Goal: Task Accomplishment & Management: Use online tool/utility

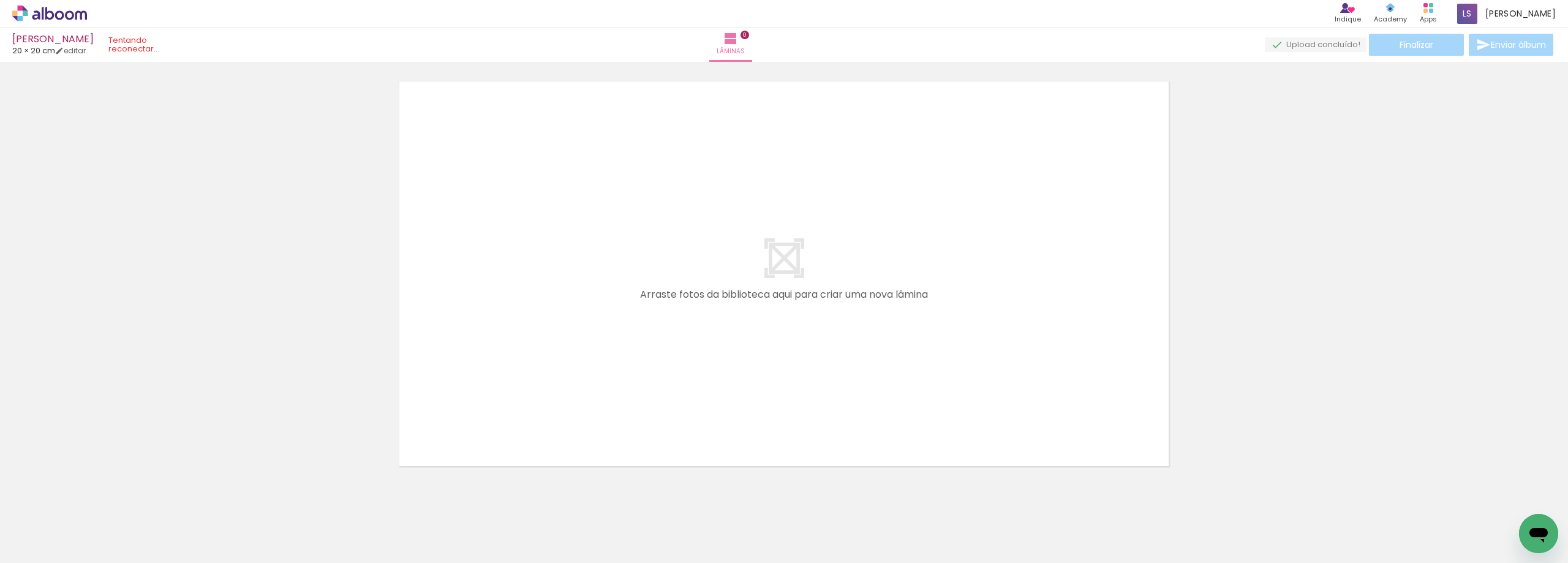
scroll to position [0, 4031]
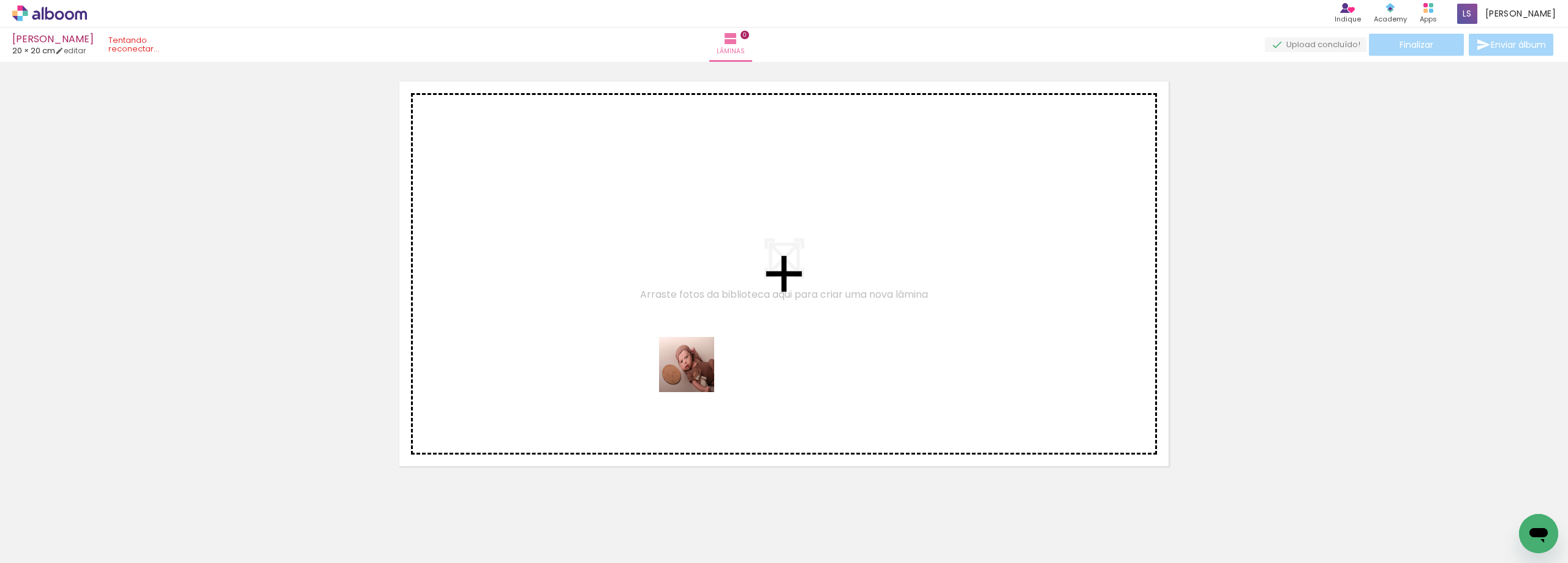
drag, startPoint x: 754, startPoint y: 529, endPoint x: 696, endPoint y: 374, distance: 165.5
click at [696, 374] on quentale-workspace at bounding box center [784, 281] width 1568 height 563
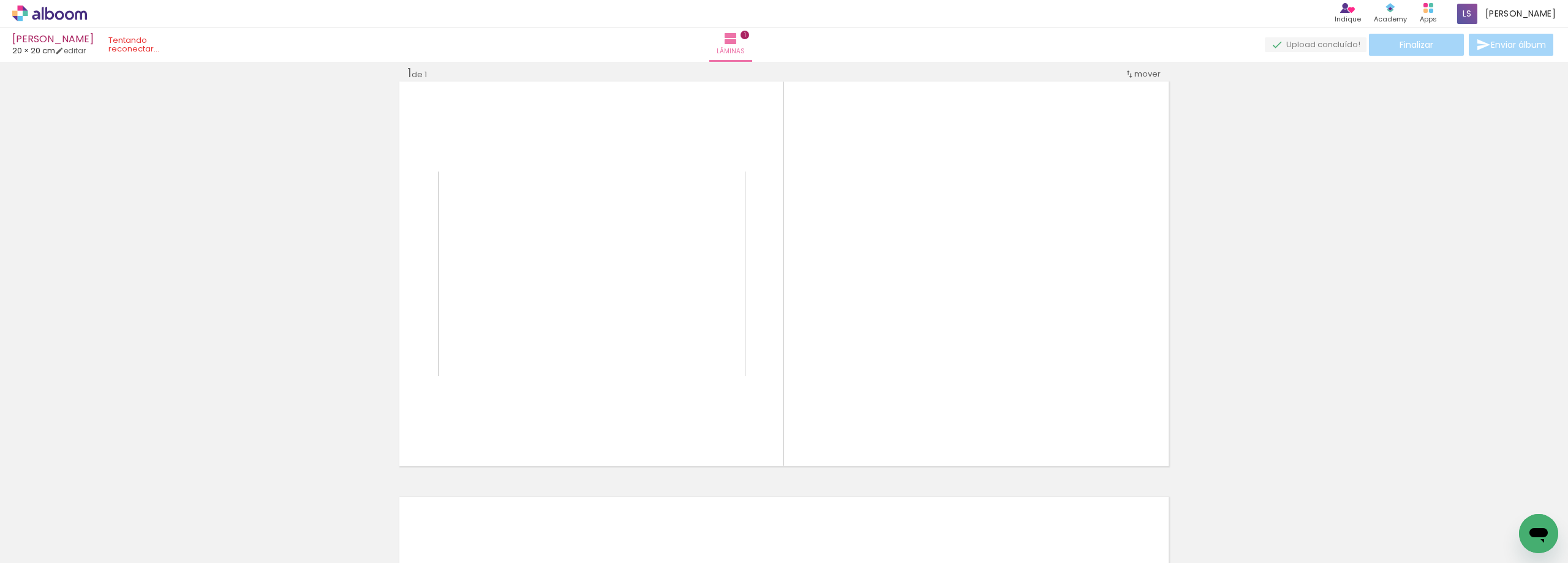
scroll to position [16, 0]
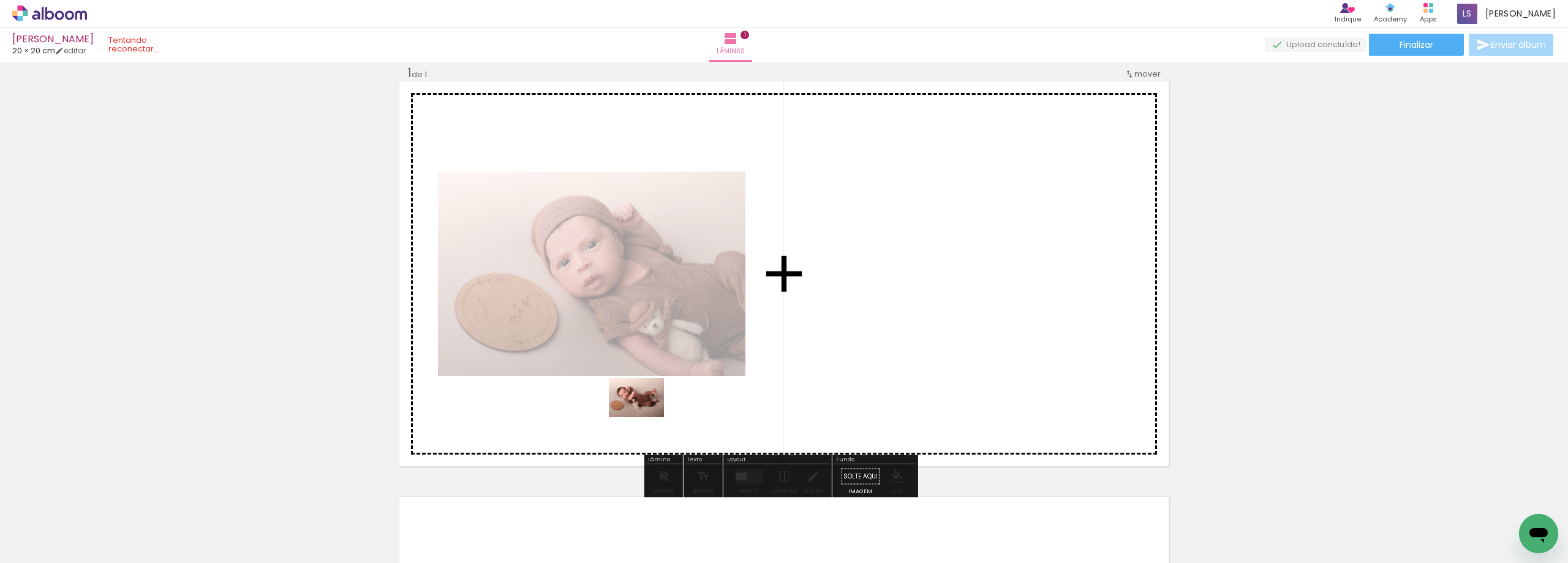
drag, startPoint x: 846, startPoint y: 540, endPoint x: 645, endPoint y: 415, distance: 236.7
click at [645, 415] on quentale-workspace at bounding box center [784, 281] width 1568 height 563
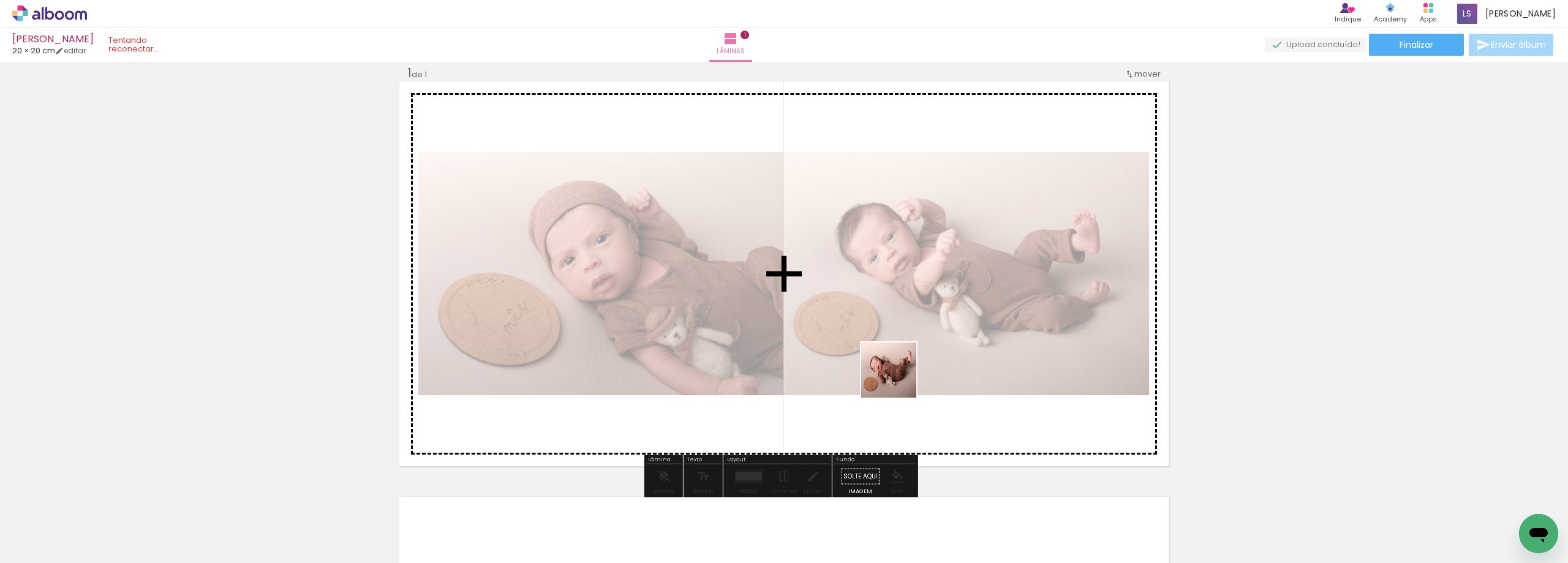
drag, startPoint x: 894, startPoint y: 534, endPoint x: 963, endPoint y: 513, distance: 72.1
click at [898, 376] on quentale-workspace at bounding box center [784, 281] width 1568 height 563
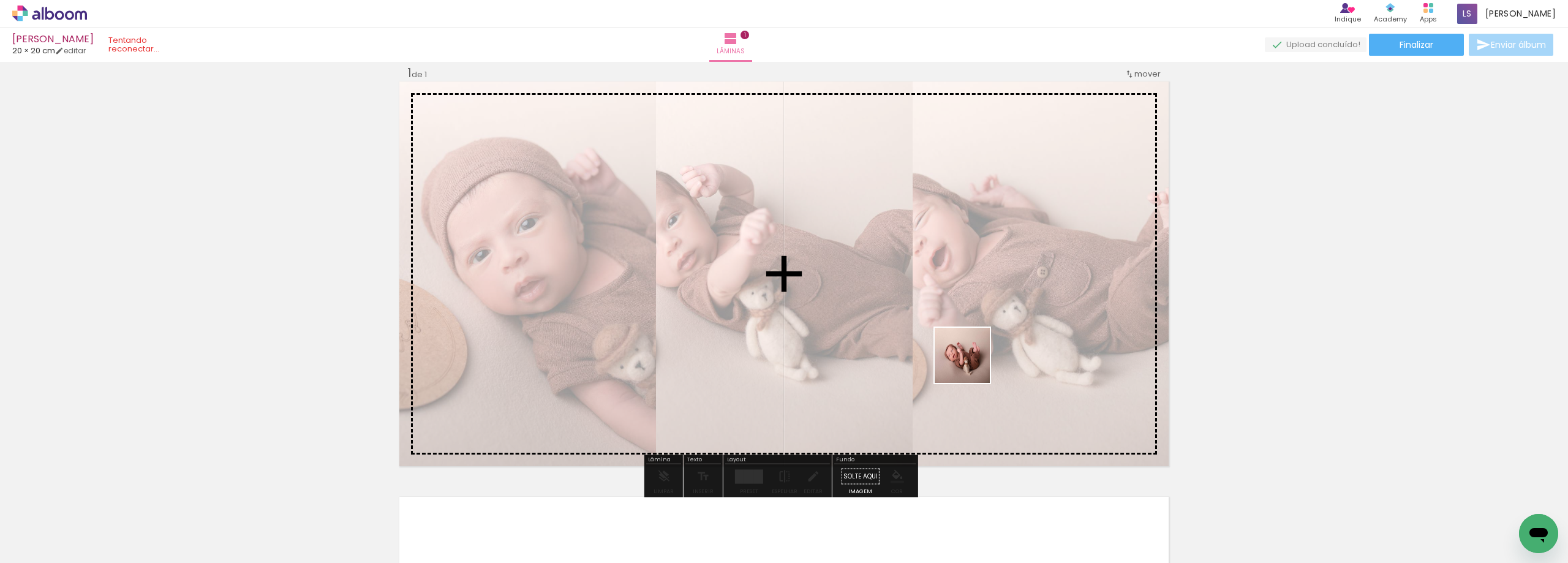
drag, startPoint x: 969, startPoint y: 540, endPoint x: 971, endPoint y: 364, distance: 176.0
click at [971, 364] on quentale-workspace at bounding box center [784, 281] width 1568 height 563
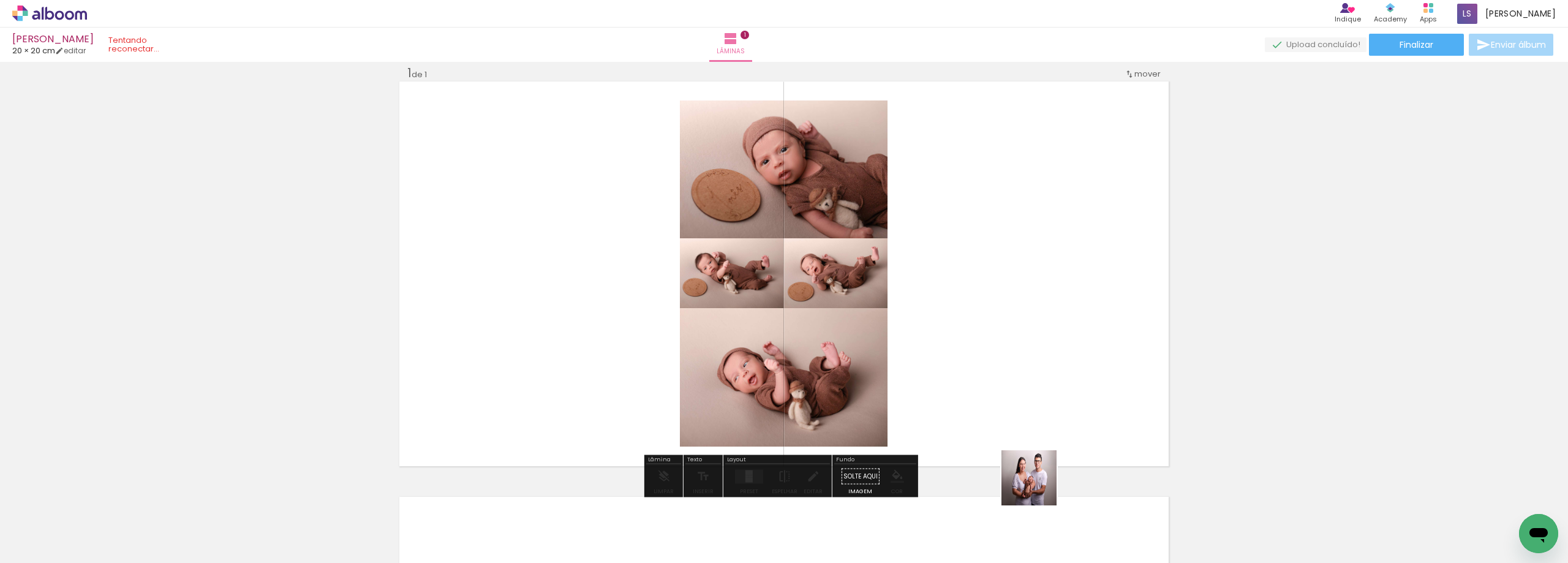
drag, startPoint x: 1042, startPoint y: 531, endPoint x: 1032, endPoint y: 419, distance: 112.4
click at [1032, 419] on quentale-workspace at bounding box center [784, 281] width 1568 height 563
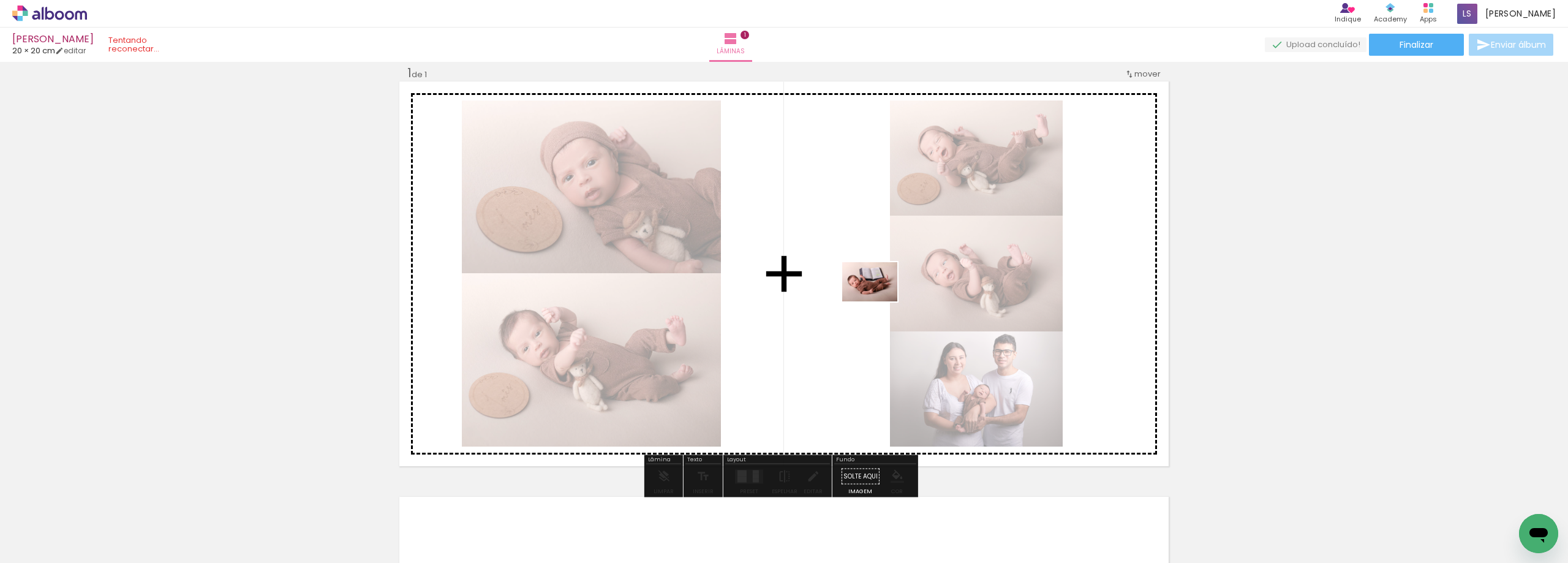
drag, startPoint x: 1104, startPoint y: 536, endPoint x: 874, endPoint y: 298, distance: 331.0
click at [874, 298] on quentale-workspace at bounding box center [784, 281] width 1568 height 563
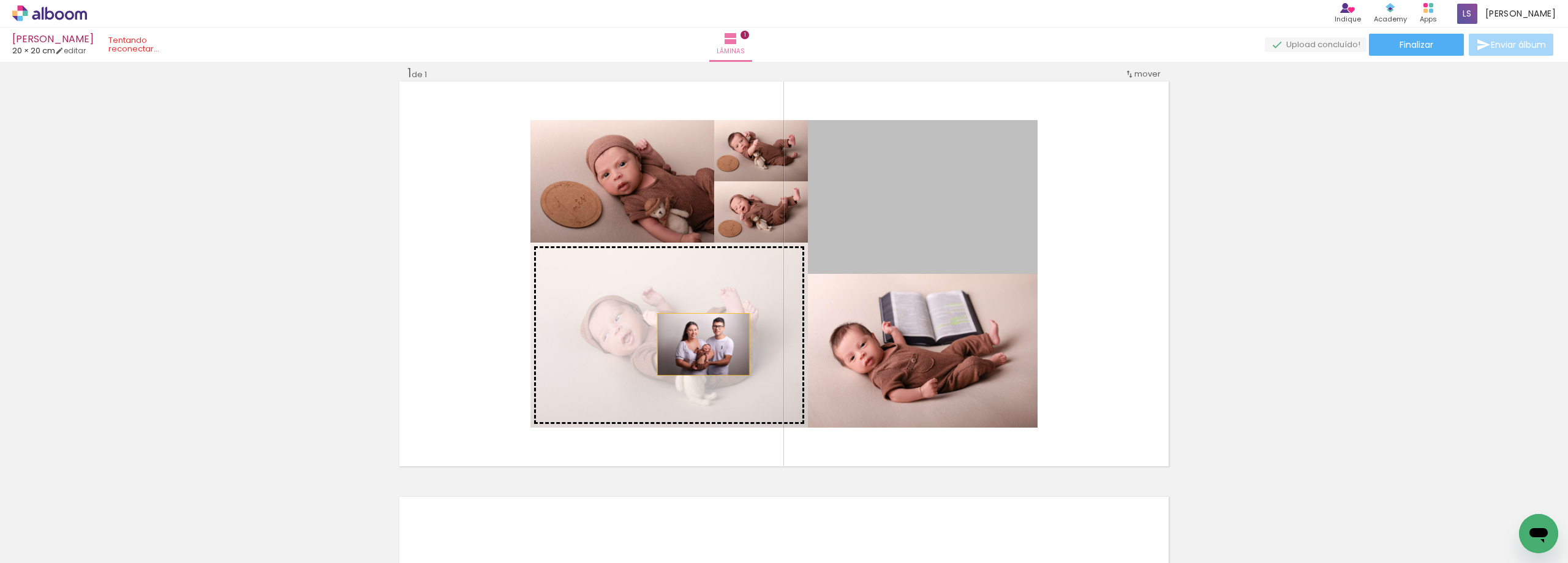
drag, startPoint x: 944, startPoint y: 205, endPoint x: 699, endPoint y: 345, distance: 282.2
click at [0, 0] on slot at bounding box center [0, 0] width 0 height 0
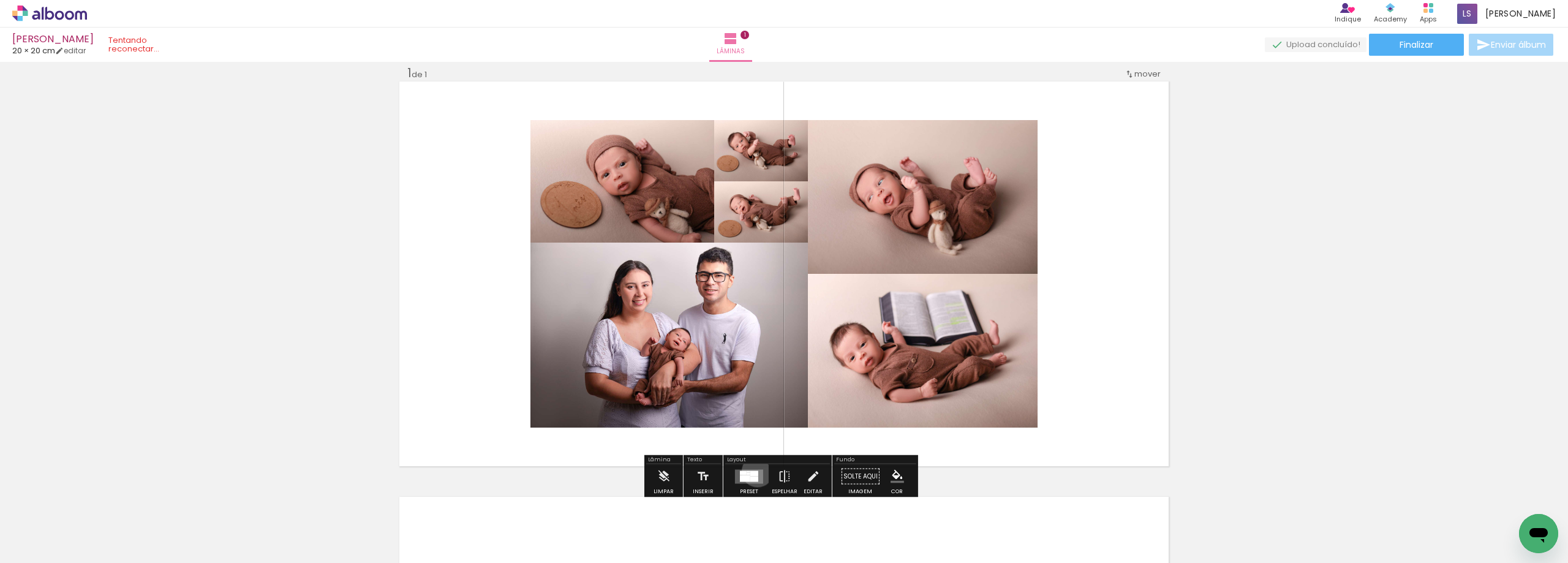
click at [755, 471] on div at bounding box center [754, 473] width 8 height 6
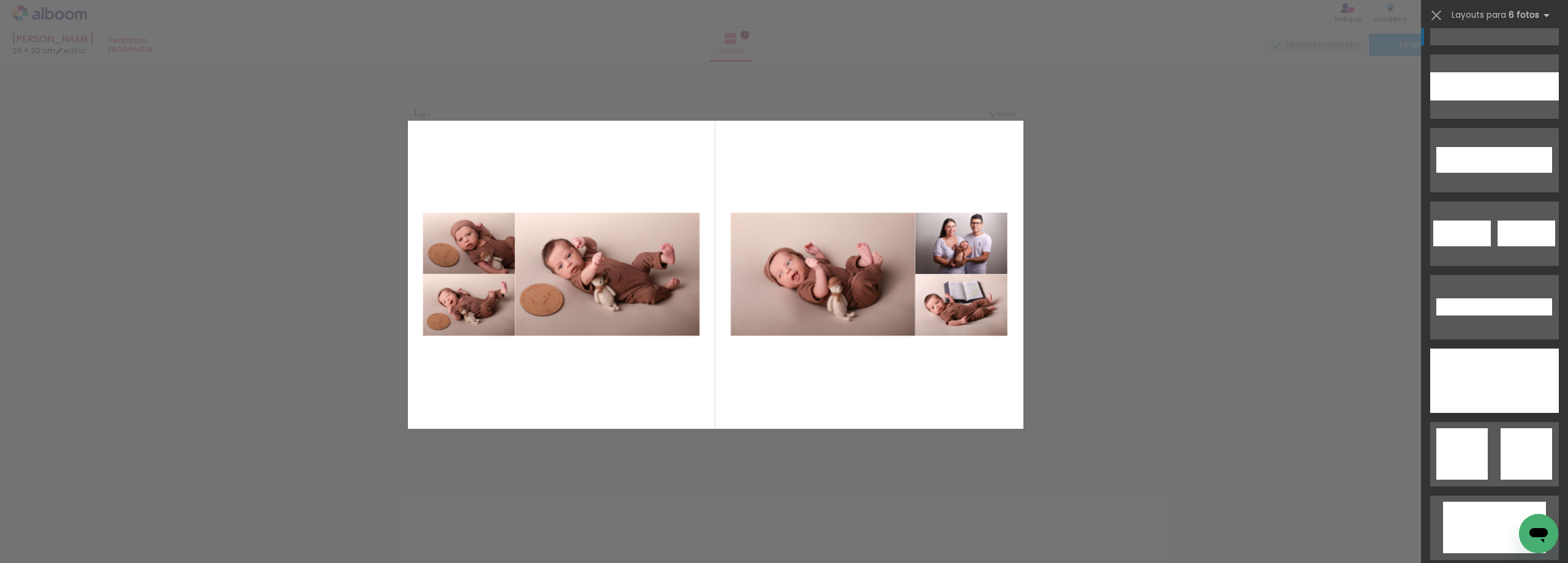
scroll to position [429, 0]
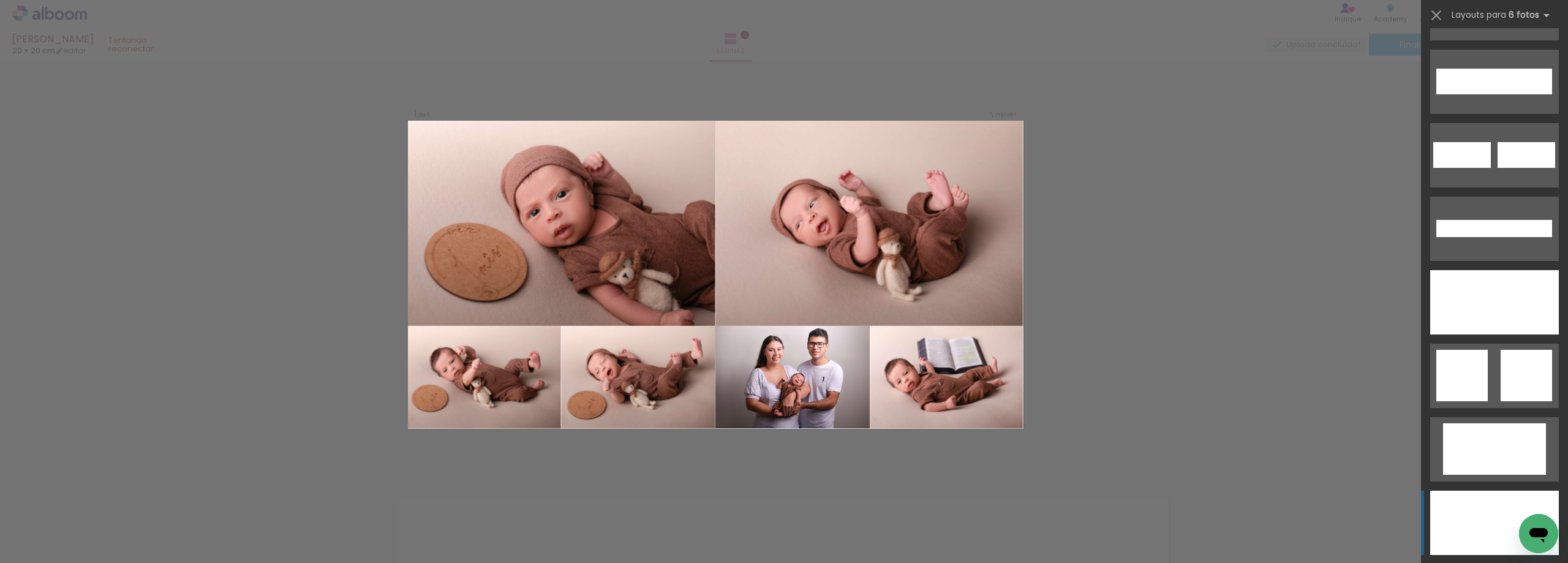
click at [1485, 528] on div at bounding box center [1462, 512] width 65 height 43
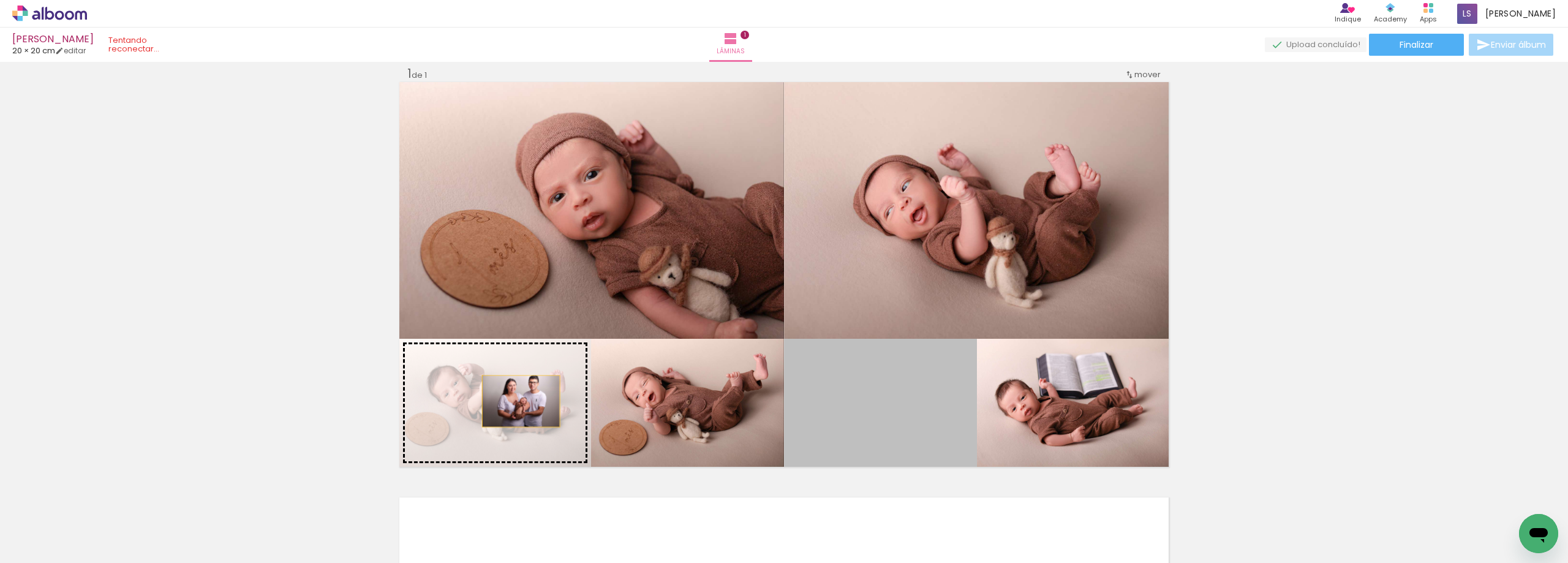
drag, startPoint x: 893, startPoint y: 421, endPoint x: 514, endPoint y: 403, distance: 379.4
click at [0, 0] on slot at bounding box center [0, 0] width 0 height 0
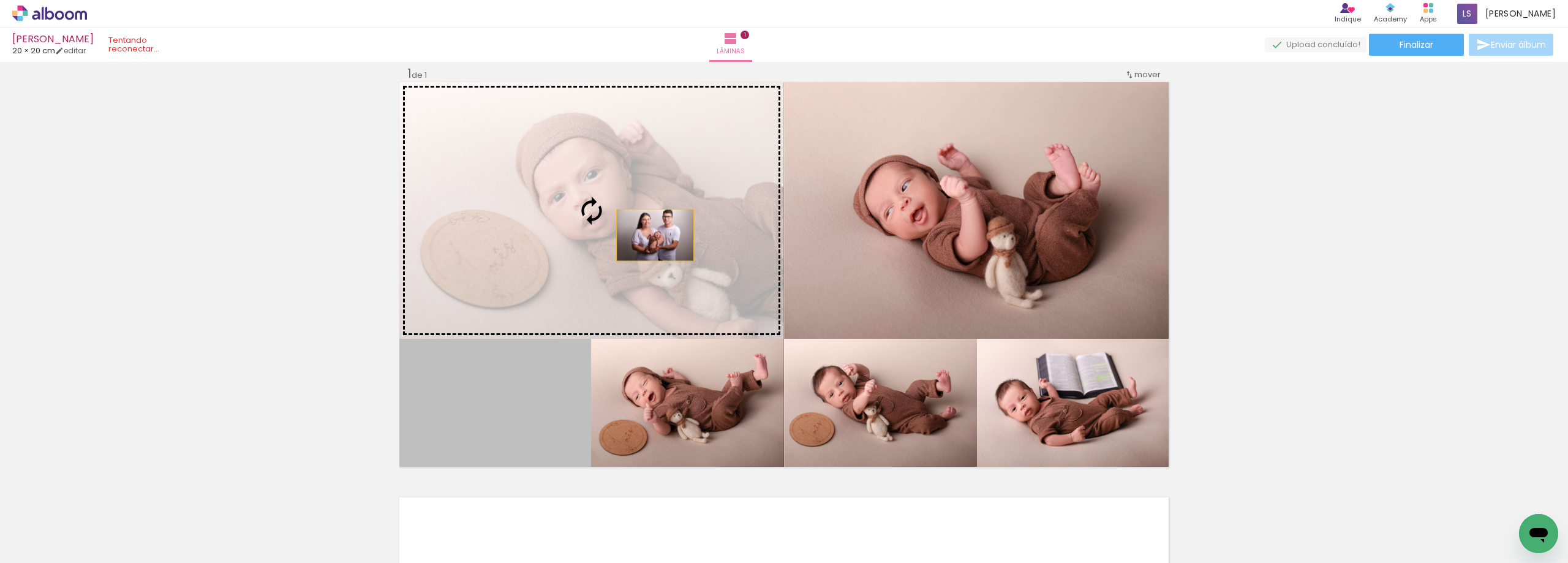
drag, startPoint x: 510, startPoint y: 448, endPoint x: 651, endPoint y: 235, distance: 255.4
click at [0, 0] on slot at bounding box center [0, 0] width 0 height 0
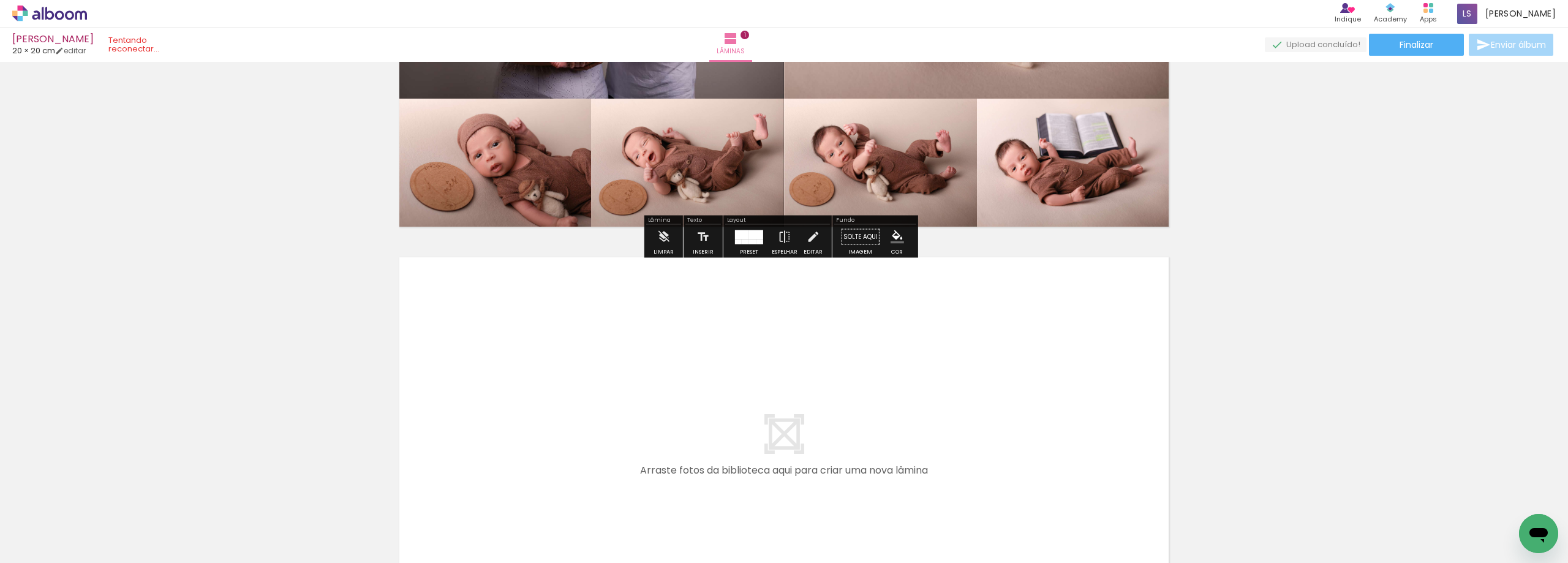
scroll to position [260, 0]
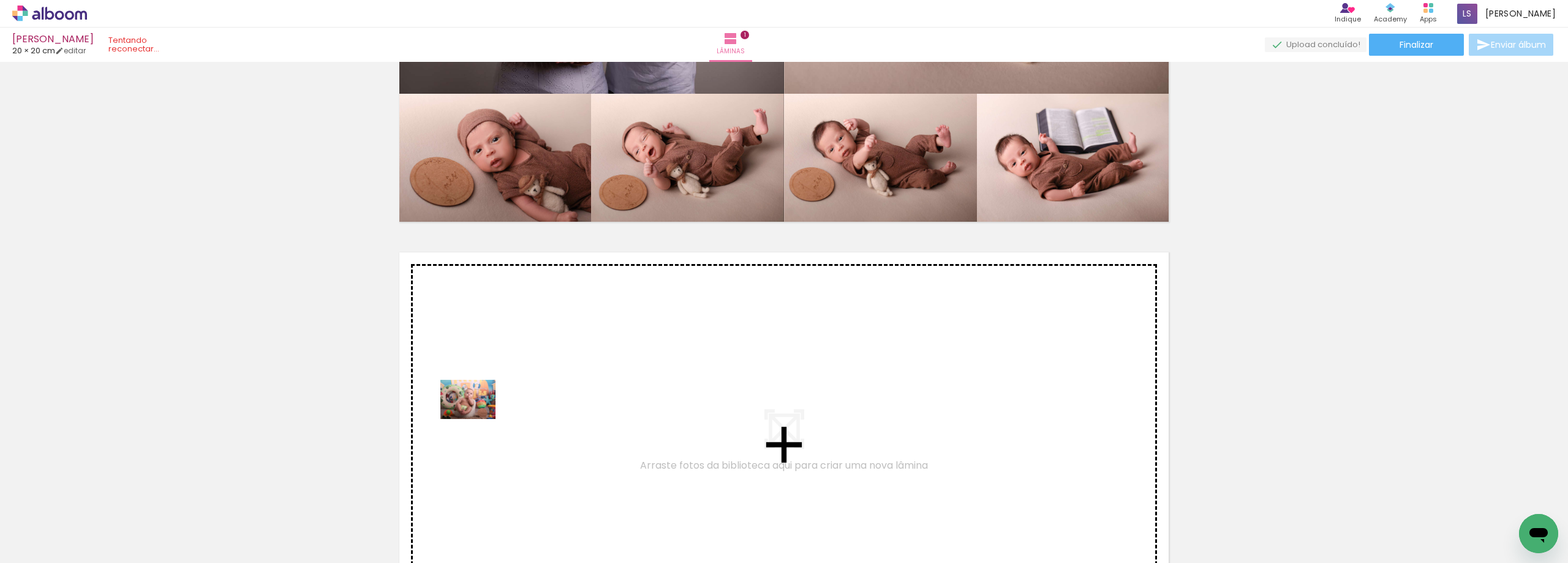
drag, startPoint x: 417, startPoint y: 537, endPoint x: 479, endPoint y: 413, distance: 138.6
click at [479, 413] on quentale-workspace at bounding box center [784, 281] width 1568 height 563
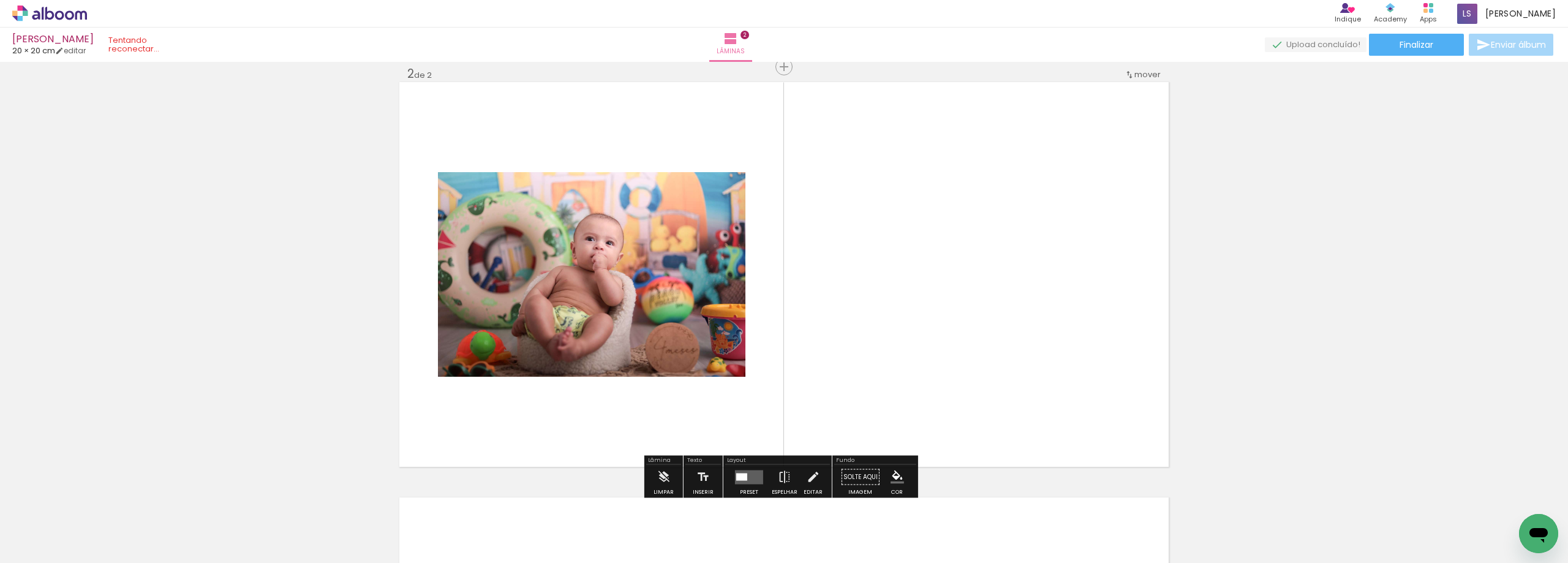
scroll to position [431, 0]
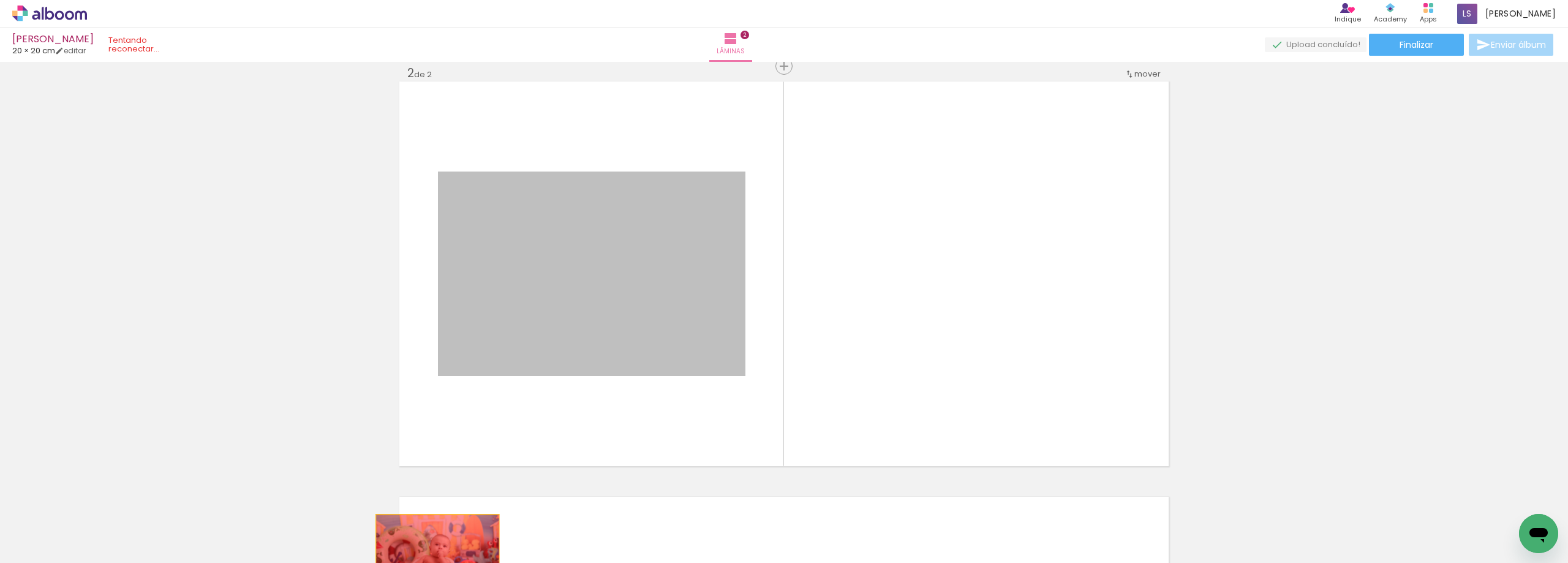
drag, startPoint x: 635, startPoint y: 259, endPoint x: 433, endPoint y: 556, distance: 359.2
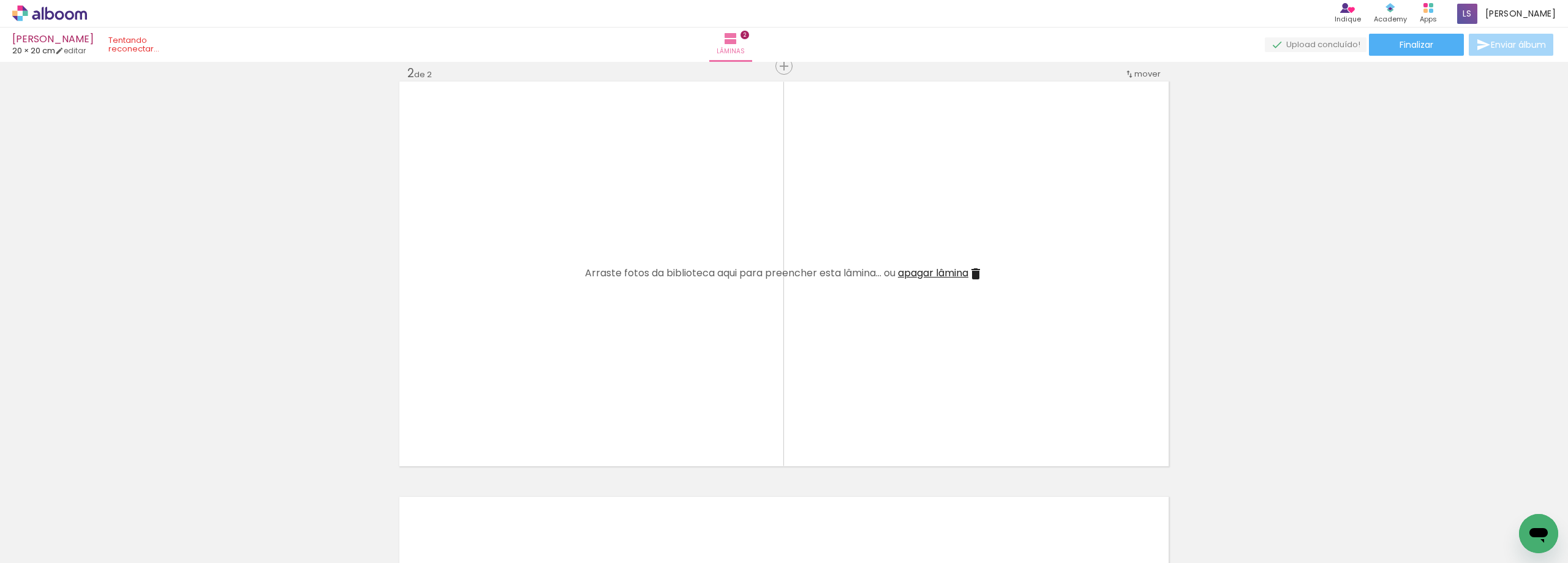
scroll to position [0, 2873]
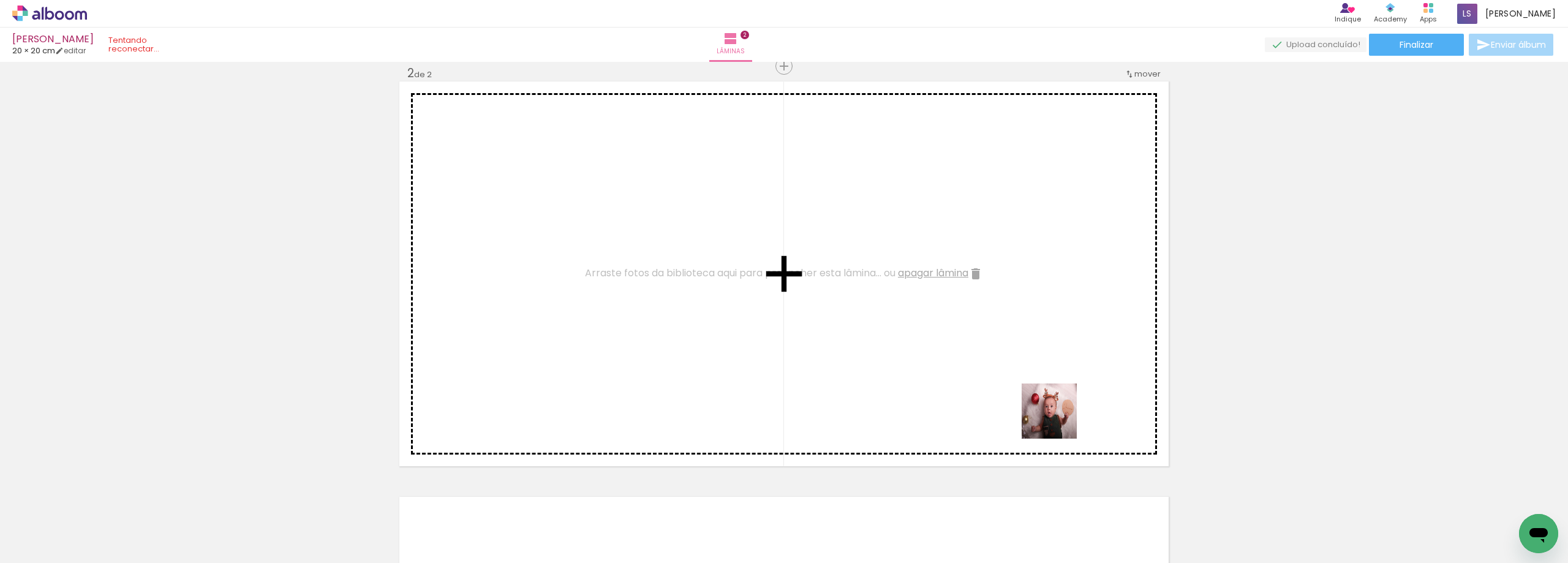
drag, startPoint x: 1161, startPoint y: 536, endPoint x: 629, endPoint y: 220, distance: 618.8
click at [629, 220] on quentale-workspace at bounding box center [784, 281] width 1568 height 563
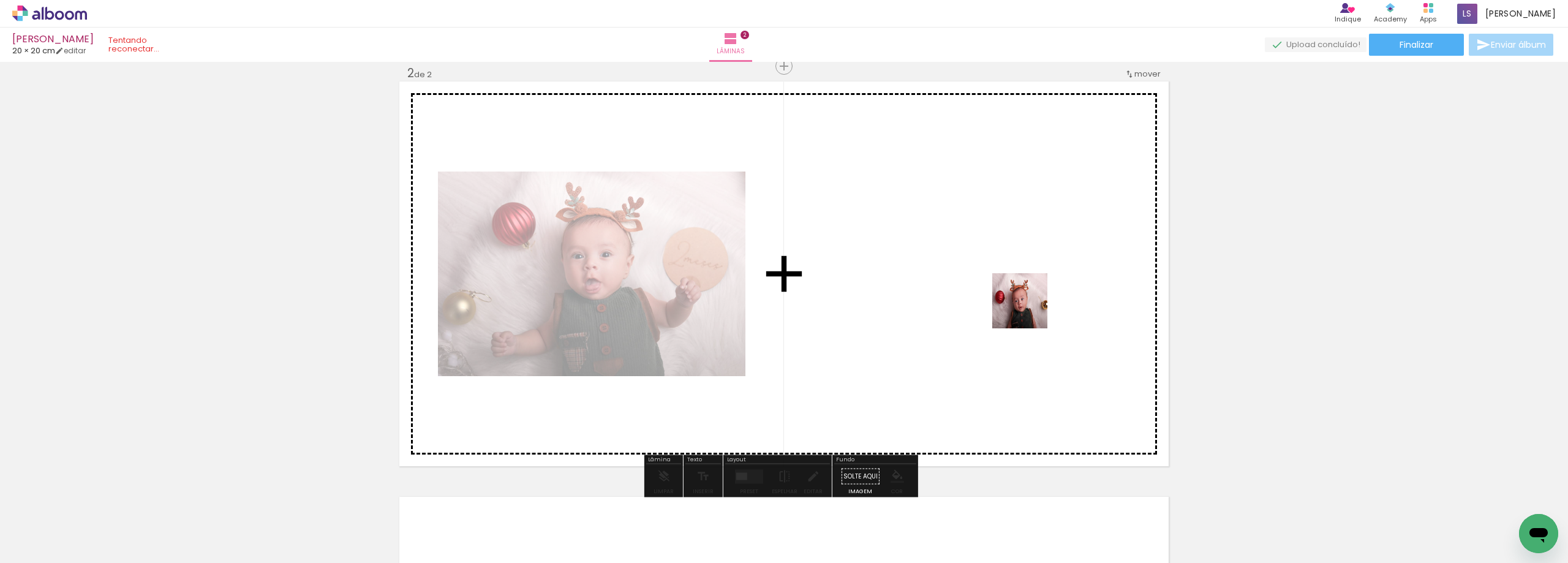
drag, startPoint x: 1104, startPoint y: 528, endPoint x: 1029, endPoint y: 310, distance: 230.5
click at [1029, 310] on quentale-workspace at bounding box center [784, 281] width 1568 height 563
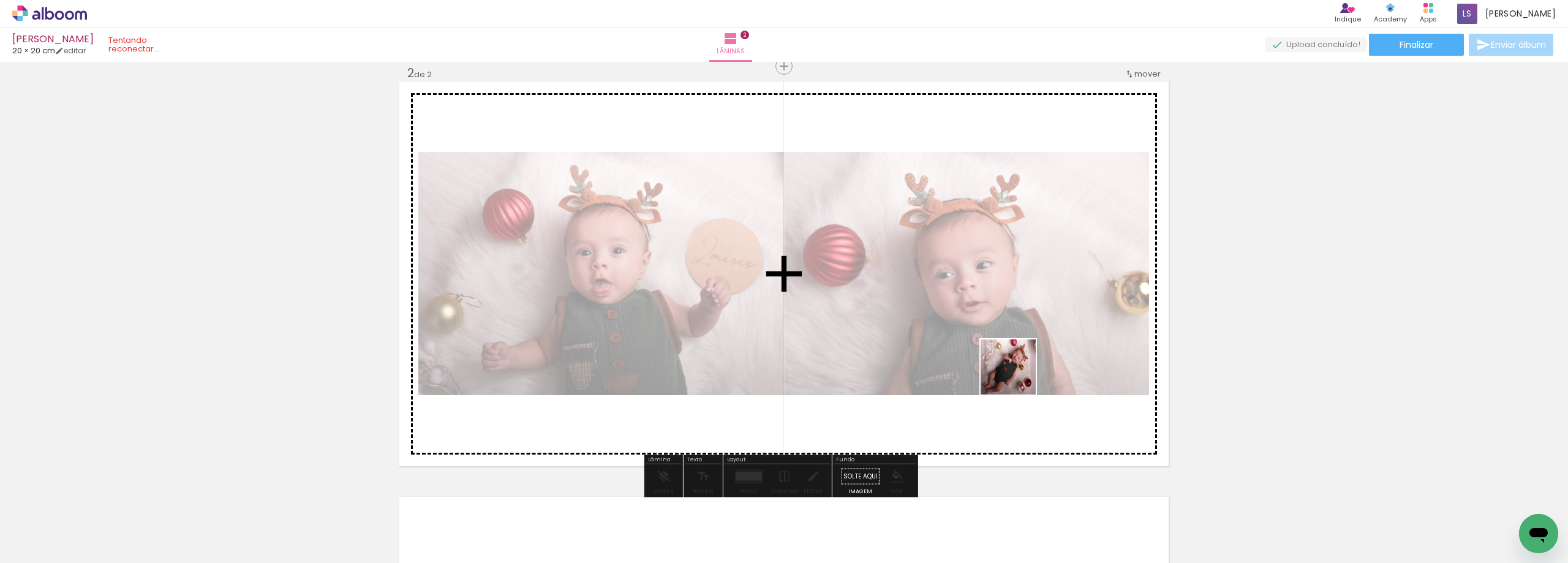
drag, startPoint x: 1044, startPoint y: 525, endPoint x: 1014, endPoint y: 371, distance: 156.9
click at [1014, 371] on quentale-workspace at bounding box center [784, 281] width 1568 height 563
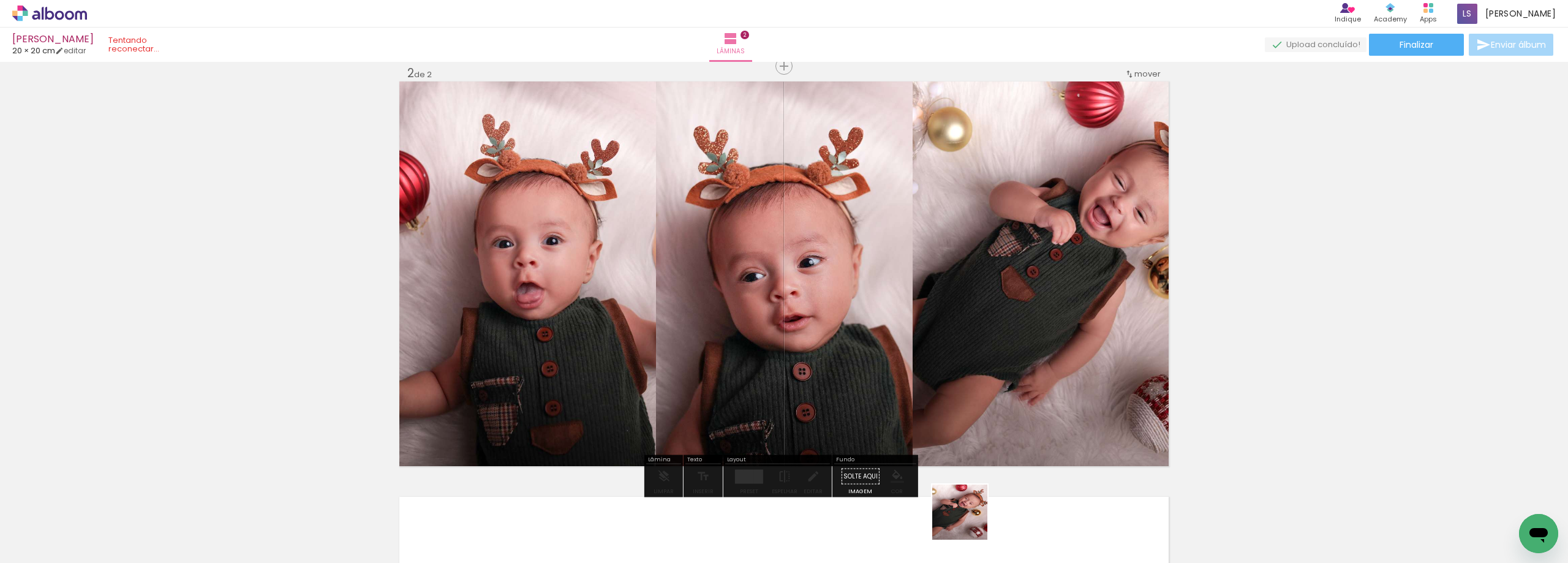
drag, startPoint x: 967, startPoint y: 522, endPoint x: 902, endPoint y: 530, distance: 65.5
click at [972, 391] on quentale-workspace at bounding box center [784, 281] width 1568 height 563
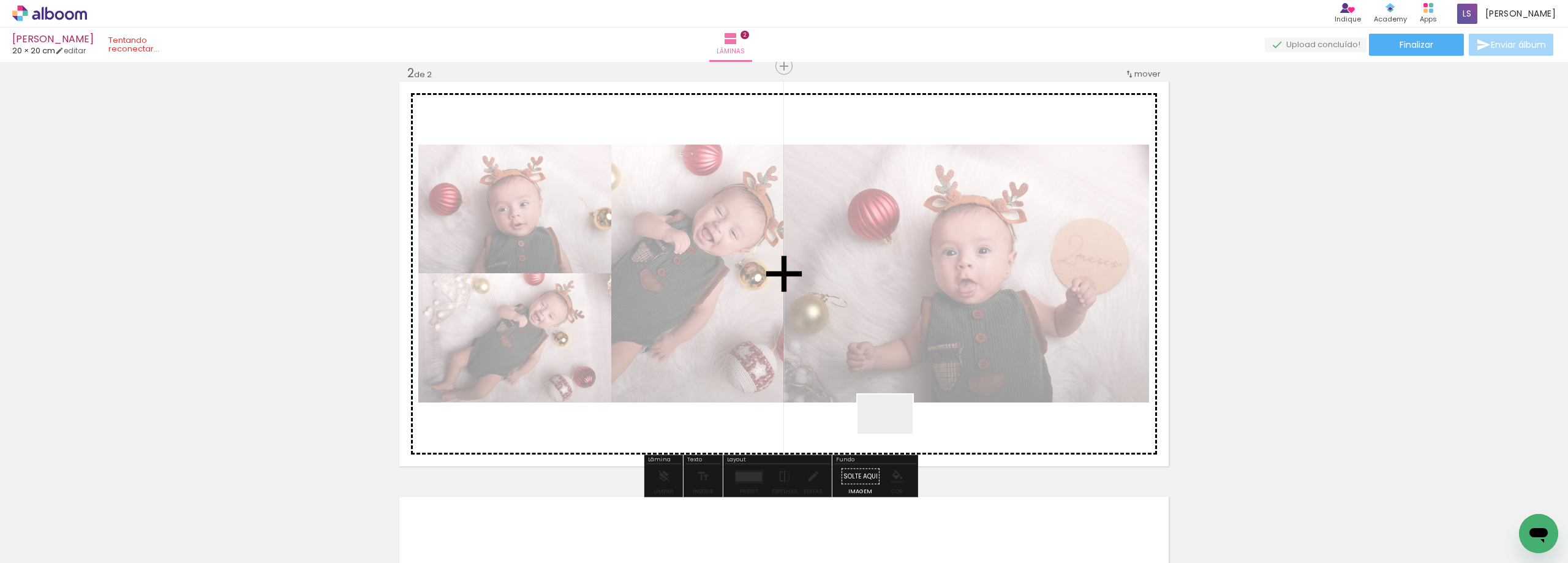
drag, startPoint x: 902, startPoint y: 530, endPoint x: 895, endPoint y: 407, distance: 123.2
click at [895, 407] on quentale-workspace at bounding box center [784, 281] width 1568 height 563
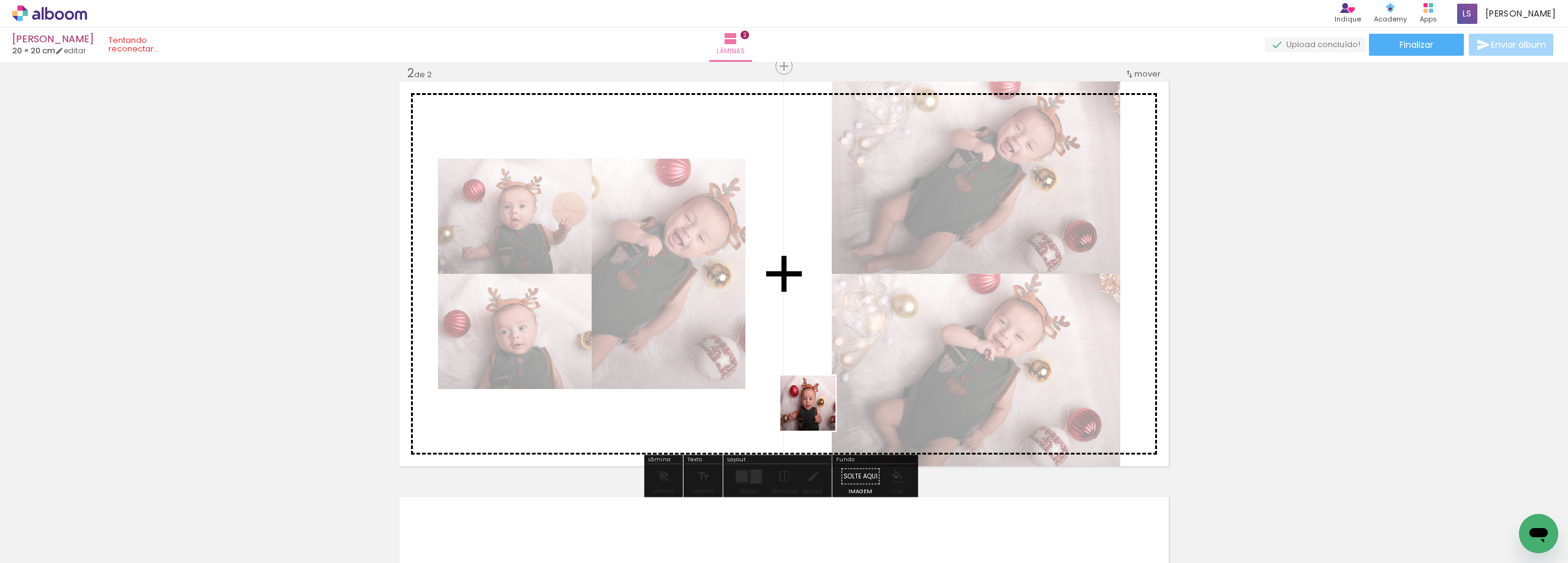
drag, startPoint x: 821, startPoint y: 524, endPoint x: 752, endPoint y: 529, distance: 69.2
click at [816, 411] on quentale-workspace at bounding box center [784, 281] width 1568 height 563
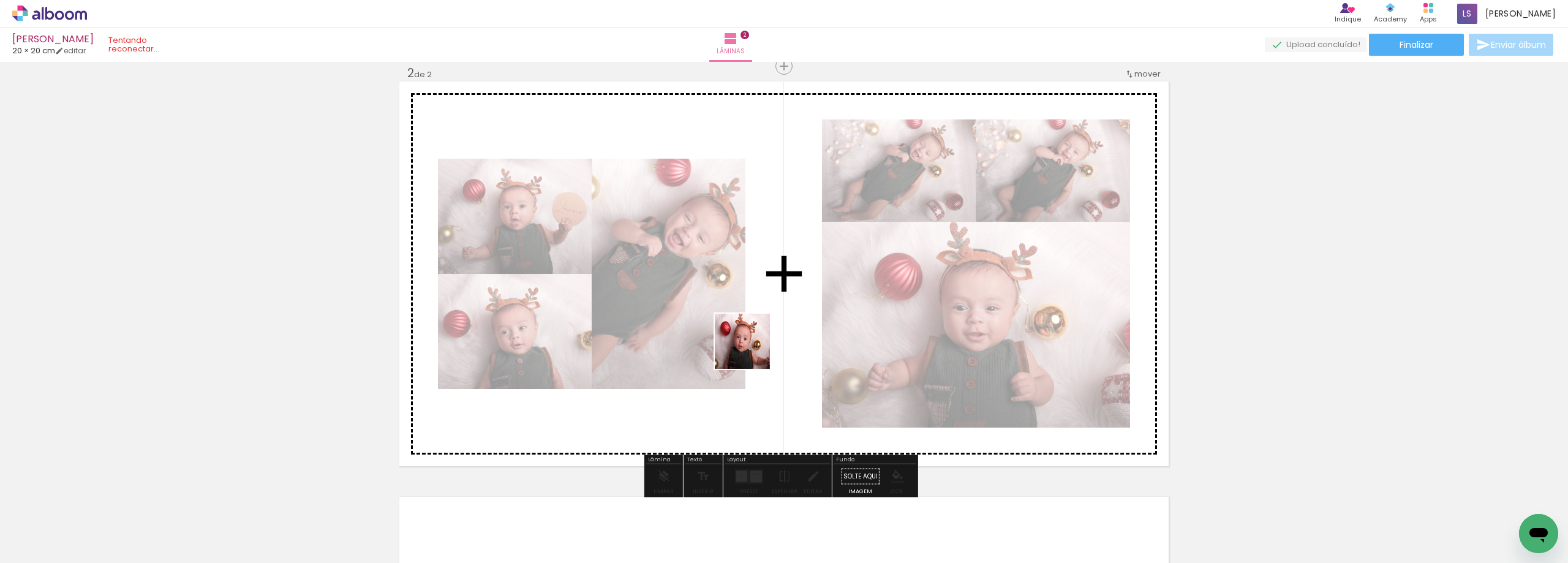
drag, startPoint x: 752, startPoint y: 529, endPoint x: 700, endPoint y: 489, distance: 65.6
click at [751, 348] on quentale-workspace at bounding box center [784, 281] width 1568 height 563
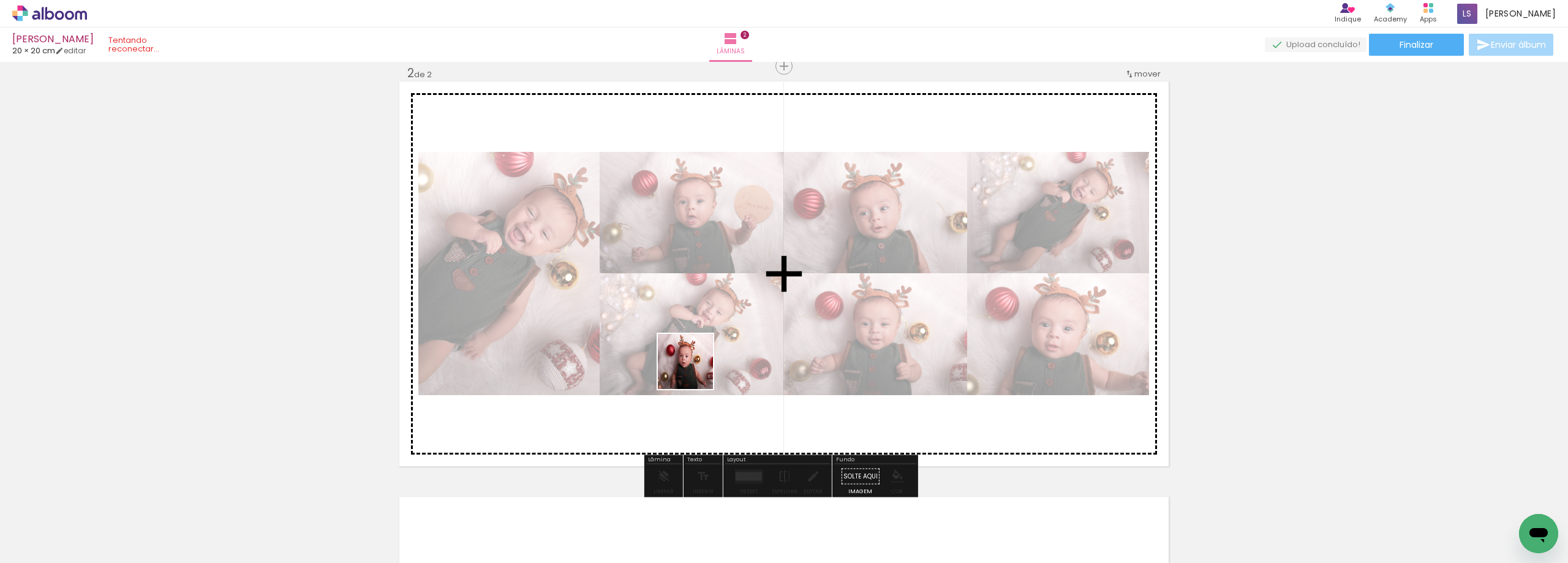
drag, startPoint x: 695, startPoint y: 371, endPoint x: 619, endPoint y: 435, distance: 99.4
click at [696, 324] on quentale-workspace at bounding box center [784, 281] width 1568 height 563
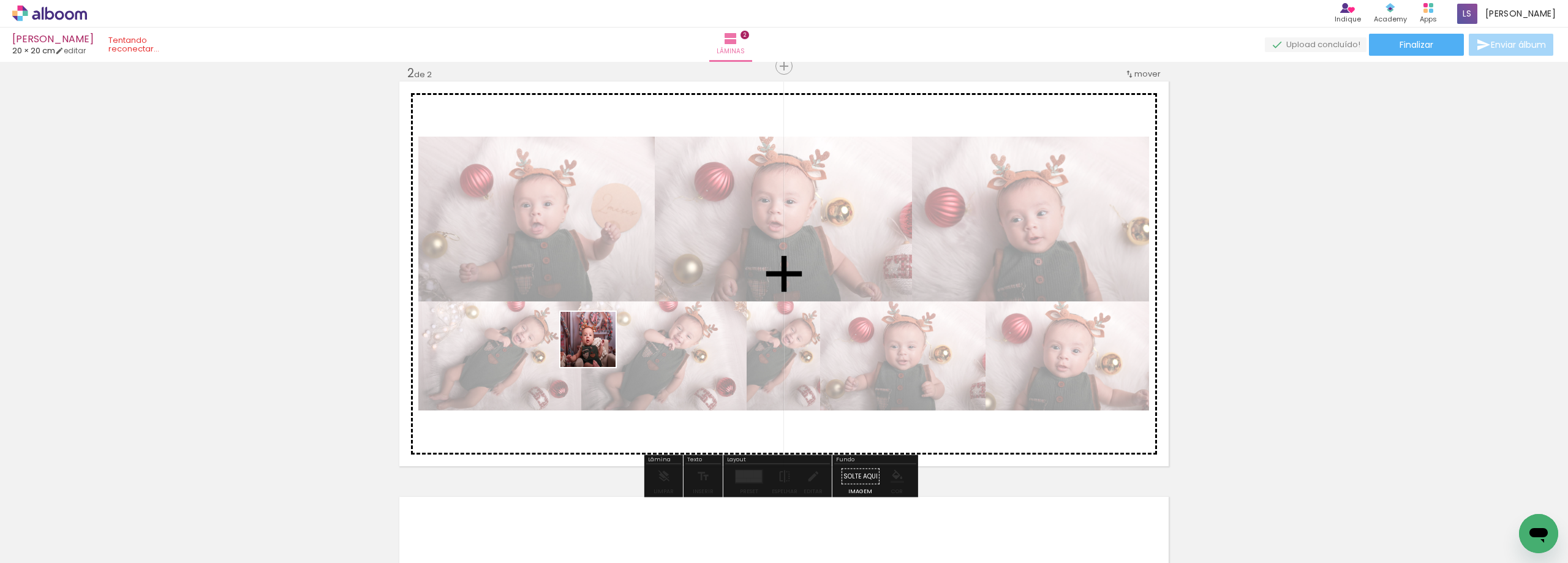
drag, startPoint x: 615, startPoint y: 526, endPoint x: 598, endPoint y: 348, distance: 178.8
click at [598, 348] on quentale-workspace at bounding box center [784, 281] width 1568 height 563
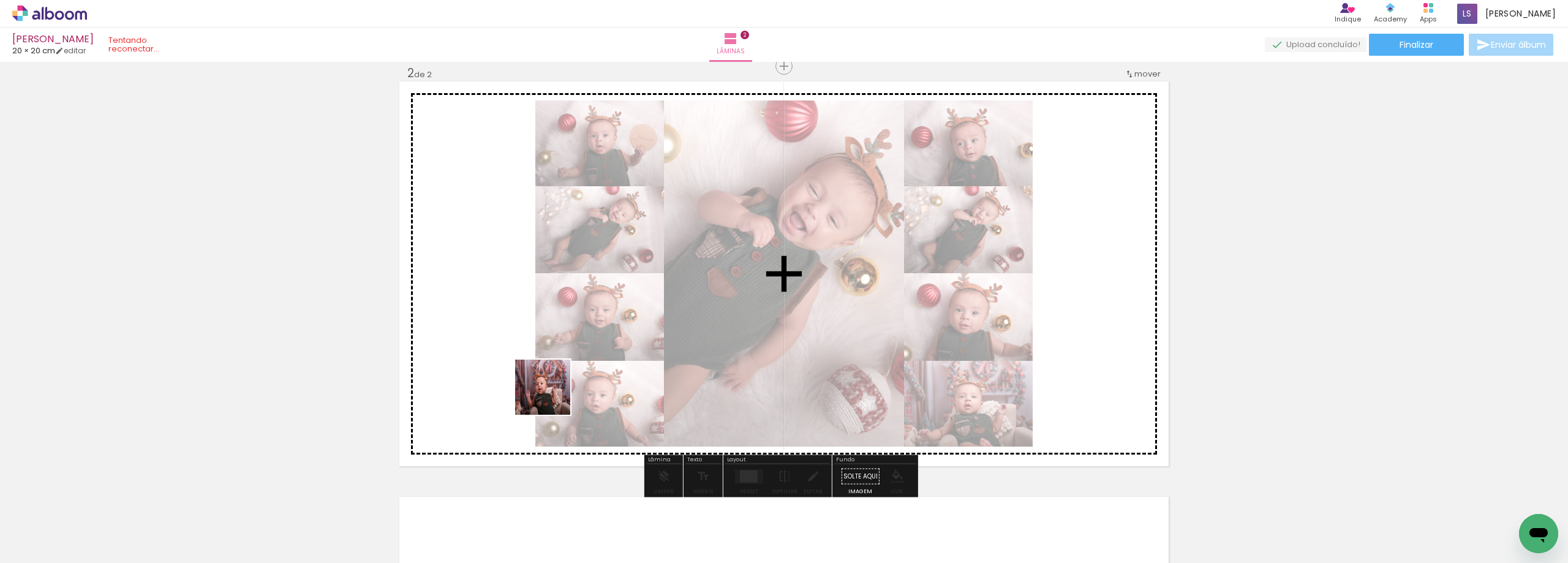
drag, startPoint x: 540, startPoint y: 526, endPoint x: 466, endPoint y: 532, distance: 74.2
click at [552, 391] on quentale-workspace at bounding box center [784, 281] width 1568 height 563
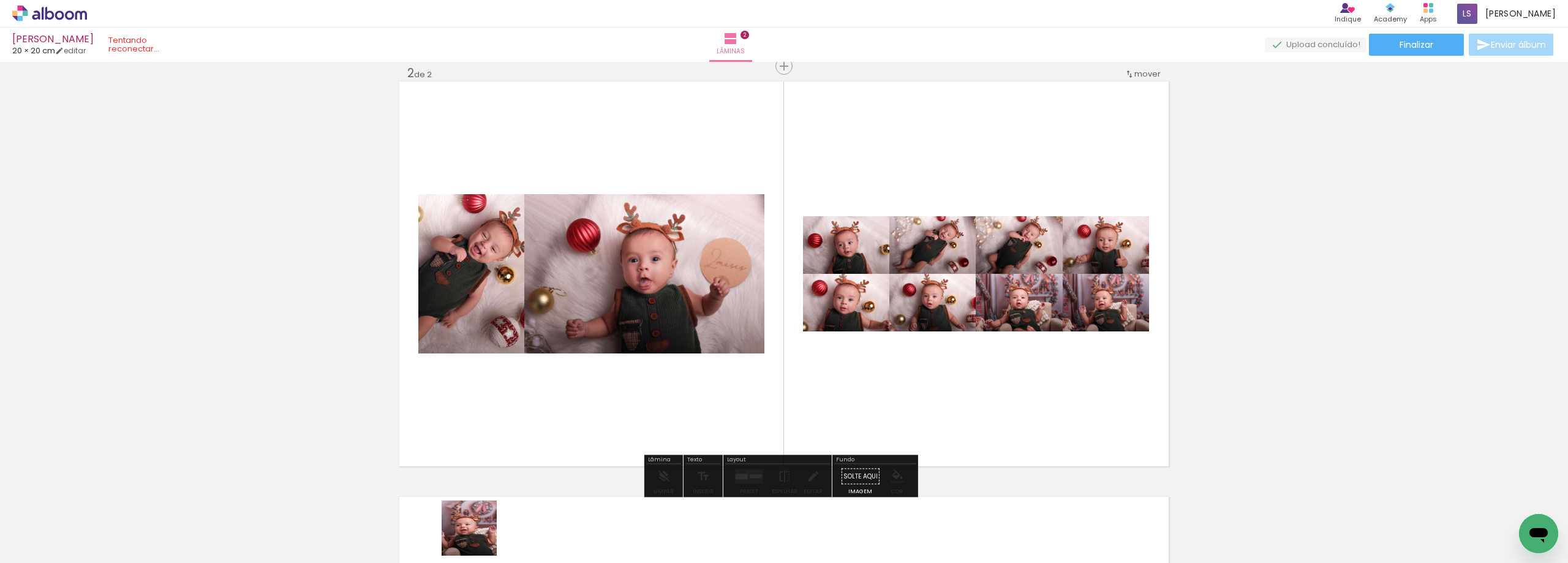
drag, startPoint x: 479, startPoint y: 545, endPoint x: 426, endPoint y: 510, distance: 63.5
click at [510, 361] on quentale-workspace at bounding box center [784, 281] width 1568 height 563
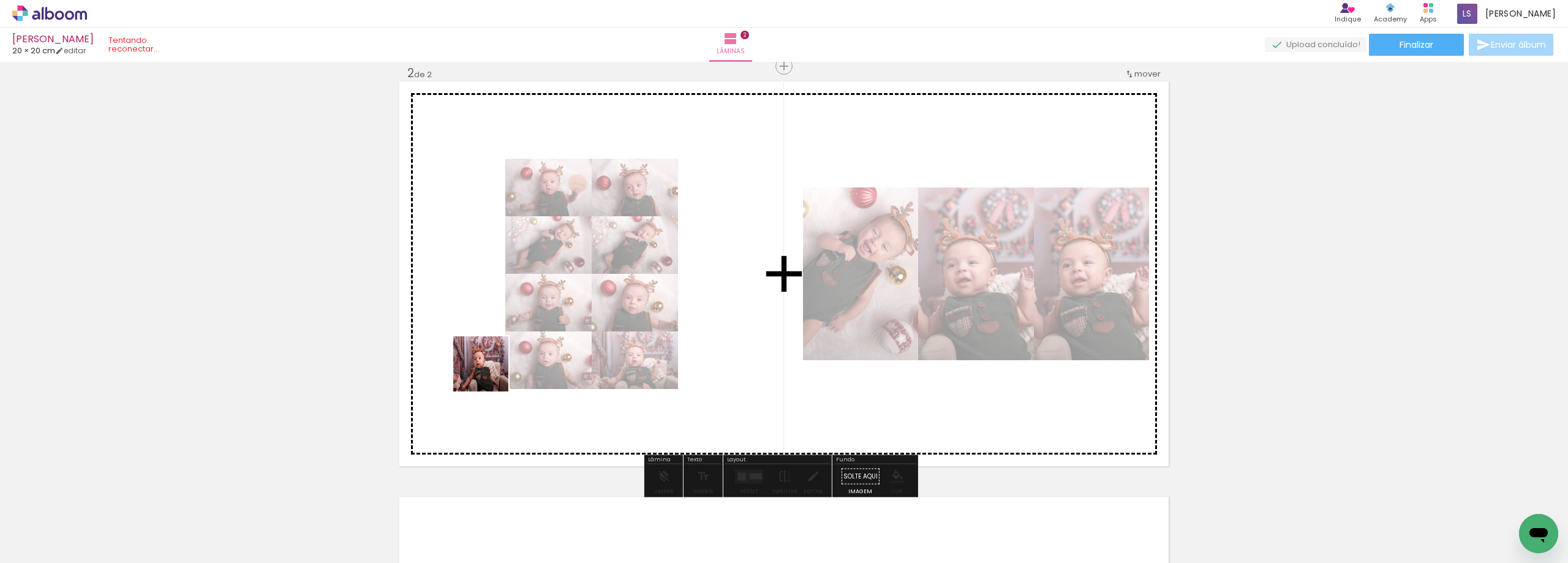
drag, startPoint x: 423, startPoint y: 518, endPoint x: 778, endPoint y: 558, distance: 357.2
click at [501, 361] on quentale-workspace at bounding box center [784, 281] width 1568 height 563
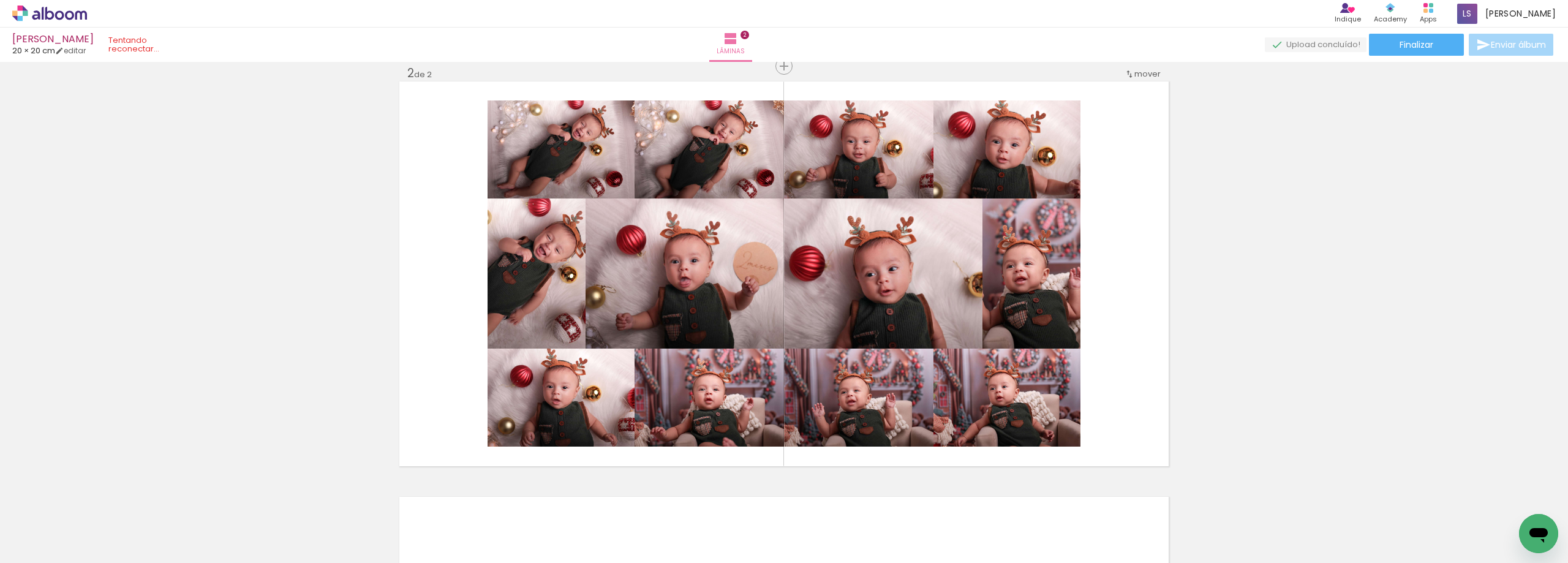
scroll to position [0, 1922]
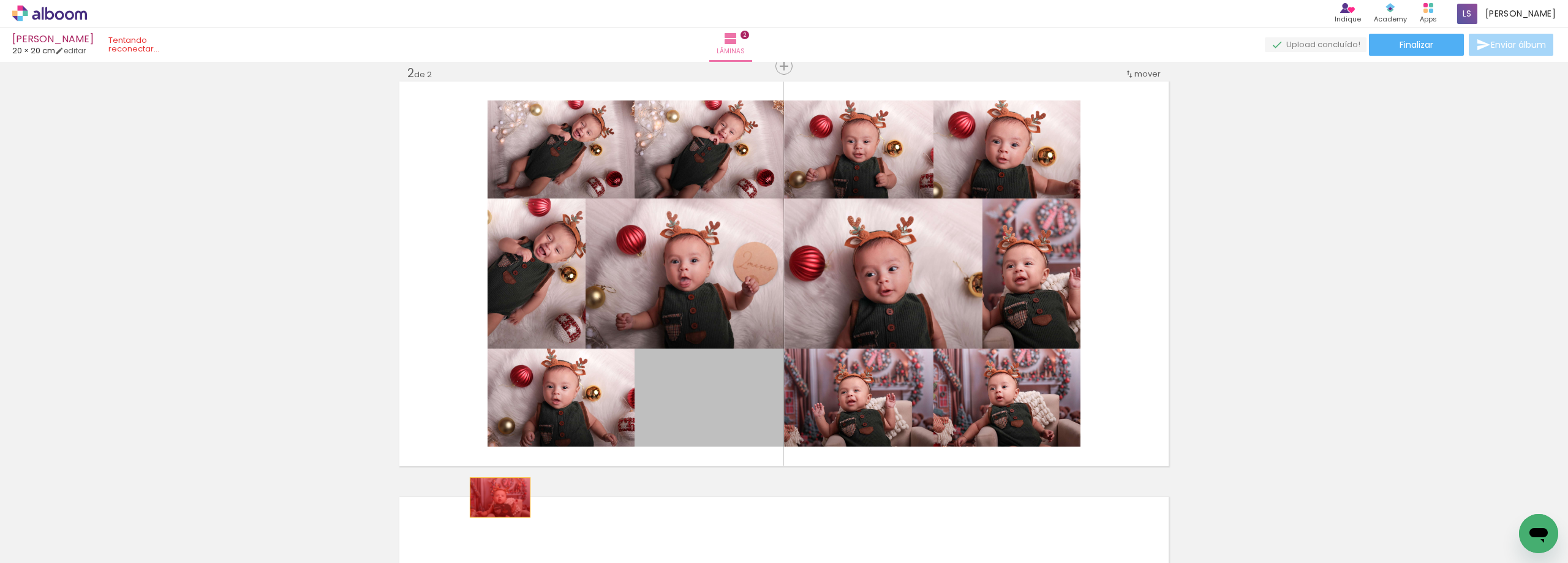
drag, startPoint x: 709, startPoint y: 401, endPoint x: 496, endPoint y: 497, distance: 233.6
click at [496, 497] on quentale-workspace at bounding box center [784, 281] width 1568 height 563
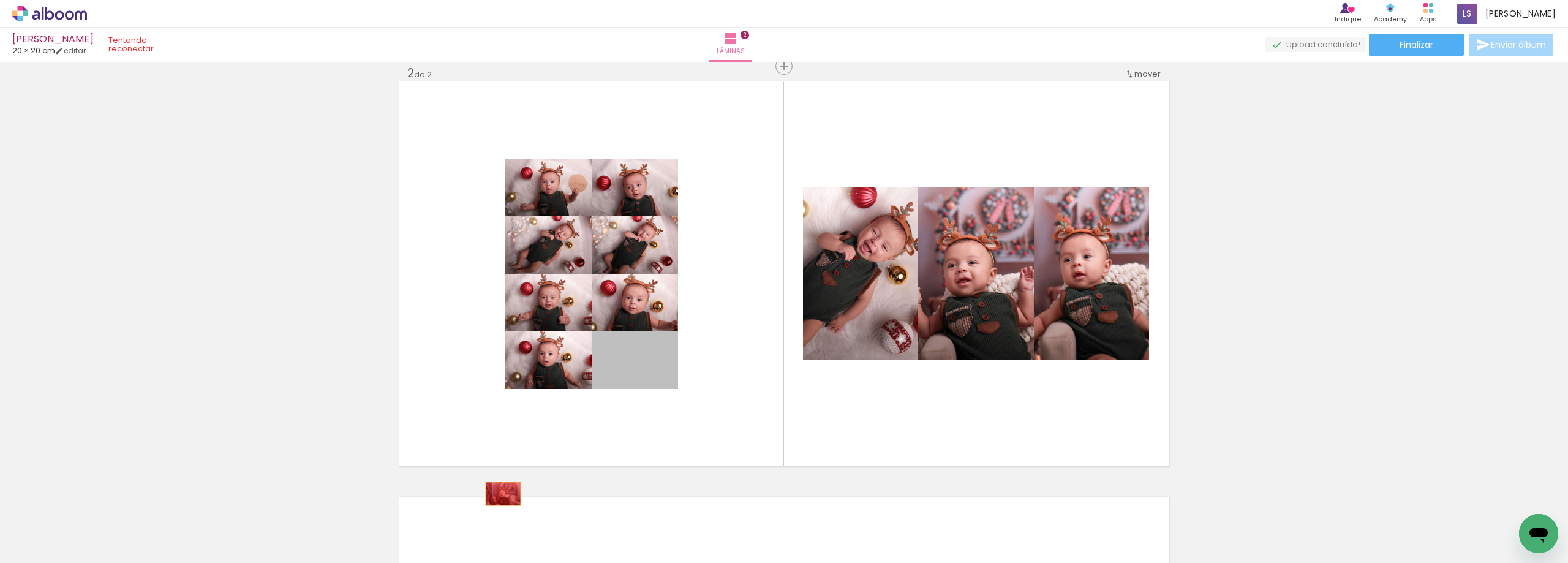
drag, startPoint x: 653, startPoint y: 377, endPoint x: 498, endPoint y: 494, distance: 194.2
click at [498, 494] on quentale-workspace at bounding box center [784, 281] width 1568 height 563
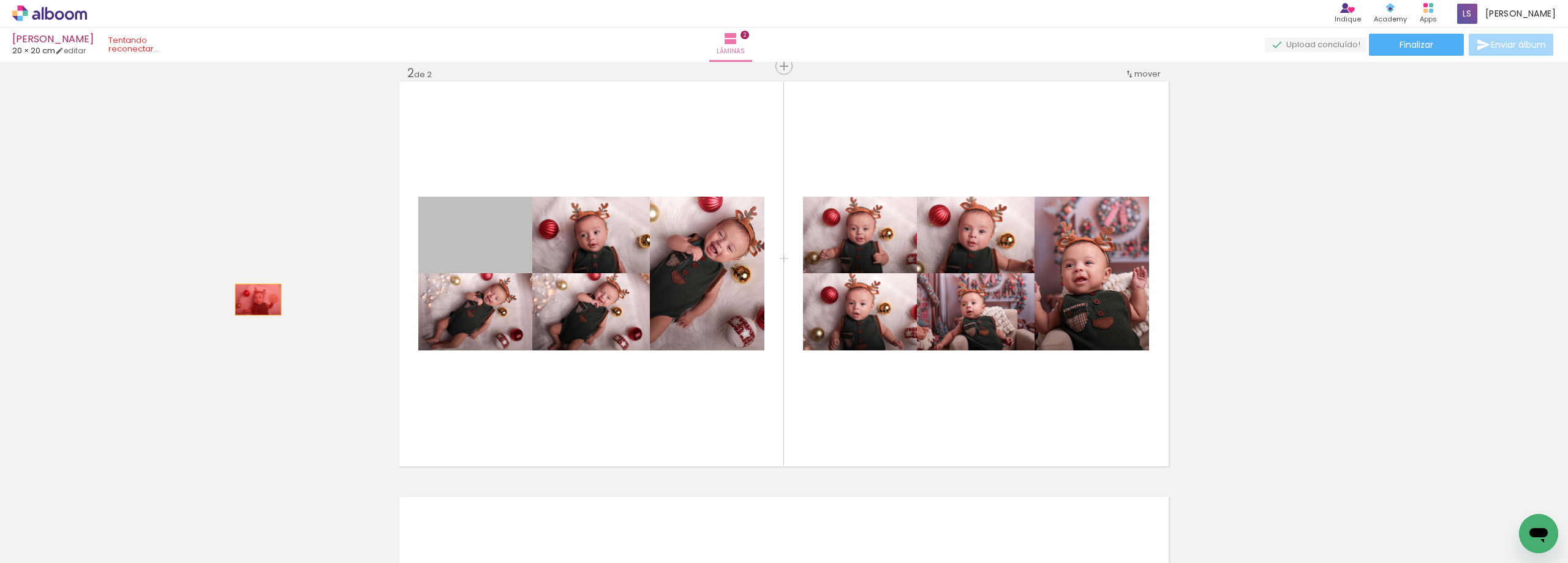
drag, startPoint x: 508, startPoint y: 240, endPoint x: 572, endPoint y: 346, distance: 123.8
click at [219, 313] on div "Inserir lâmina 1 de 2 Inserir lâmina 2 de 2" at bounding box center [784, 258] width 1568 height 1247
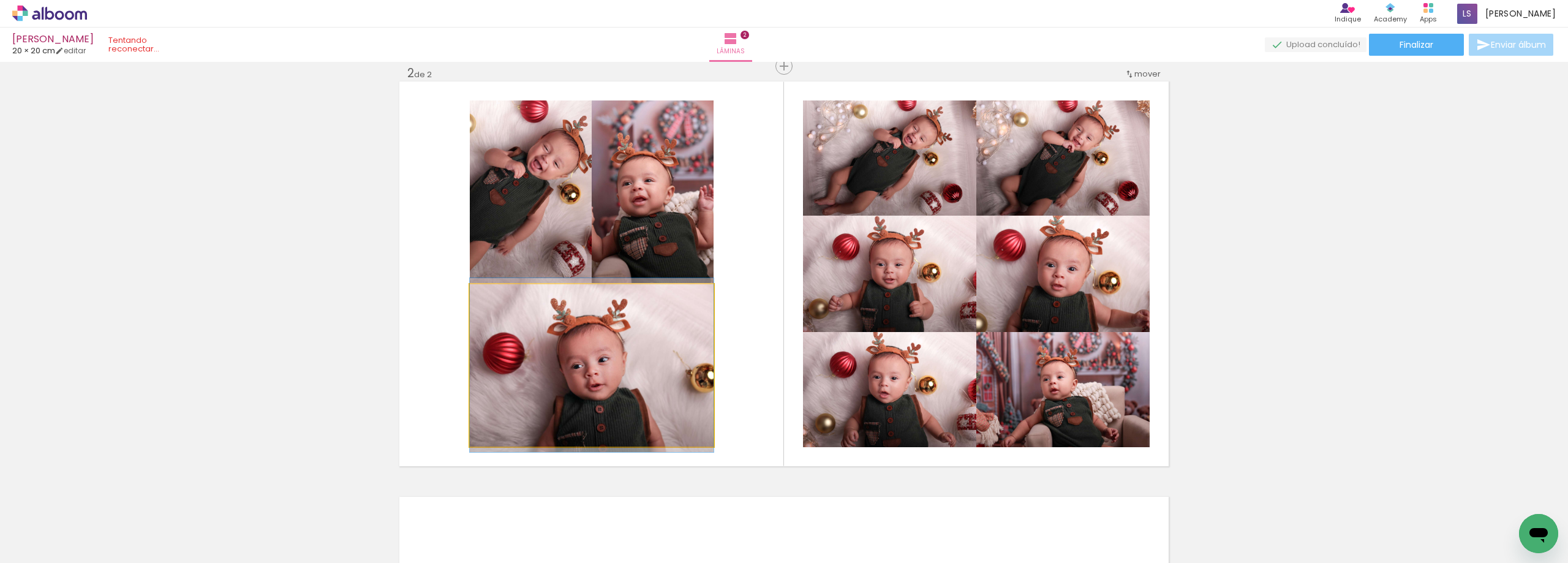
drag, startPoint x: 605, startPoint y: 371, endPoint x: 531, endPoint y: 200, distance: 186.3
click at [210, 399] on div "Inserir lâmina 1 de 2 Inserir lâmina 2 de 2" at bounding box center [784, 258] width 1568 height 1247
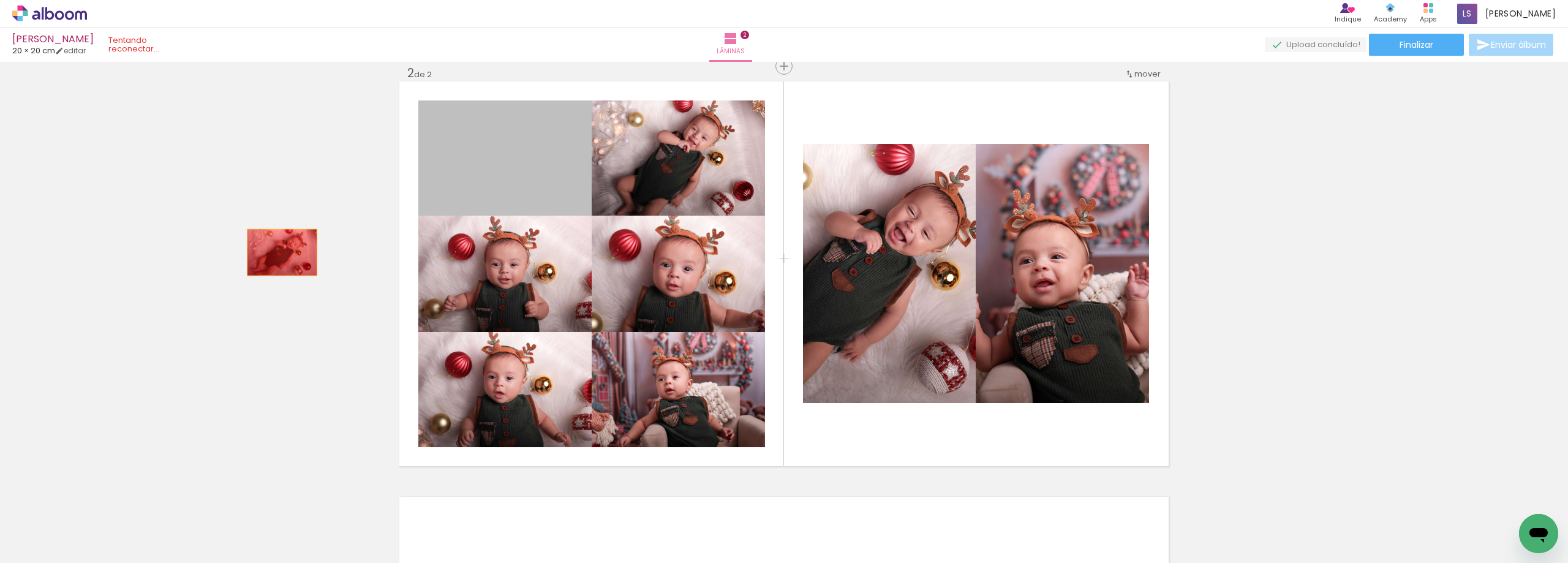
drag, startPoint x: 526, startPoint y: 170, endPoint x: 703, endPoint y: 200, distance: 179.5
click at [229, 327] on div "Inserir lâmina 1 de 2 Inserir lâmina 2 de 2" at bounding box center [784, 258] width 1568 height 1247
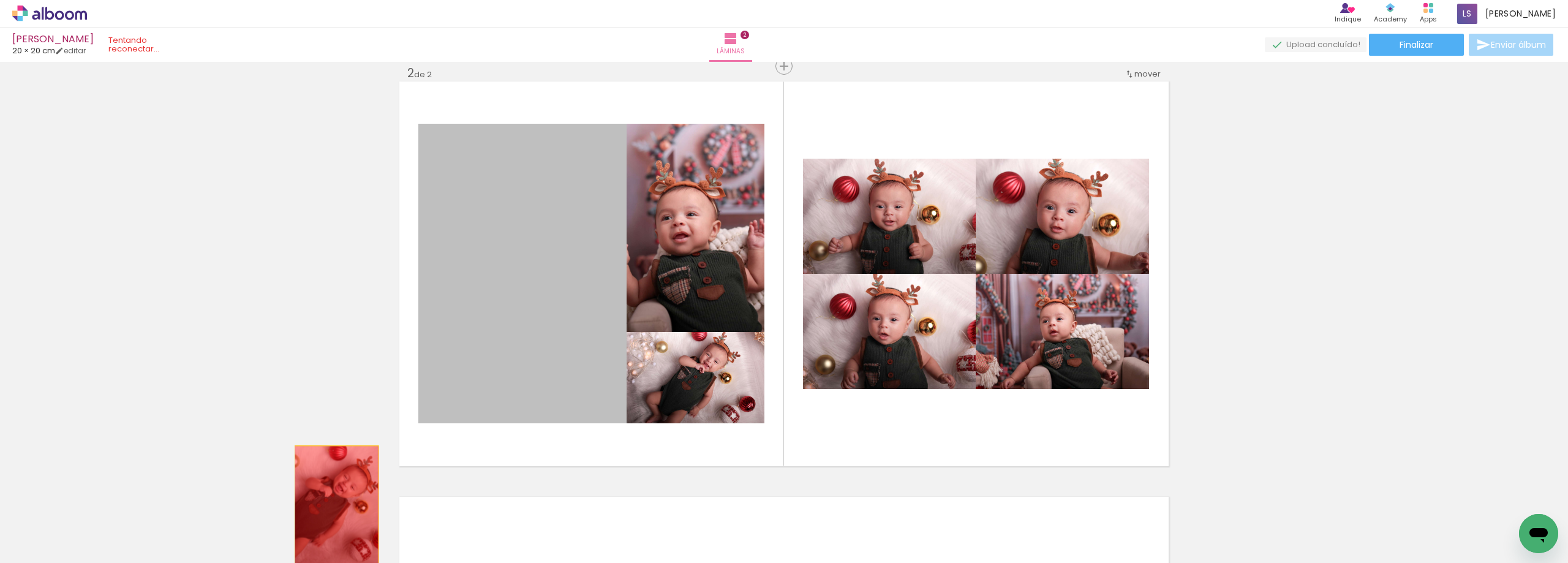
drag, startPoint x: 509, startPoint y: 235, endPoint x: 291, endPoint y: 587, distance: 414.0
click at [291, 562] on html "link( href="../../bower_components/polymer/polymer.html" rel="import" ) picture…" at bounding box center [784, 281] width 1568 height 563
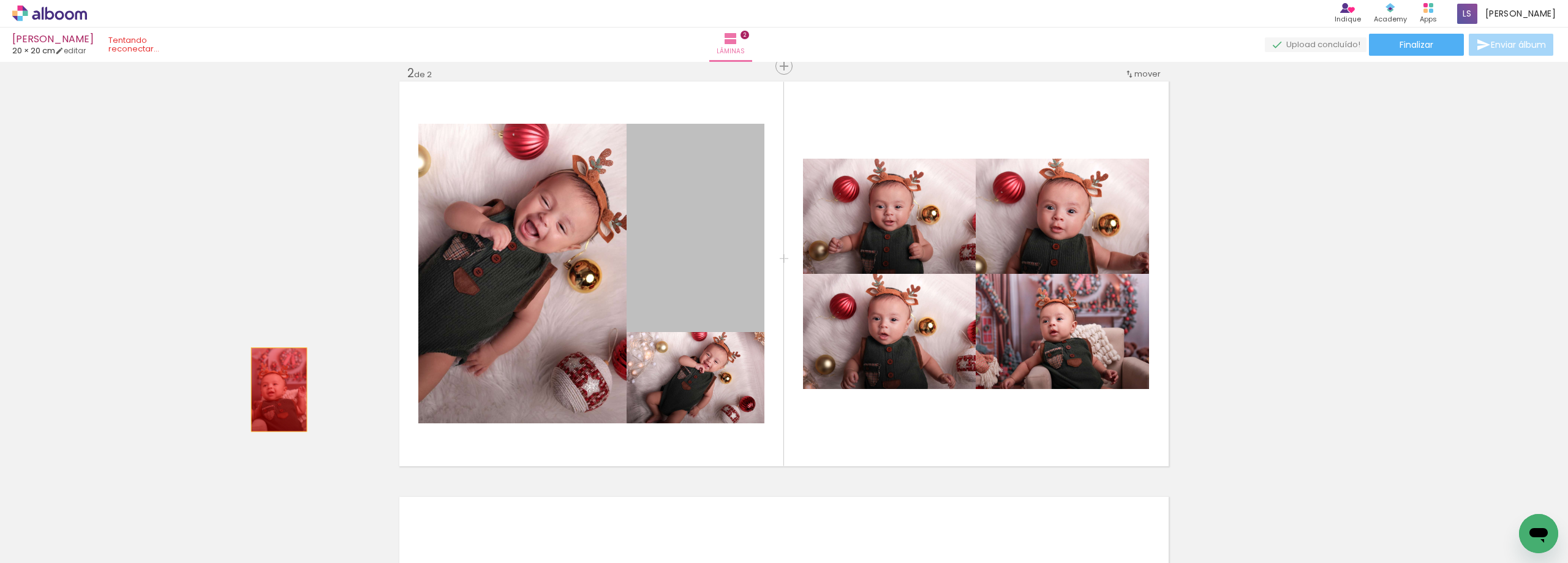
drag, startPoint x: 699, startPoint y: 265, endPoint x: 443, endPoint y: 292, distance: 257.4
click at [258, 423] on div "Inserir lâmina 1 de 2 Inserir lâmina 2 de 2" at bounding box center [784, 258] width 1568 height 1247
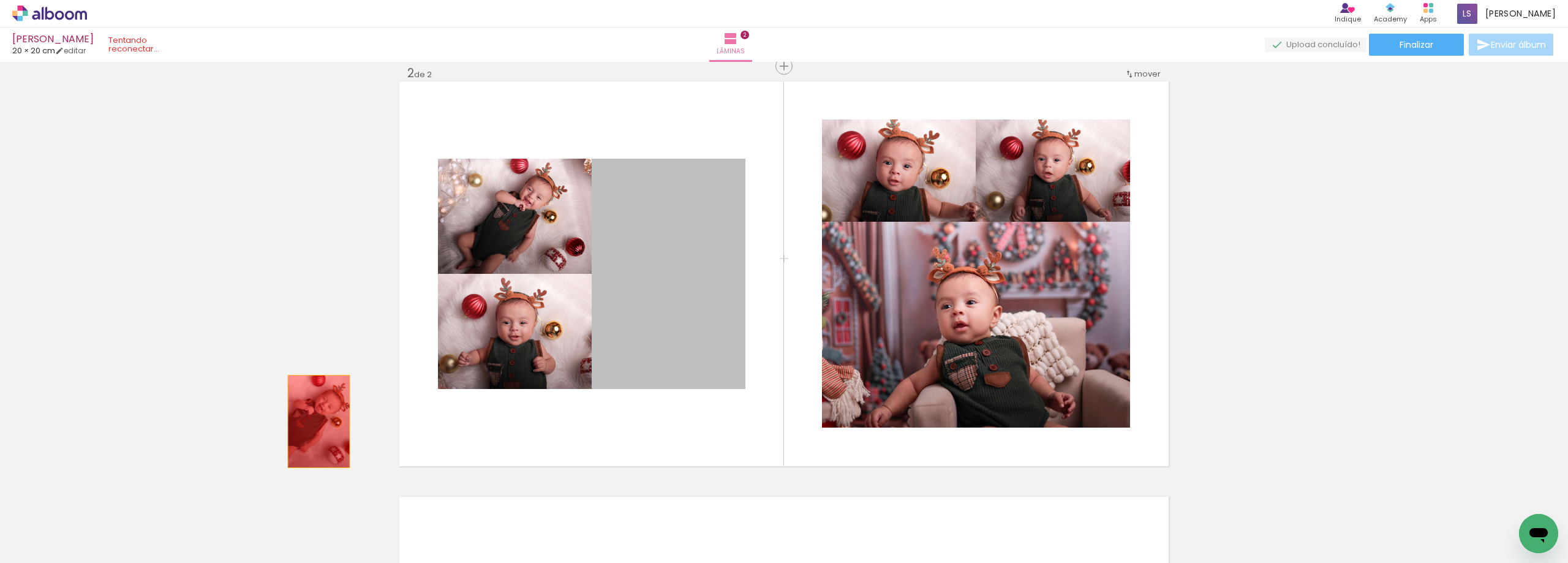
drag, startPoint x: 667, startPoint y: 274, endPoint x: 474, endPoint y: 183, distance: 213.4
click at [261, 426] on div "Inserir lâmina 1 de 2 Inserir lâmina 2 de 2" at bounding box center [784, 258] width 1568 height 1247
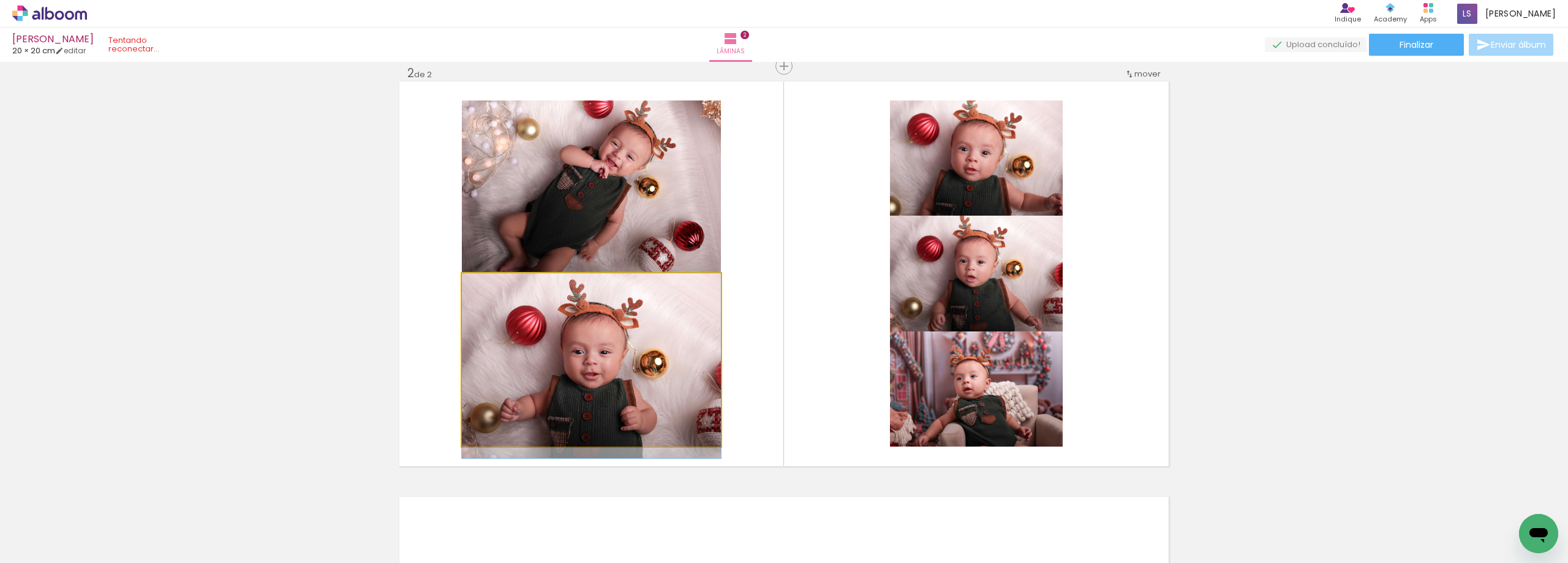
drag, startPoint x: 596, startPoint y: 353, endPoint x: 351, endPoint y: 450, distance: 263.5
click at [351, 450] on div "Inserir lâmina 1 de 2 Inserir lâmina 2 de 2" at bounding box center [784, 258] width 1568 height 1247
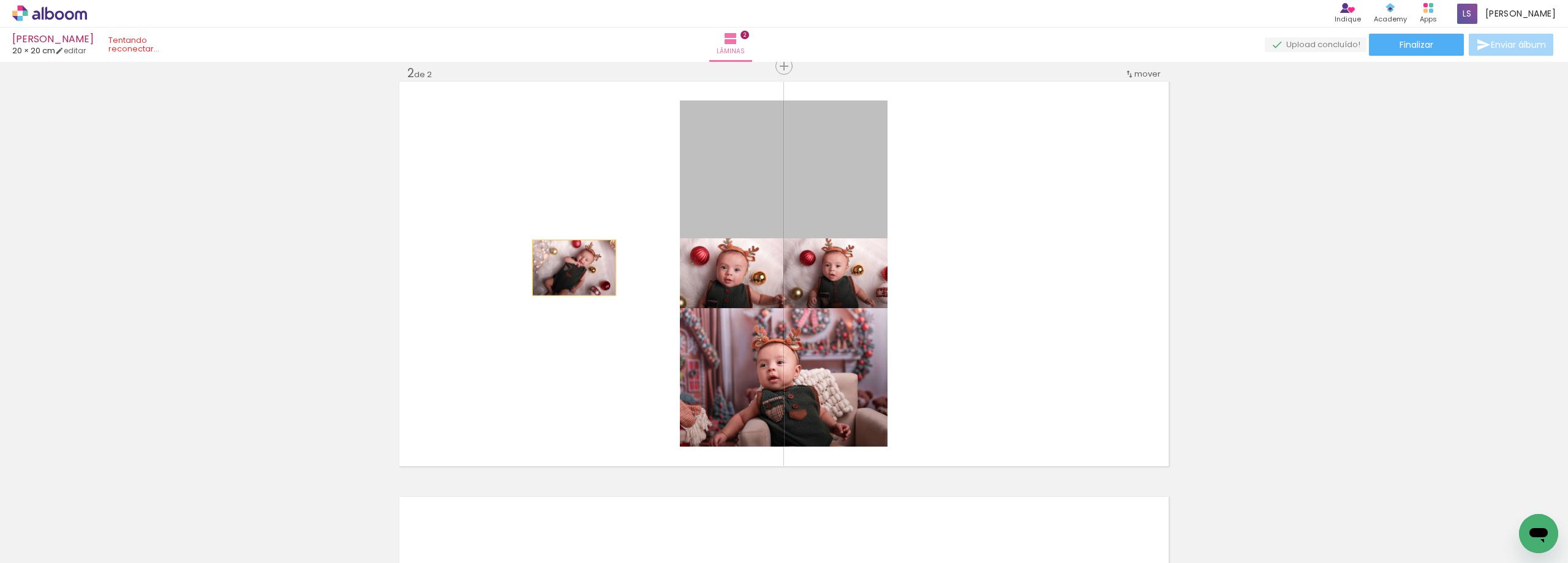
drag, startPoint x: 808, startPoint y: 173, endPoint x: 311, endPoint y: 381, distance: 538.8
click at [261, 374] on div "Inserir lâmina 1 de 2 Inserir lâmina 2 de 2" at bounding box center [784, 258] width 1568 height 1247
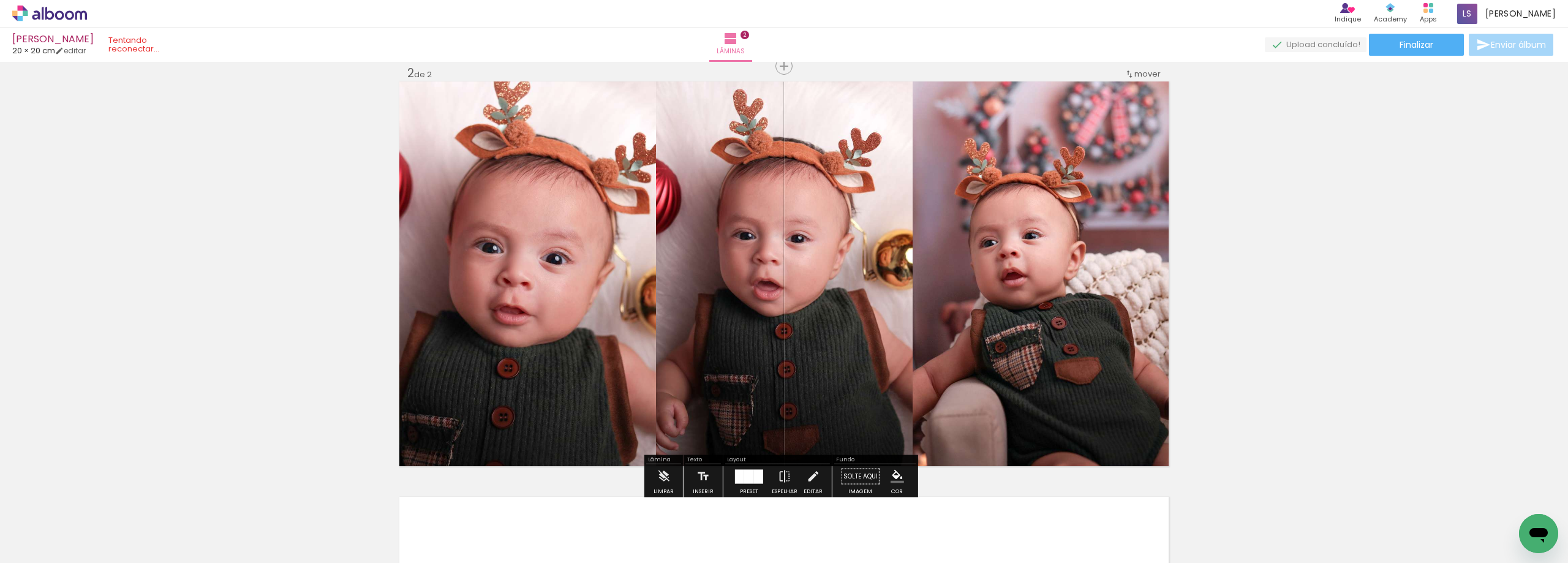
drag, startPoint x: 281, startPoint y: 345, endPoint x: 293, endPoint y: 437, distance: 92.8
click at [254, 502] on quentale-workspace at bounding box center [784, 281] width 1568 height 563
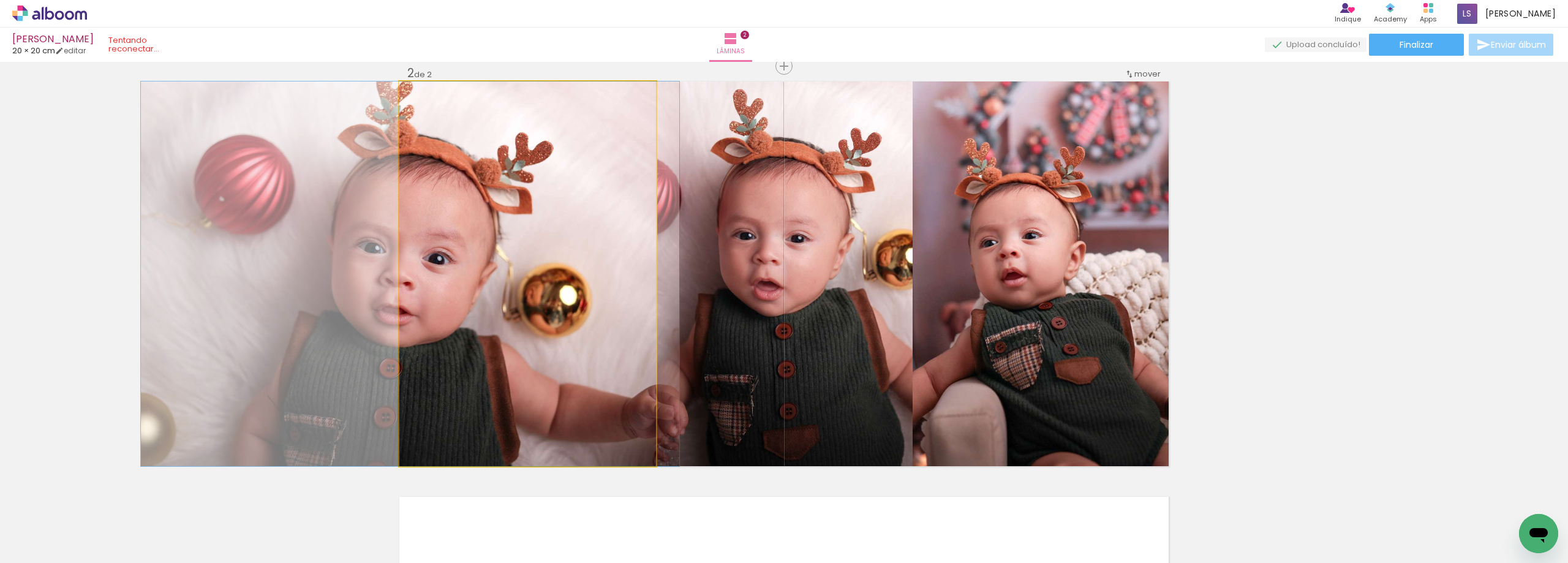
drag, startPoint x: 524, startPoint y: 246, endPoint x: 879, endPoint y: 285, distance: 357.1
click at [333, 468] on div "Inserir lâmina 1 de 2 Inserir lâmina 2 de 2" at bounding box center [784, 258] width 1568 height 1247
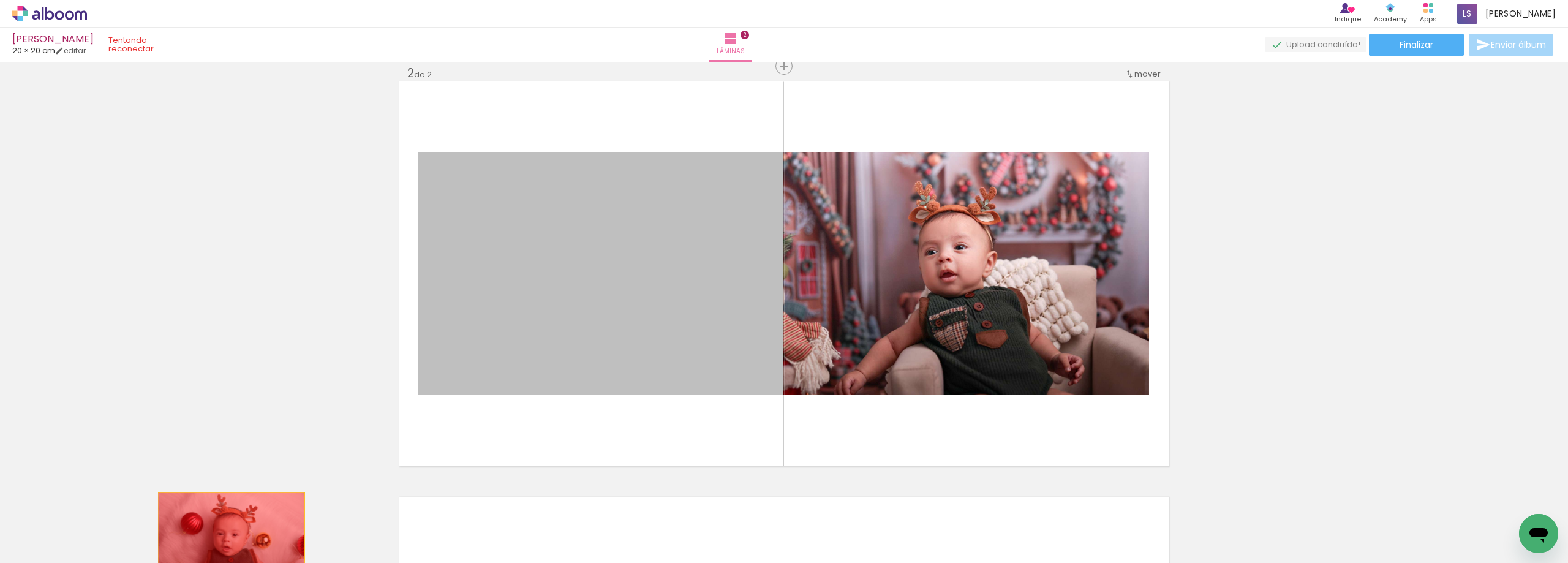
drag, startPoint x: 653, startPoint y: 247, endPoint x: 221, endPoint y: 544, distance: 524.2
click at [221, 544] on quentale-workspace at bounding box center [784, 281] width 1568 height 563
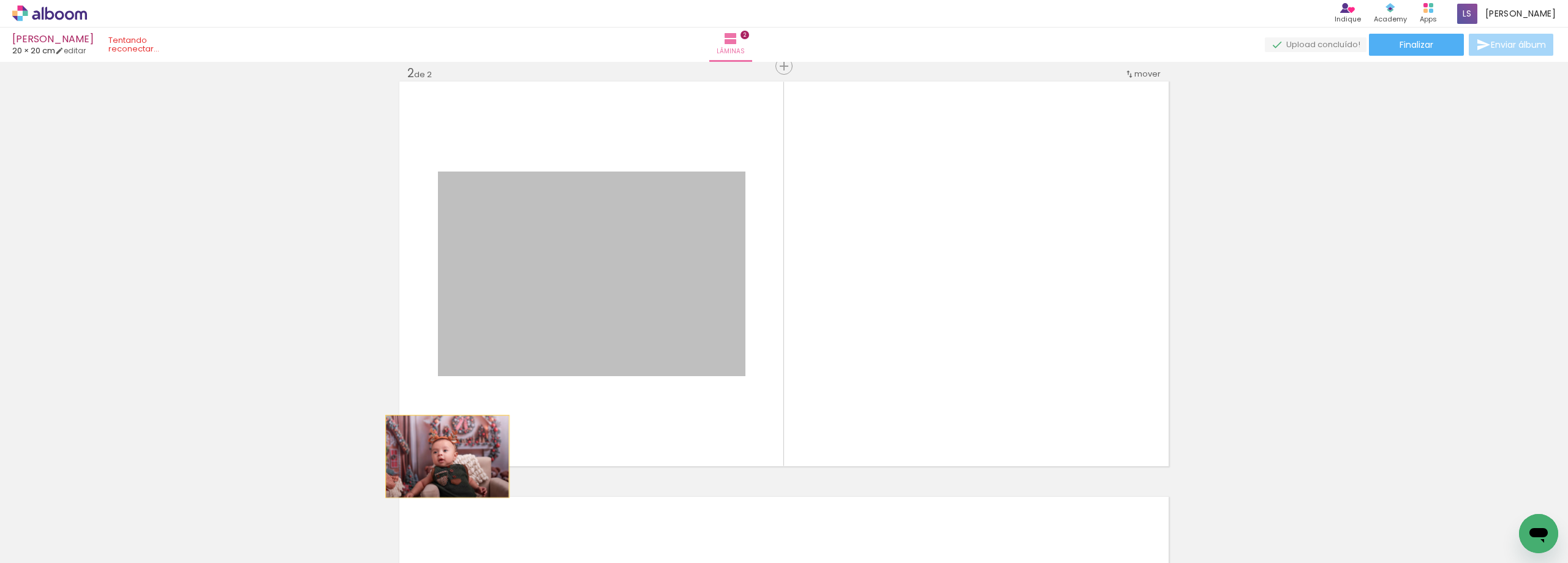
drag, startPoint x: 644, startPoint y: 255, endPoint x: 341, endPoint y: 587, distance: 449.5
click at [341, 562] on html "link( href="../../bower_components/polymer/polymer.html" rel="import" ) picture…" at bounding box center [784, 281] width 1568 height 563
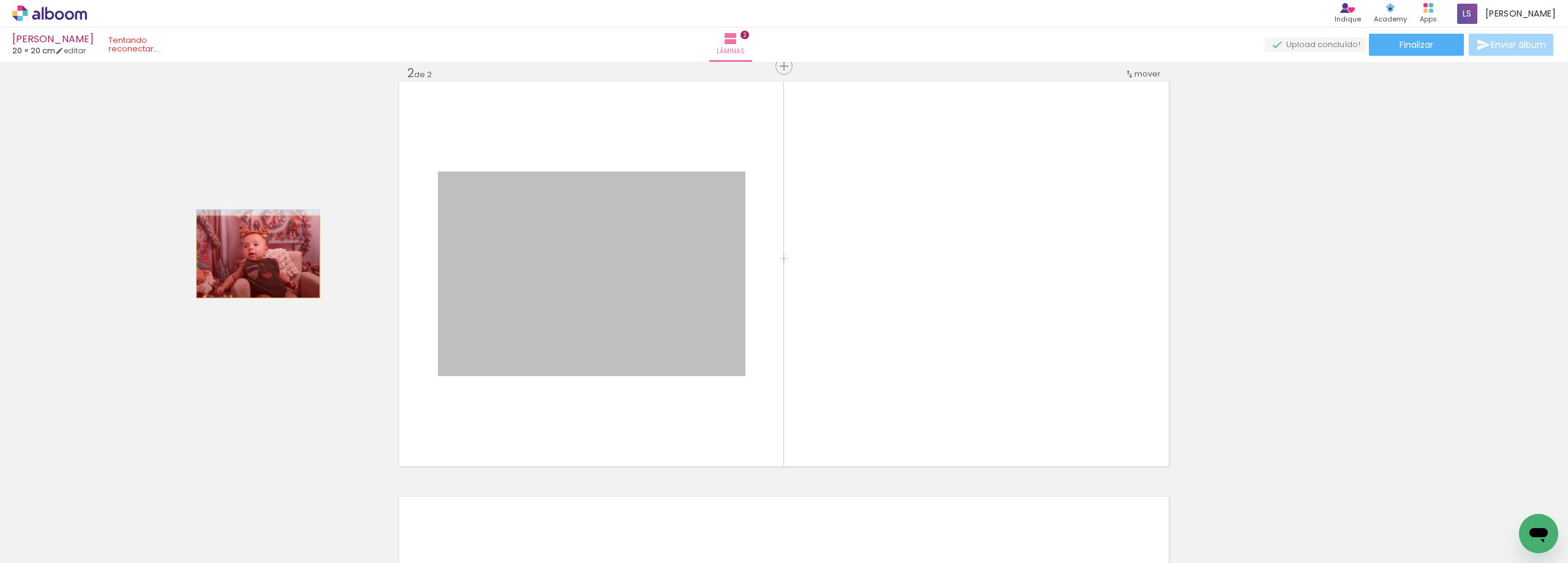
drag, startPoint x: 612, startPoint y: 271, endPoint x: 88, endPoint y: 316, distance: 525.9
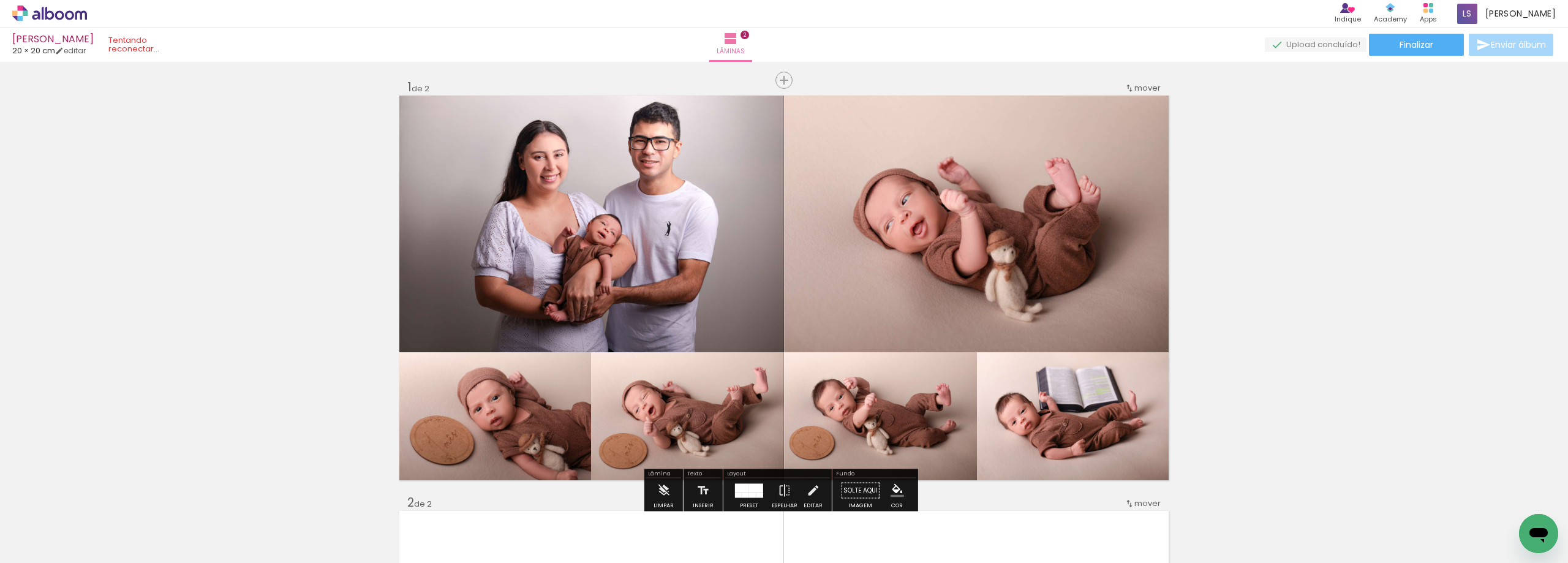
scroll to position [0, 0]
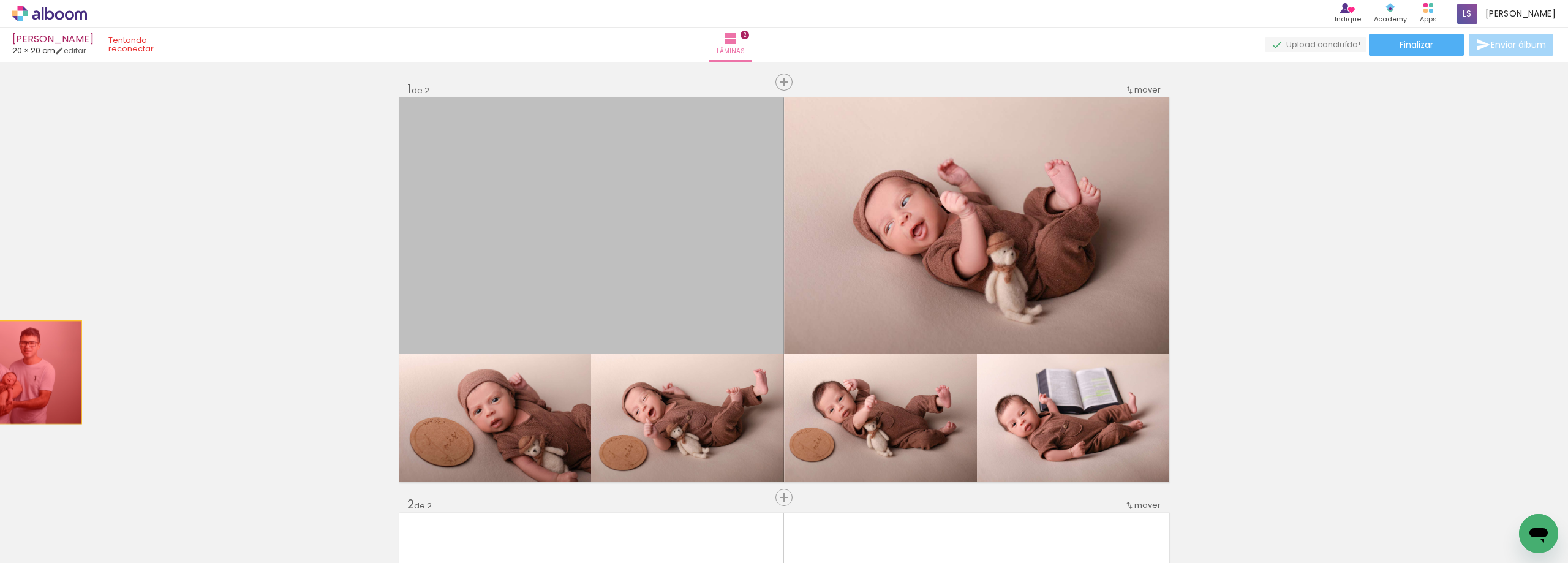
drag, startPoint x: 667, startPoint y: 212, endPoint x: 878, endPoint y: 231, distance: 211.9
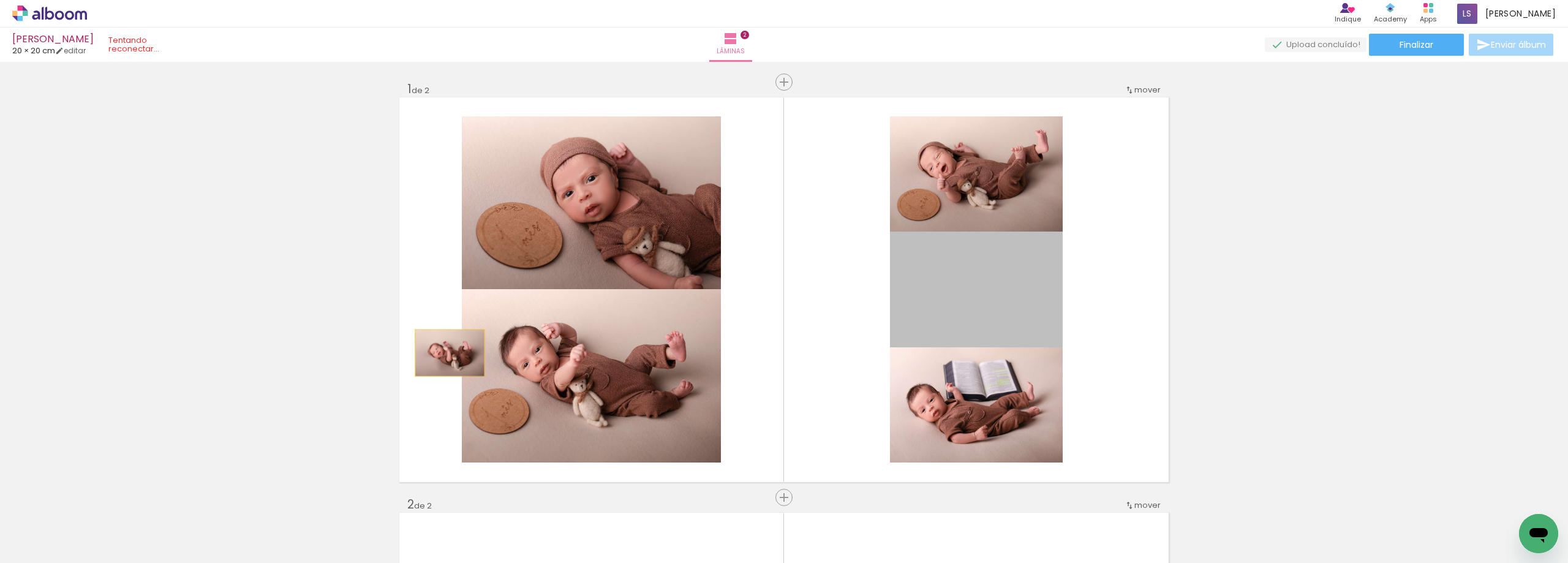
drag, startPoint x: 918, startPoint y: 299, endPoint x: 452, endPoint y: 189, distance: 478.8
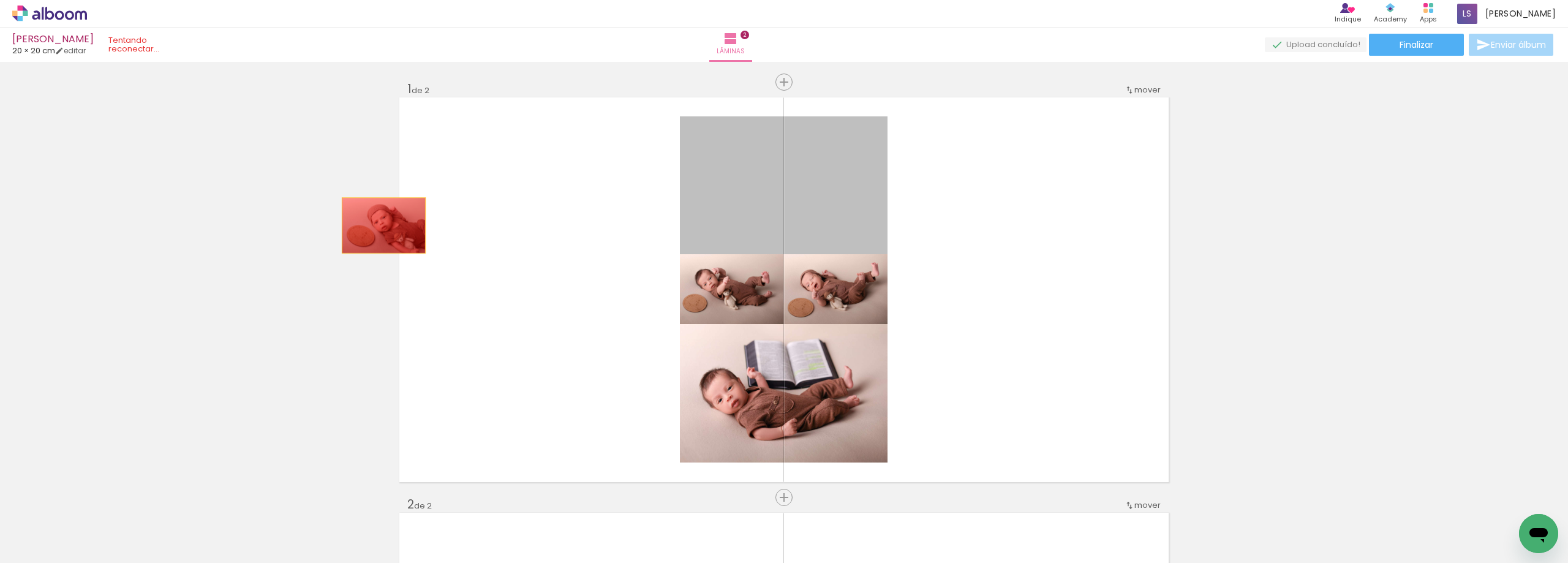
drag, startPoint x: 718, startPoint y: 188, endPoint x: 448, endPoint y: 357, distance: 318.5
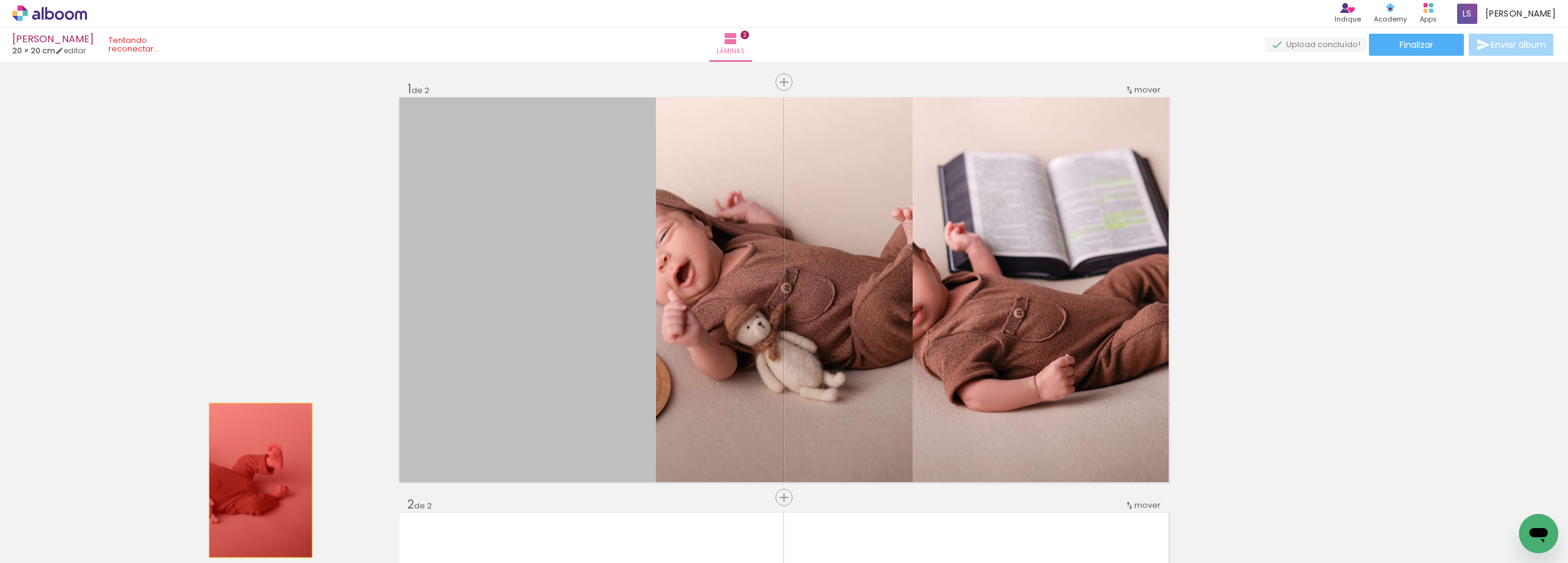
drag, startPoint x: 560, startPoint y: 309, endPoint x: 734, endPoint y: 389, distance: 191.5
click at [252, 490] on quentale-workspace at bounding box center [784, 281] width 1568 height 563
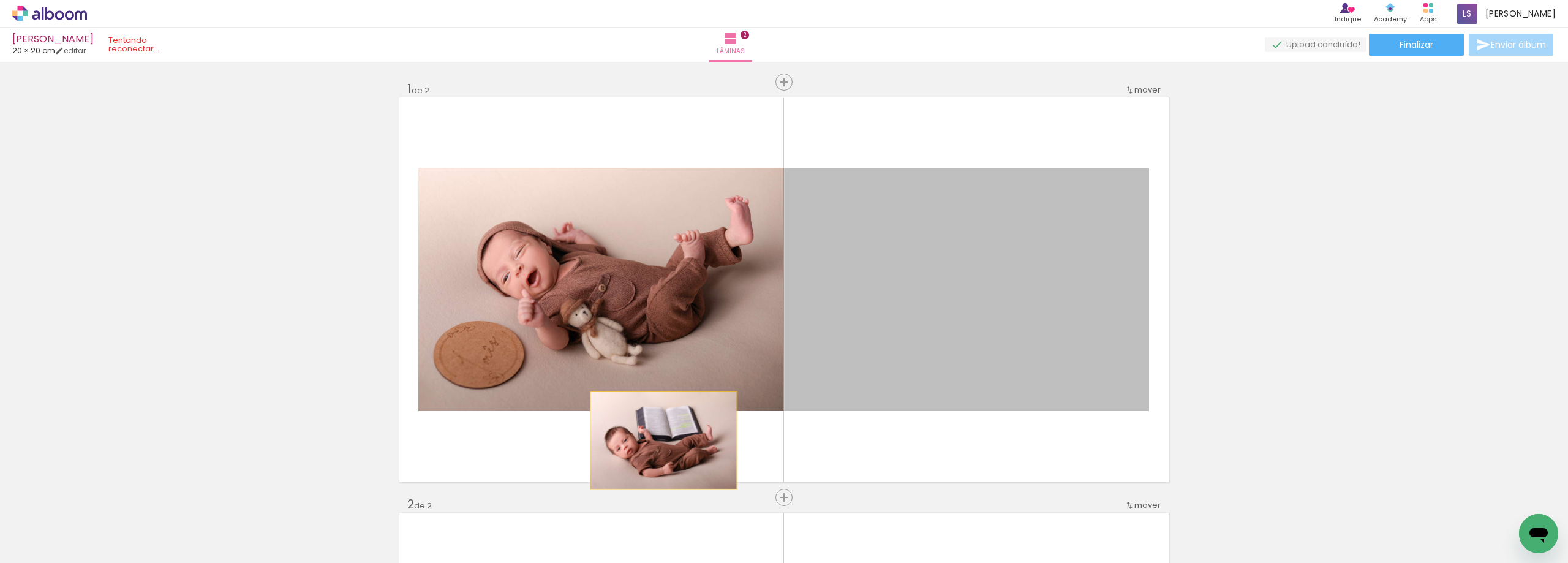
drag, startPoint x: 955, startPoint y: 325, endPoint x: 222, endPoint y: 454, distance: 744.3
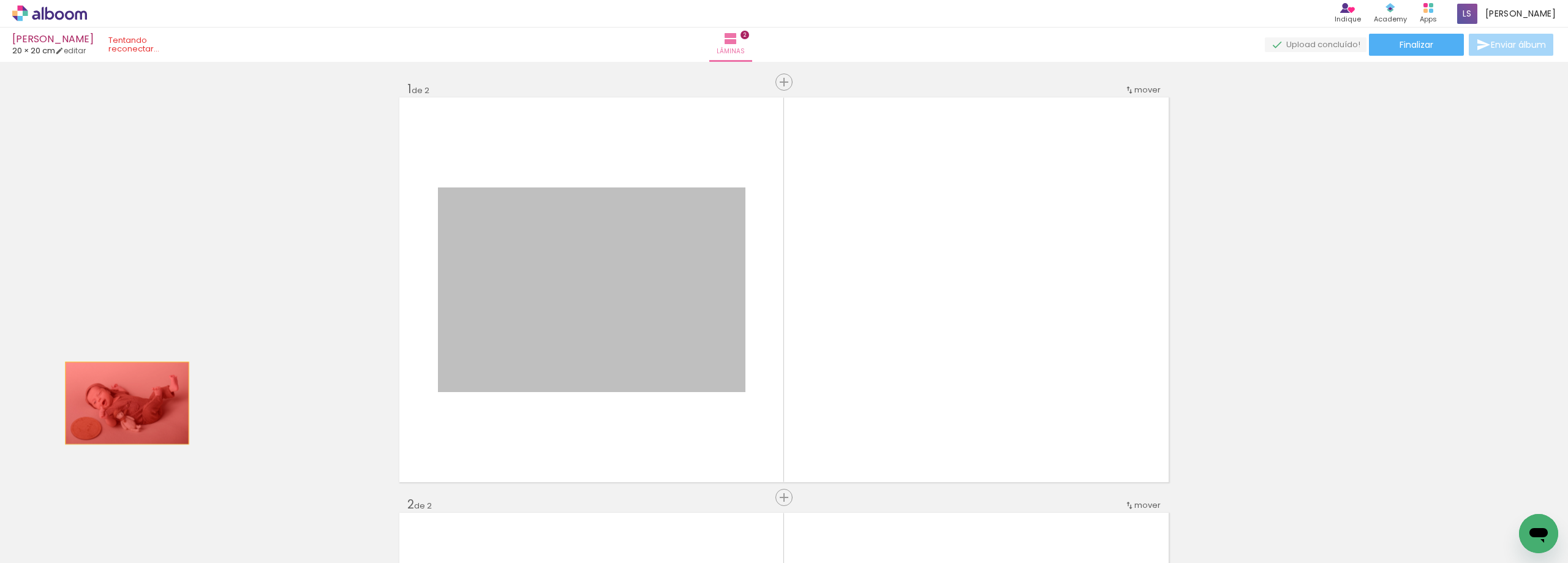
drag, startPoint x: 500, startPoint y: 302, endPoint x: 27, endPoint y: 525, distance: 522.9
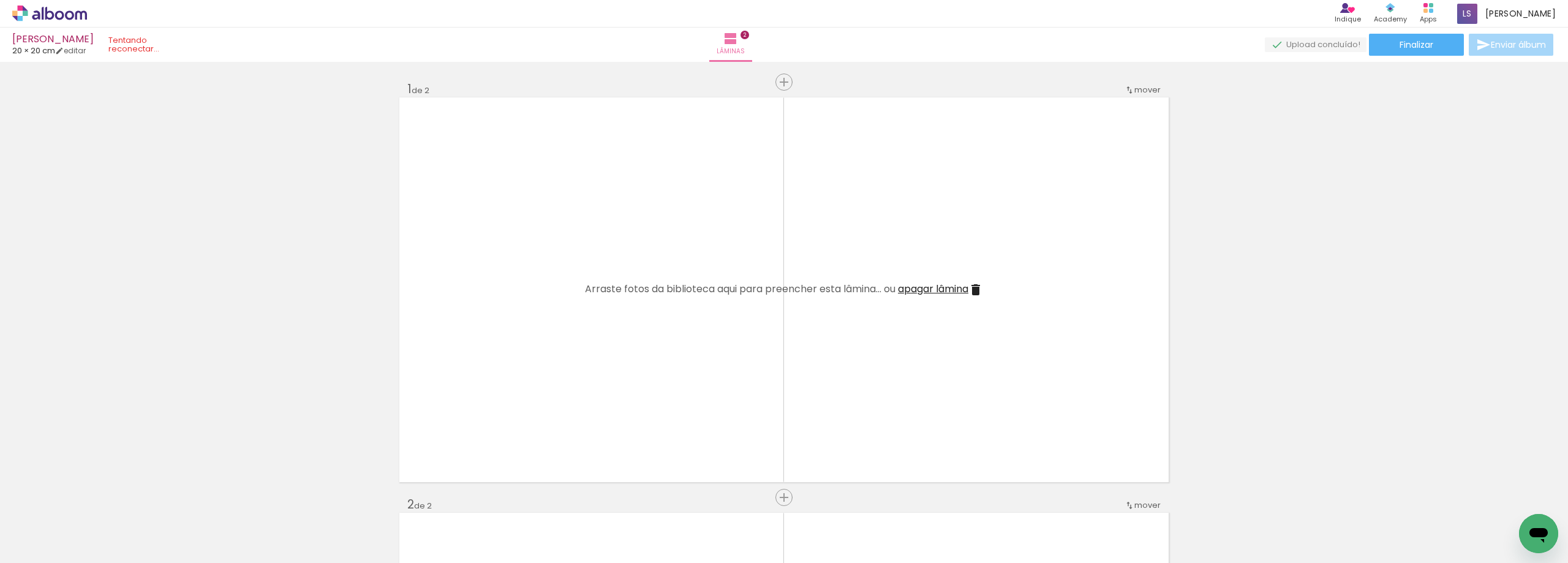
click at [56, 11] on icon at bounding box center [50, 13] width 75 height 16
click at [32, 11] on icon at bounding box center [50, 13] width 75 height 16
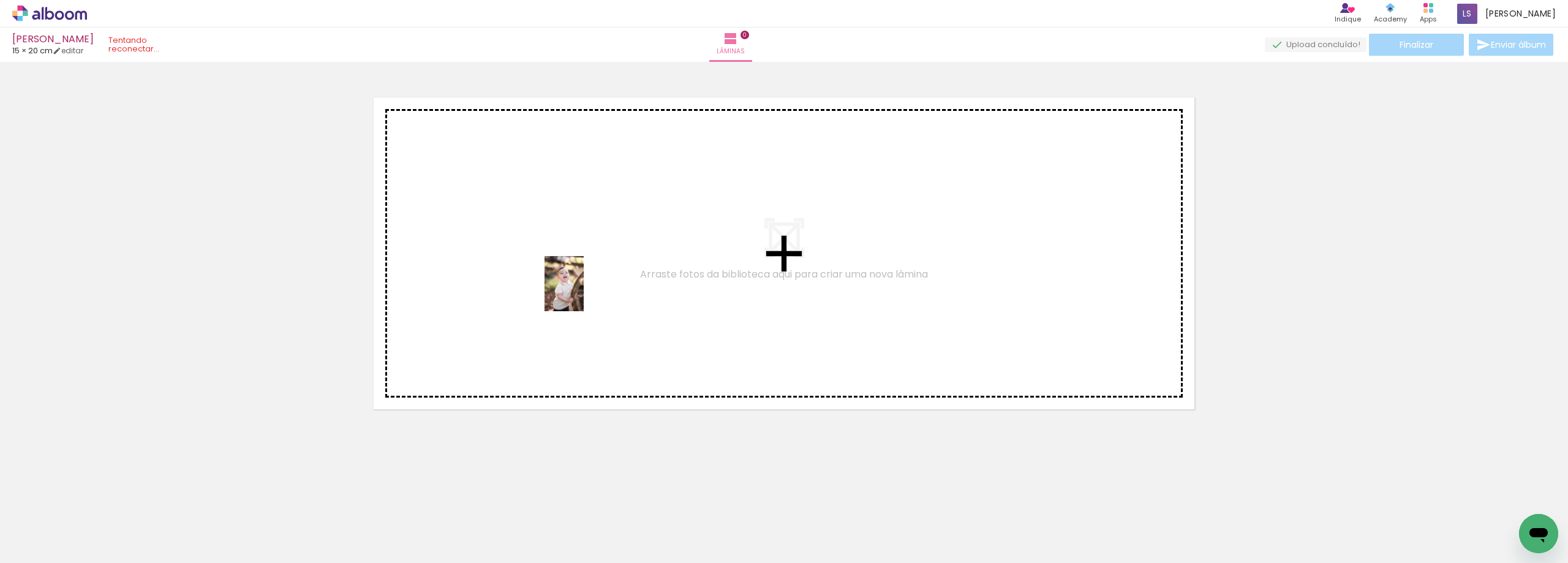
drag, startPoint x: 130, startPoint y: 534, endPoint x: 585, endPoint y: 291, distance: 515.8
click at [585, 291] on quentale-workspace at bounding box center [784, 281] width 1568 height 563
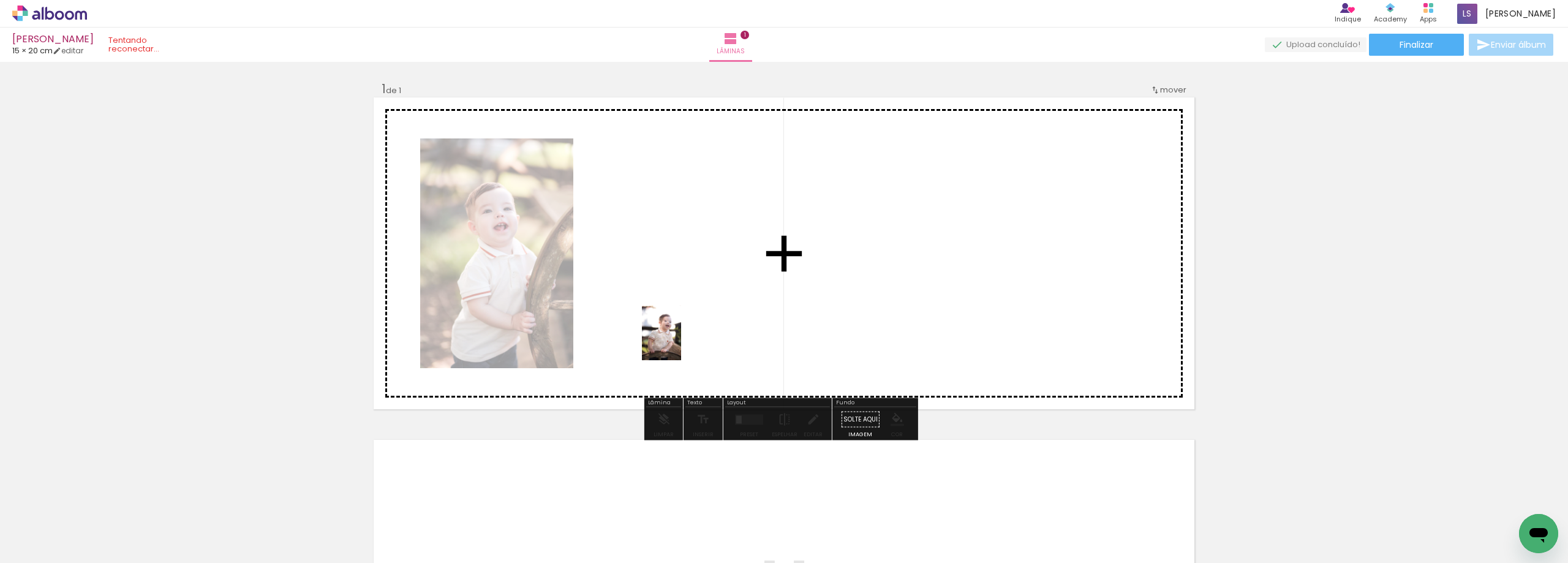
drag, startPoint x: 193, startPoint y: 542, endPoint x: 681, endPoint y: 336, distance: 529.7
click at [681, 336] on quentale-workspace at bounding box center [784, 281] width 1568 height 563
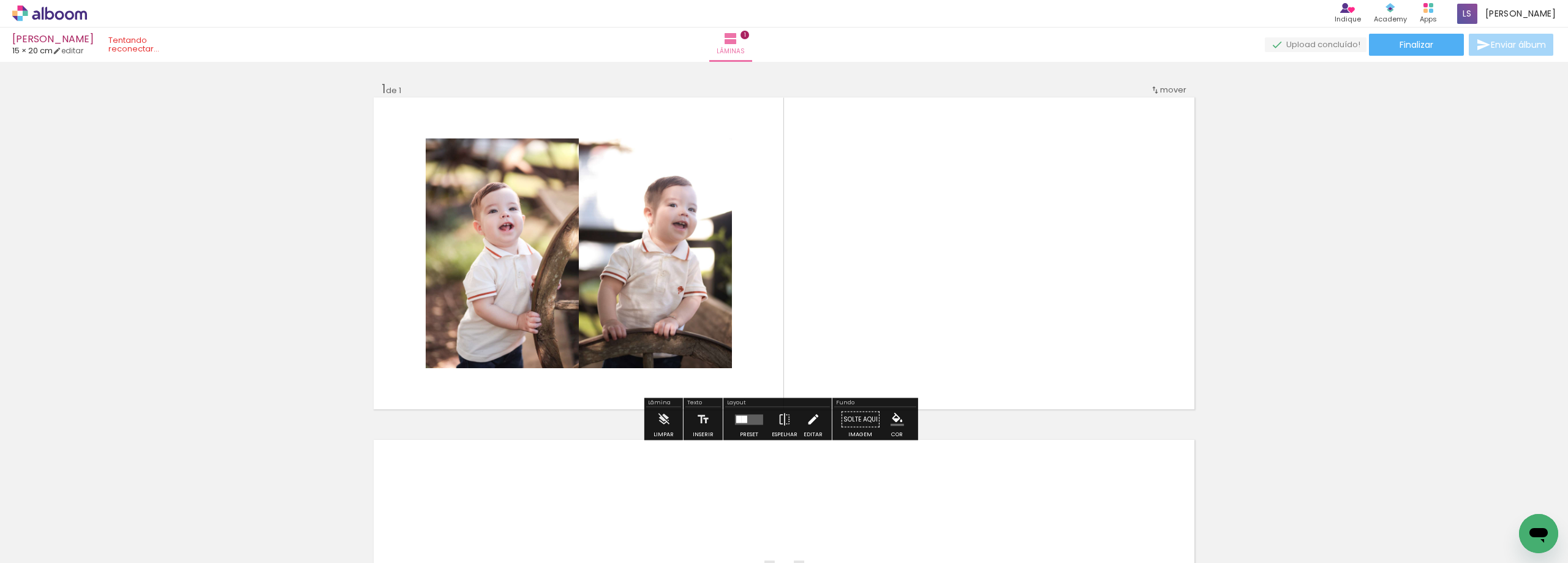
click at [801, 422] on paper-button "Editar" at bounding box center [813, 422] width 25 height 31
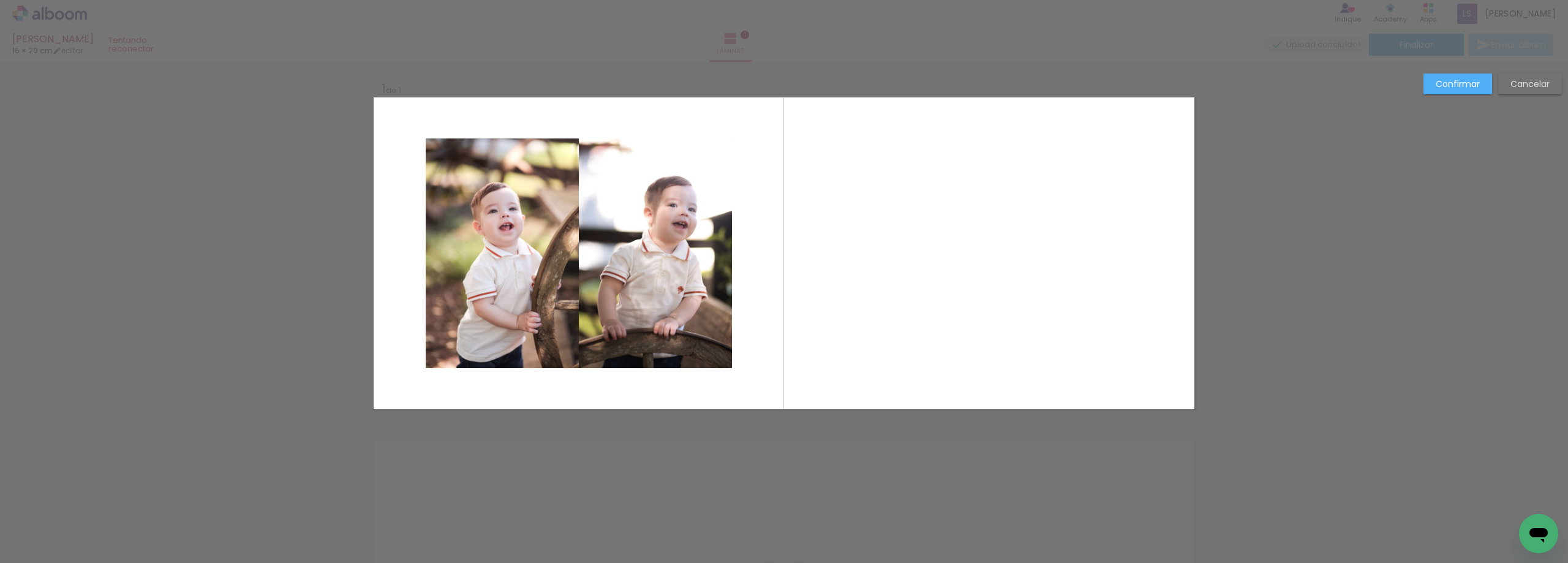
click at [801, 422] on div "Confirmar Cancelar" at bounding box center [784, 419] width 1568 height 715
click at [0, 0] on slot "Confirmar" at bounding box center [0, 0] width 0 height 0
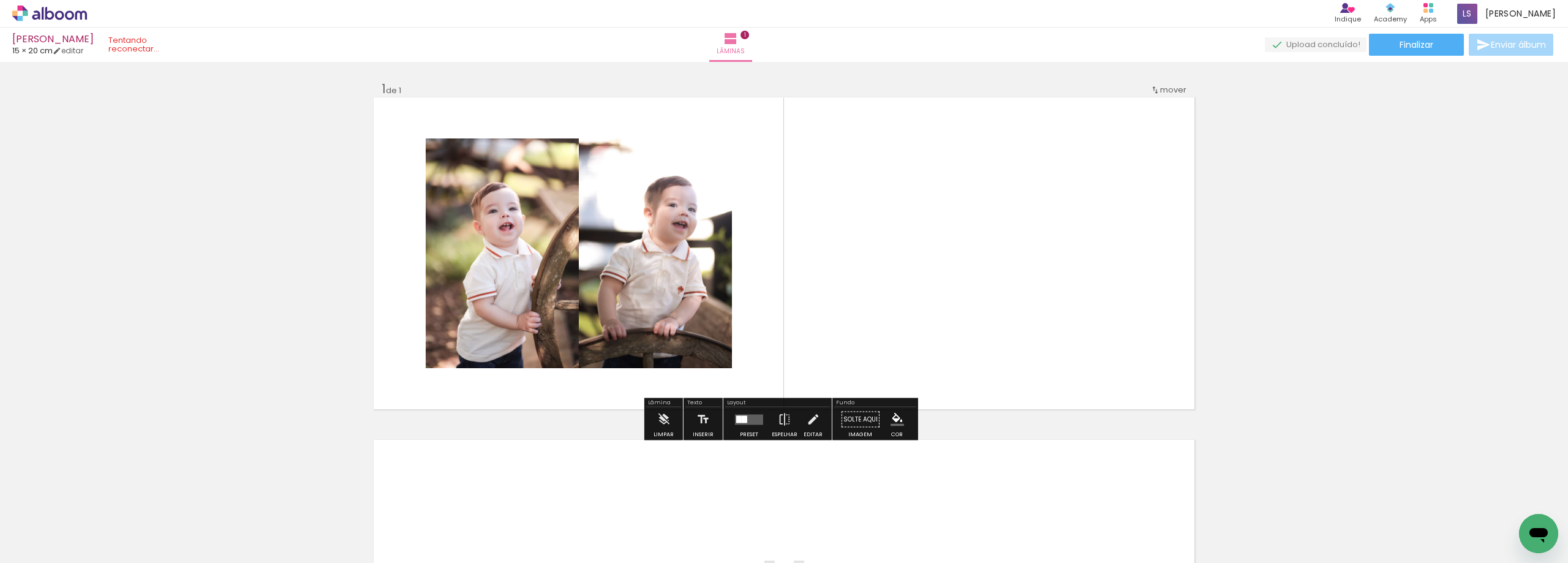
click at [738, 421] on div at bounding box center [739, 419] width 6 height 7
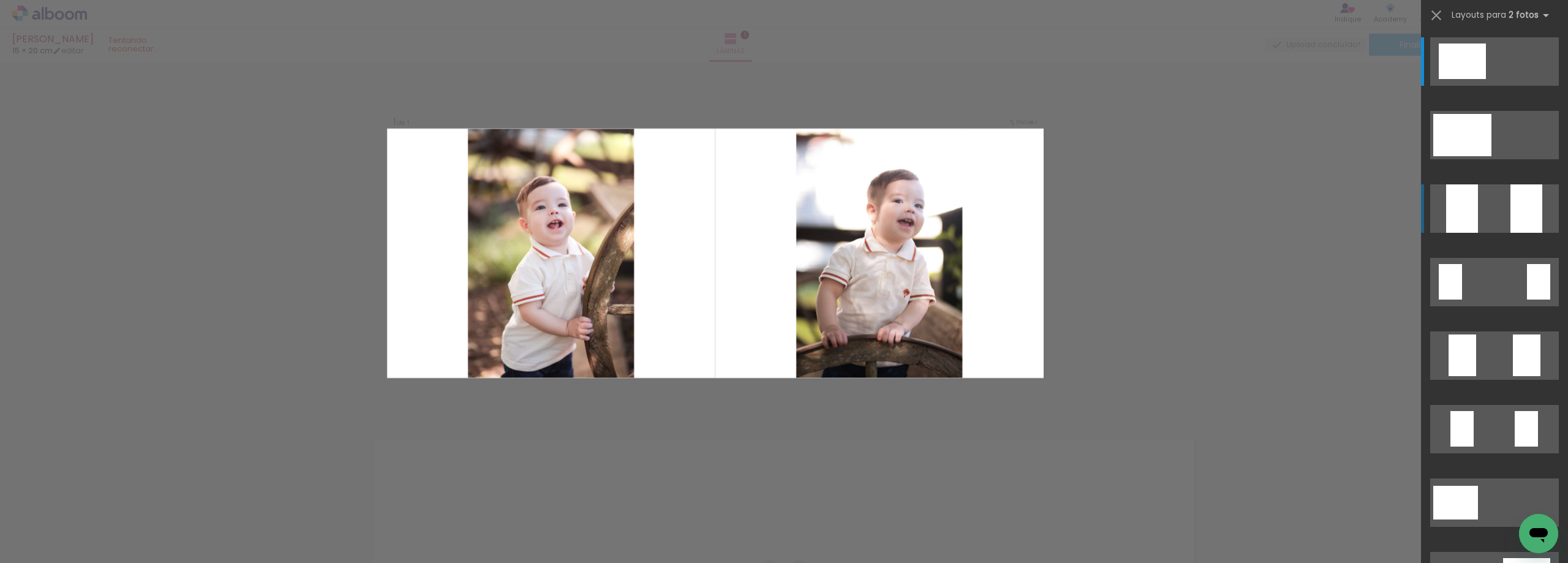
click at [1482, 203] on quentale-layouter at bounding box center [1494, 209] width 128 height 49
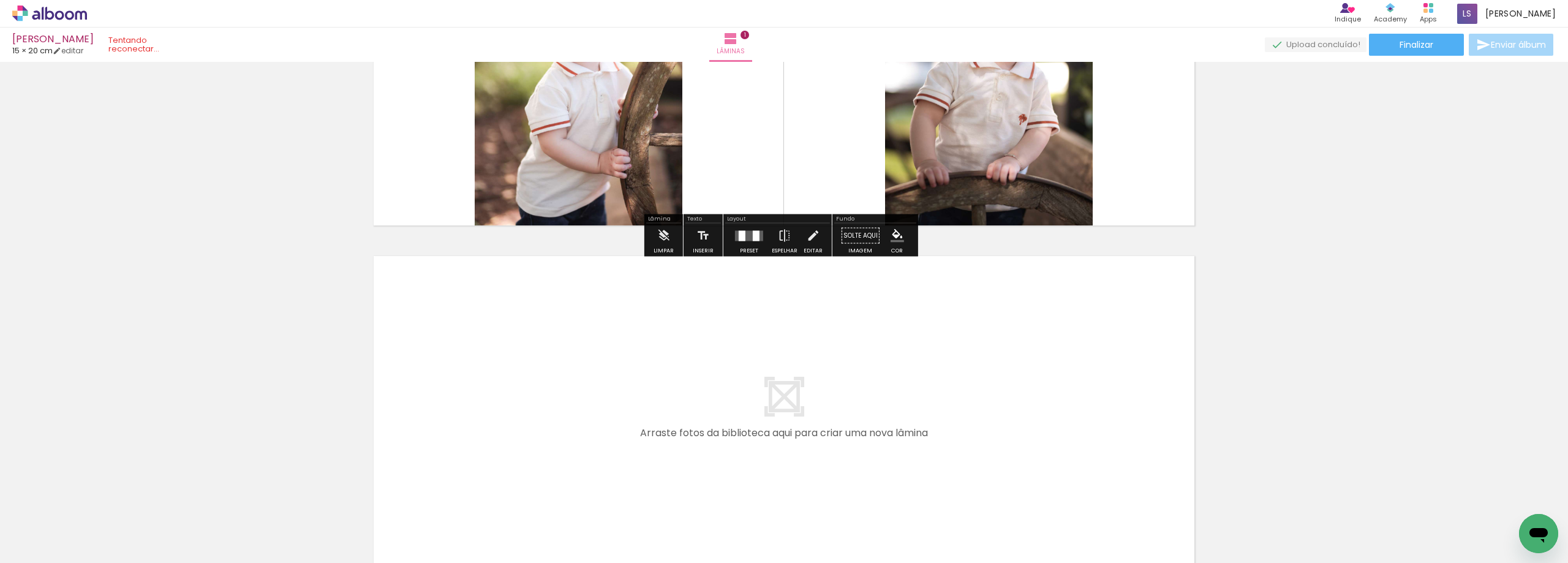
scroll to position [245, 0]
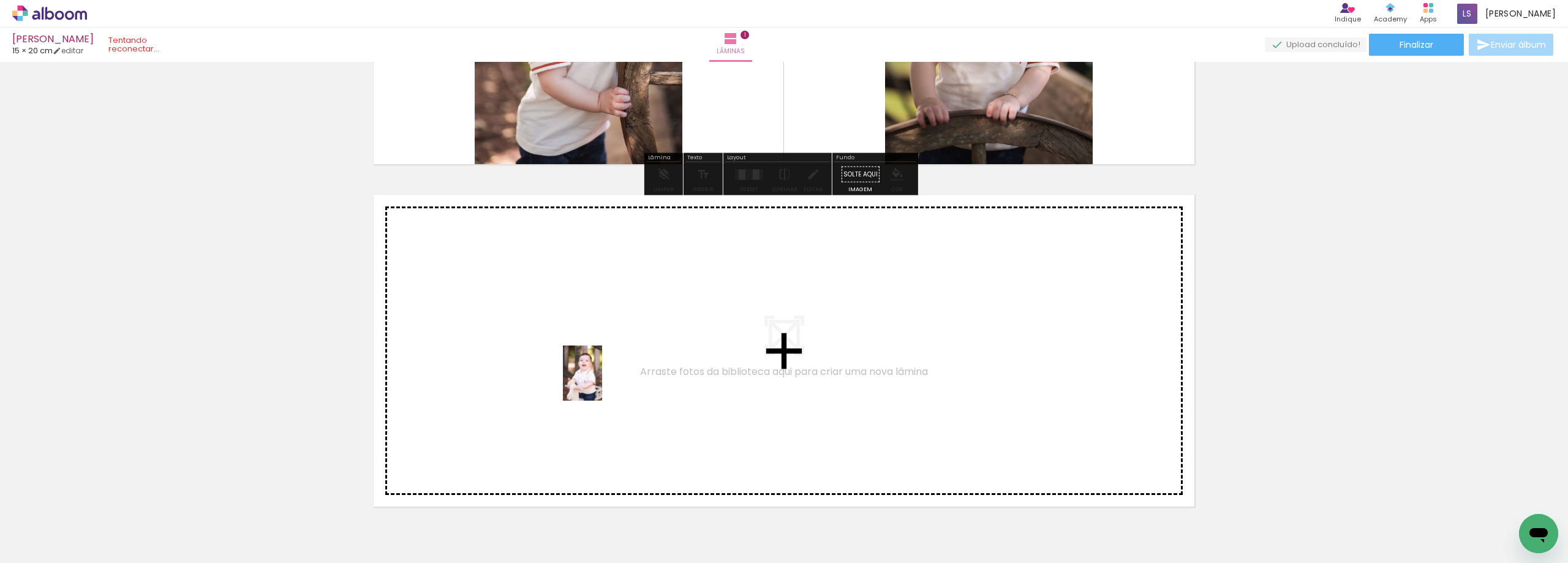
drag, startPoint x: 269, startPoint y: 539, endPoint x: 599, endPoint y: 382, distance: 365.4
click at [599, 382] on quentale-workspace at bounding box center [784, 281] width 1568 height 563
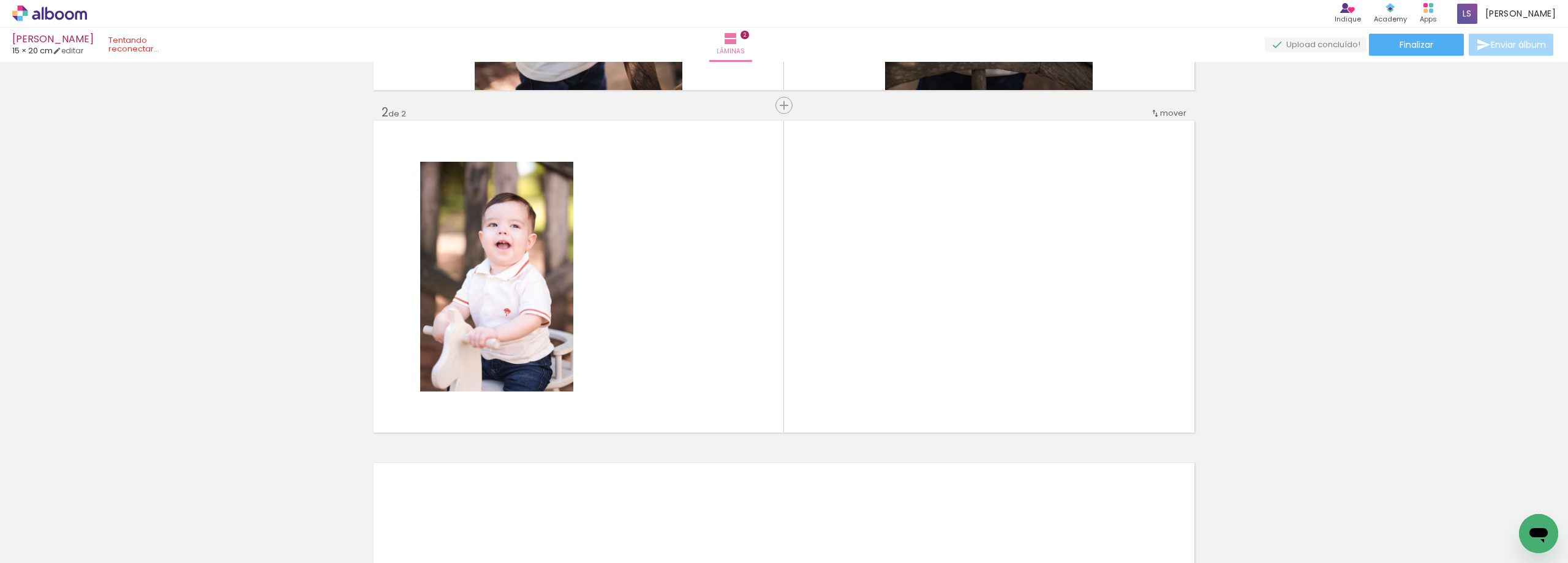
scroll to position [321, 0]
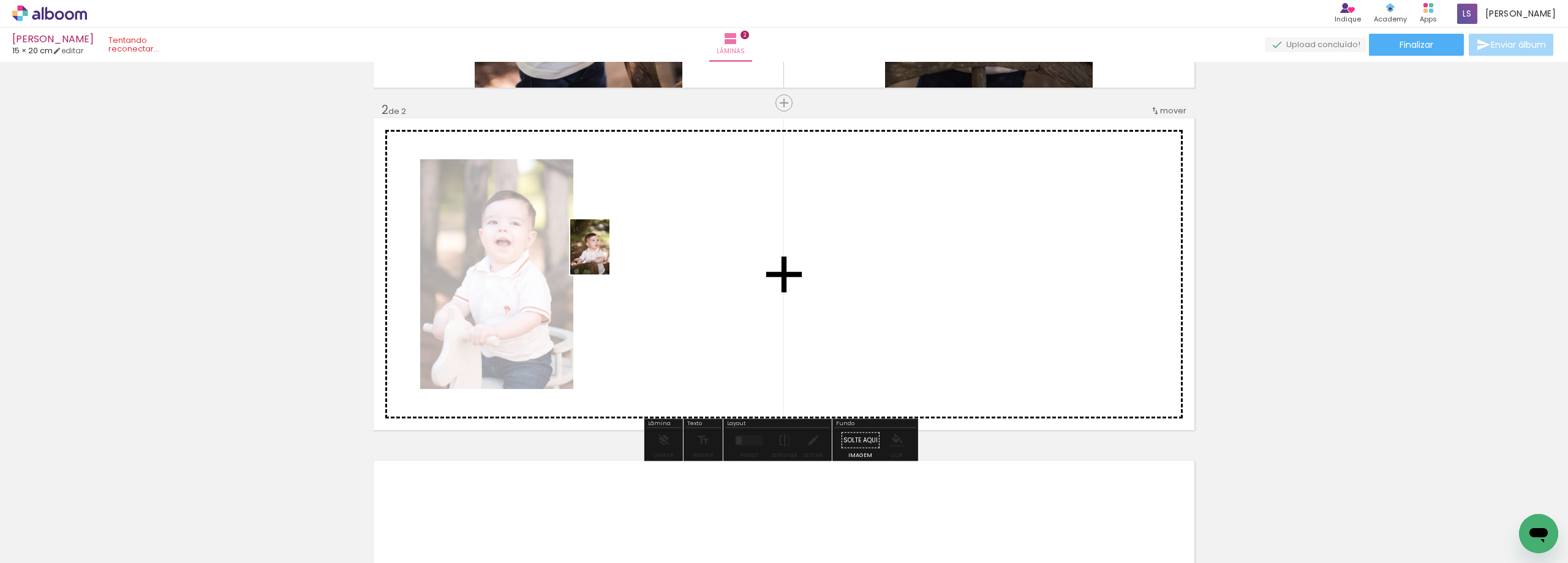
drag, startPoint x: 333, startPoint y: 531, endPoint x: 607, endPoint y: 256, distance: 388.2
click at [607, 256] on quentale-workspace at bounding box center [784, 281] width 1568 height 563
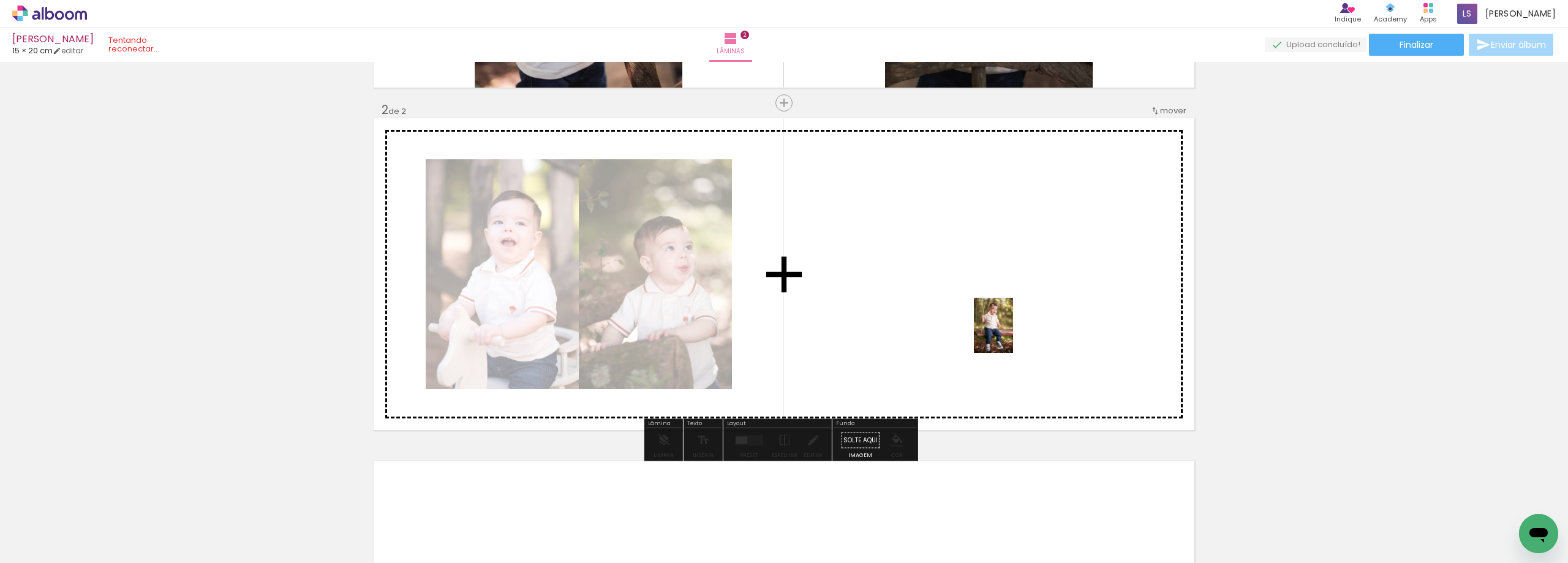
drag, startPoint x: 391, startPoint y: 528, endPoint x: 1011, endPoint y: 334, distance: 649.6
click at [1011, 334] on quentale-workspace at bounding box center [784, 281] width 1568 height 563
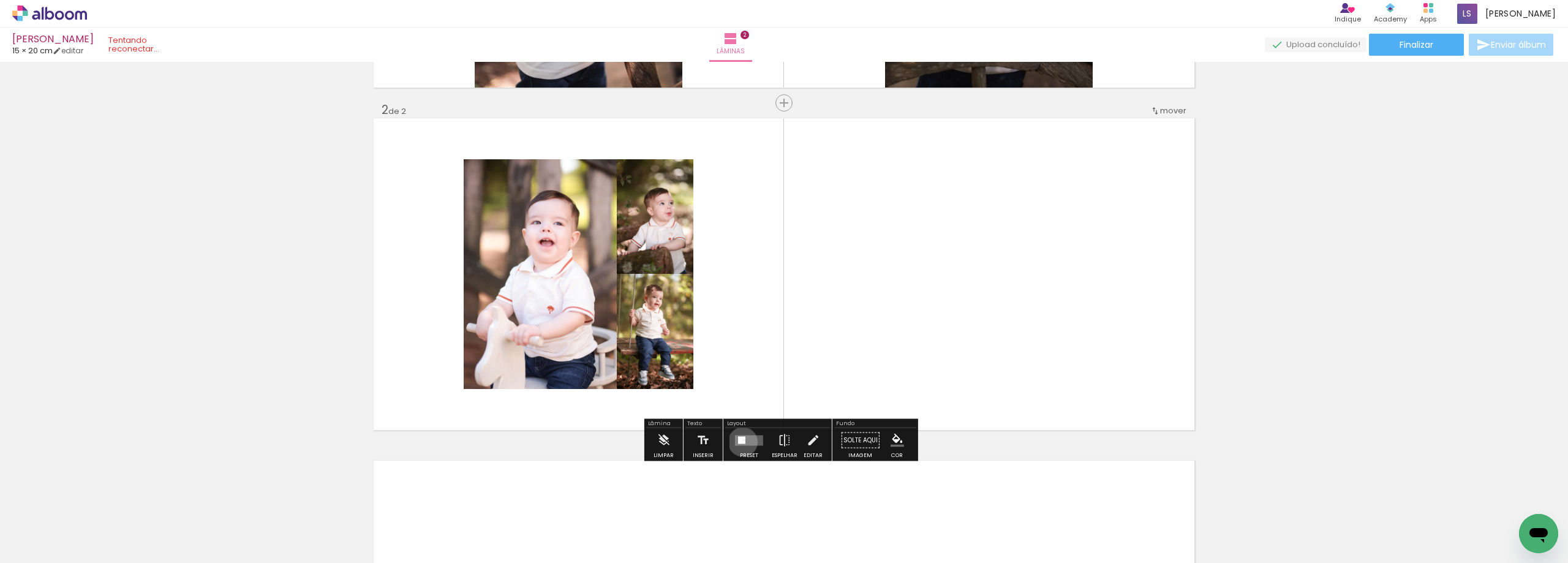
click at [743, 442] on div at bounding box center [744, 442] width 3 height 4
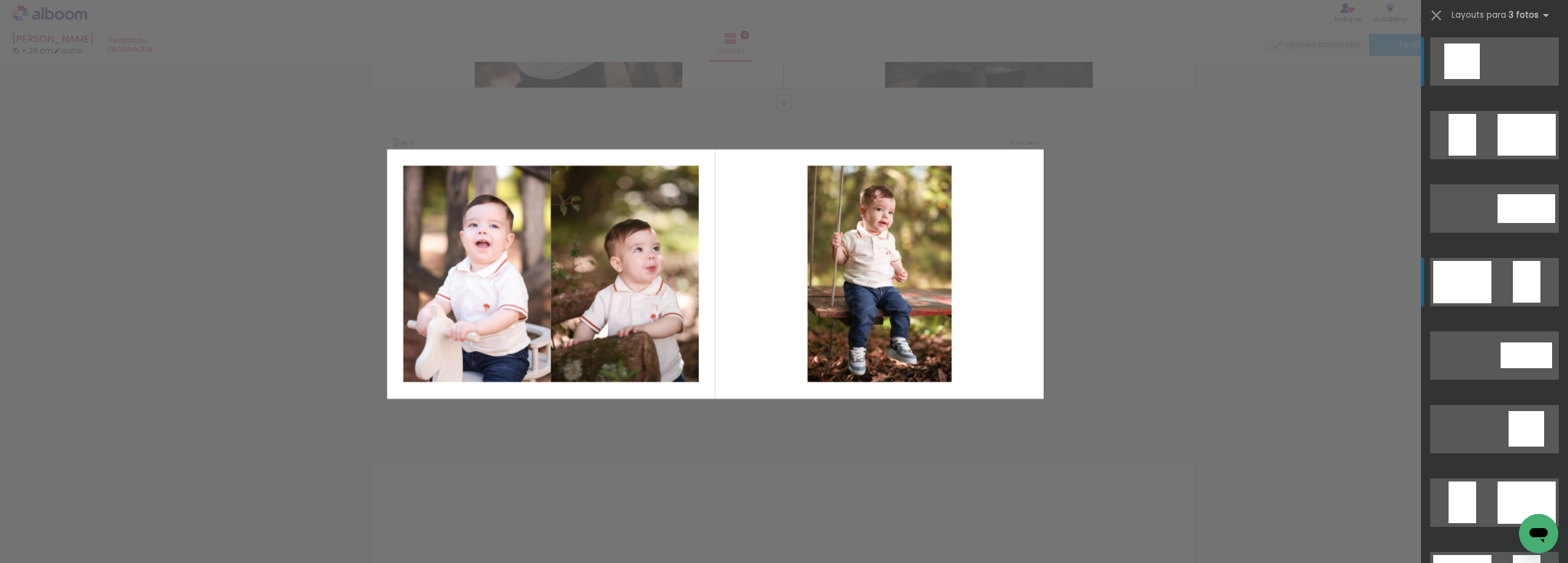
click at [1505, 276] on quentale-layouter at bounding box center [1494, 282] width 128 height 49
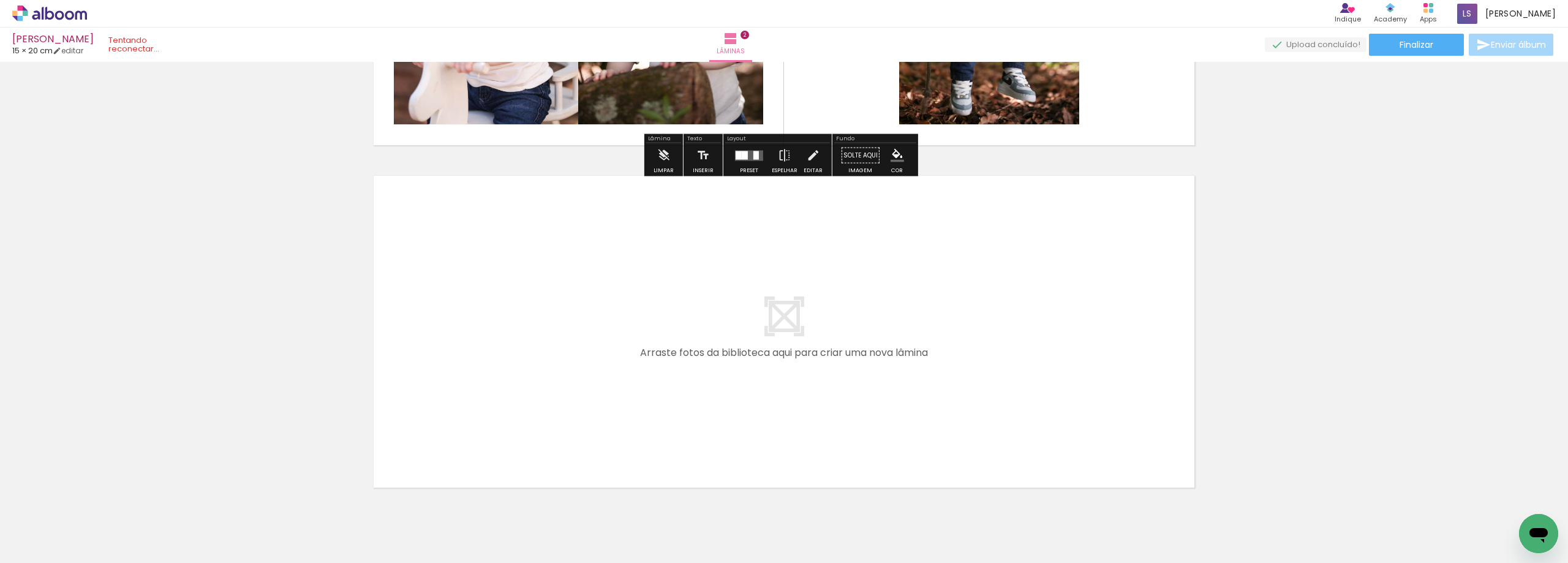
scroll to position [628, 0]
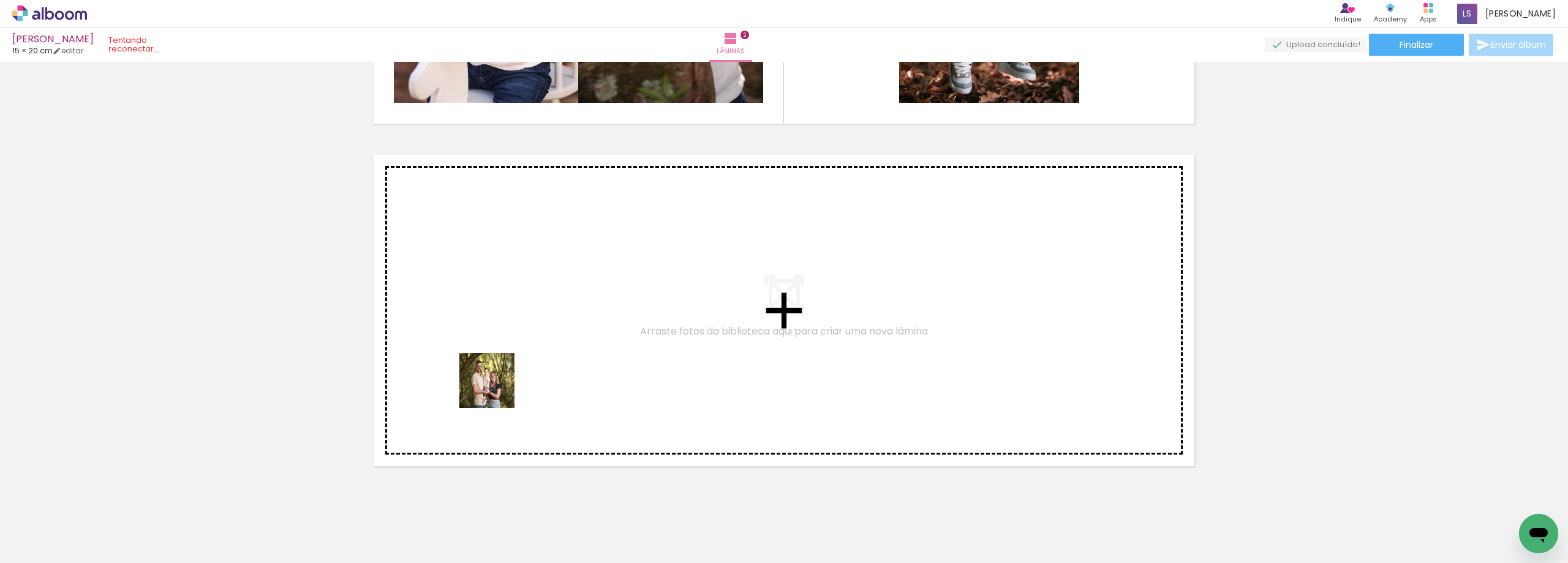
drag, startPoint x: 466, startPoint y: 534, endPoint x: 496, endPoint y: 390, distance: 147.1
click at [496, 390] on quentale-workspace at bounding box center [784, 281] width 1568 height 563
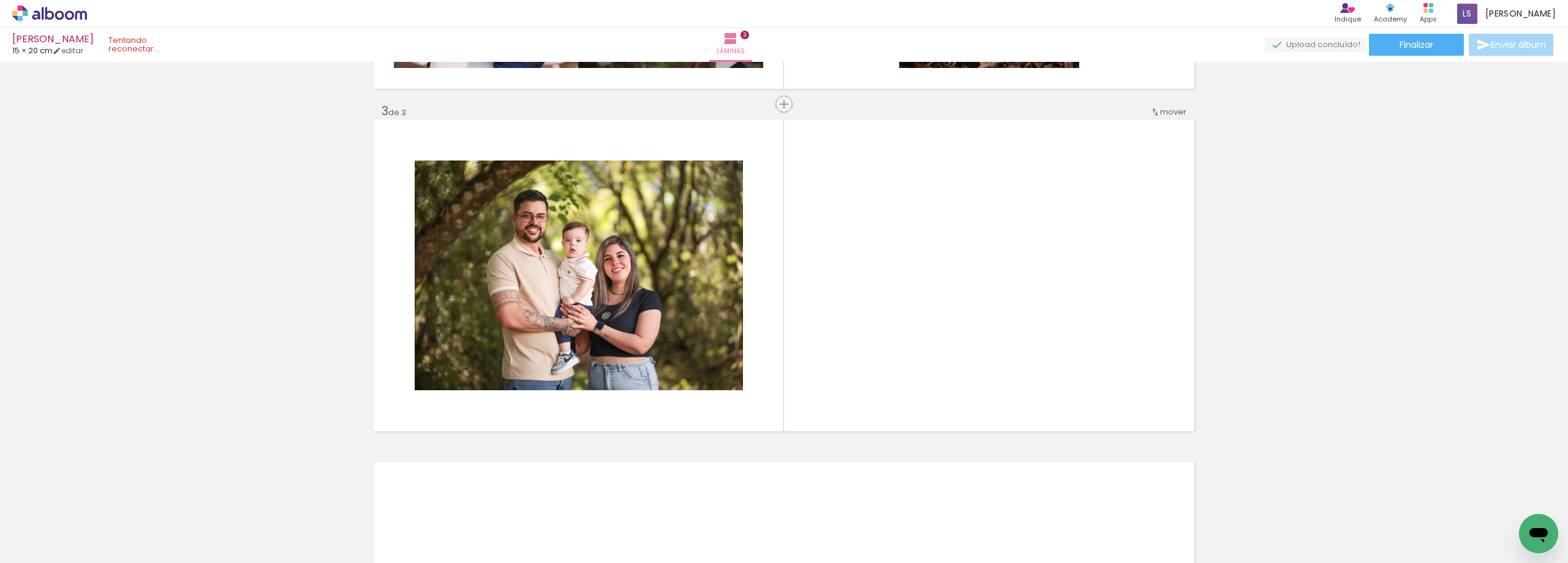
scroll to position [664, 0]
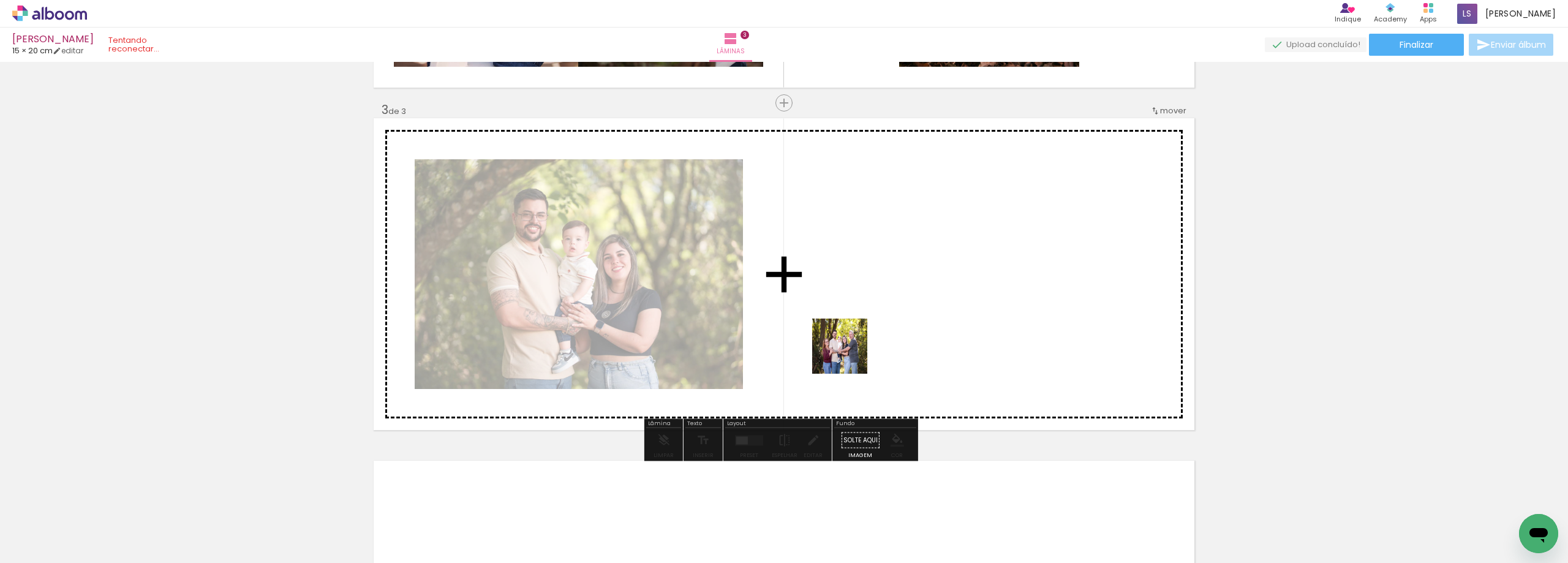
drag, startPoint x: 540, startPoint y: 522, endPoint x: 643, endPoint y: 522, distance: 103.0
click at [1003, 278] on quentale-workspace at bounding box center [784, 281] width 1568 height 563
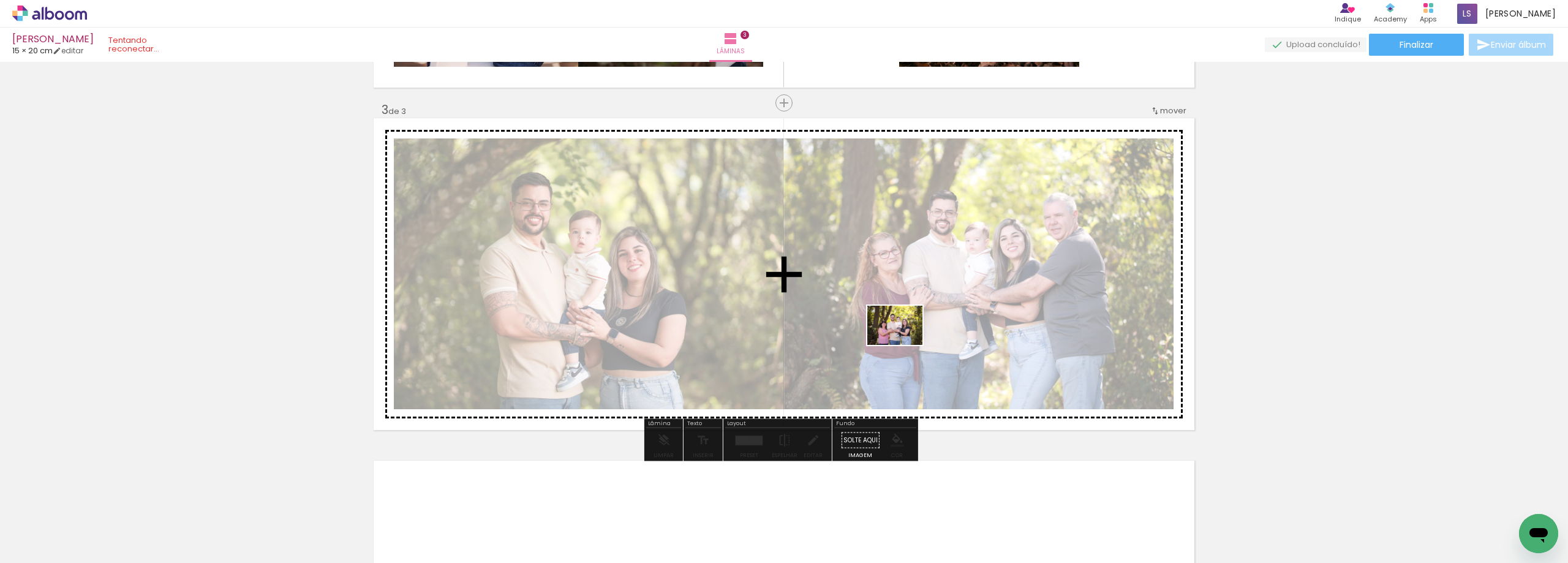
drag, startPoint x: 598, startPoint y: 526, endPoint x: 904, endPoint y: 343, distance: 356.5
click at [904, 343] on quentale-workspace at bounding box center [784, 281] width 1568 height 563
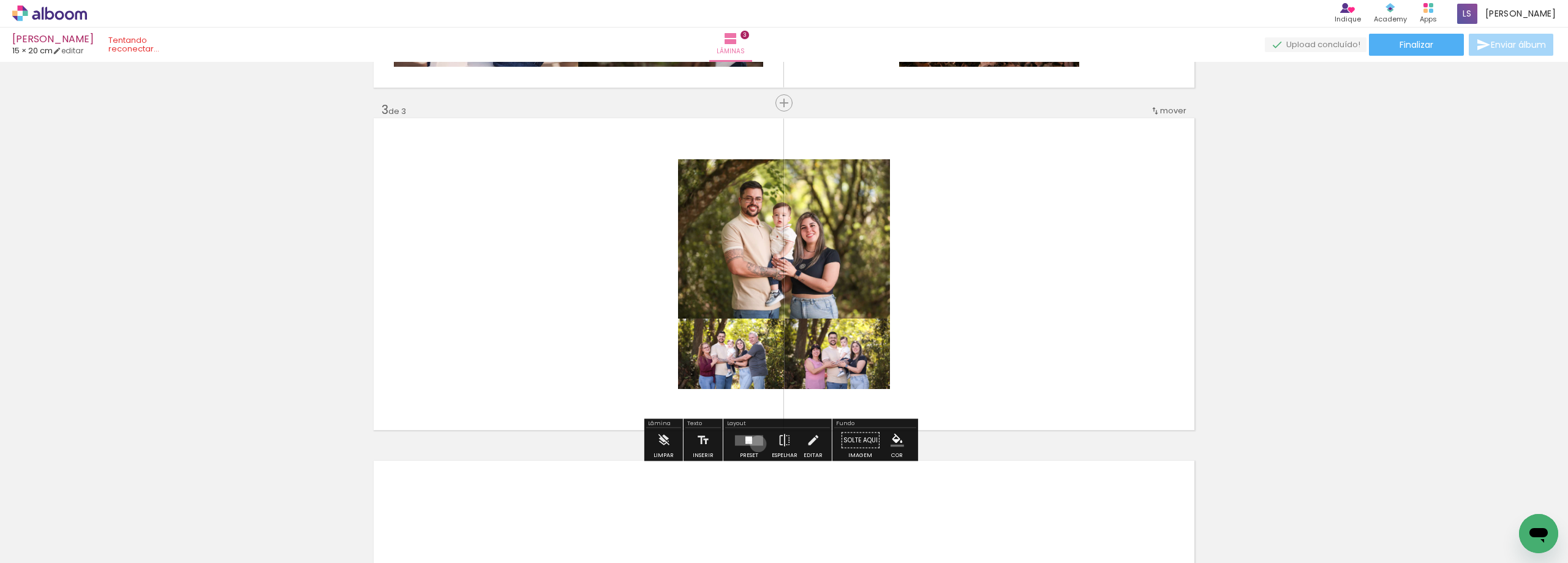
click at [755, 444] on quentale-layouter at bounding box center [749, 439] width 28 height 10
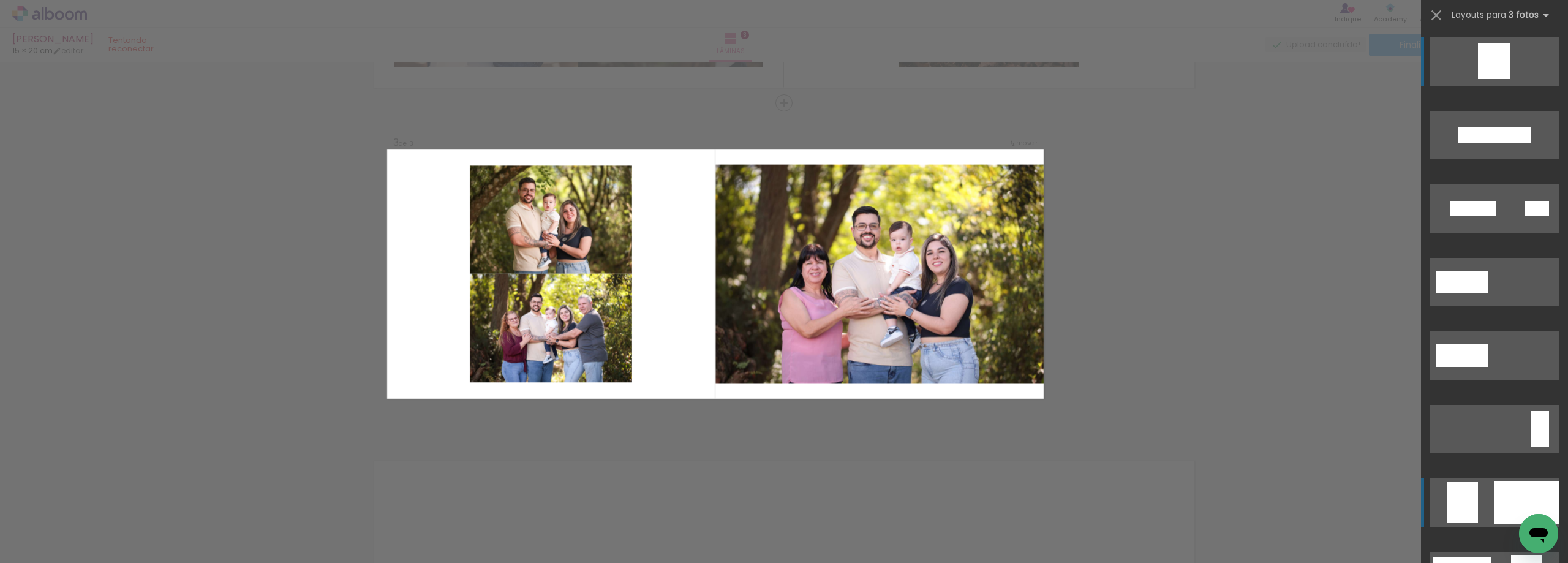
click at [1482, 510] on quentale-layouter at bounding box center [1494, 503] width 128 height 49
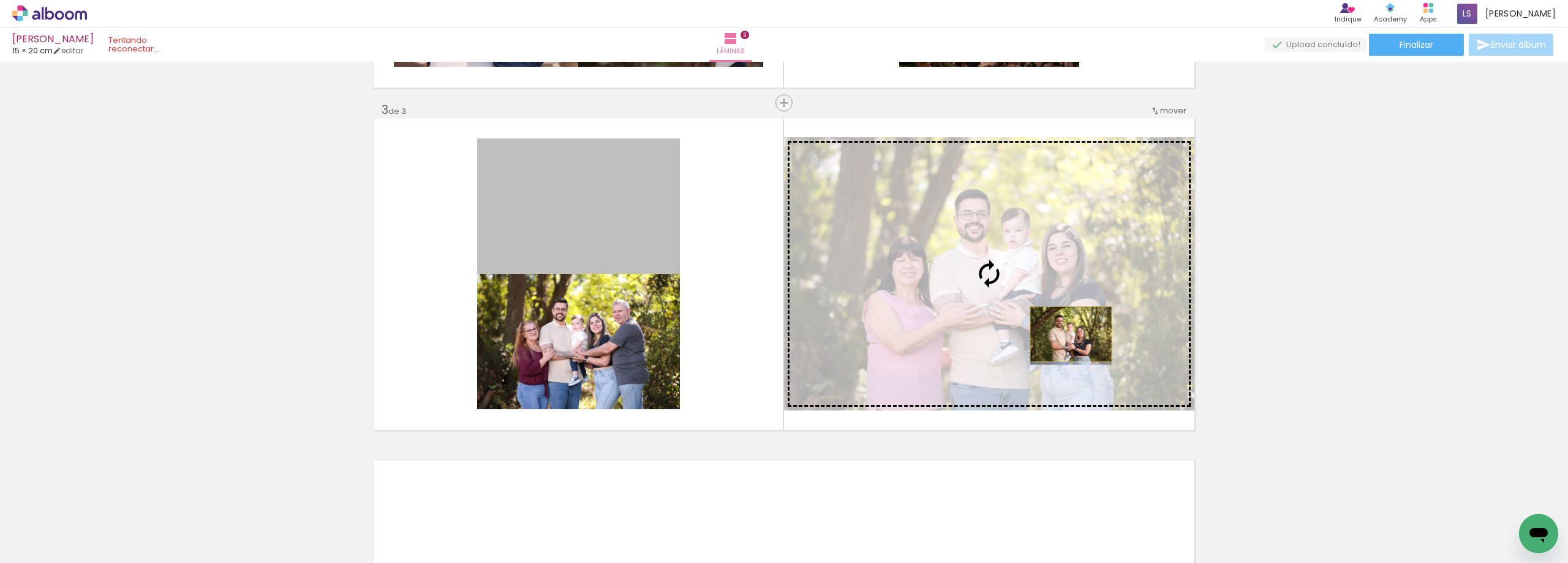
drag, startPoint x: 599, startPoint y: 222, endPoint x: 1067, endPoint y: 333, distance: 481.0
click at [0, 0] on slot at bounding box center [0, 0] width 0 height 0
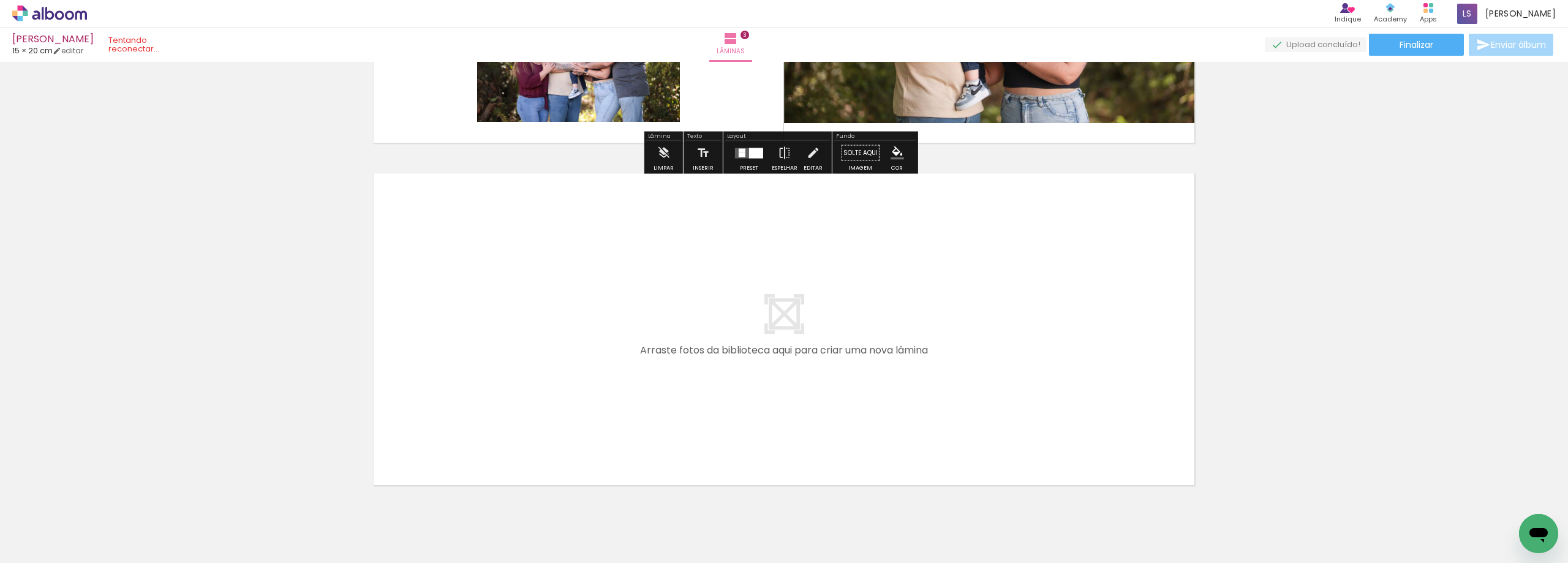
scroll to position [970, 0]
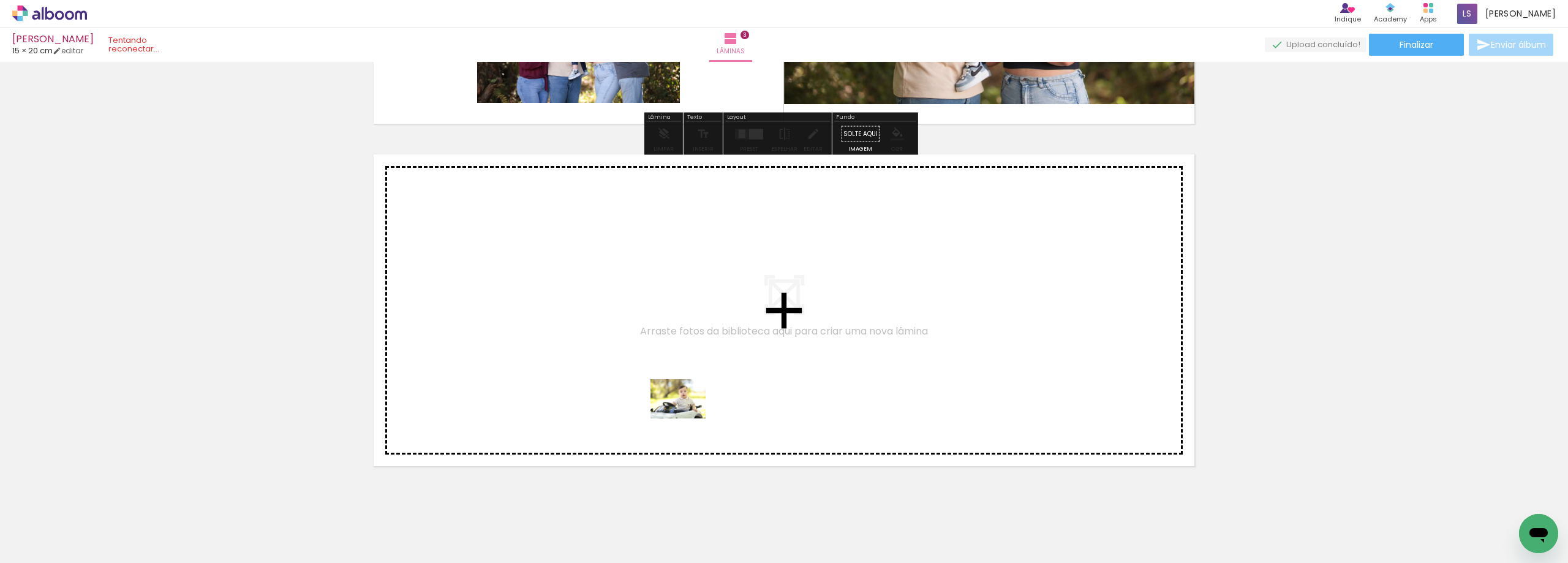
drag, startPoint x: 689, startPoint y: 528, endPoint x: 688, endPoint y: 416, distance: 112.0
click at [688, 416] on quentale-workspace at bounding box center [784, 281] width 1568 height 563
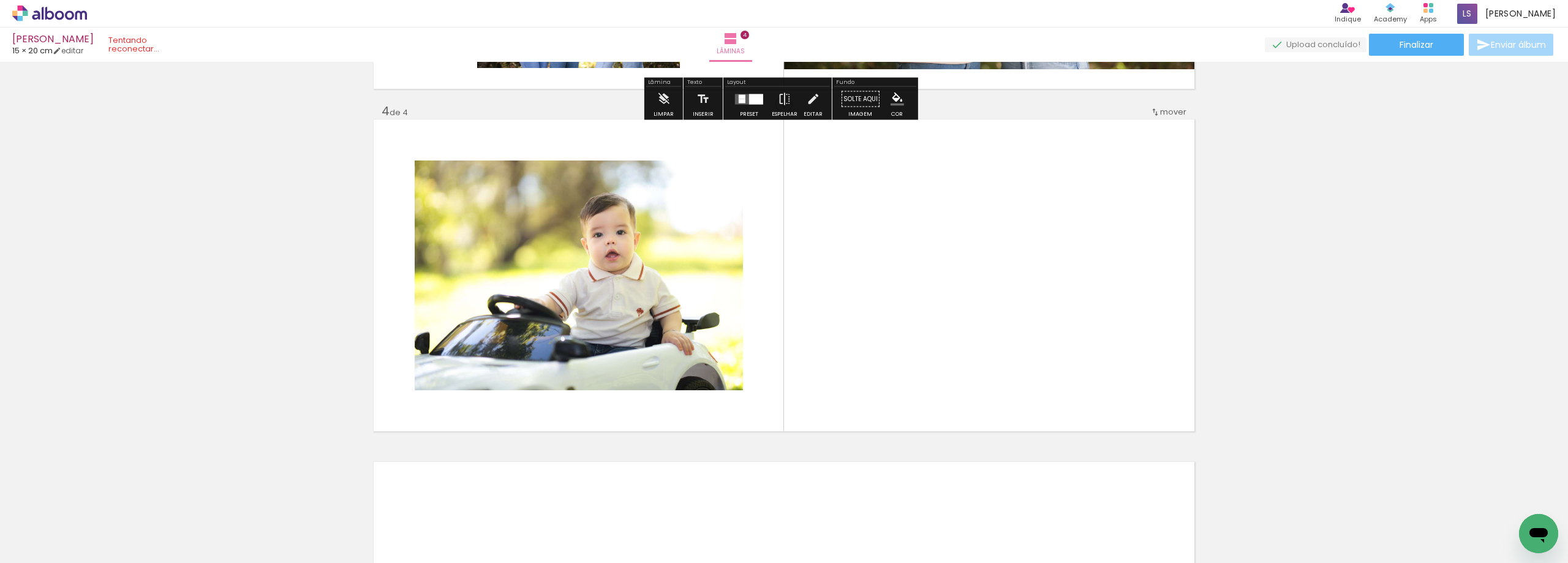
scroll to position [1007, 0]
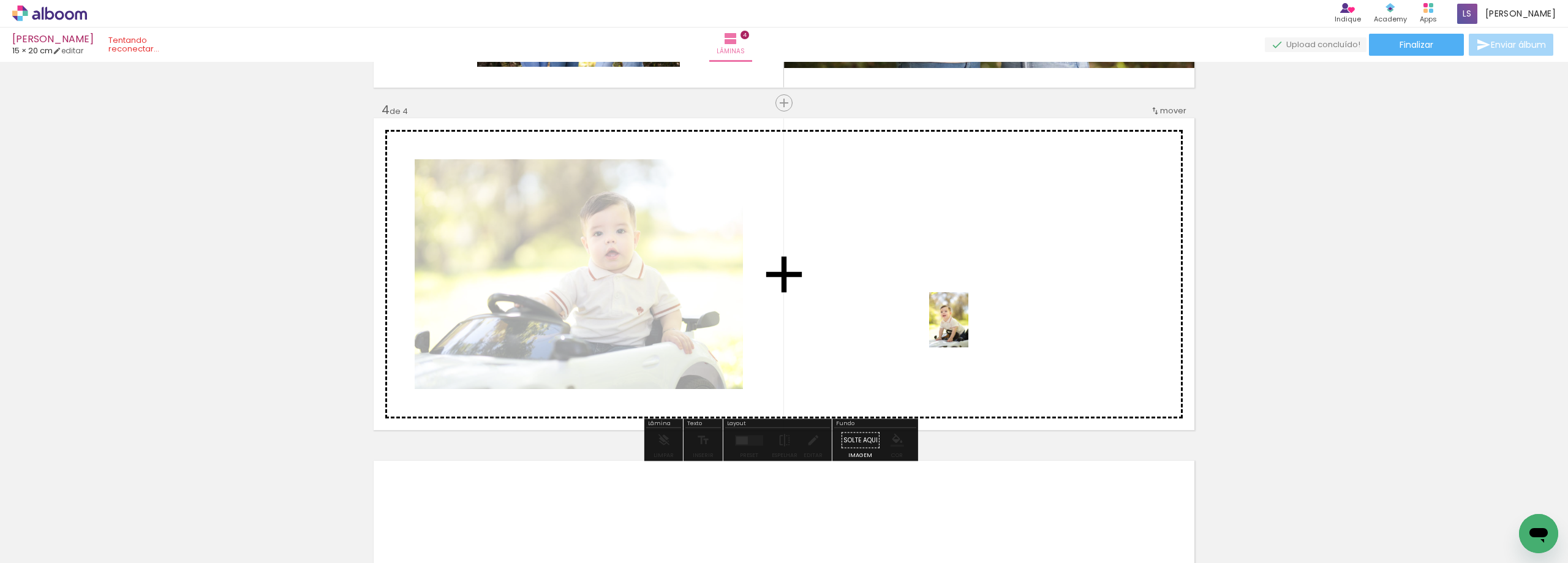
drag, startPoint x: 748, startPoint y: 541, endPoint x: 966, endPoint y: 329, distance: 304.1
click at [966, 329] on quentale-workspace at bounding box center [784, 281] width 1568 height 563
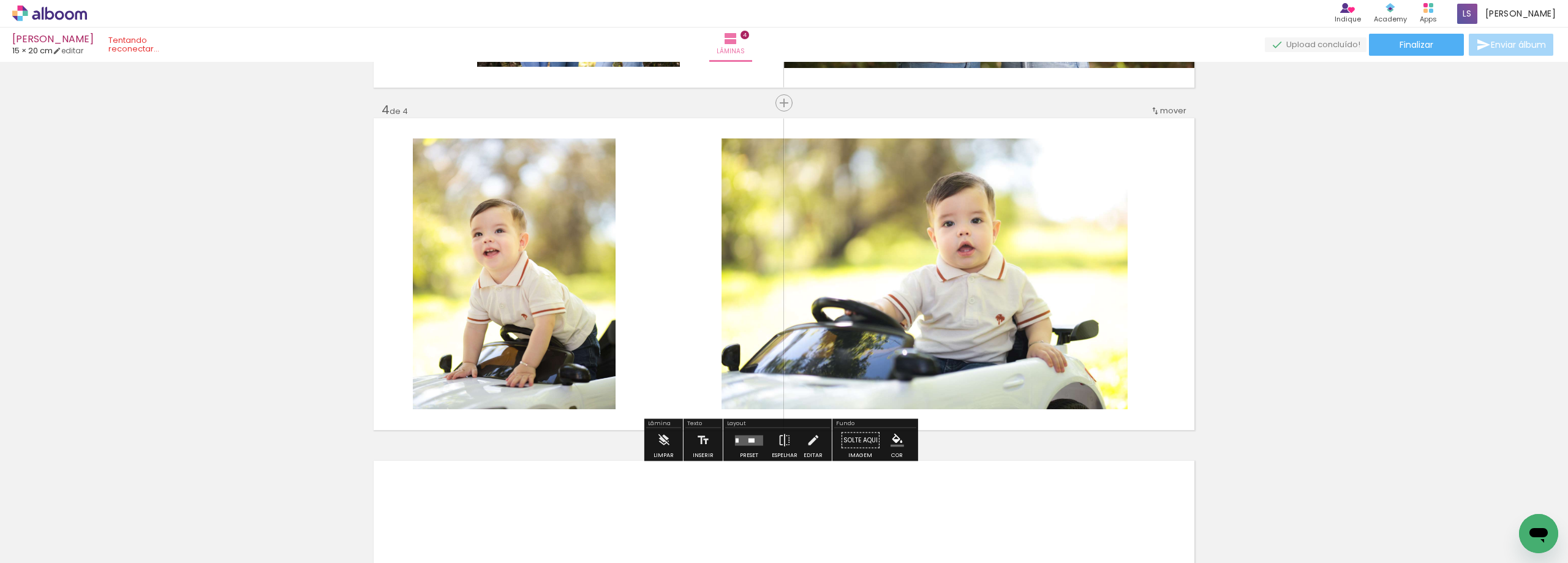
click at [745, 440] on quentale-layouter at bounding box center [749, 439] width 28 height 10
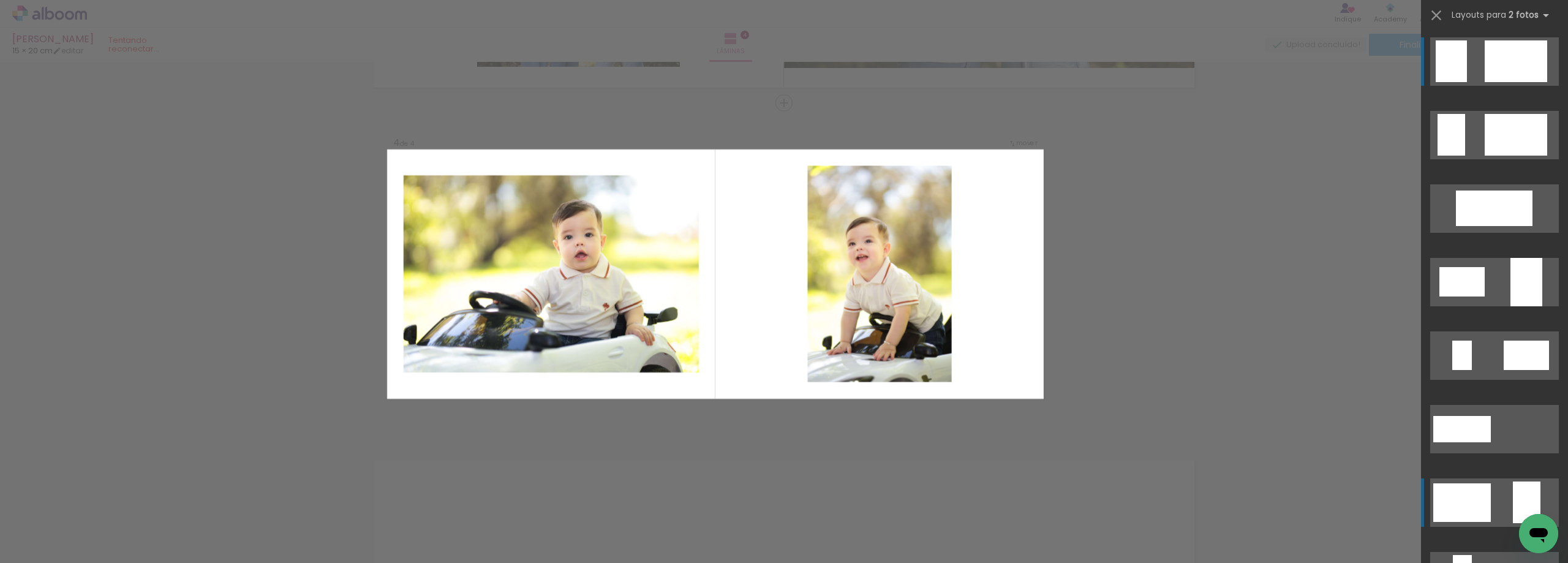
click at [1494, 504] on quentale-layouter at bounding box center [1494, 503] width 128 height 49
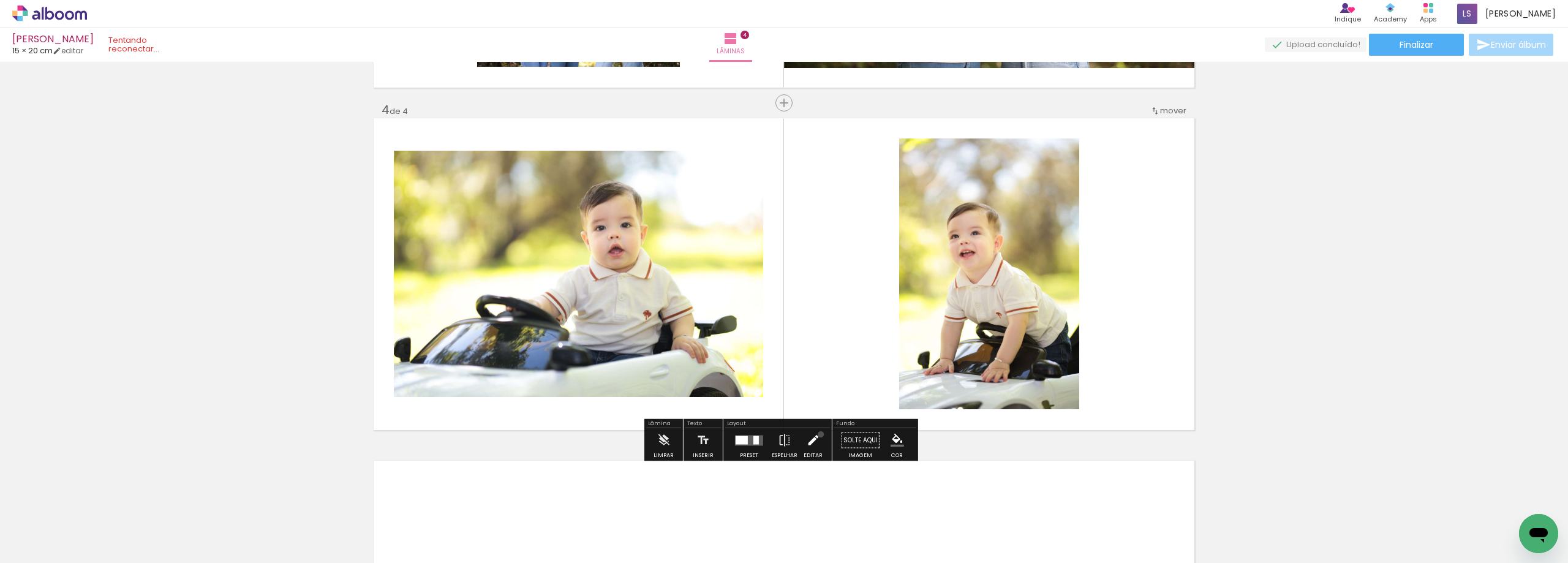
click at [818, 435] on paper-button "Editar" at bounding box center [813, 443] width 25 height 31
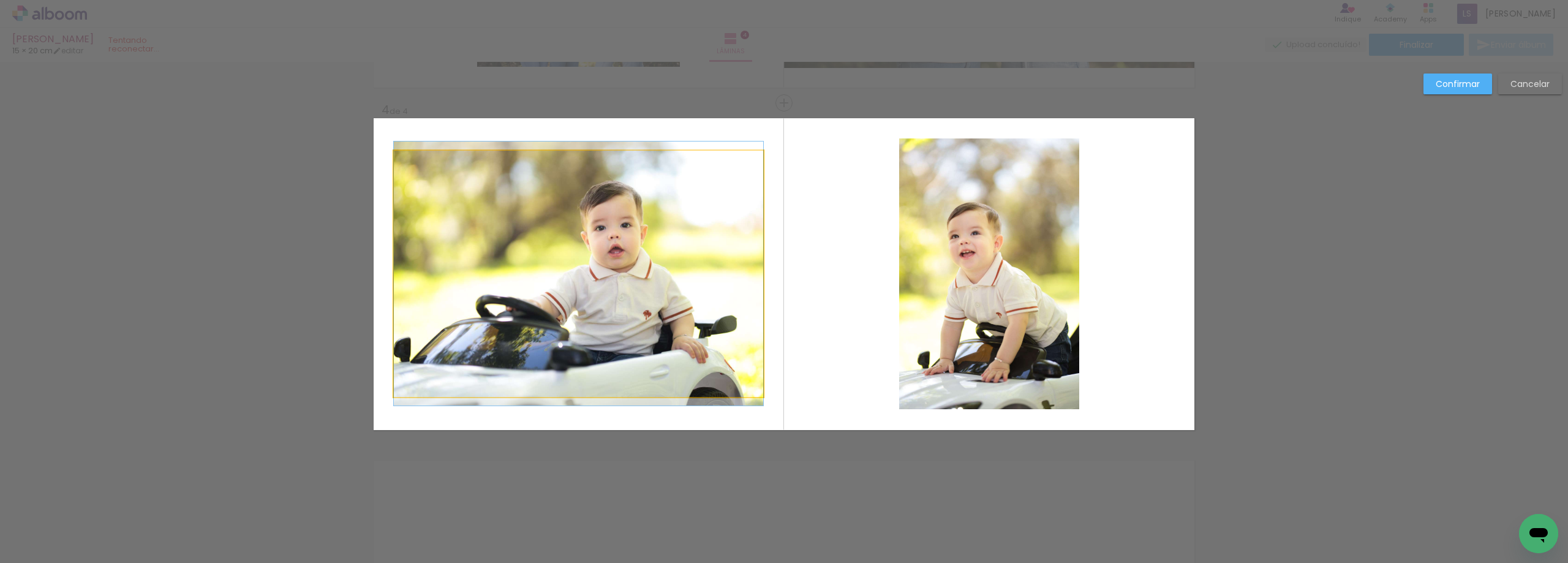
click at [687, 184] on quentale-photo at bounding box center [579, 274] width 369 height 246
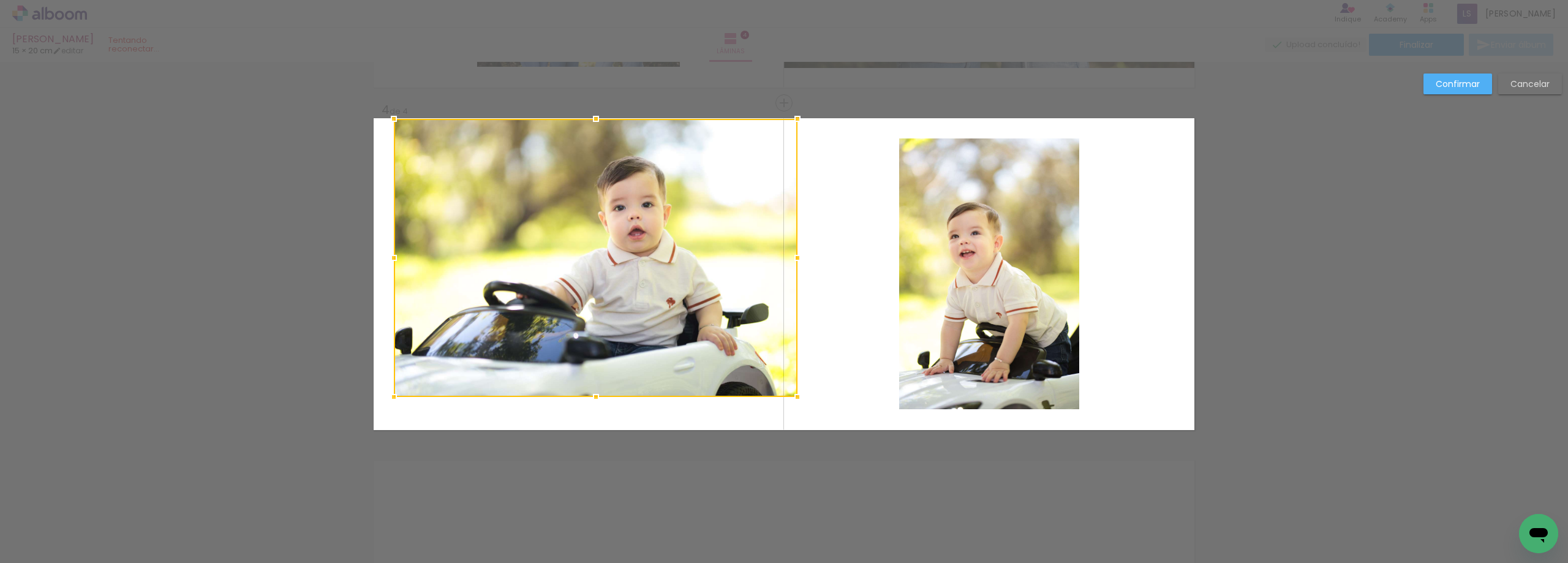
drag, startPoint x: 757, startPoint y: 150, endPoint x: 791, endPoint y: 111, distance: 51.7
click at [791, 111] on div at bounding box center [798, 119] width 24 height 24
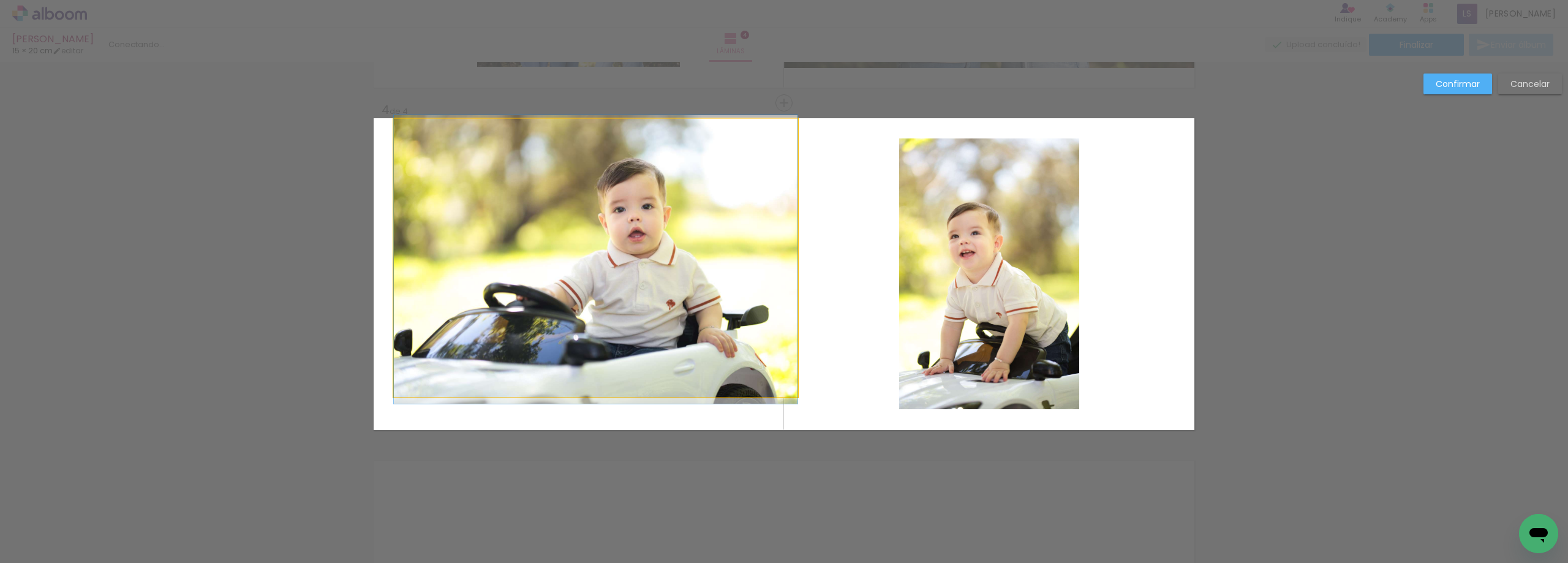
drag, startPoint x: 705, startPoint y: 250, endPoint x: 649, endPoint y: 252, distance: 56.0
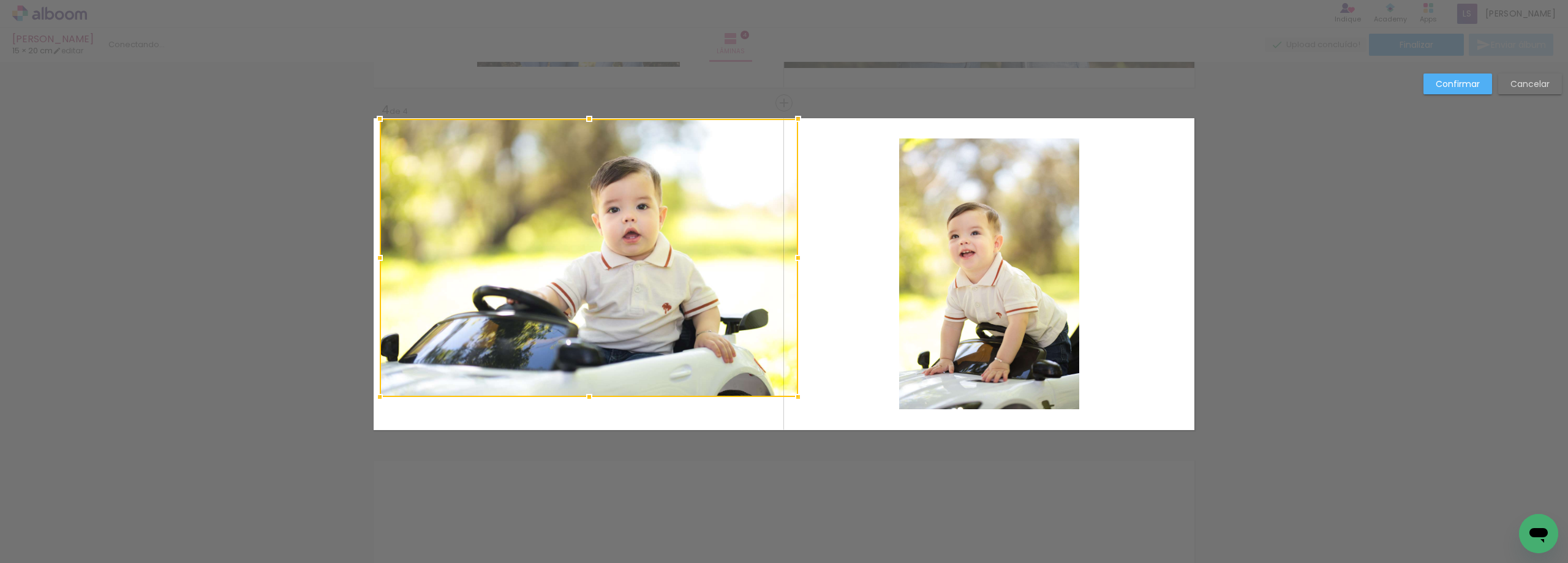
drag, startPoint x: 383, startPoint y: 256, endPoint x: 345, endPoint y: 254, distance: 38.1
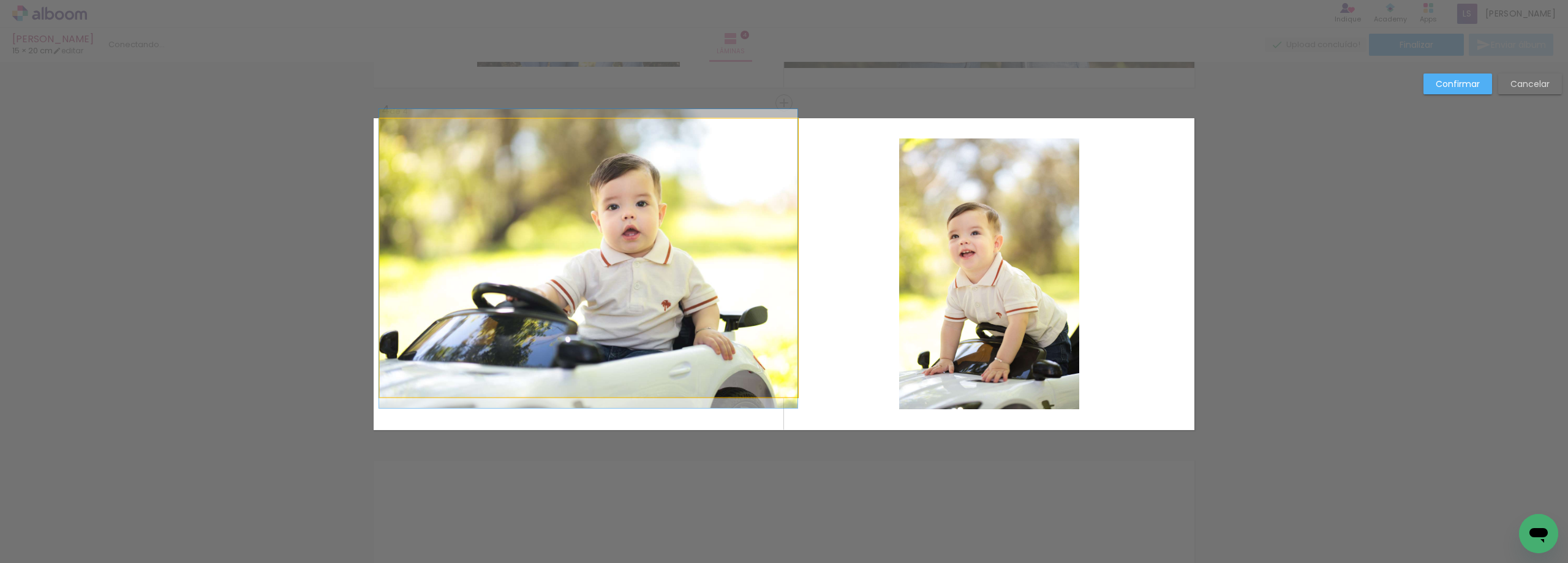
drag, startPoint x: 723, startPoint y: 302, endPoint x: 623, endPoint y: 289, distance: 100.8
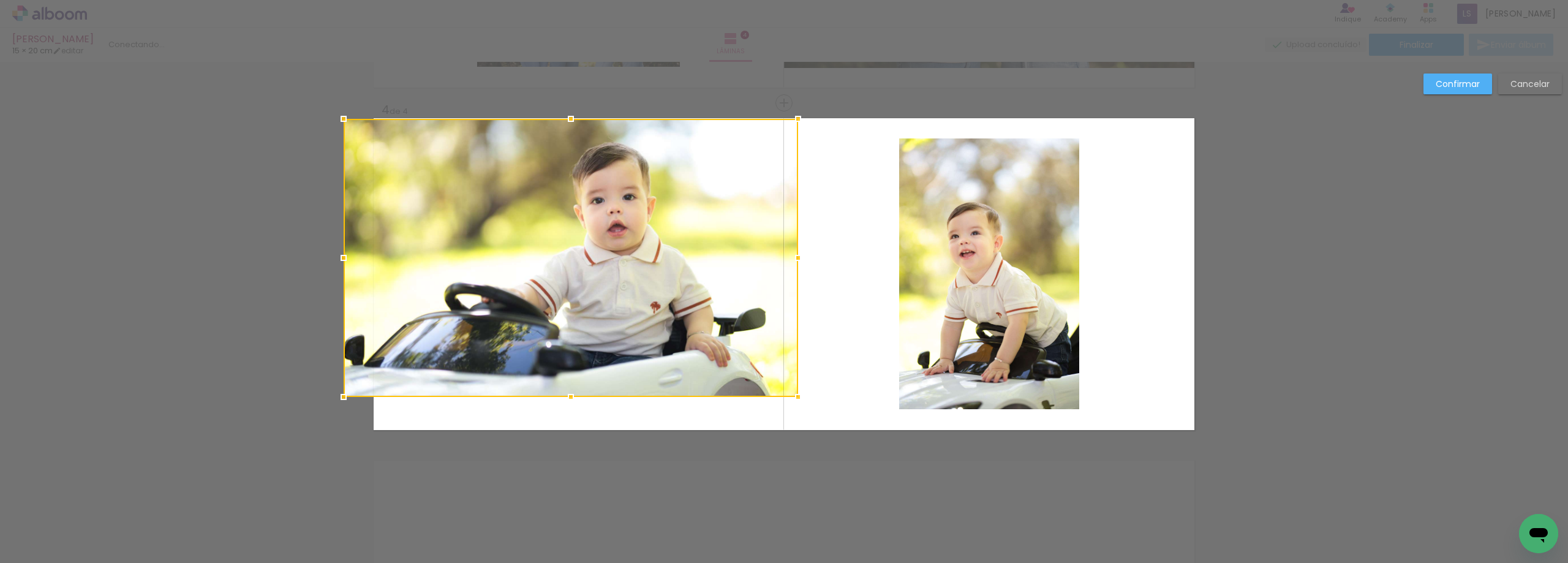
drag, startPoint x: 381, startPoint y: 259, endPoint x: 311, endPoint y: 258, distance: 70.0
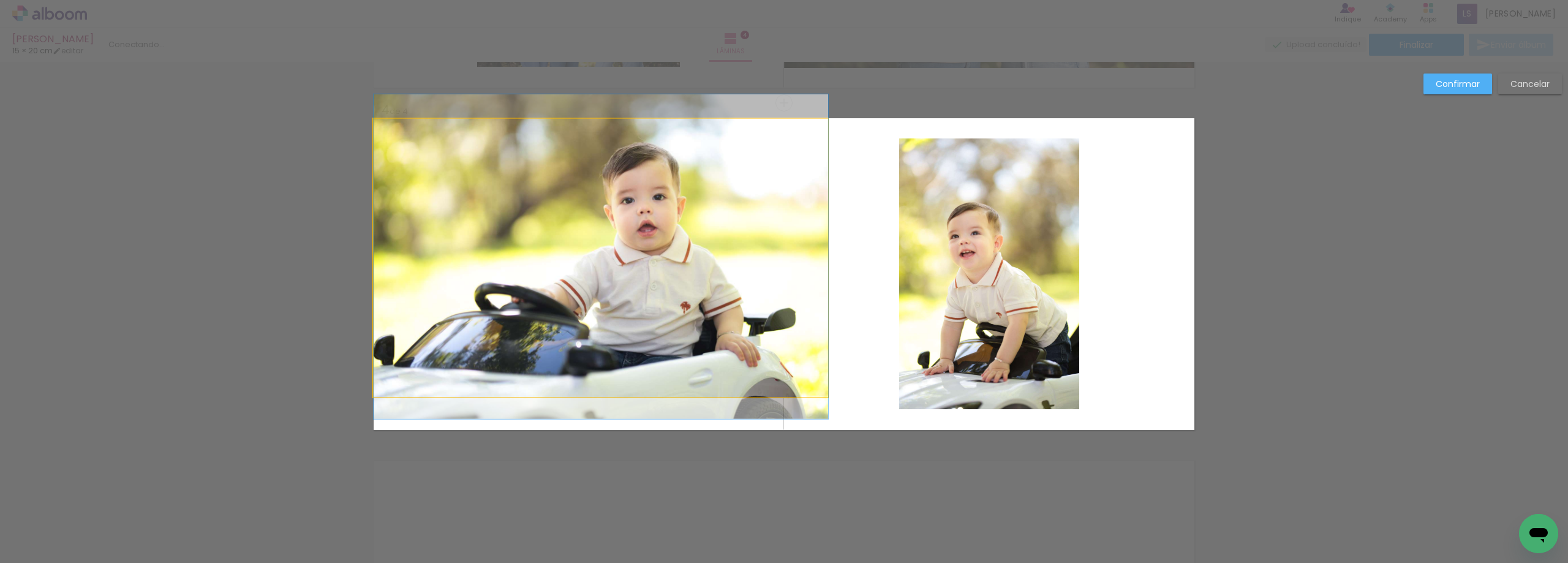
click at [791, 274] on quentale-photo at bounding box center [600, 258] width 454 height 278
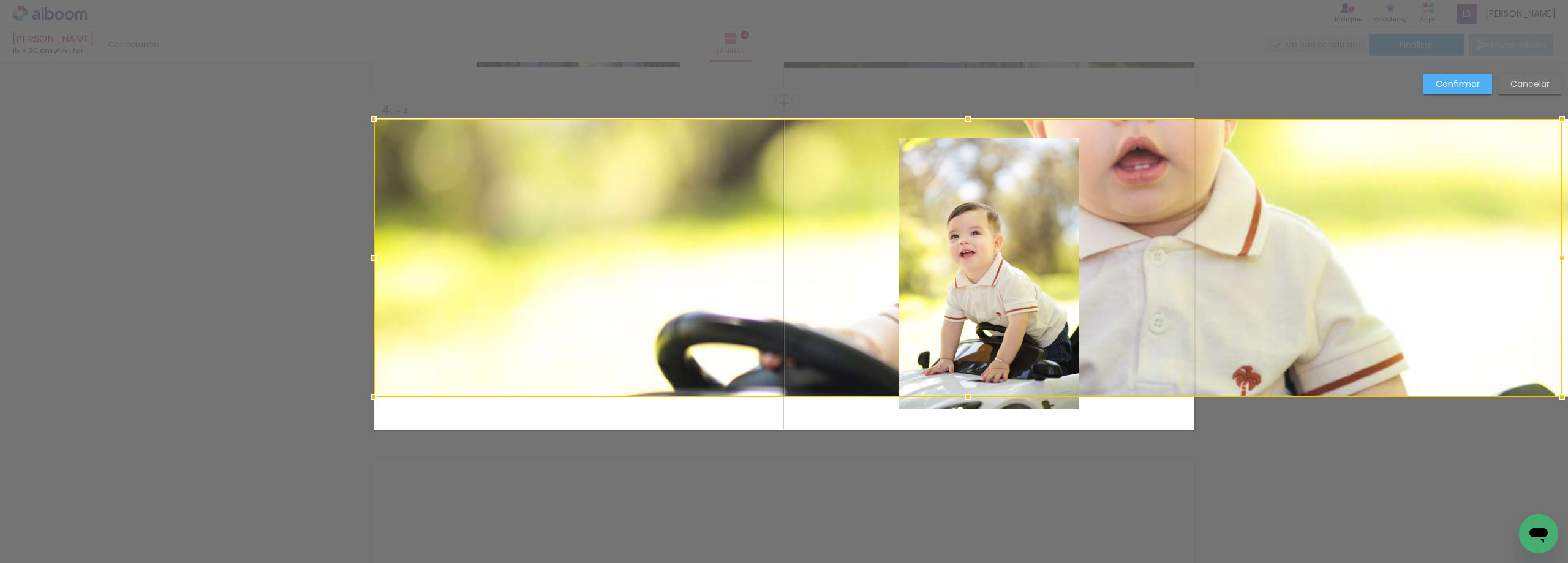
drag, startPoint x: 800, startPoint y: 260, endPoint x: 762, endPoint y: 258, distance: 38.1
click at [762, 258] on div at bounding box center [968, 258] width 1189 height 278
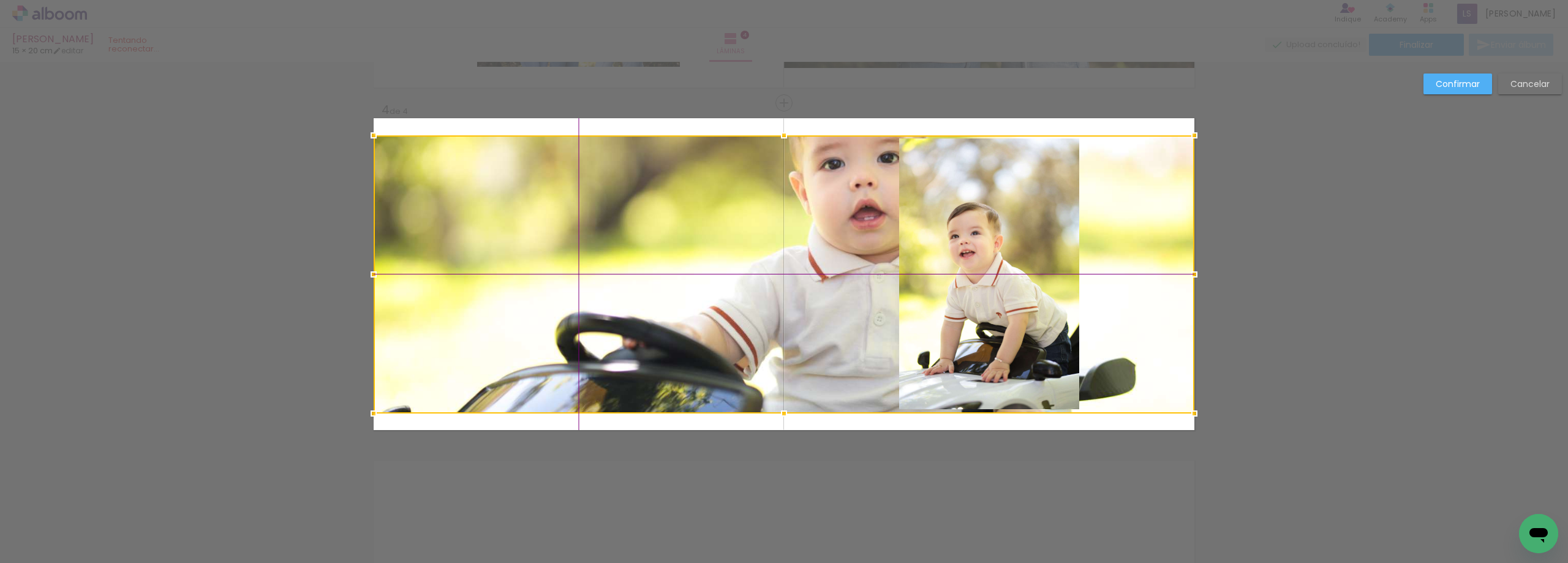
drag, startPoint x: 843, startPoint y: 258, endPoint x: 608, endPoint y: 259, distance: 235.0
click at [608, 259] on div at bounding box center [784, 274] width 821 height 278
drag, startPoint x: 800, startPoint y: 281, endPoint x: 777, endPoint y: 270, distance: 25.5
click at [777, 270] on div at bounding box center [784, 274] width 821 height 278
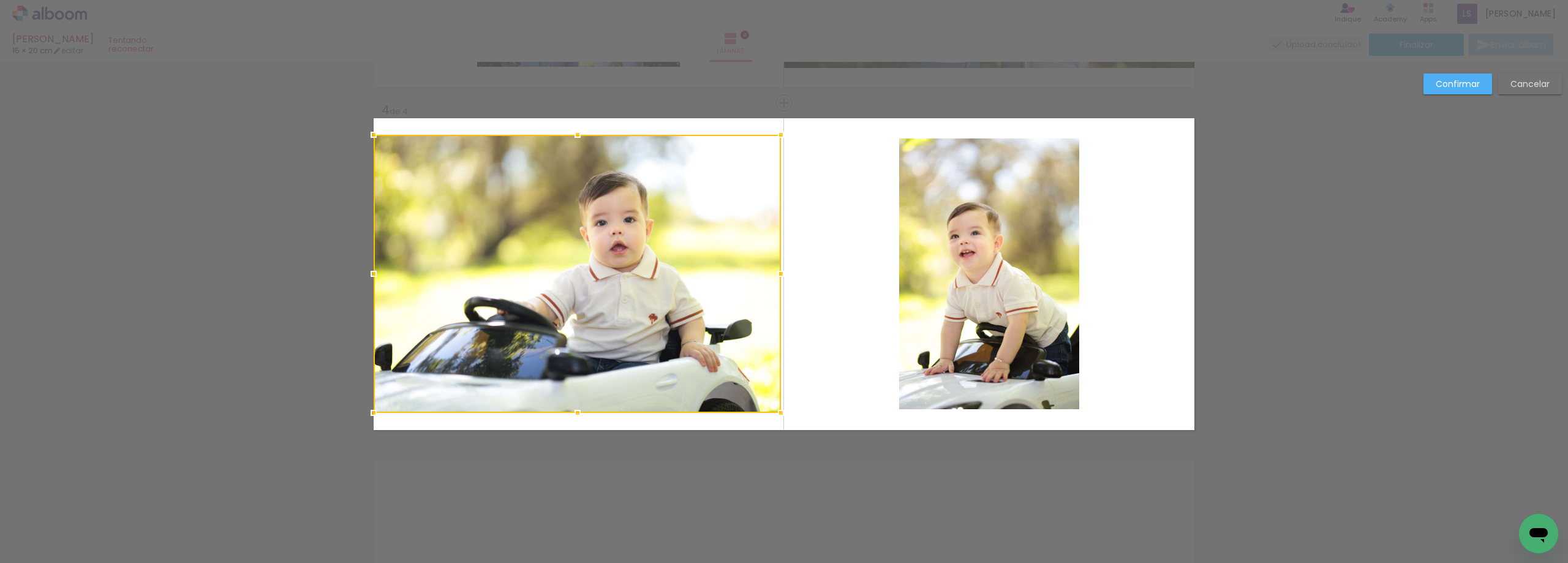
drag, startPoint x: 1188, startPoint y: 273, endPoint x: 797, endPoint y: 281, distance: 391.1
click at [797, 281] on album-spread "4 de 4" at bounding box center [784, 274] width 821 height 312
click at [587, 277] on quentale-photo at bounding box center [577, 274] width 407 height 278
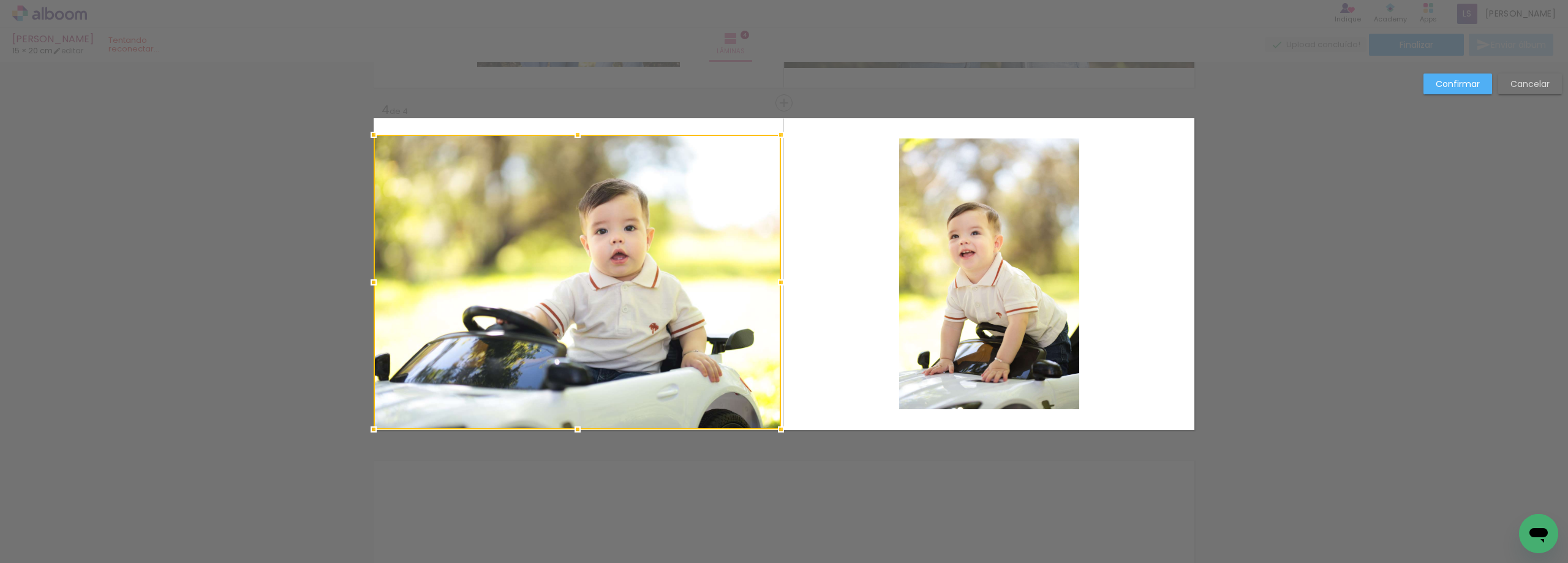
drag, startPoint x: 571, startPoint y: 413, endPoint x: 573, endPoint y: 438, distance: 25.1
click at [573, 438] on div at bounding box center [578, 429] width 24 height 24
drag, startPoint x: 564, startPoint y: 231, endPoint x: 580, endPoint y: 155, distance: 77.7
click at [564, 230] on quentale-photo at bounding box center [577, 282] width 407 height 295
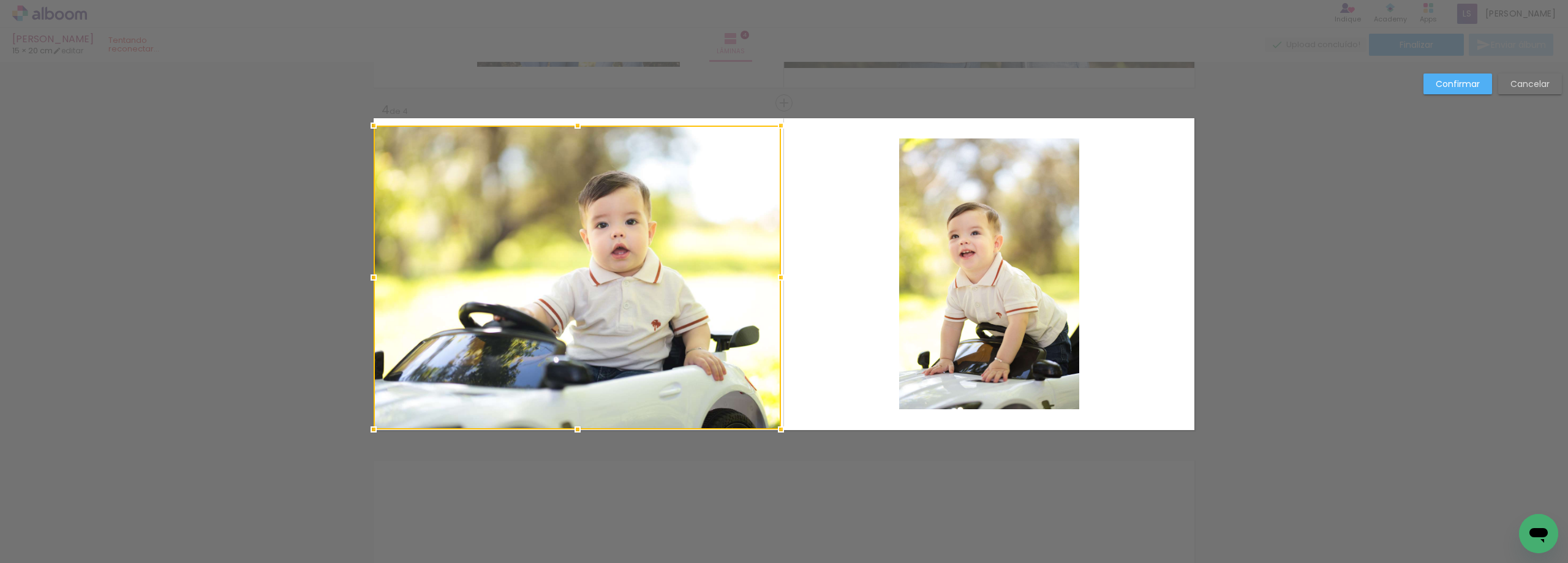
drag, startPoint x: 569, startPoint y: 136, endPoint x: 575, endPoint y: 94, distance: 42.4
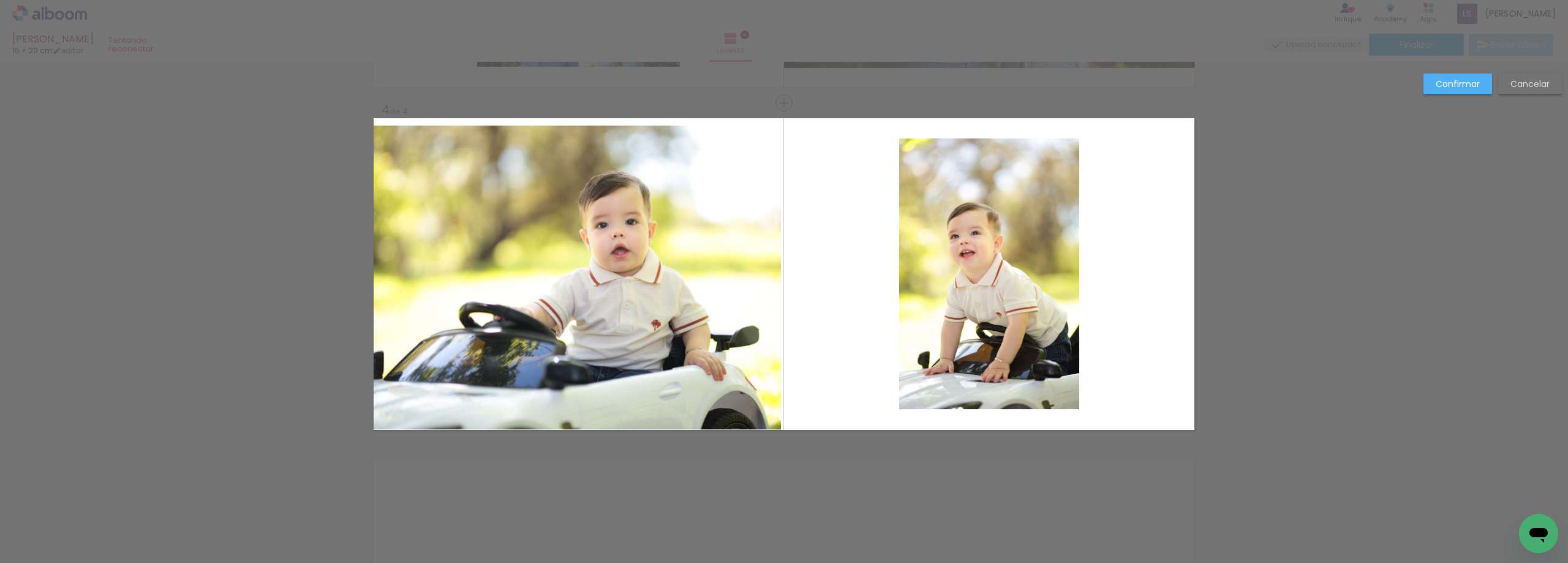
click at [587, 147] on quentale-photo at bounding box center [577, 277] width 407 height 304
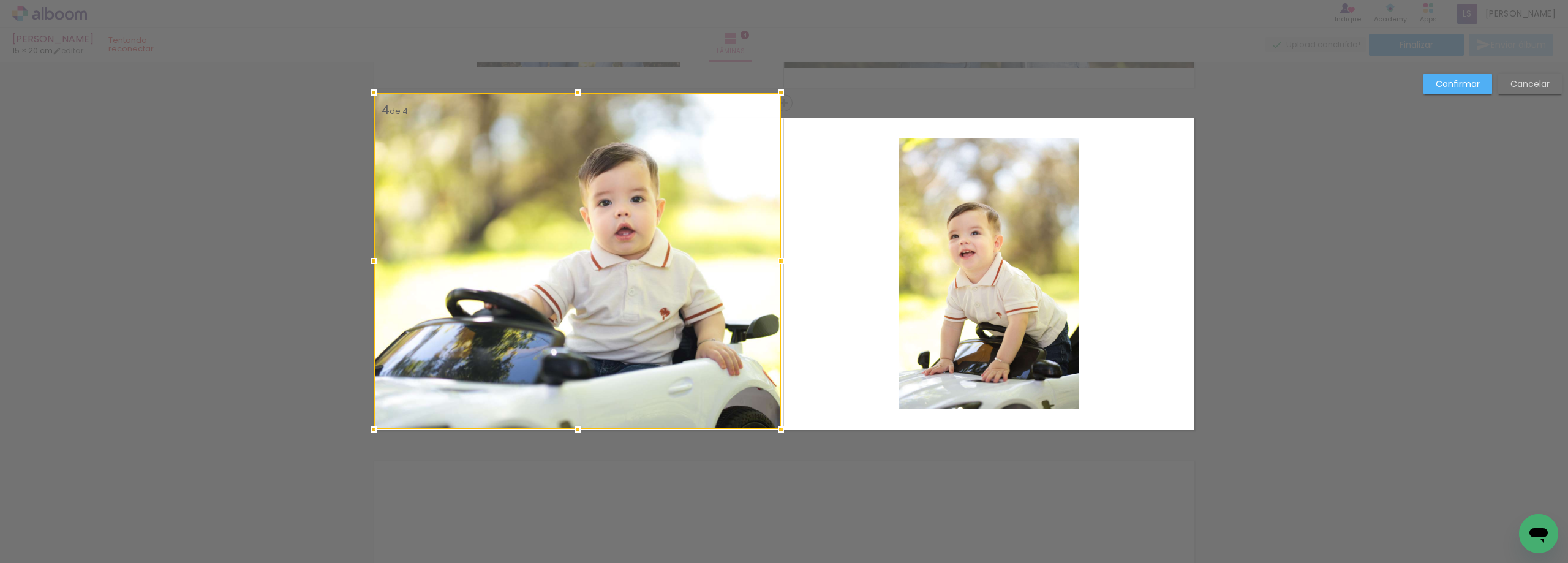
drag, startPoint x: 574, startPoint y: 126, endPoint x: 575, endPoint y: 116, distance: 10.0
click at [575, 116] on div at bounding box center [577, 261] width 407 height 337
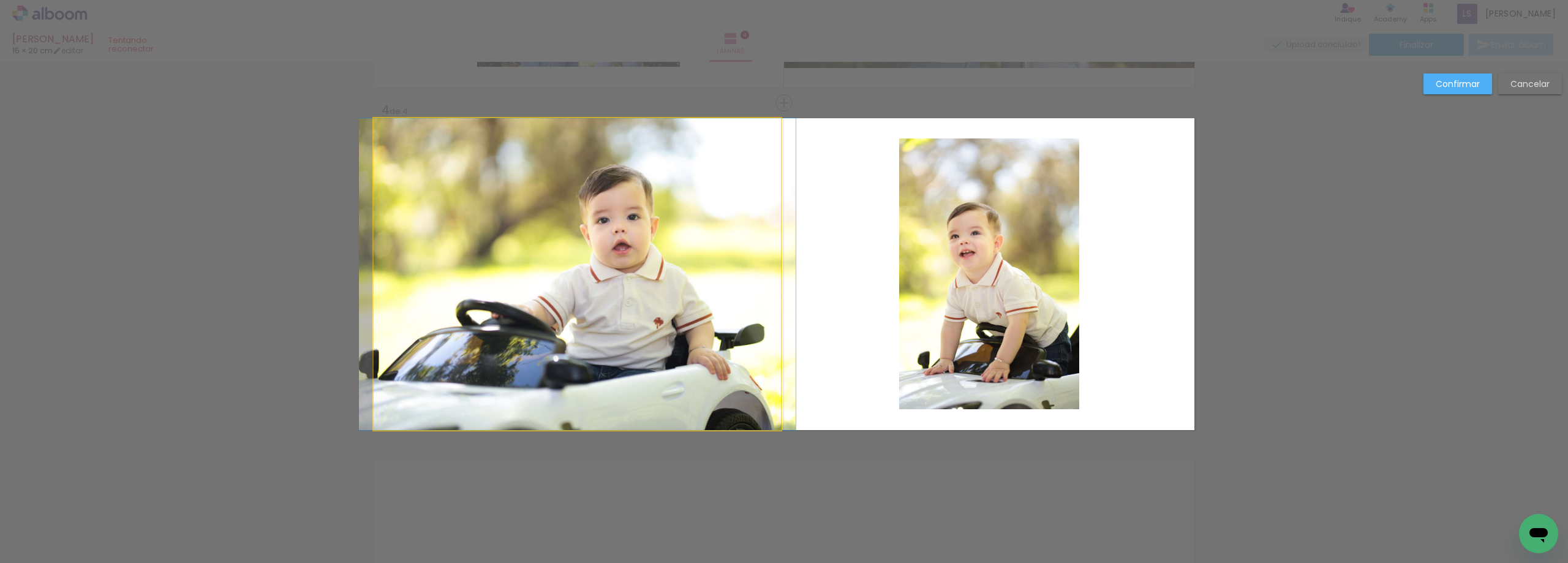
click at [773, 276] on quentale-photo at bounding box center [577, 274] width 407 height 312
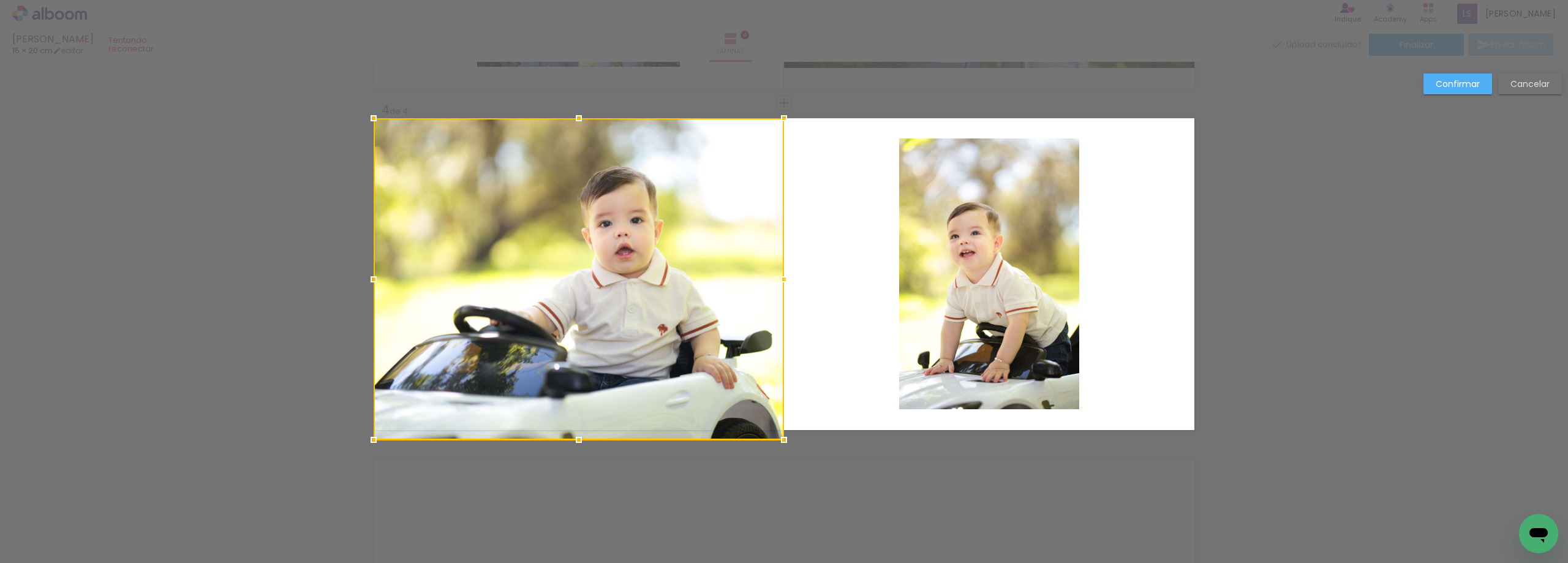
click at [775, 274] on div at bounding box center [784, 279] width 24 height 24
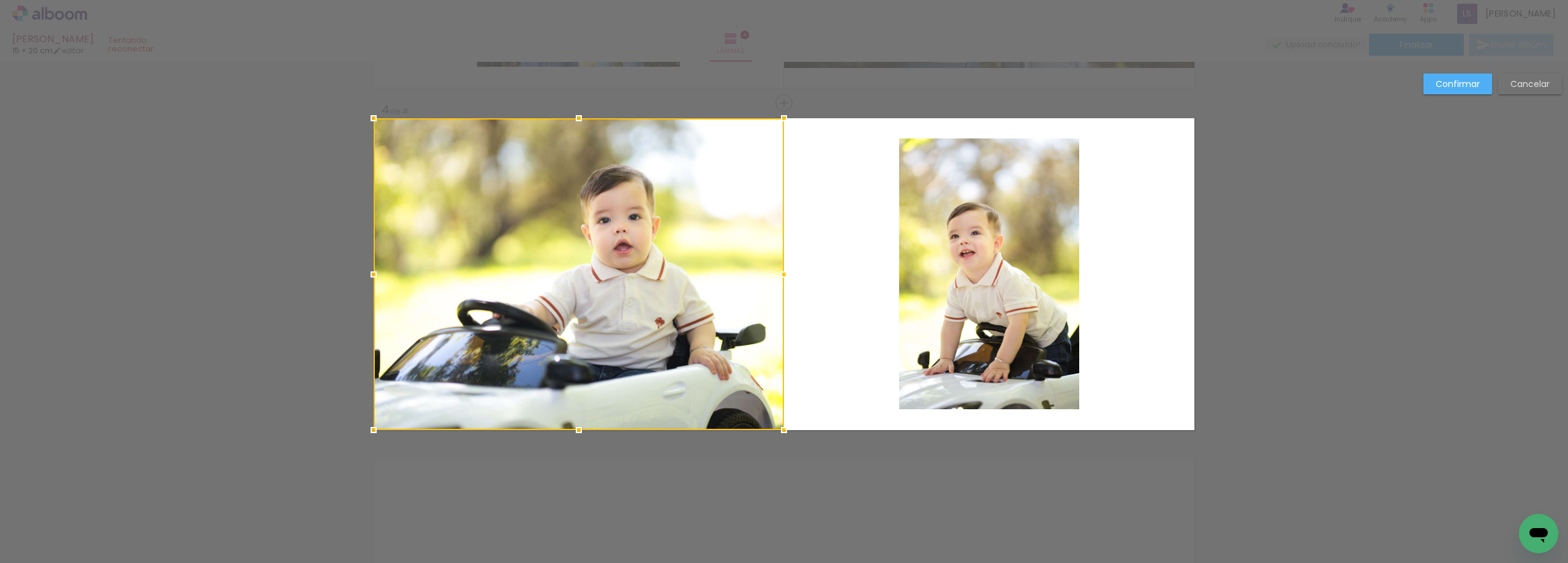
drag, startPoint x: 581, startPoint y: 270, endPoint x: 572, endPoint y: 267, distance: 9.5
click at [572, 267] on div at bounding box center [579, 274] width 410 height 312
click at [1451, 77] on paper-button "Confirmar" at bounding box center [1457, 83] width 68 height 21
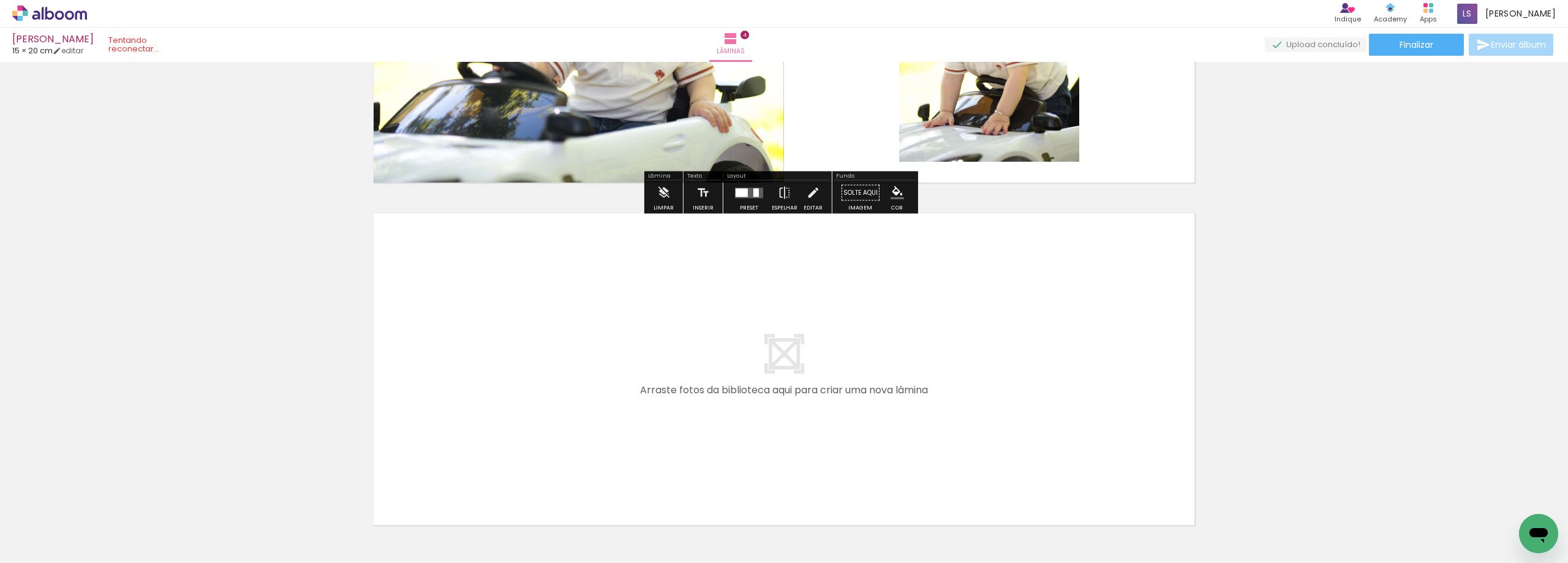
scroll to position [1313, 0]
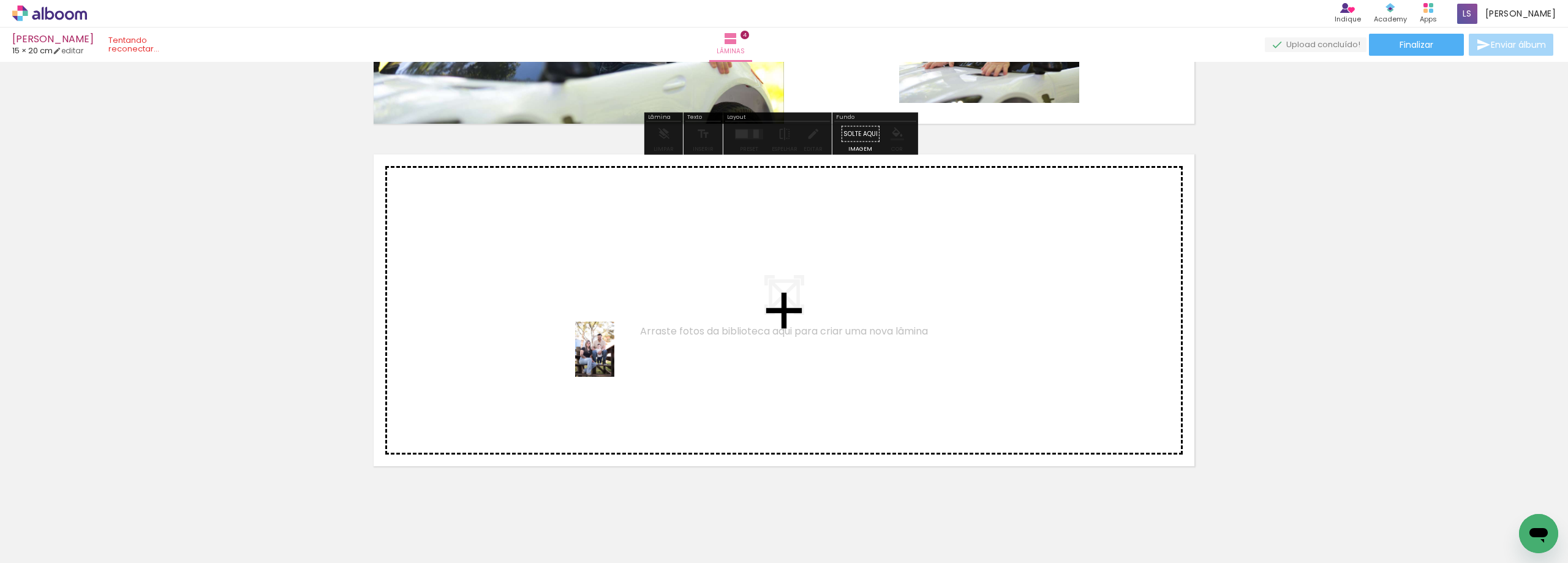
drag, startPoint x: 814, startPoint y: 532, endPoint x: 612, endPoint y: 359, distance: 266.0
click at [612, 359] on quentale-workspace at bounding box center [784, 281] width 1568 height 563
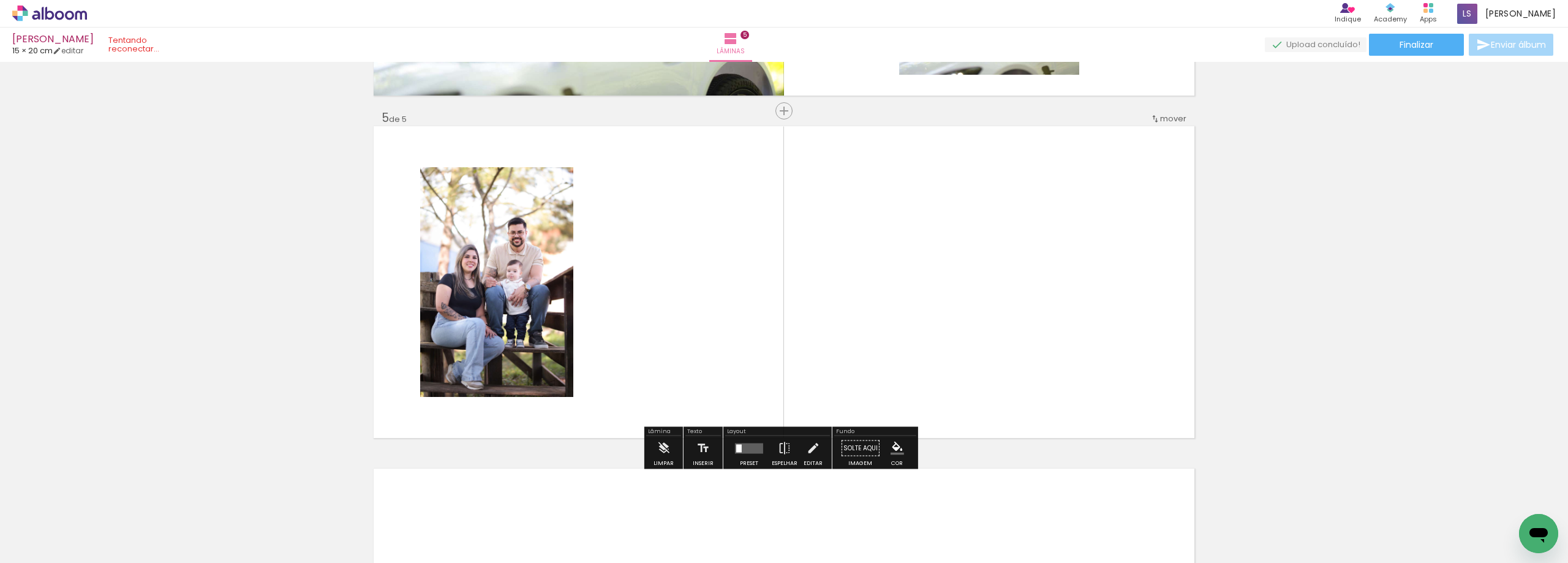
scroll to position [1349, 0]
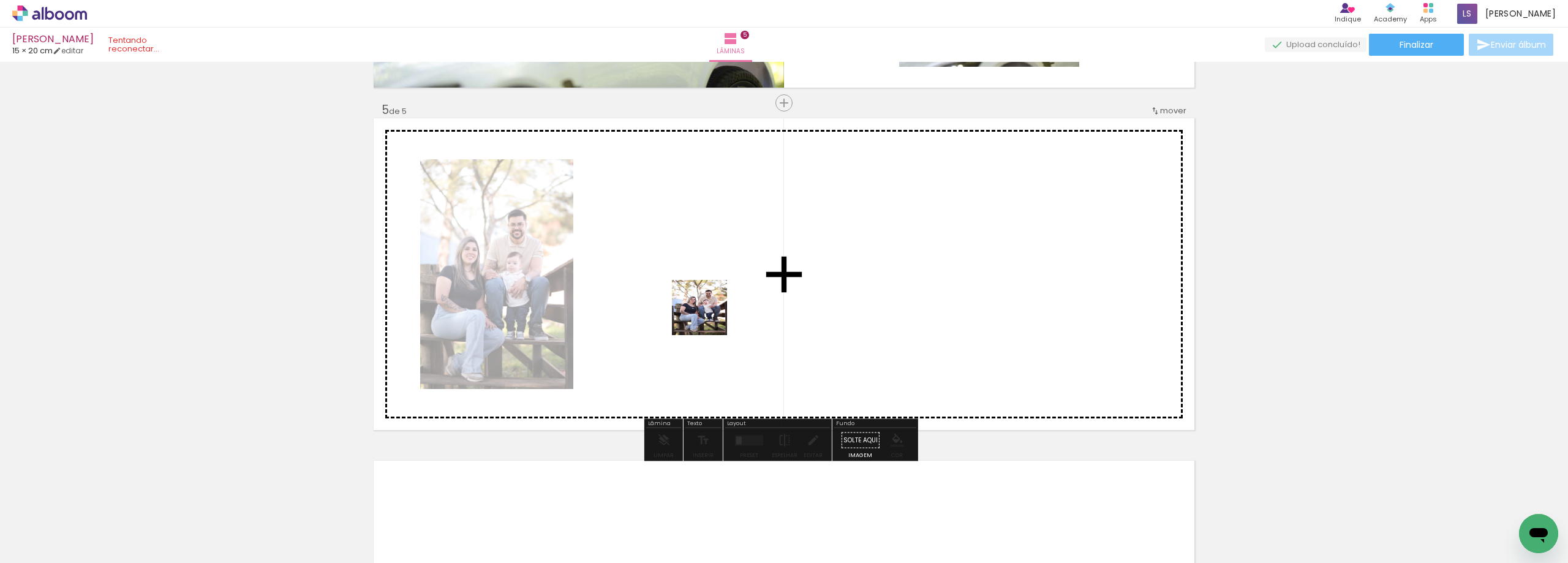
drag, startPoint x: 892, startPoint y: 528, endPoint x: 707, endPoint y: 316, distance: 281.4
click at [707, 316] on quentale-workspace at bounding box center [784, 281] width 1568 height 563
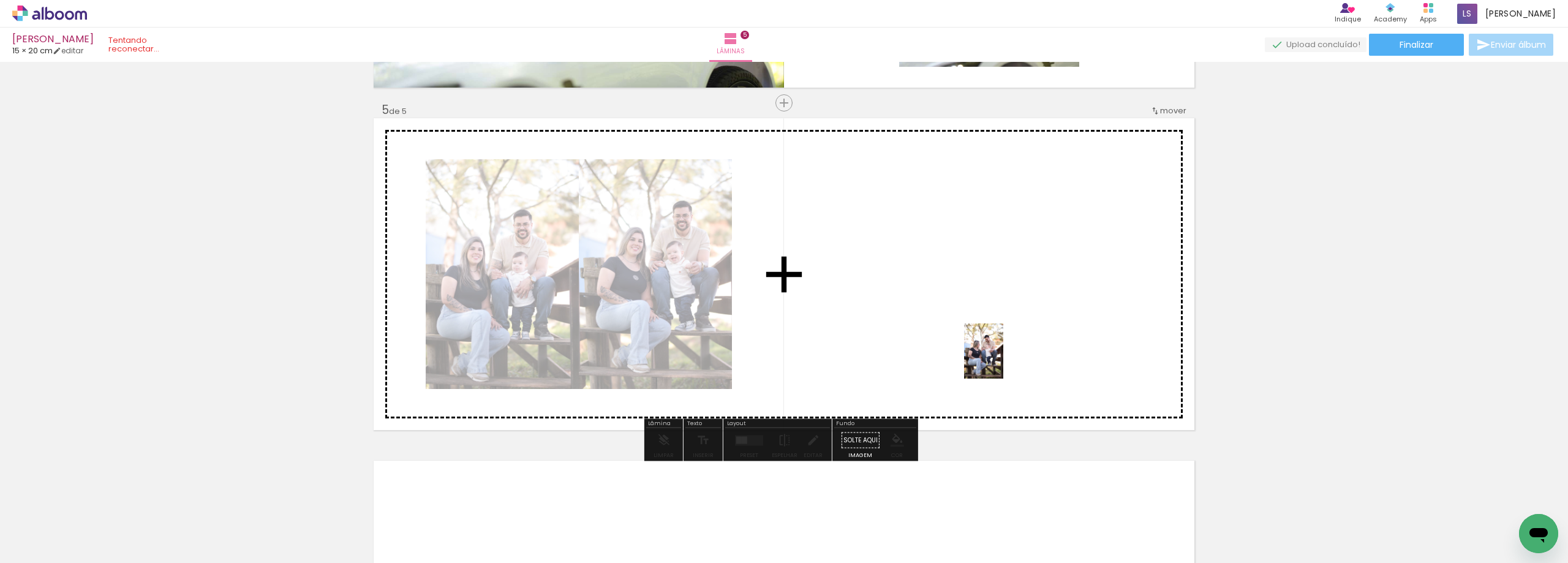
drag, startPoint x: 944, startPoint y: 537, endPoint x: 1001, endPoint y: 361, distance: 185.0
click at [1001, 361] on quentale-workspace at bounding box center [784, 281] width 1568 height 563
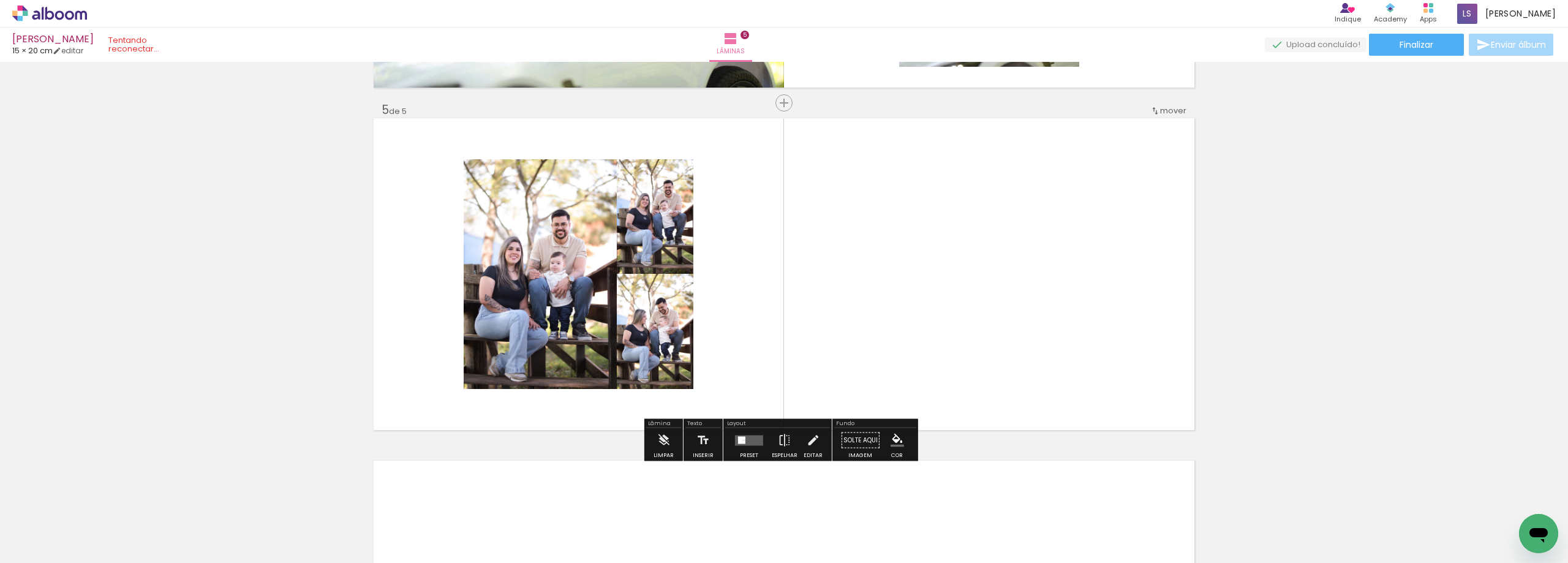
click at [755, 434] on div at bounding box center [748, 440] width 33 height 24
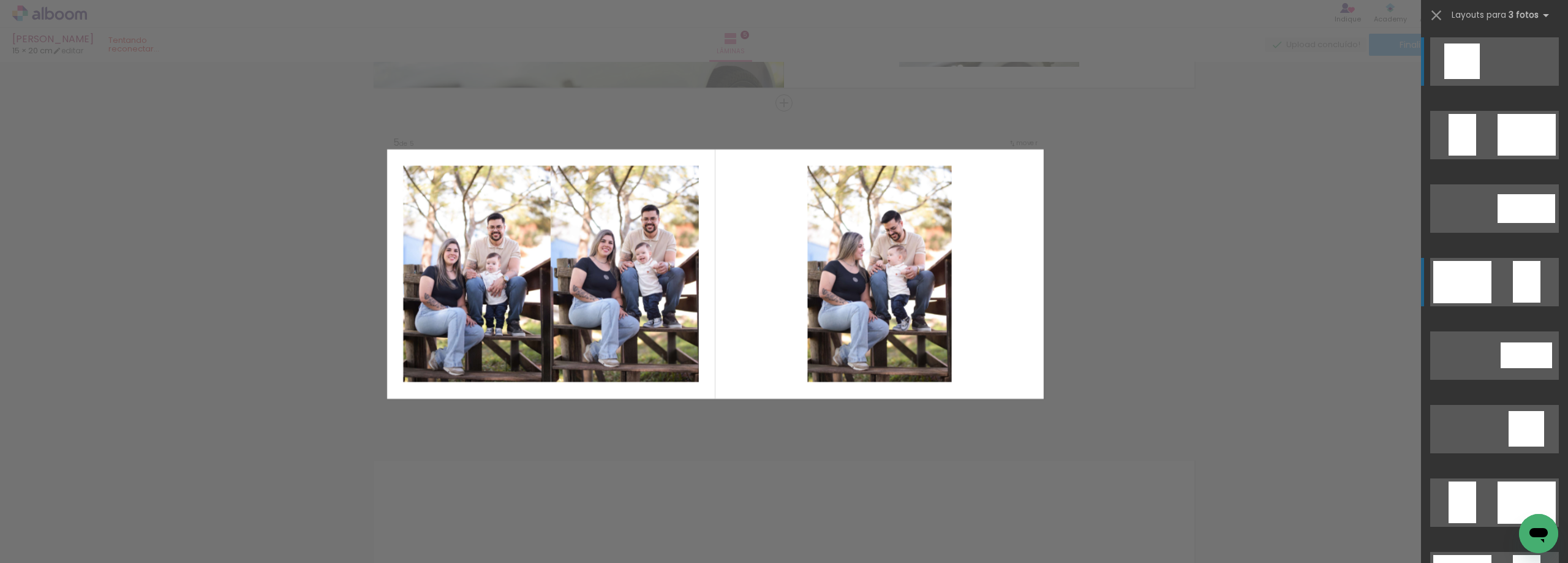
click at [1514, 267] on div at bounding box center [1527, 282] width 27 height 41
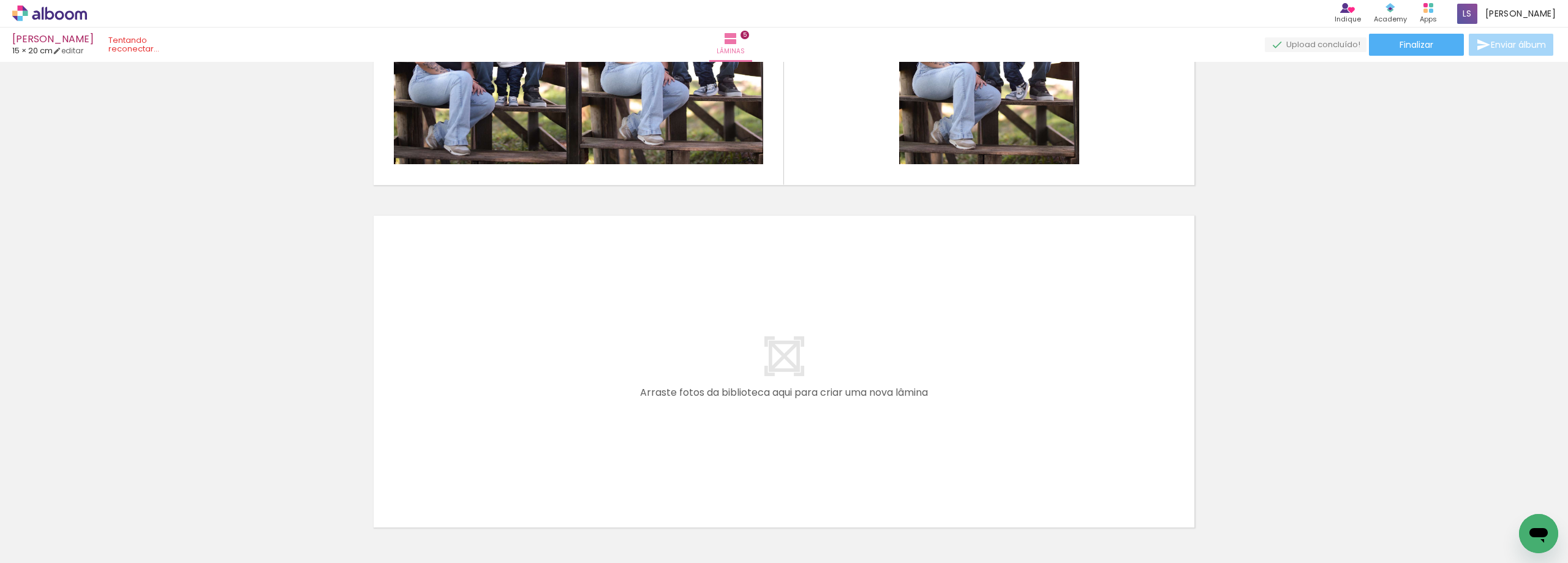
scroll to position [1678, 0]
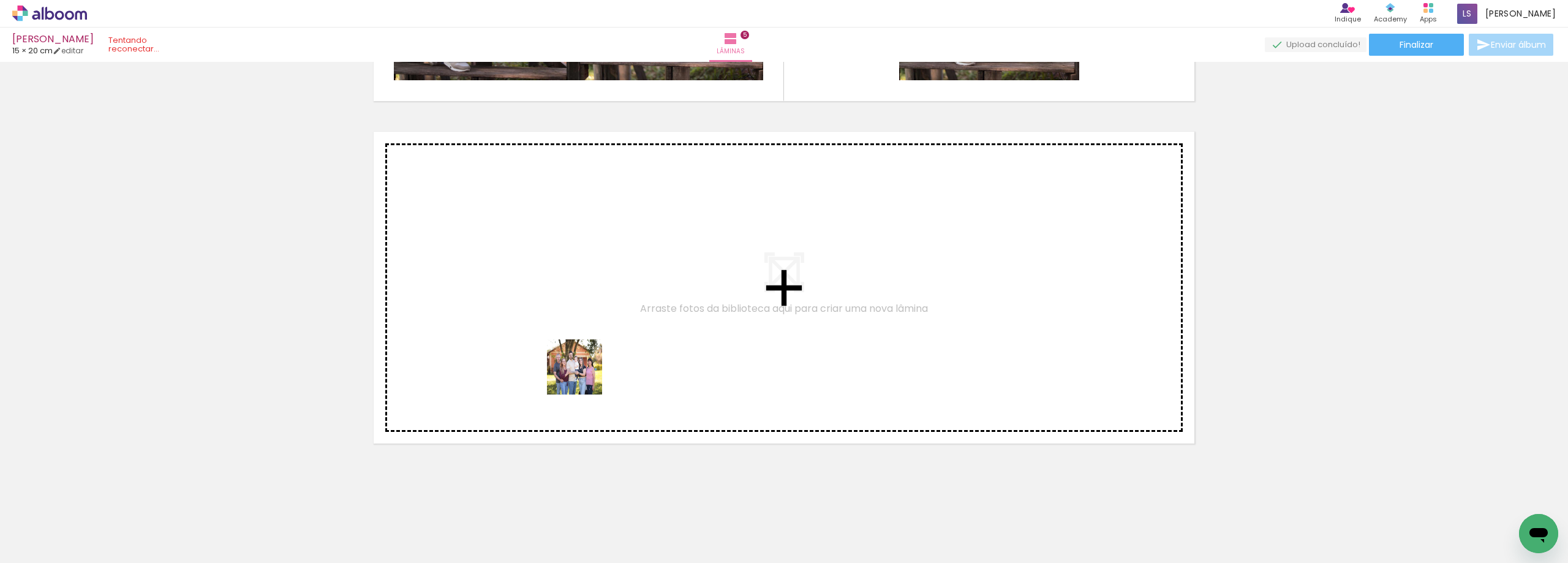
drag, startPoint x: 1003, startPoint y: 532, endPoint x: 1168, endPoint y: 531, distance: 165.0
click at [584, 376] on quentale-workspace at bounding box center [784, 281] width 1568 height 563
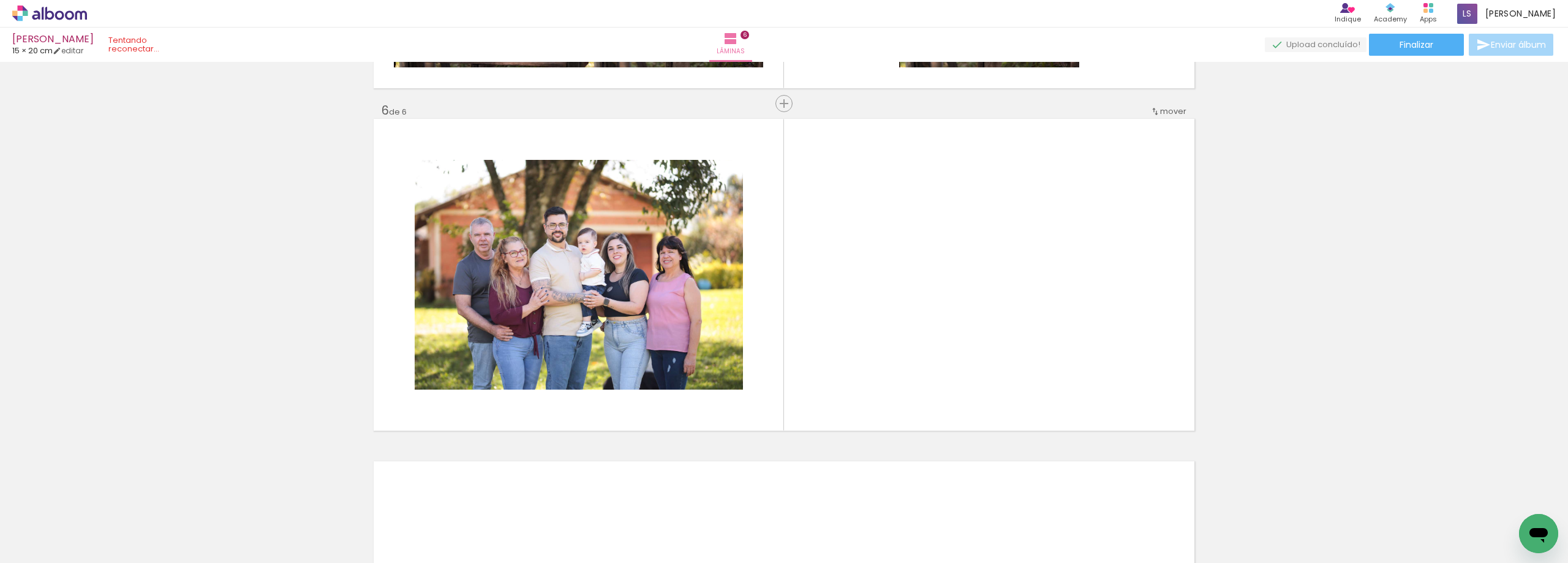
scroll to position [1692, 0]
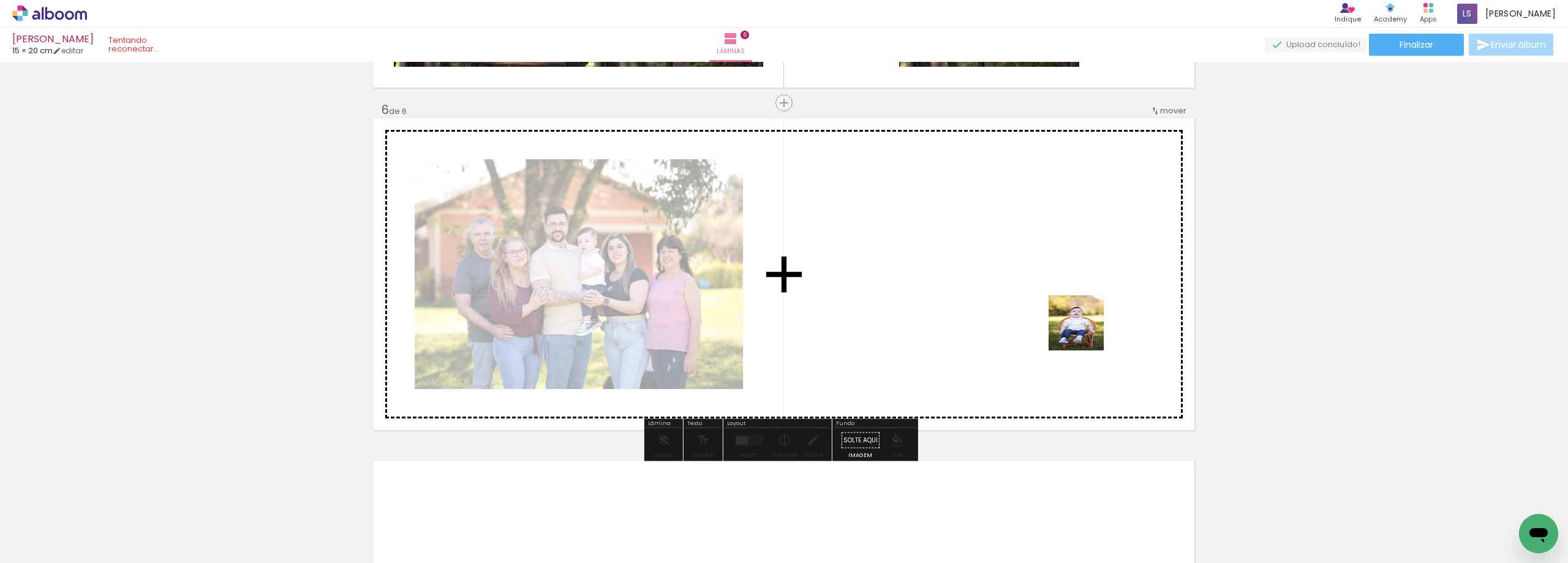
drag, startPoint x: 1089, startPoint y: 529, endPoint x: 1086, endPoint y: 331, distance: 198.0
click at [1086, 331] on quentale-workspace at bounding box center [784, 281] width 1568 height 563
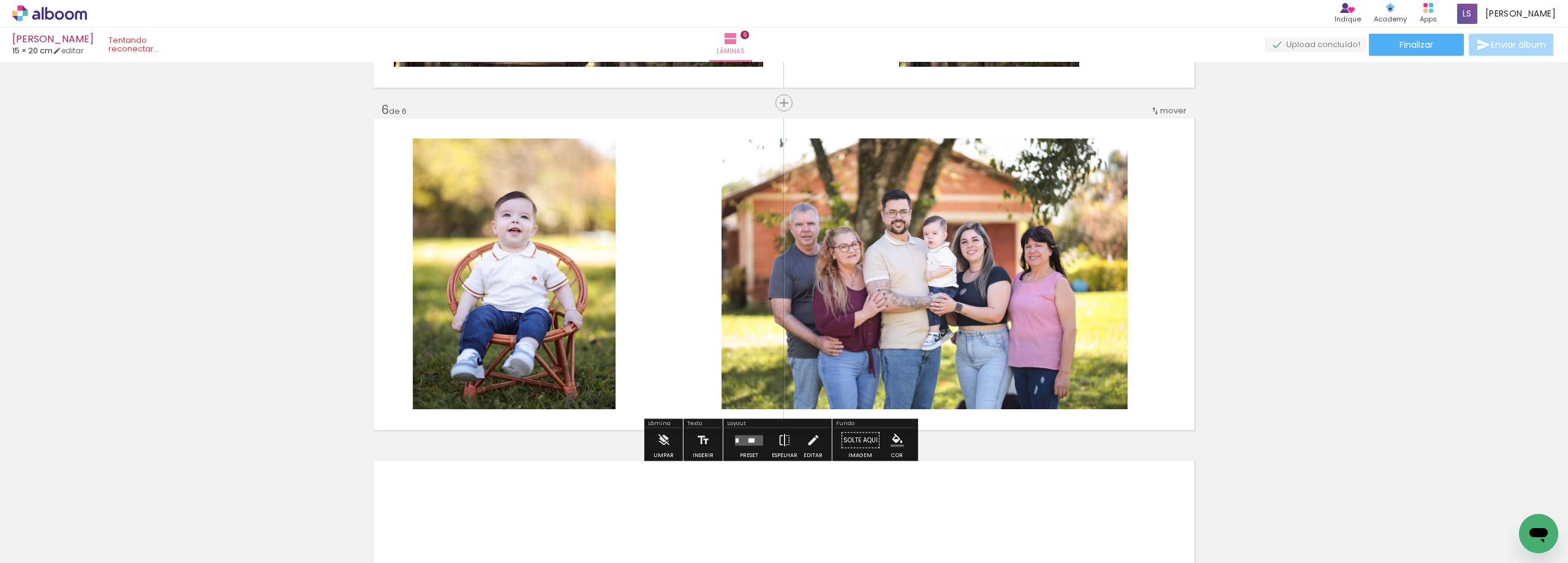
click at [751, 442] on quentale-layouter at bounding box center [749, 439] width 28 height 10
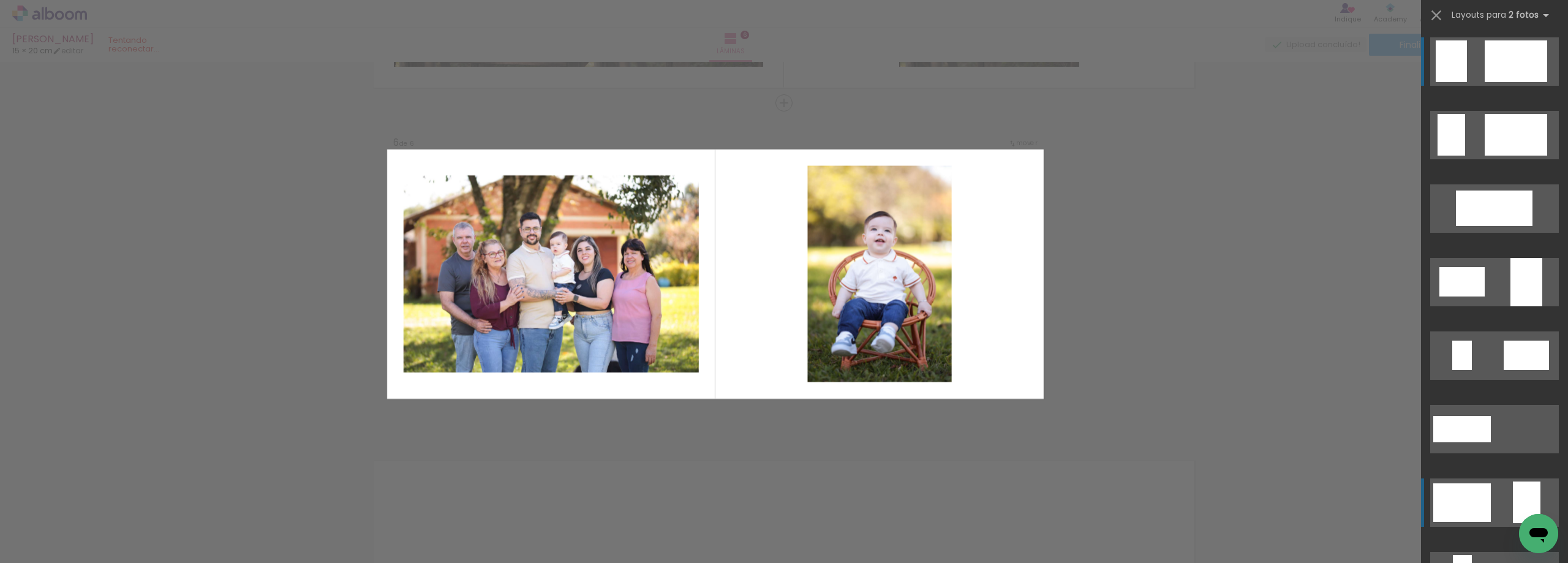
click at [1482, 491] on div at bounding box center [1462, 502] width 57 height 38
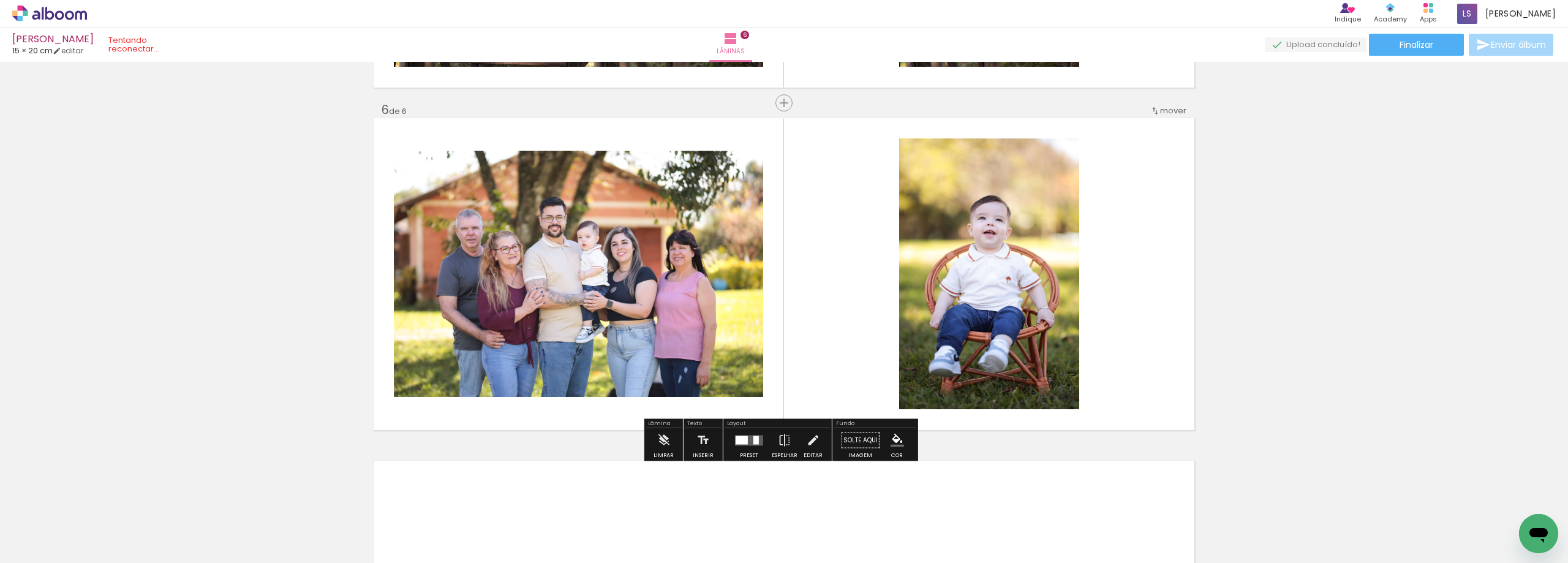
click at [747, 438] on quentale-layouter at bounding box center [749, 439] width 28 height 10
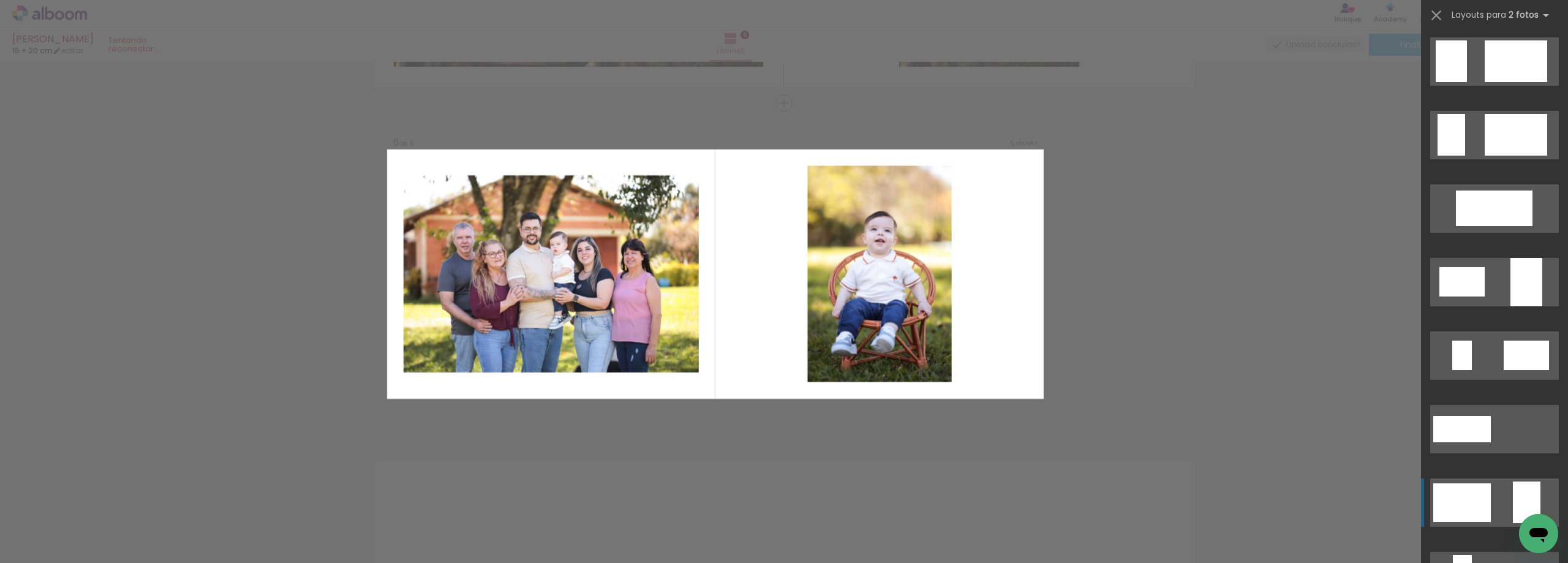
scroll to position [441, 0]
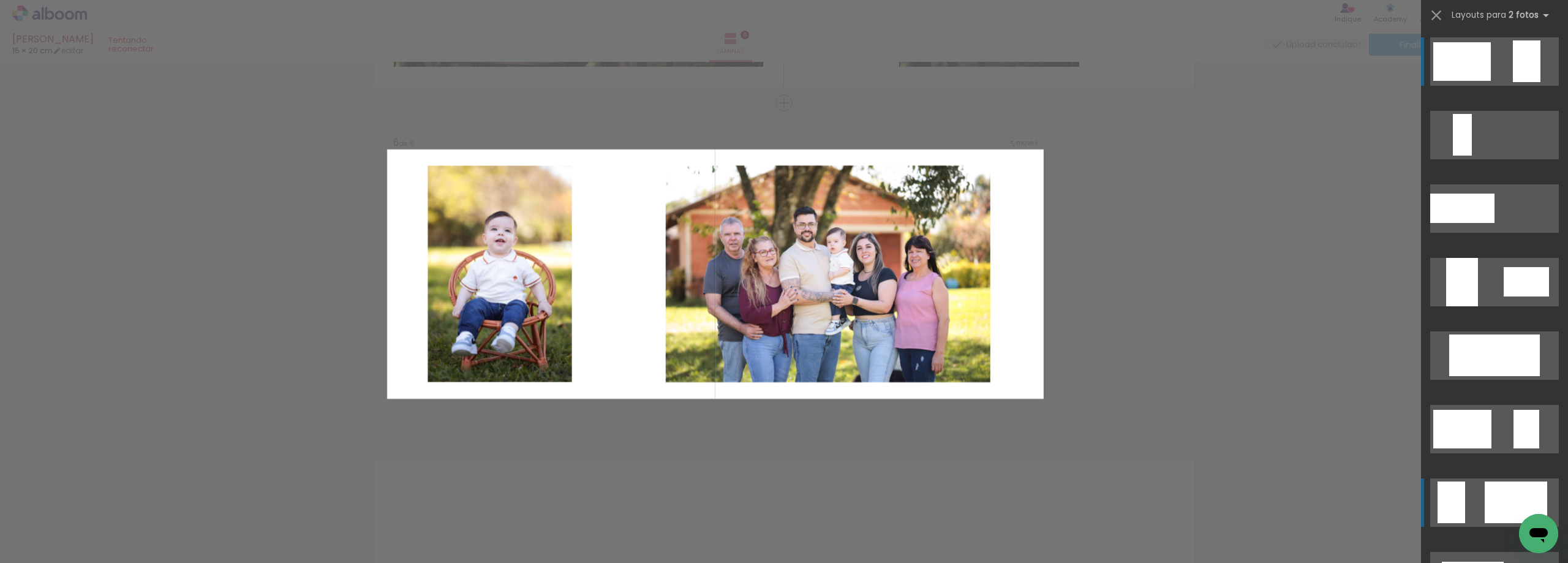
click at [1504, 504] on div at bounding box center [1516, 502] width 63 height 41
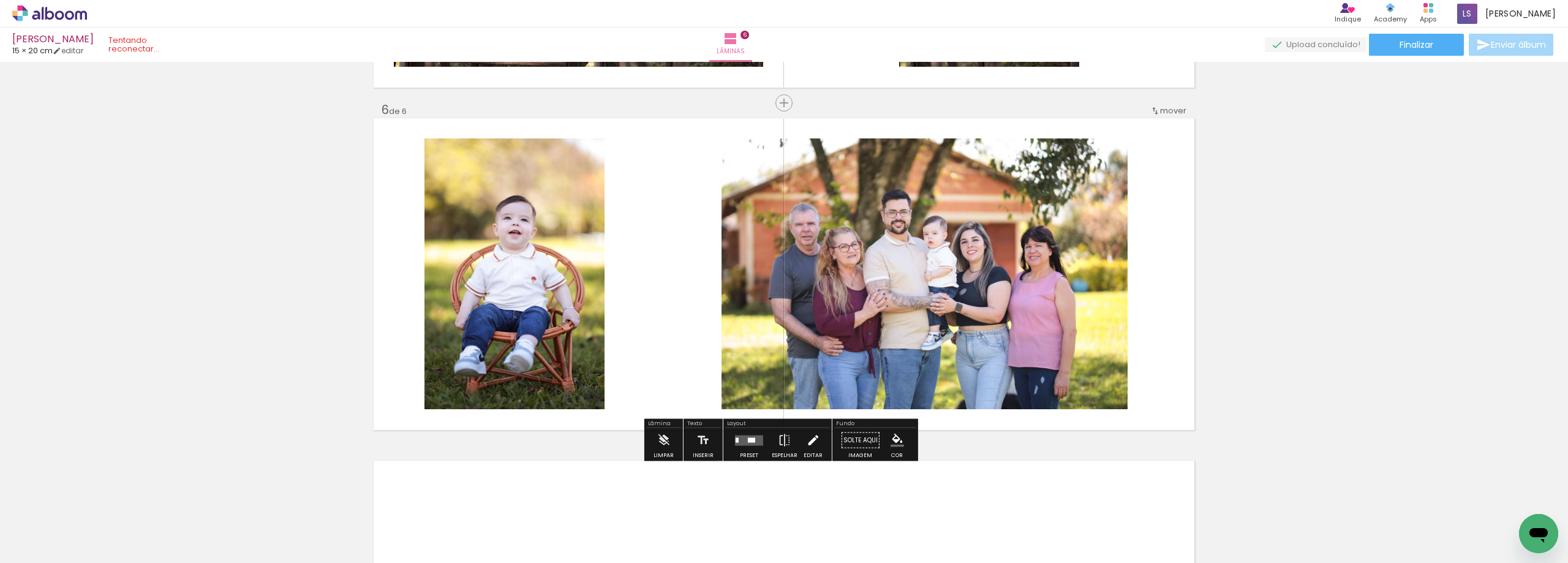
click at [801, 445] on paper-button "Editar" at bounding box center [813, 443] width 25 height 31
click at [0, 0] on div "Confirmar Cancelar" at bounding box center [0, 0] width 0 height 0
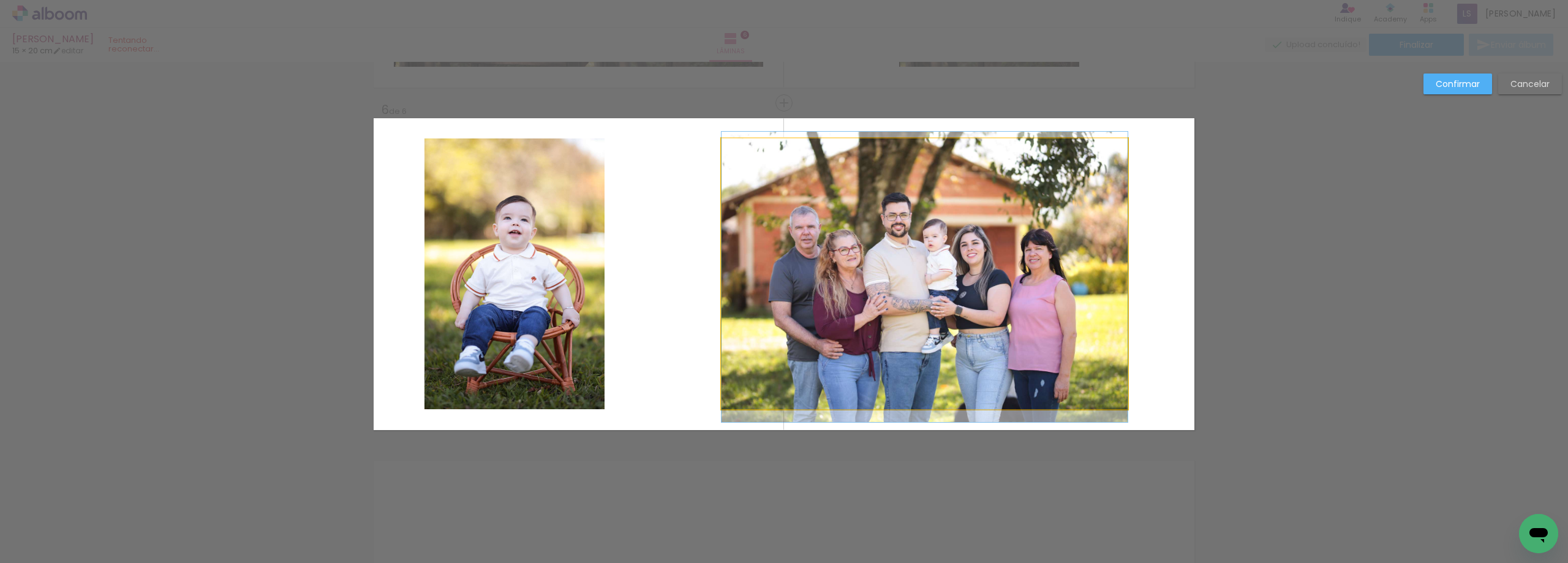
drag, startPoint x: 962, startPoint y: 212, endPoint x: 1008, endPoint y: 225, distance: 47.8
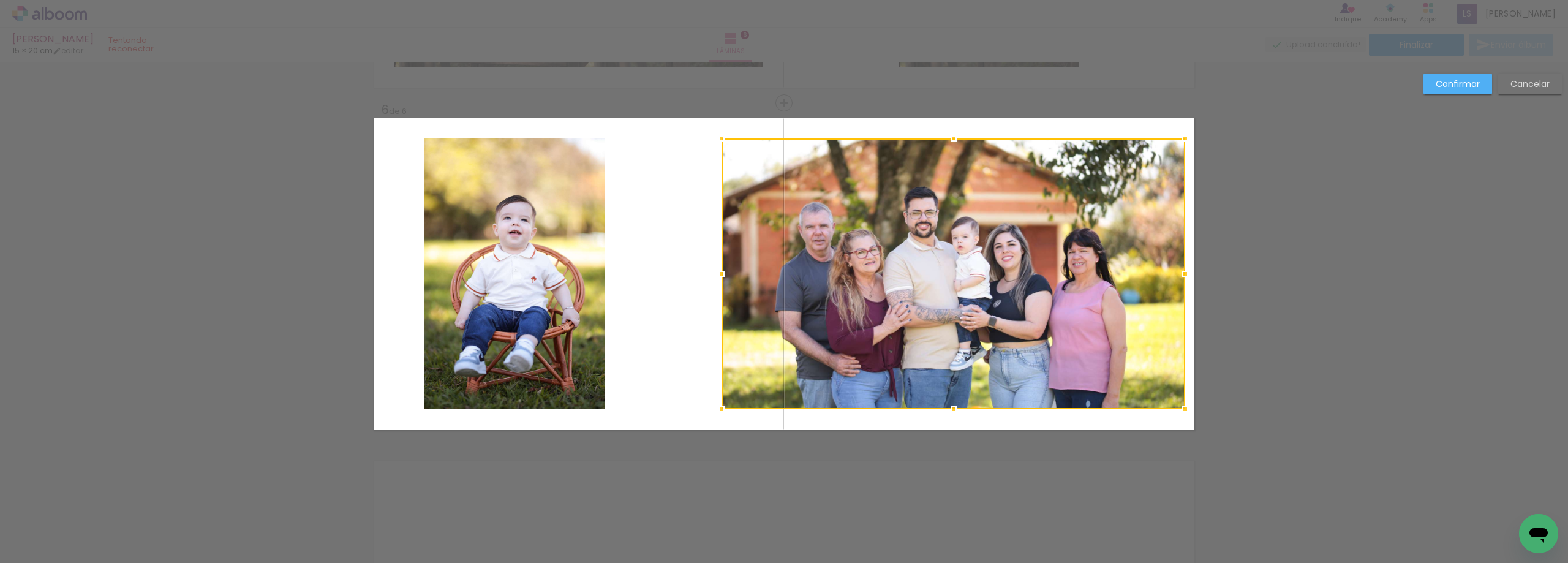
drag, startPoint x: 1124, startPoint y: 274, endPoint x: 1242, endPoint y: 259, distance: 118.9
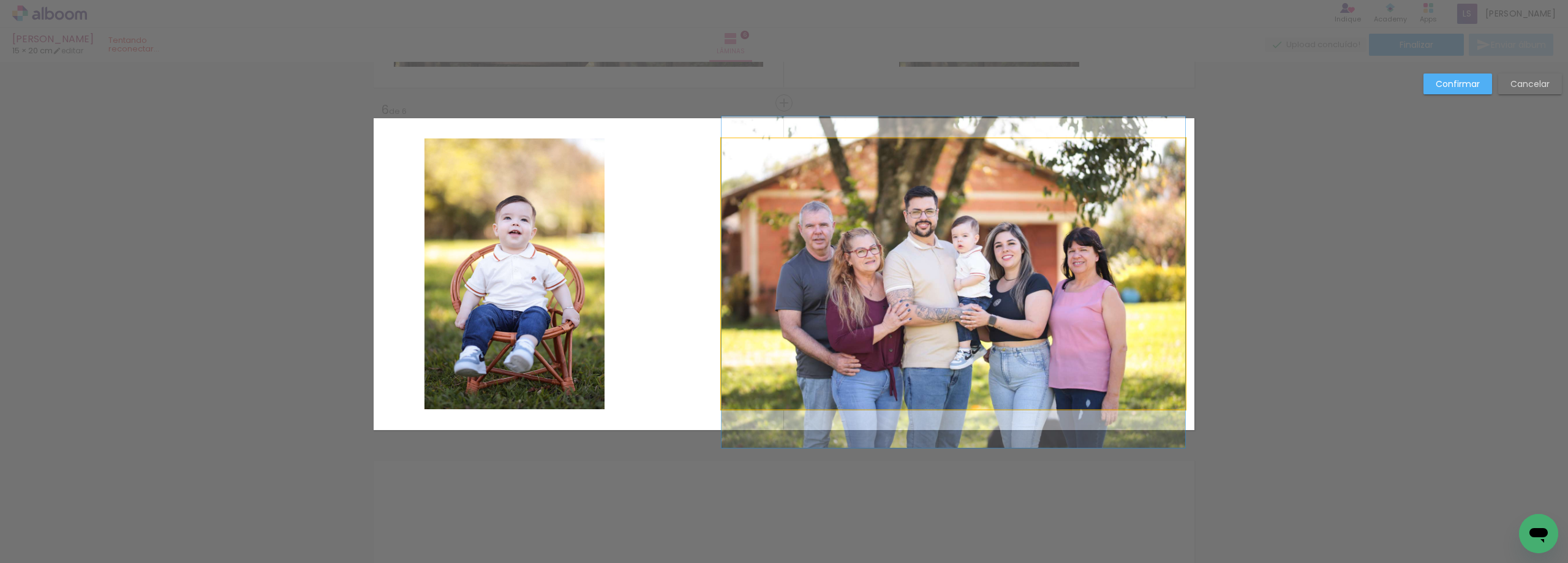
drag, startPoint x: 852, startPoint y: 247, endPoint x: 928, endPoint y: 246, distance: 76.0
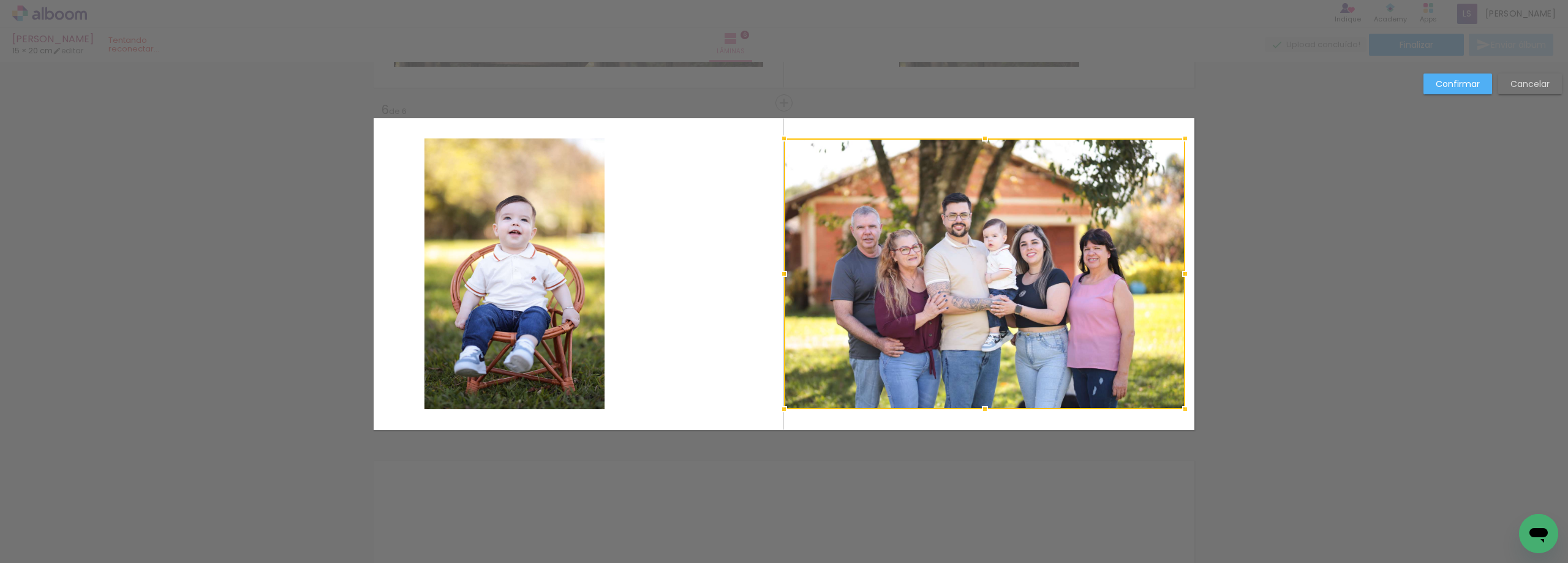
drag, startPoint x: 715, startPoint y: 278, endPoint x: 725, endPoint y: 258, distance: 22.4
click at [725, 258] on album-spread "6 de 6" at bounding box center [784, 274] width 821 height 312
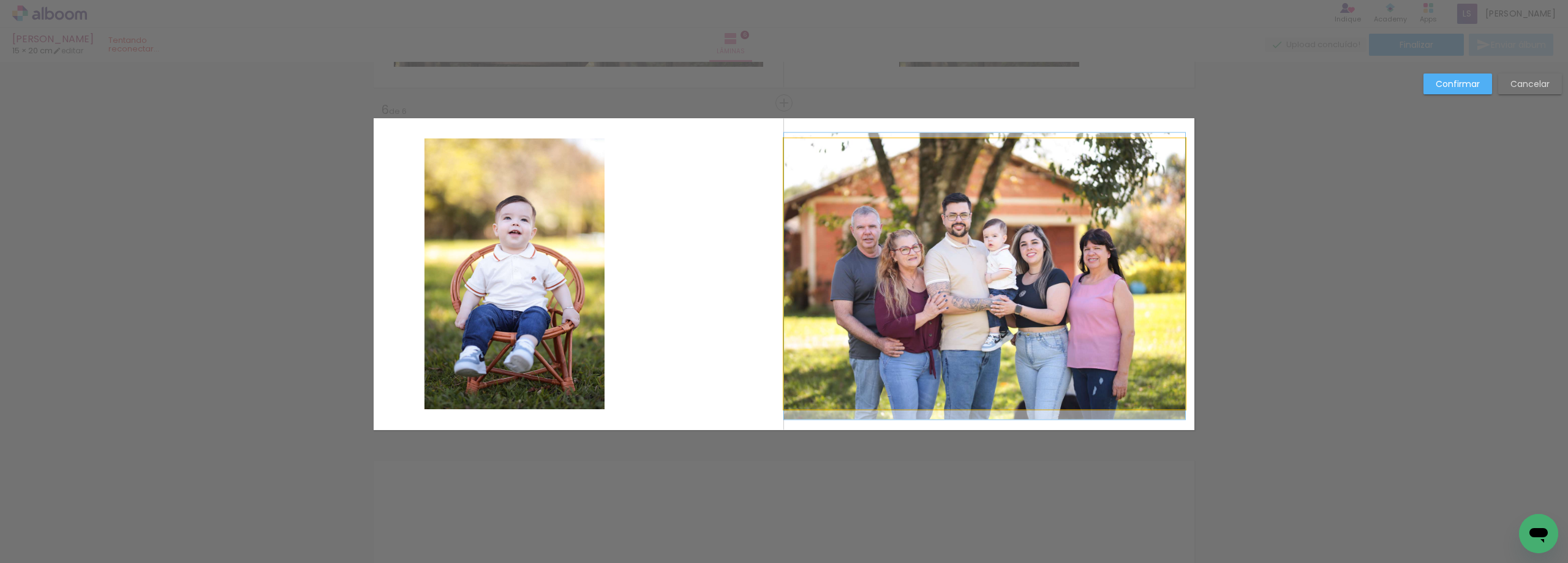
click at [998, 231] on quentale-photo at bounding box center [984, 274] width 401 height 271
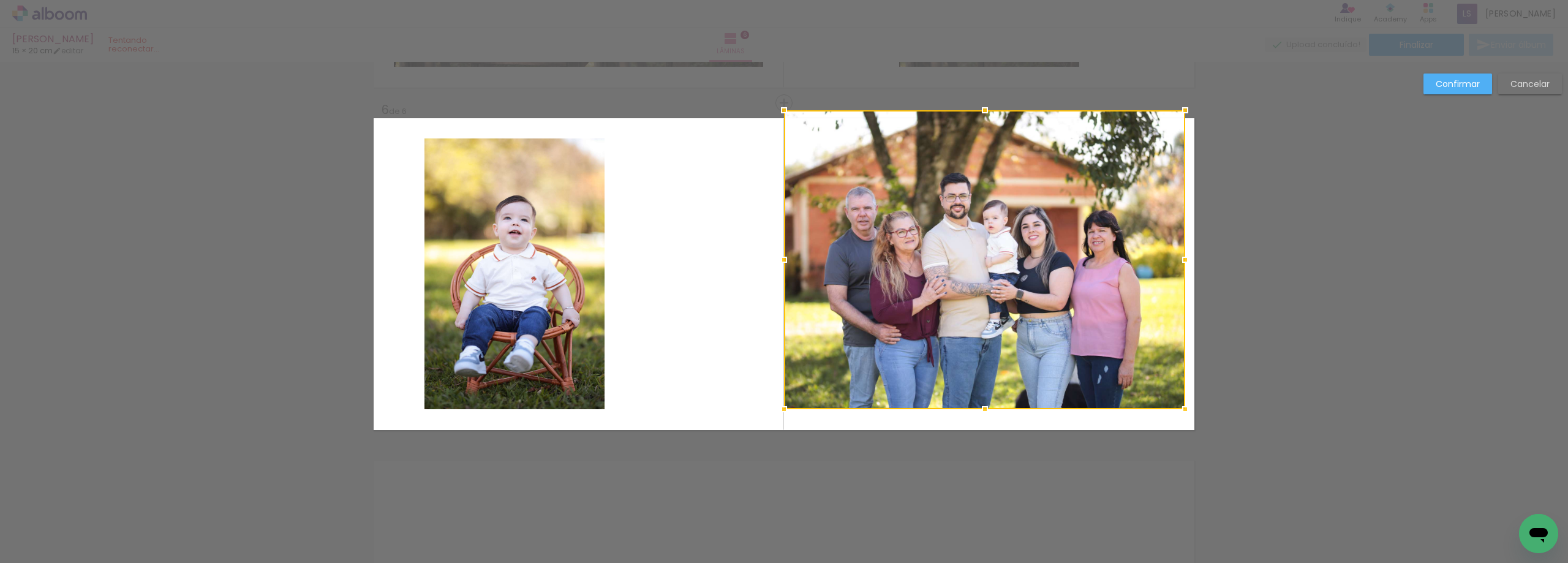
drag, startPoint x: 977, startPoint y: 146, endPoint x: 982, endPoint y: 115, distance: 31.4
click at [982, 115] on div at bounding box center [985, 111] width 24 height 24
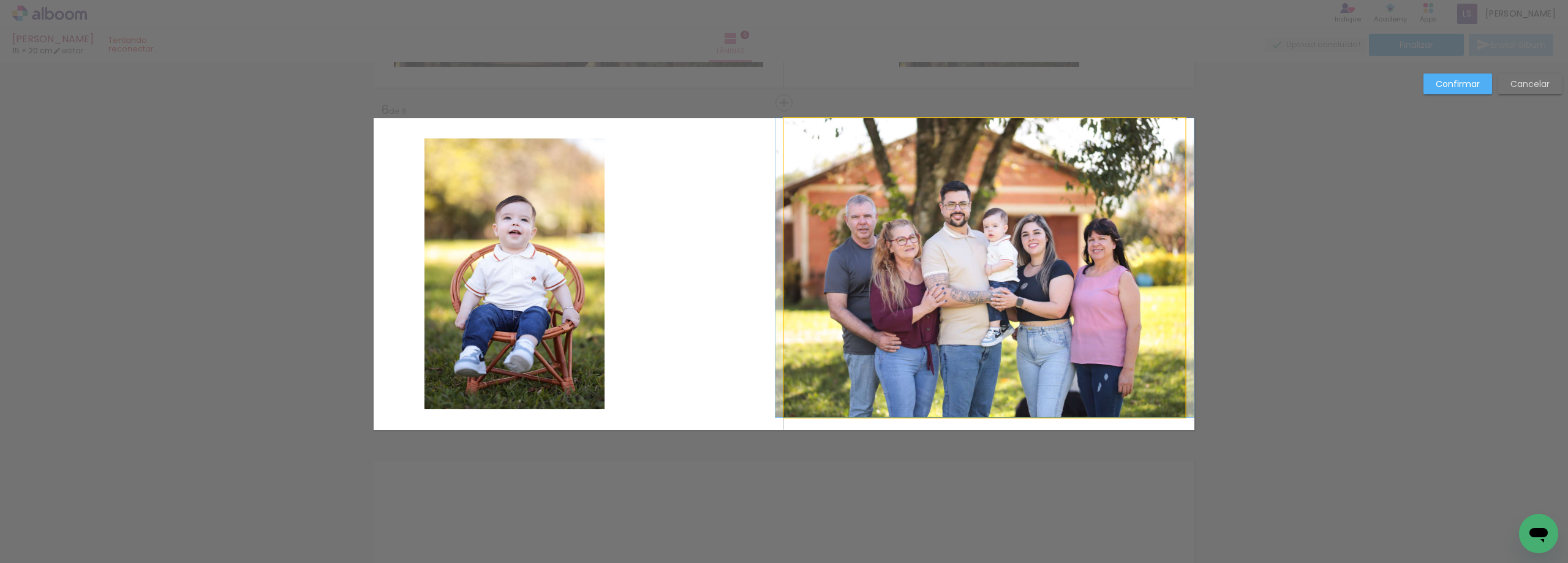
click at [993, 359] on quentale-photo at bounding box center [984, 267] width 401 height 299
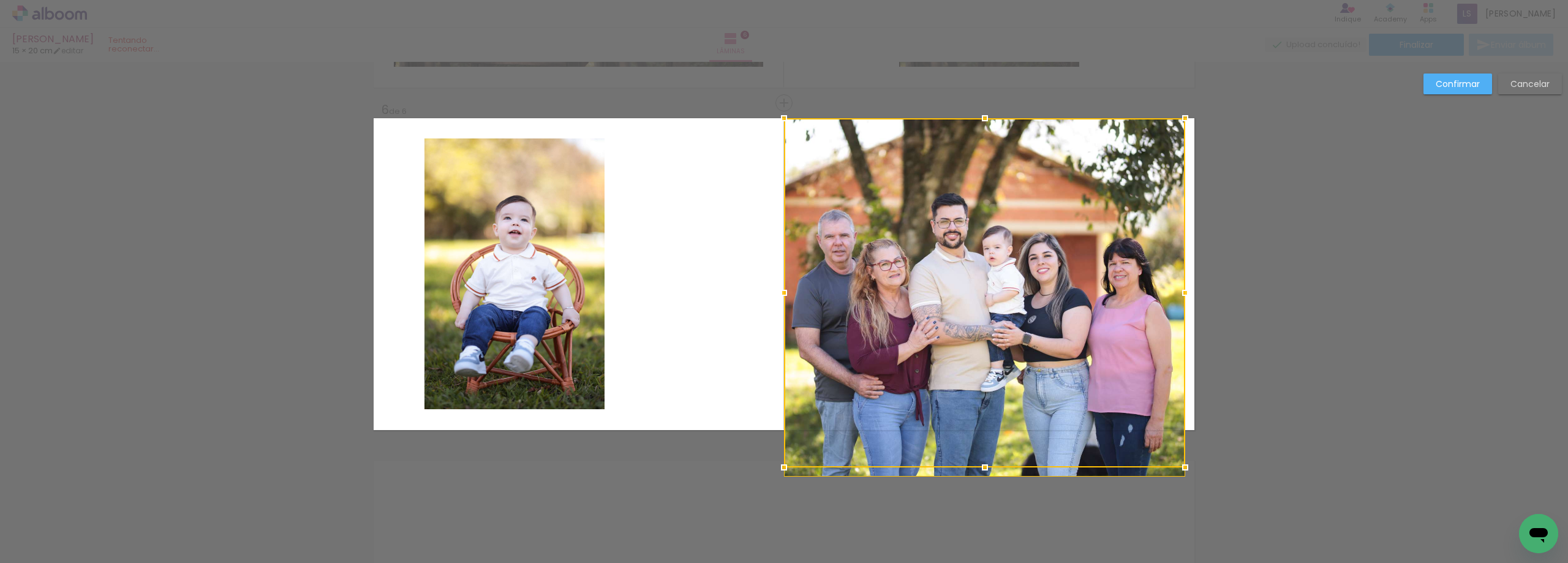
drag, startPoint x: 979, startPoint y: 412, endPoint x: 989, endPoint y: 438, distance: 27.9
click at [989, 438] on div at bounding box center [984, 292] width 401 height 349
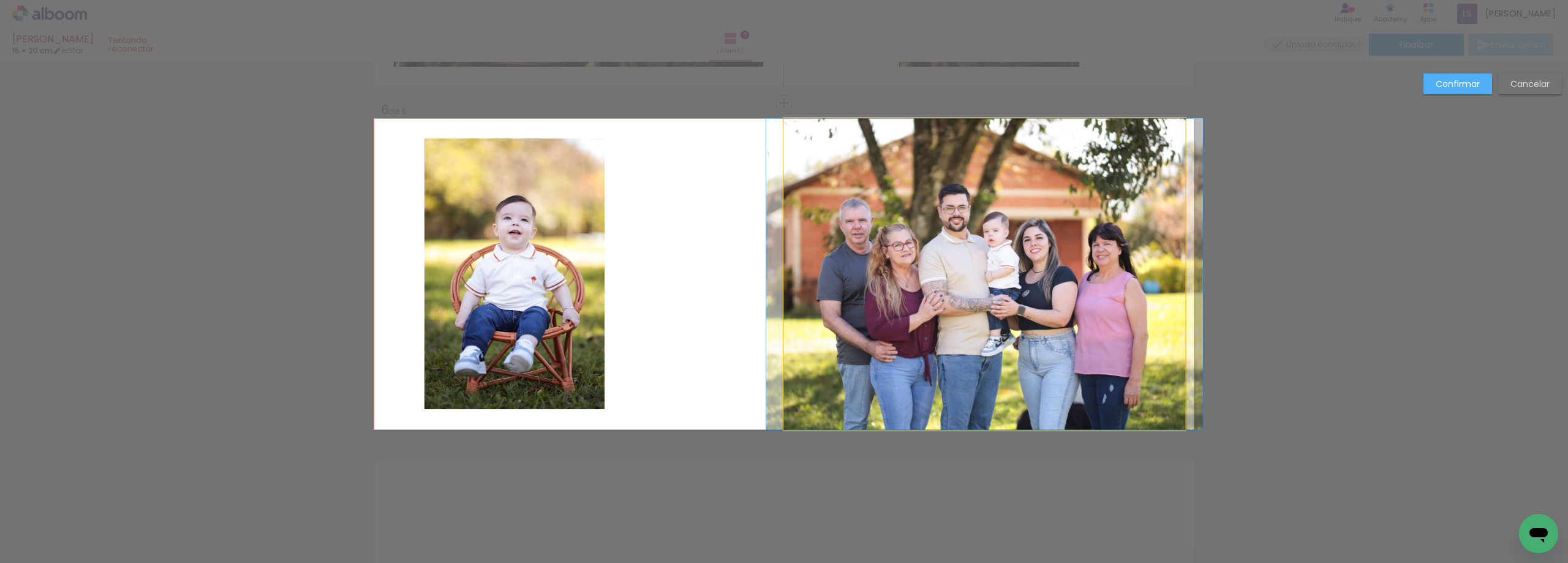
click at [1075, 299] on quentale-photo at bounding box center [984, 274] width 401 height 312
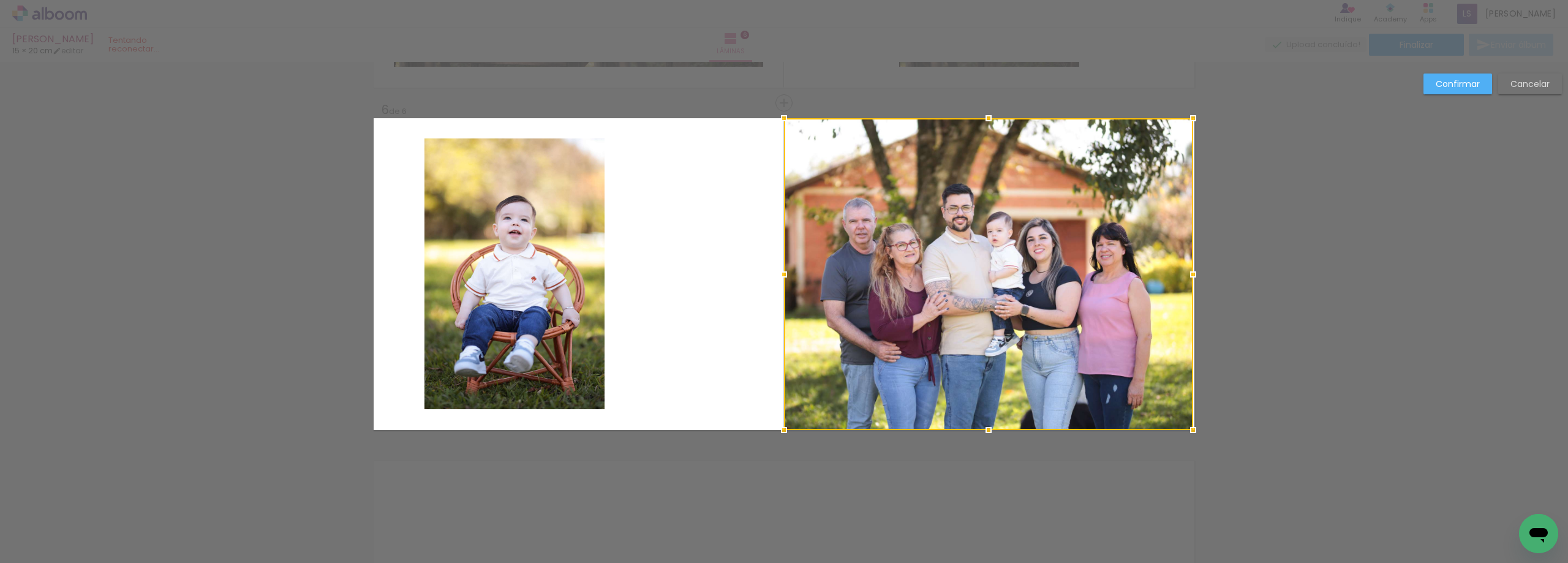
drag, startPoint x: 1182, startPoint y: 272, endPoint x: 1218, endPoint y: 269, distance: 36.1
click at [1172, 287] on quentale-photo at bounding box center [988, 274] width 409 height 312
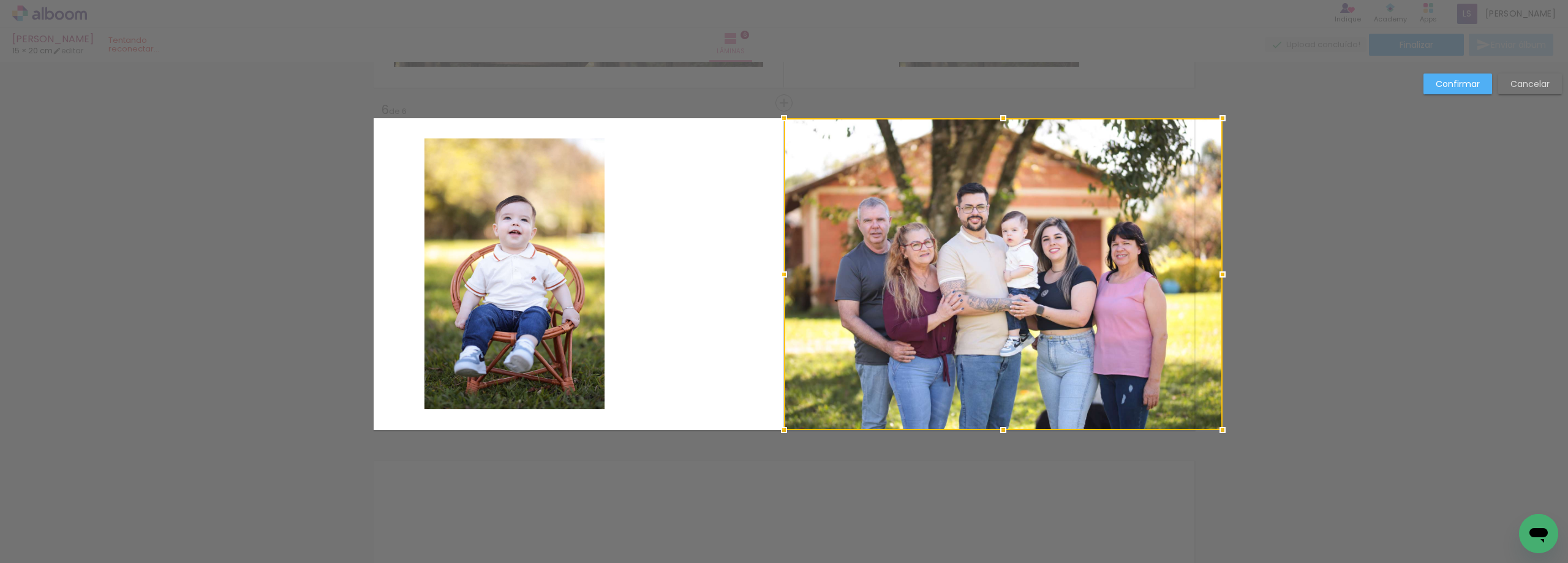
drag, startPoint x: 1188, startPoint y: 274, endPoint x: 1209, endPoint y: 274, distance: 21.0
click at [1210, 274] on div at bounding box center [1222, 274] width 24 height 24
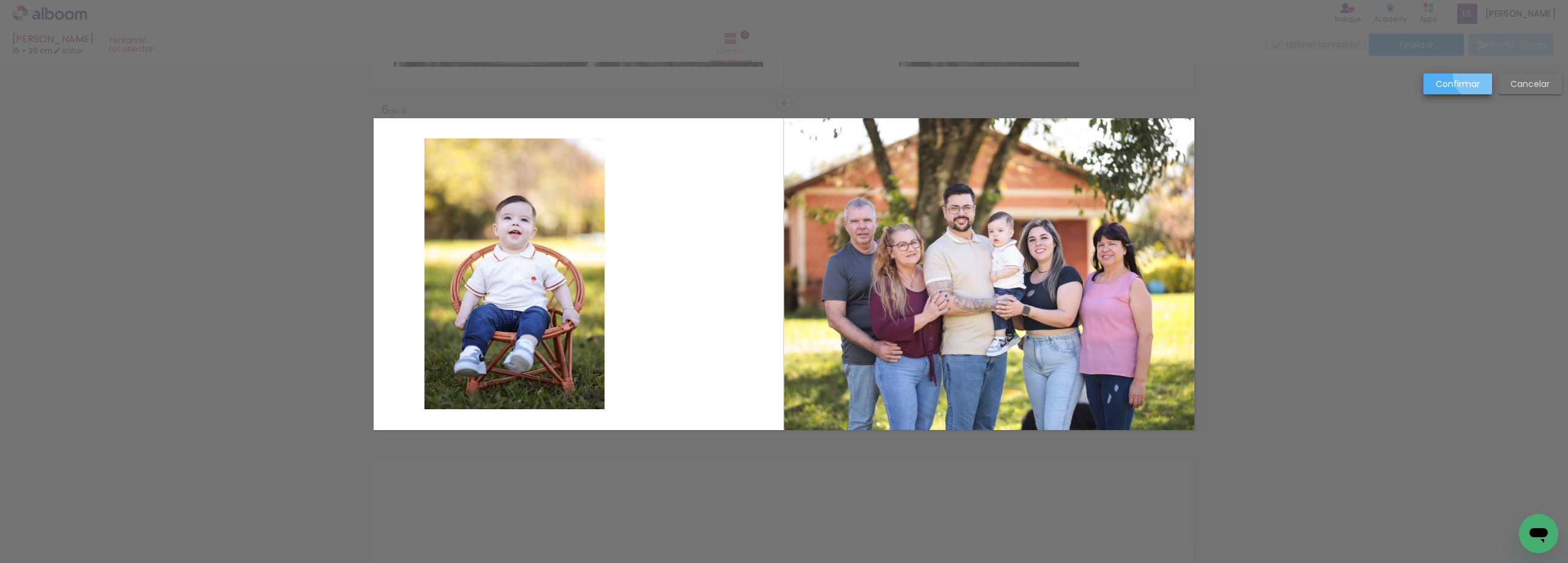
click at [1478, 76] on paper-button "Confirmar" at bounding box center [1457, 83] width 68 height 21
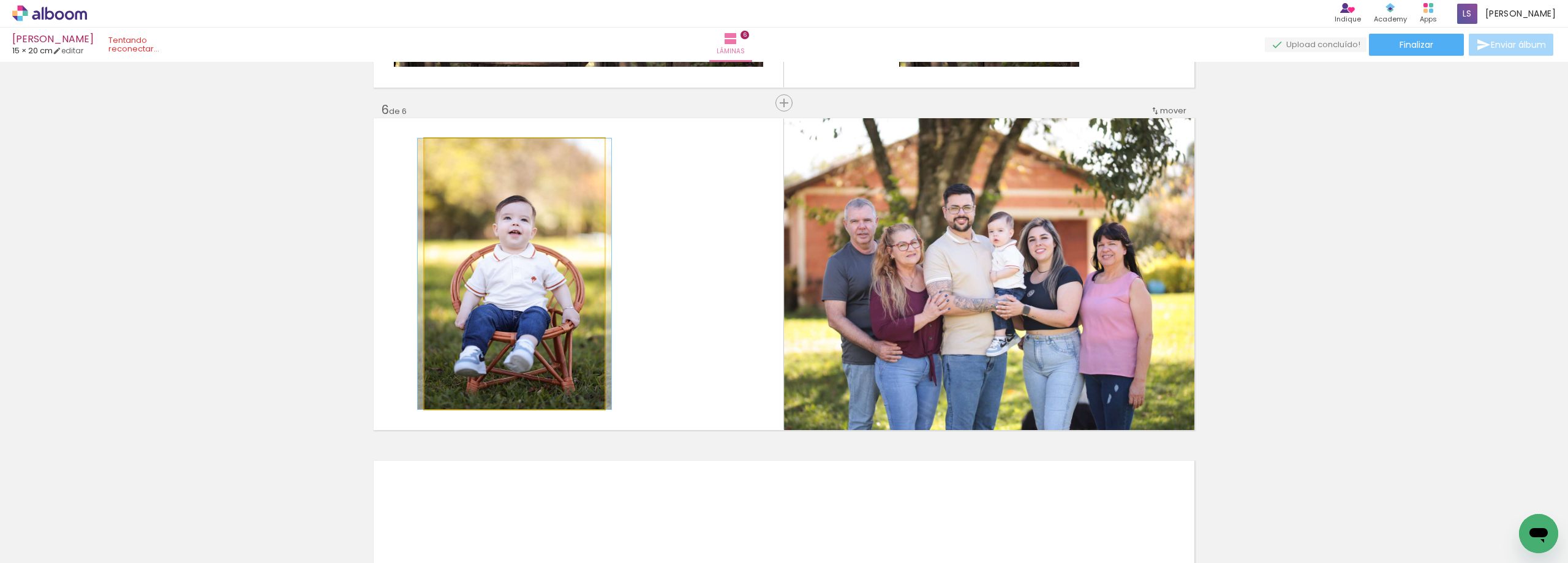
click at [538, 295] on quentale-photo at bounding box center [514, 274] width 180 height 271
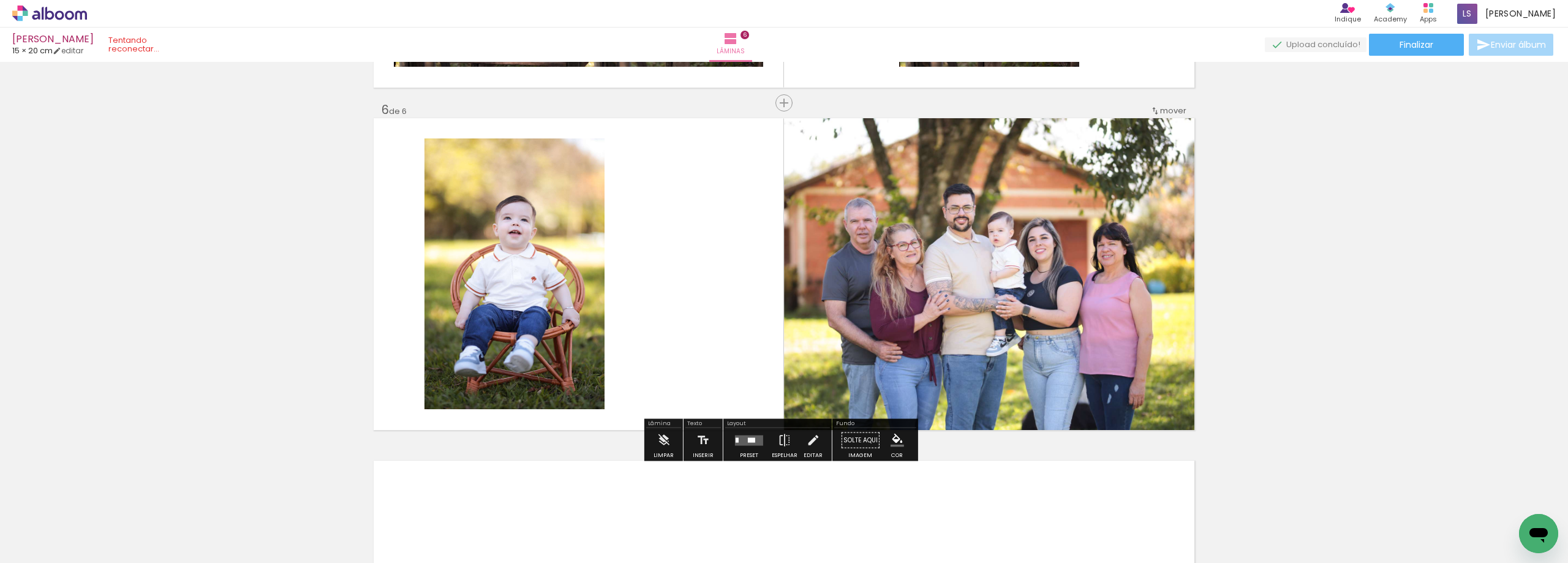
click at [679, 298] on quentale-layouter at bounding box center [784, 274] width 821 height 312
click at [816, 442] on iron-icon at bounding box center [813, 440] width 13 height 24
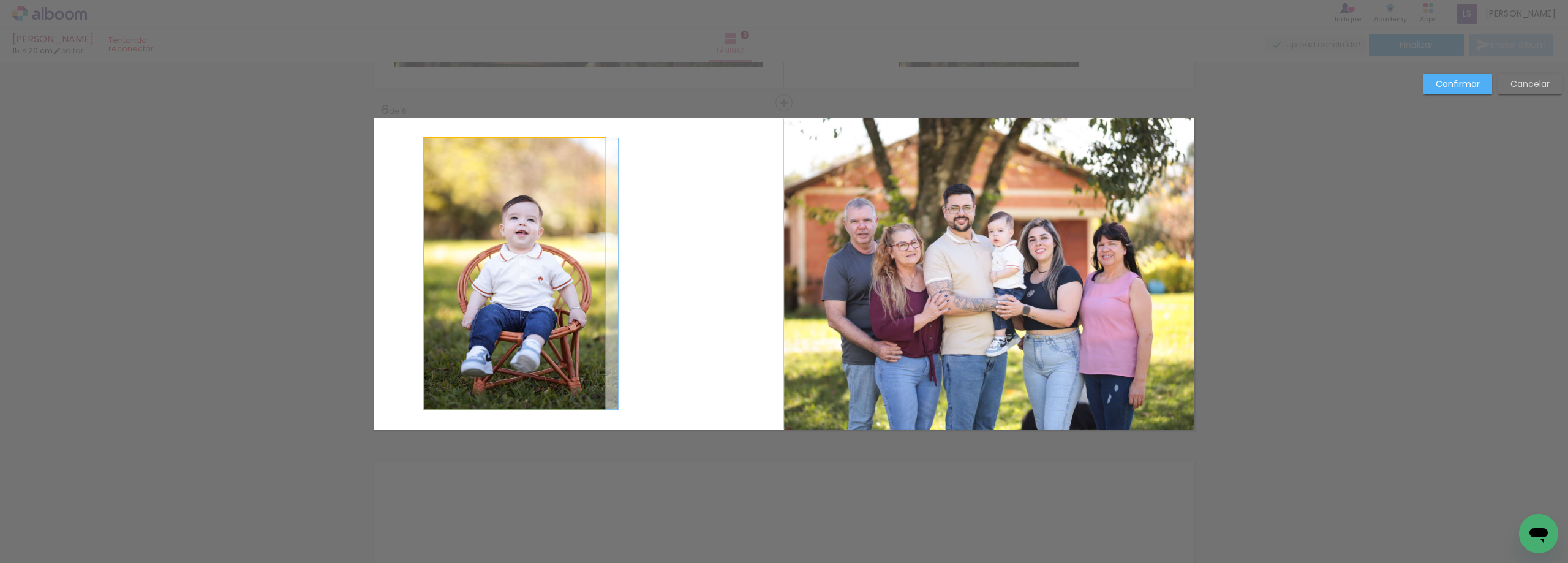
drag, startPoint x: 532, startPoint y: 277, endPoint x: 550, endPoint y: 277, distance: 18.0
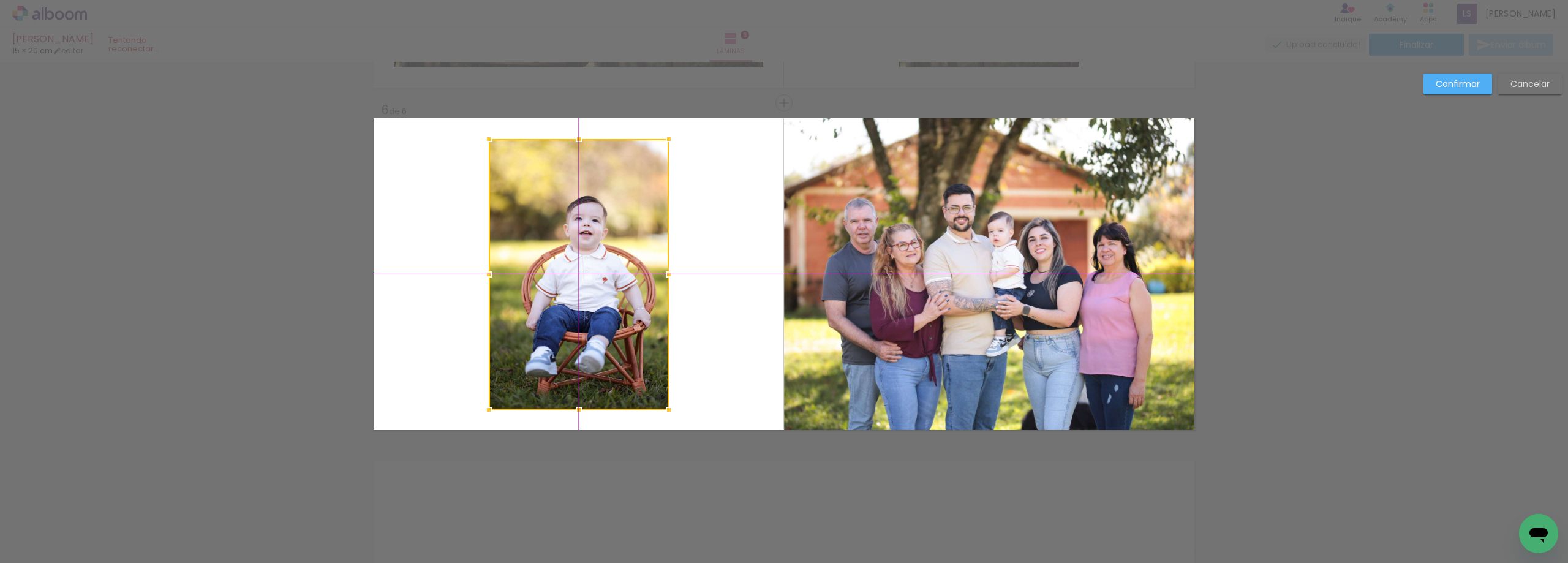
drag, startPoint x: 534, startPoint y: 277, endPoint x: 587, endPoint y: 283, distance: 53.3
click at [587, 283] on div at bounding box center [579, 274] width 180 height 271
click at [583, 297] on div at bounding box center [579, 274] width 180 height 271
click at [588, 277] on div at bounding box center [579, 274] width 180 height 271
click at [596, 272] on div at bounding box center [579, 274] width 180 height 271
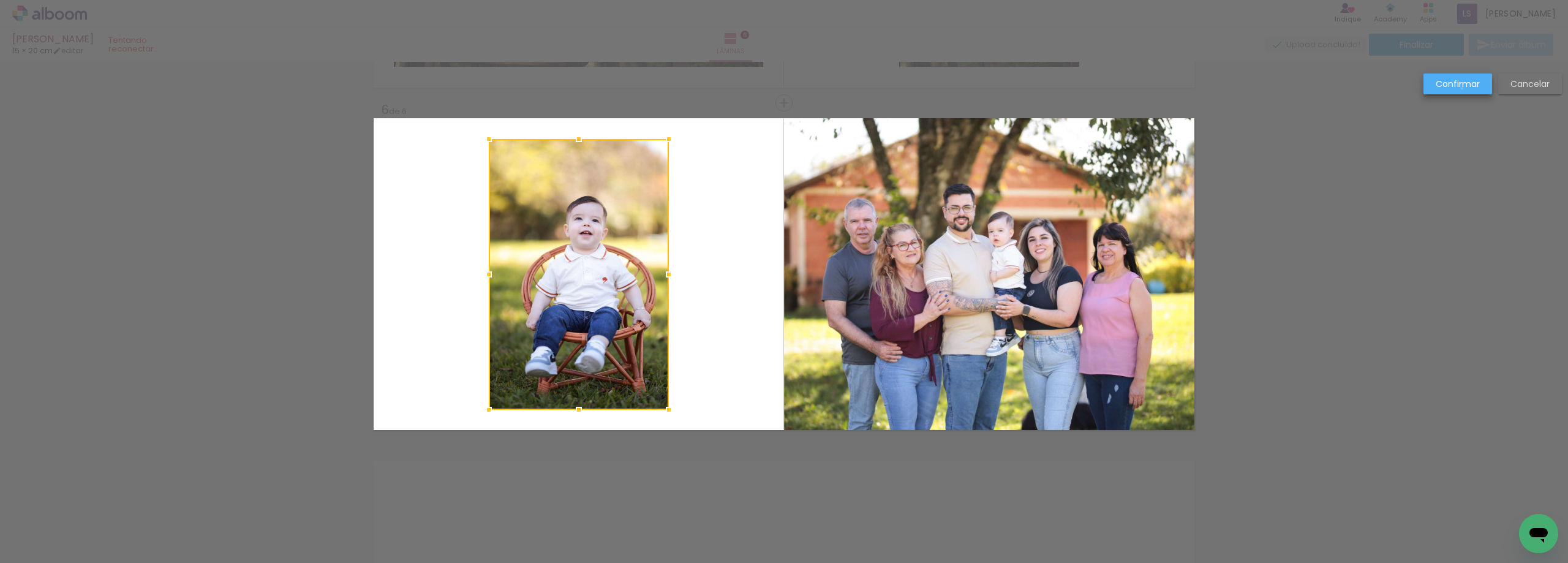
click at [0, 0] on slot "Confirmar" at bounding box center [0, 0] width 0 height 0
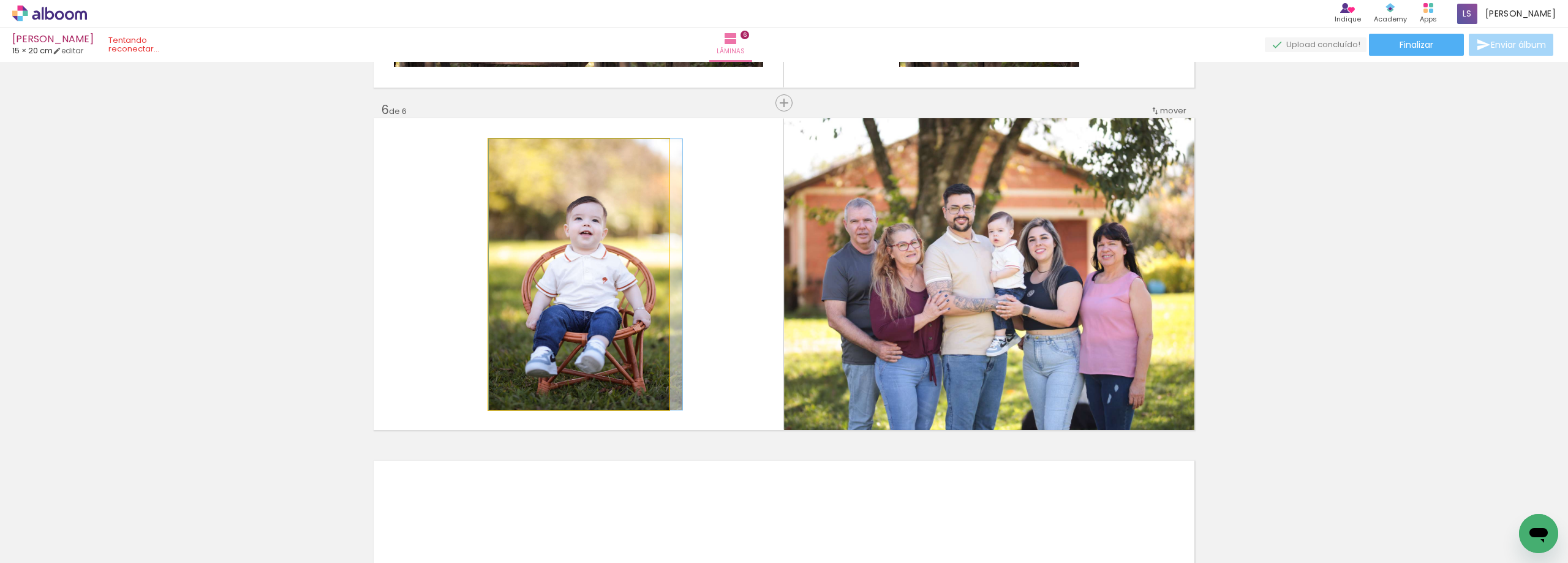
click at [598, 307] on quentale-photo at bounding box center [579, 274] width 180 height 271
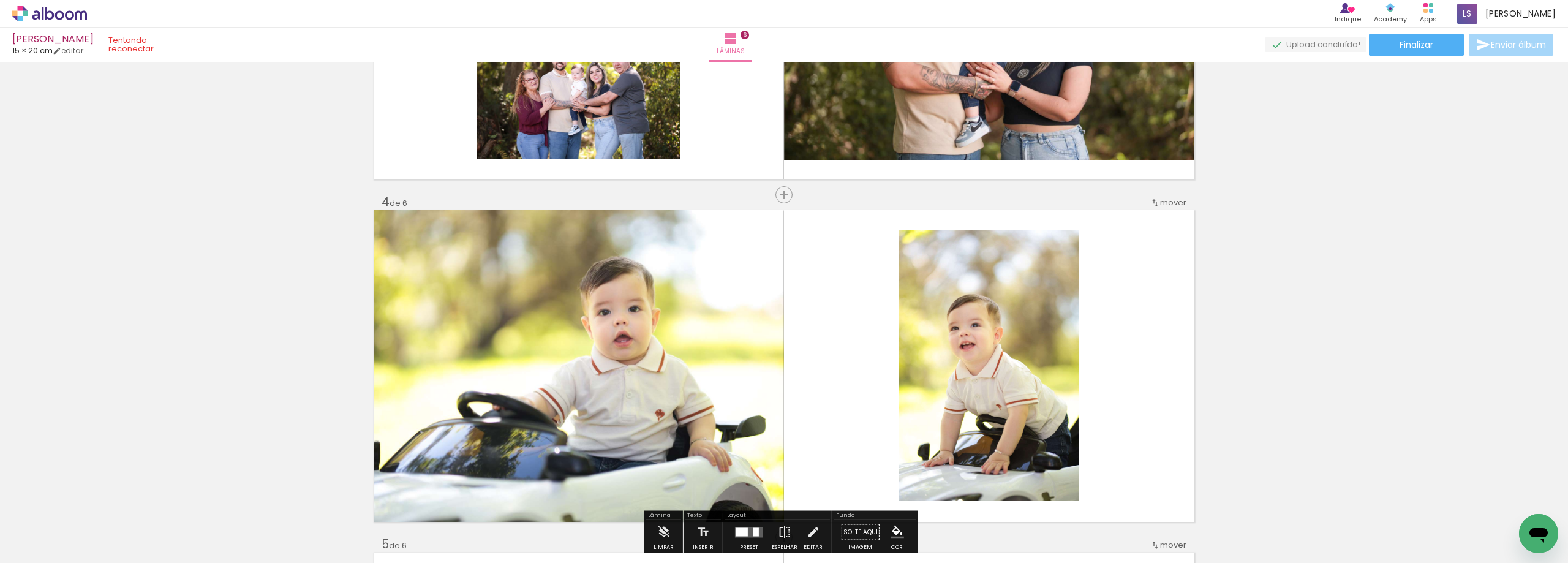
scroll to position [896, 0]
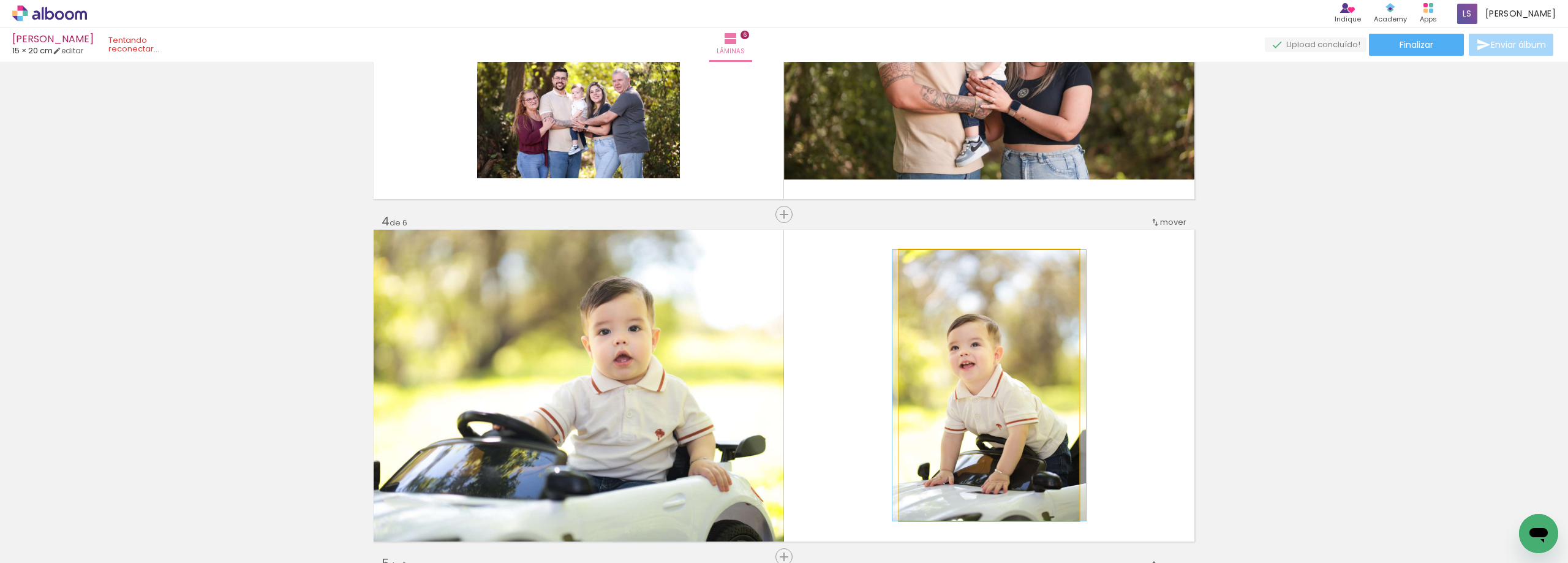
click at [964, 329] on quentale-photo at bounding box center [989, 385] width 180 height 271
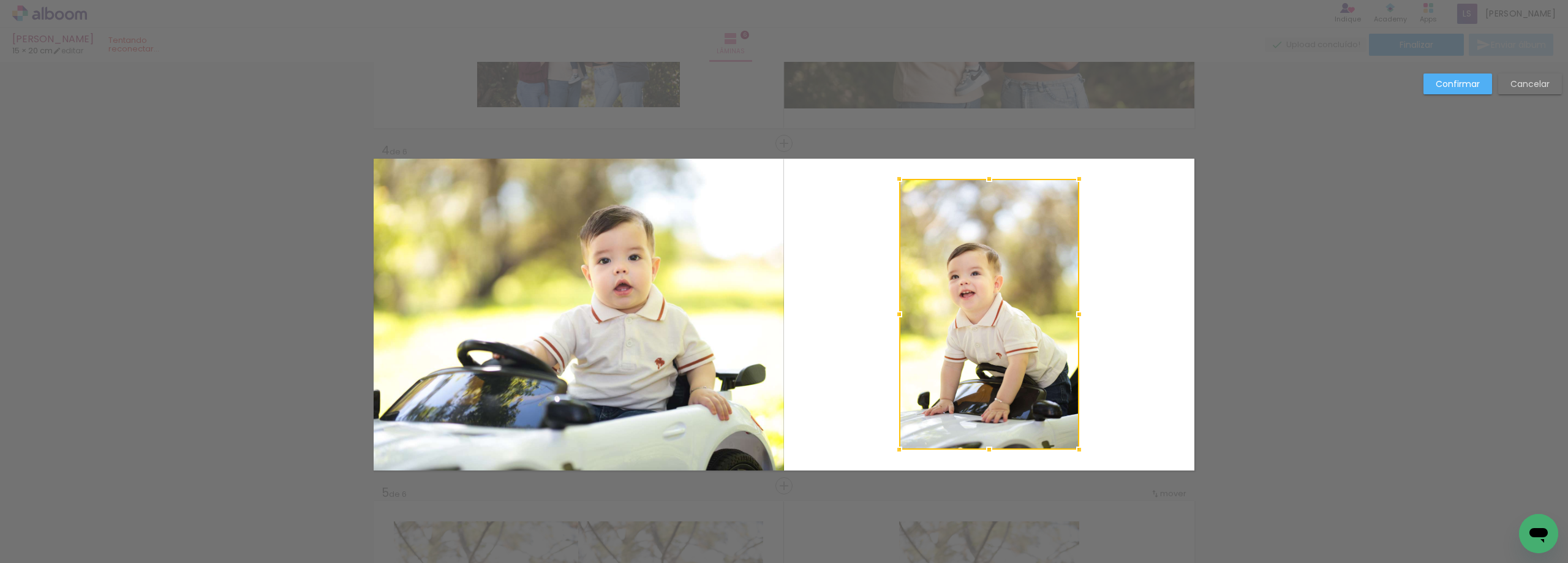
scroll to position [1007, 0]
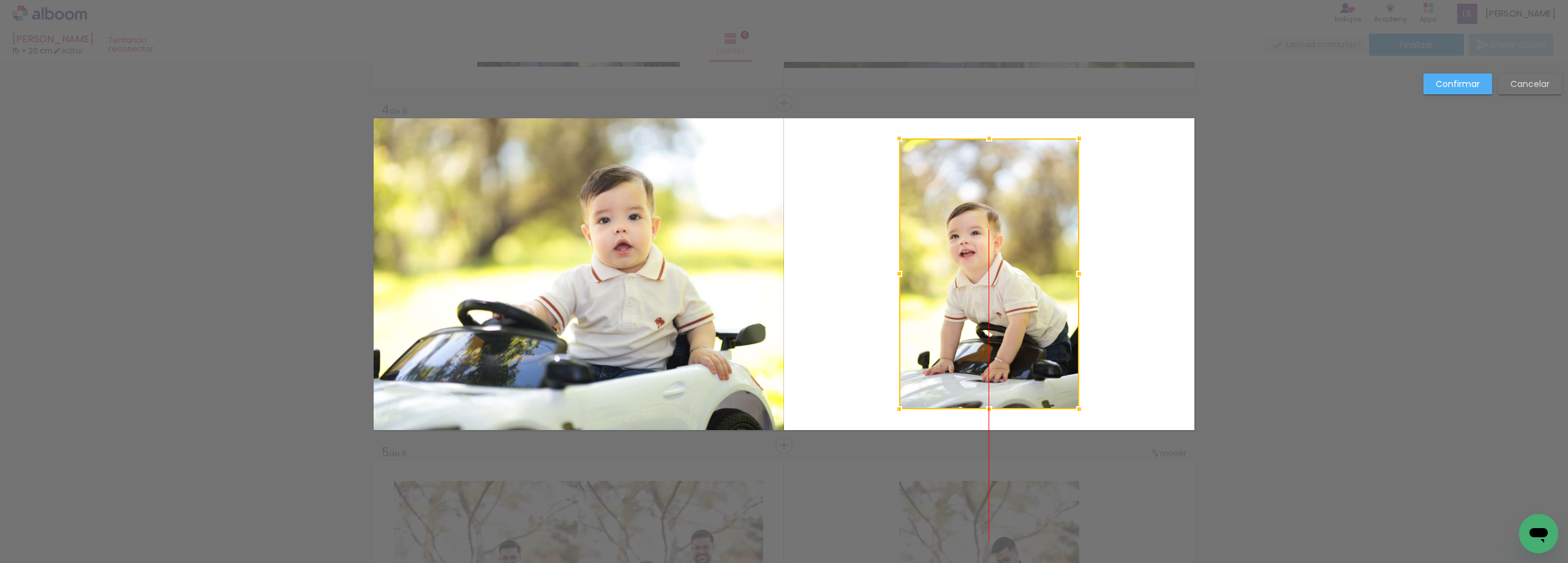
drag, startPoint x: 973, startPoint y: 286, endPoint x: 984, endPoint y: 286, distance: 11.0
click at [984, 286] on div at bounding box center [989, 274] width 180 height 271
click at [1443, 69] on div "Confirmar Cancelar" at bounding box center [784, 268] width 1568 height 2427
click at [1448, 77] on paper-button "Confirmar" at bounding box center [1457, 83] width 68 height 21
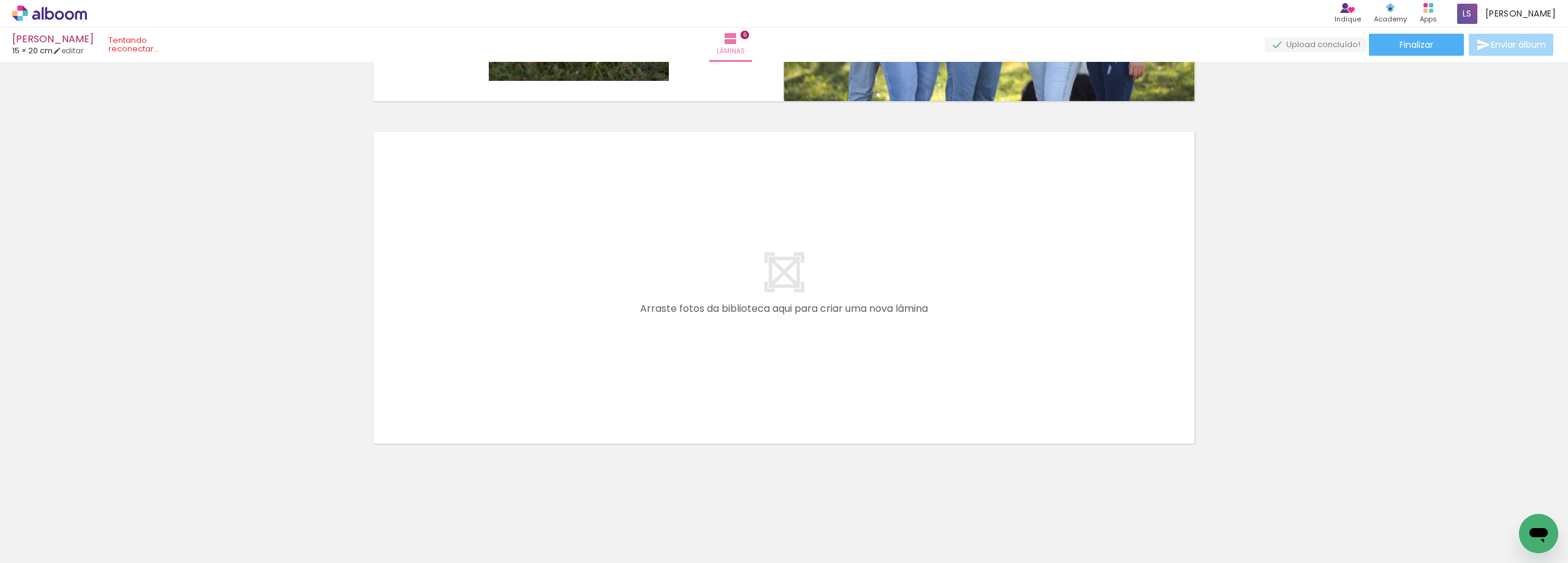
scroll to position [0, 251]
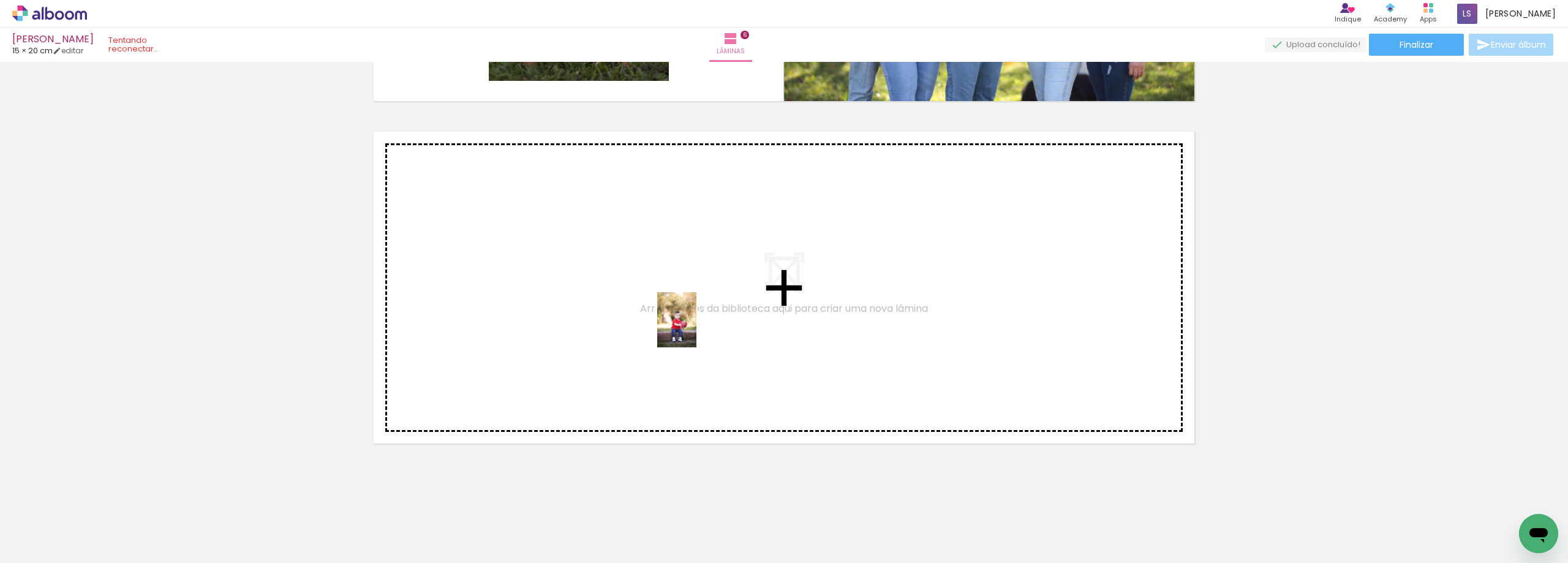
drag, startPoint x: 900, startPoint y: 529, endPoint x: 890, endPoint y: 496, distance: 34.5
click at [697, 329] on quentale-workspace at bounding box center [784, 281] width 1568 height 563
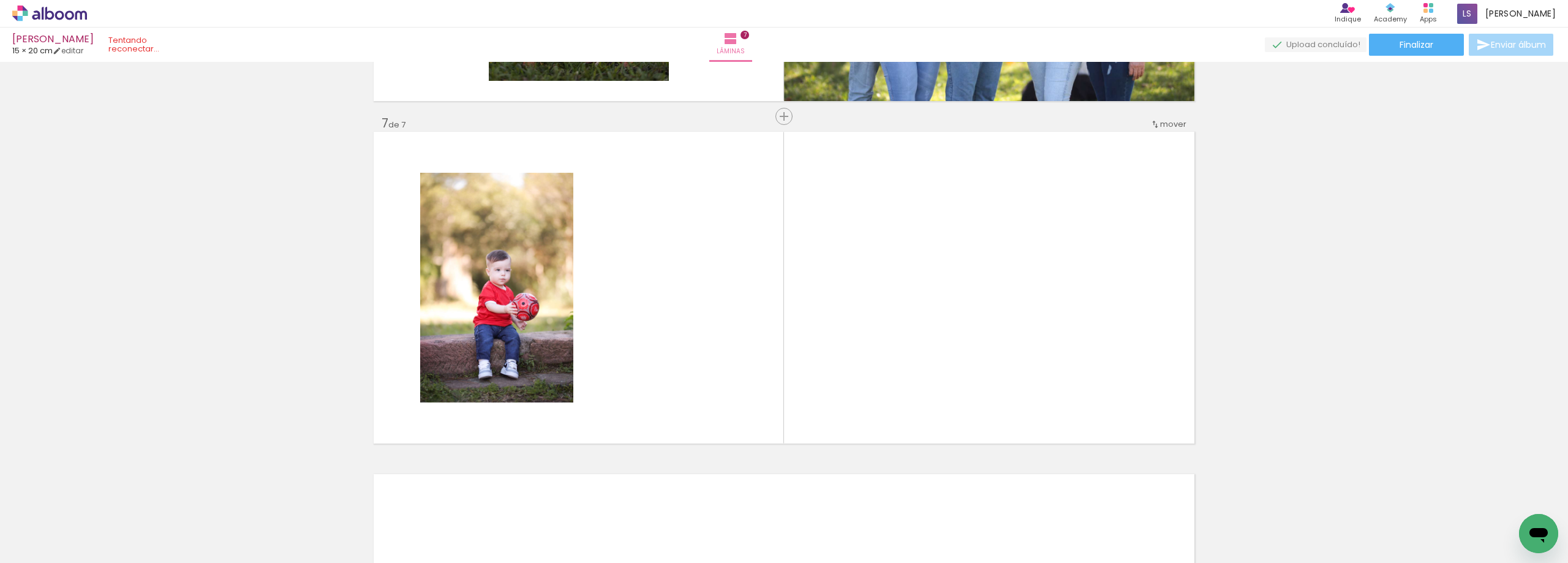
scroll to position [2035, 0]
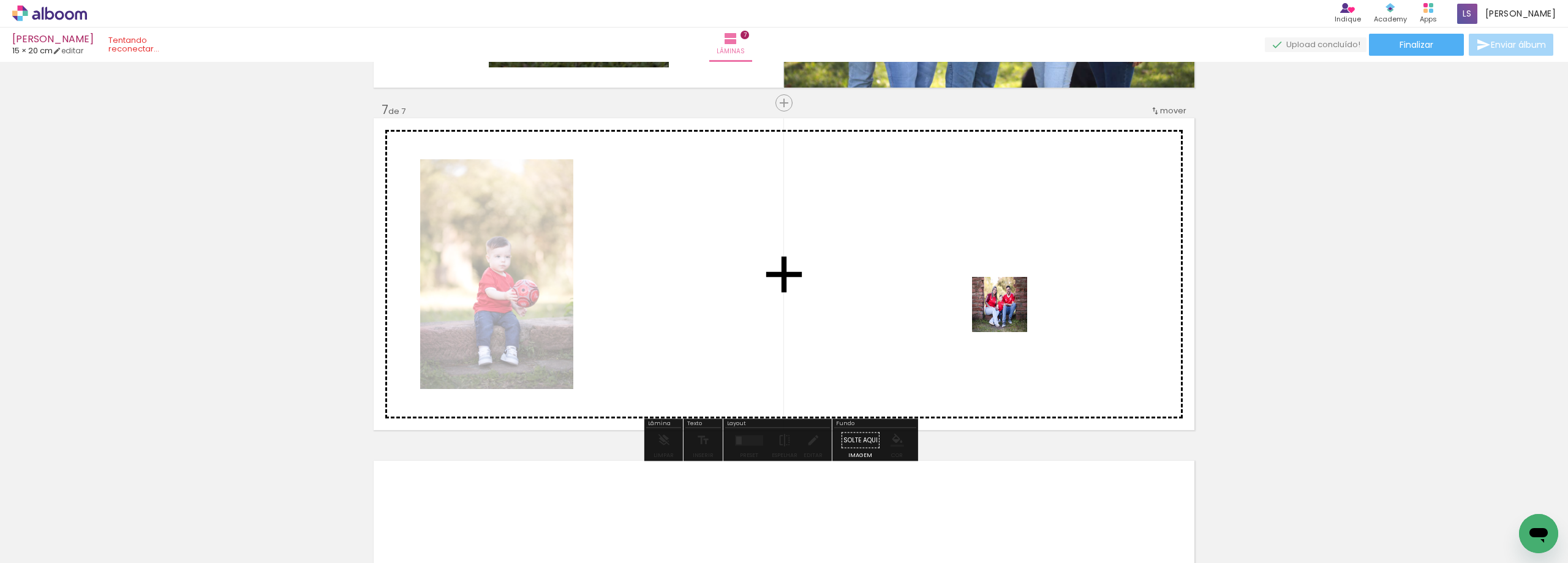
drag, startPoint x: 979, startPoint y: 539, endPoint x: 1010, endPoint y: 293, distance: 247.9
click at [1010, 293] on quentale-workspace at bounding box center [784, 281] width 1568 height 563
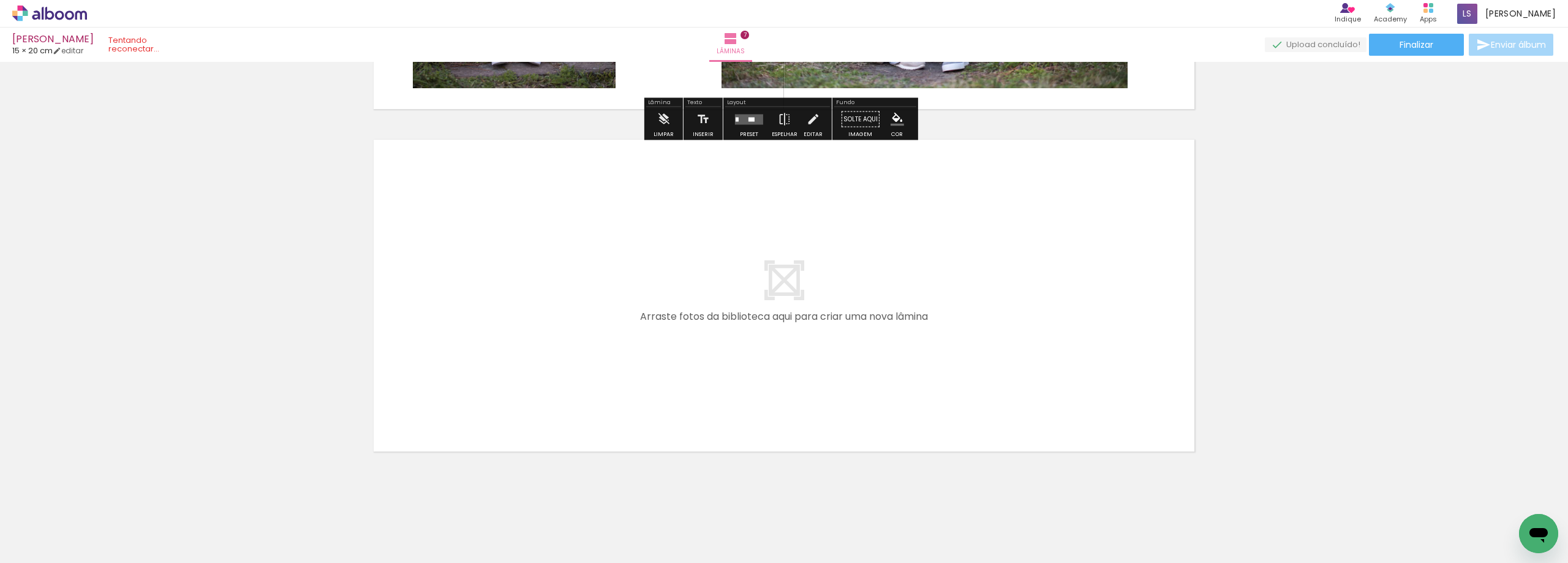
scroll to position [2363, 0]
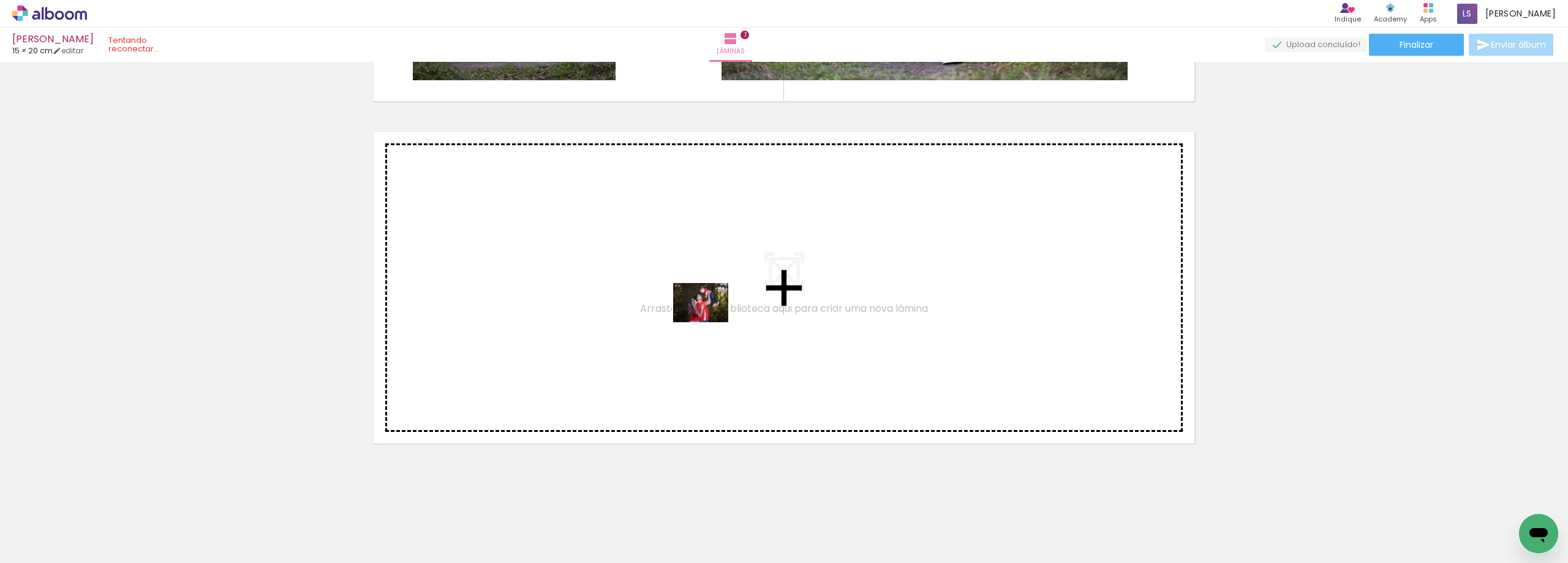
drag, startPoint x: 1052, startPoint y: 541, endPoint x: 710, endPoint y: 319, distance: 407.7
click at [710, 319] on quentale-workspace at bounding box center [784, 281] width 1568 height 563
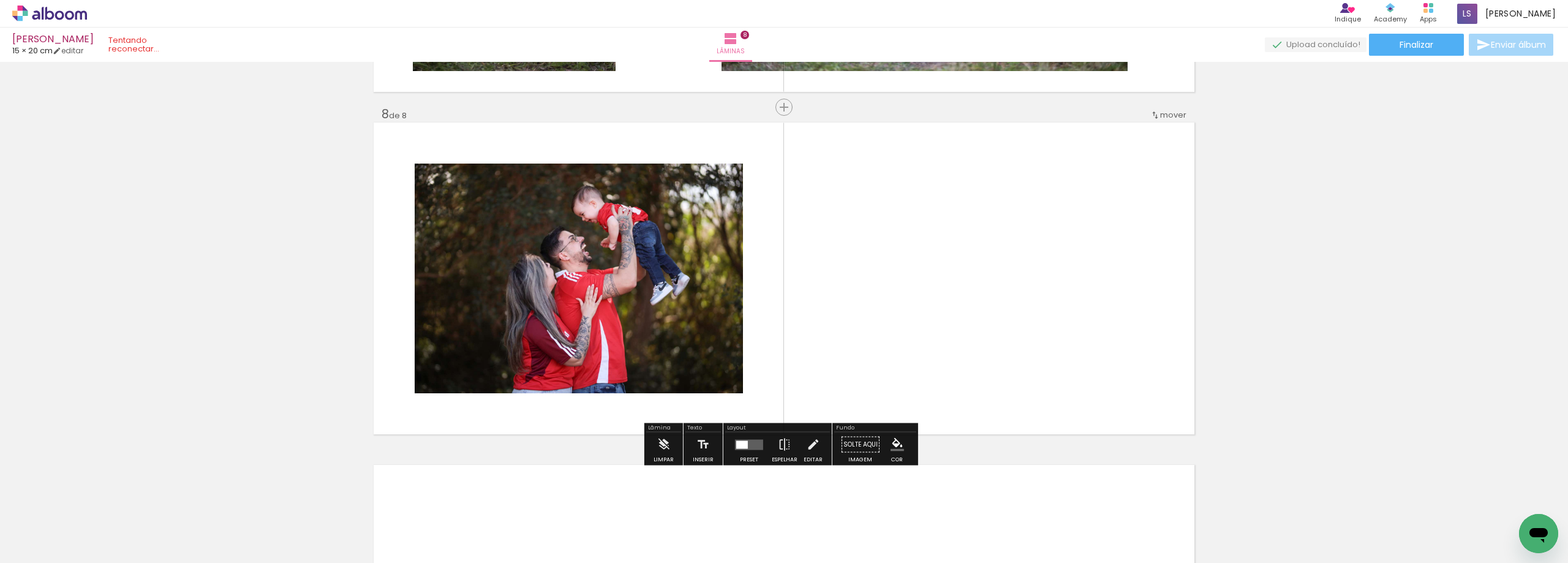
scroll to position [2377, 0]
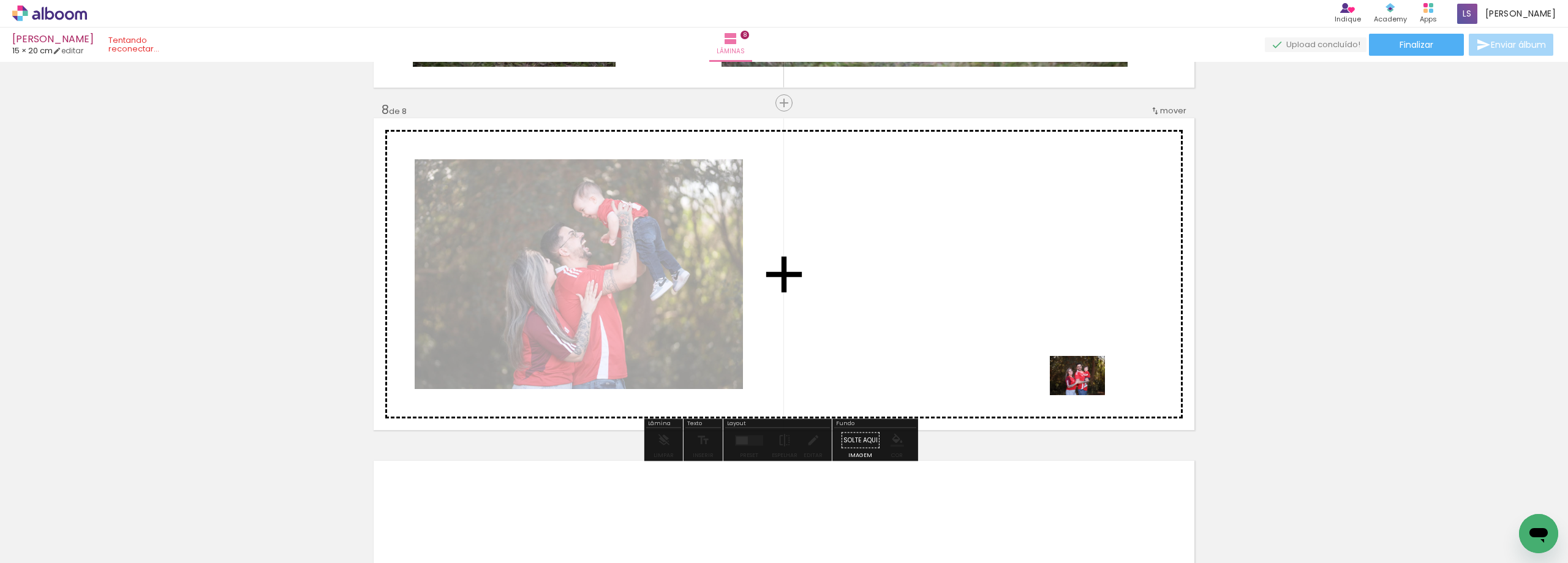
drag, startPoint x: 1117, startPoint y: 536, endPoint x: 1087, endPoint y: 393, distance: 146.1
click at [1087, 393] on quentale-workspace at bounding box center [784, 281] width 1568 height 563
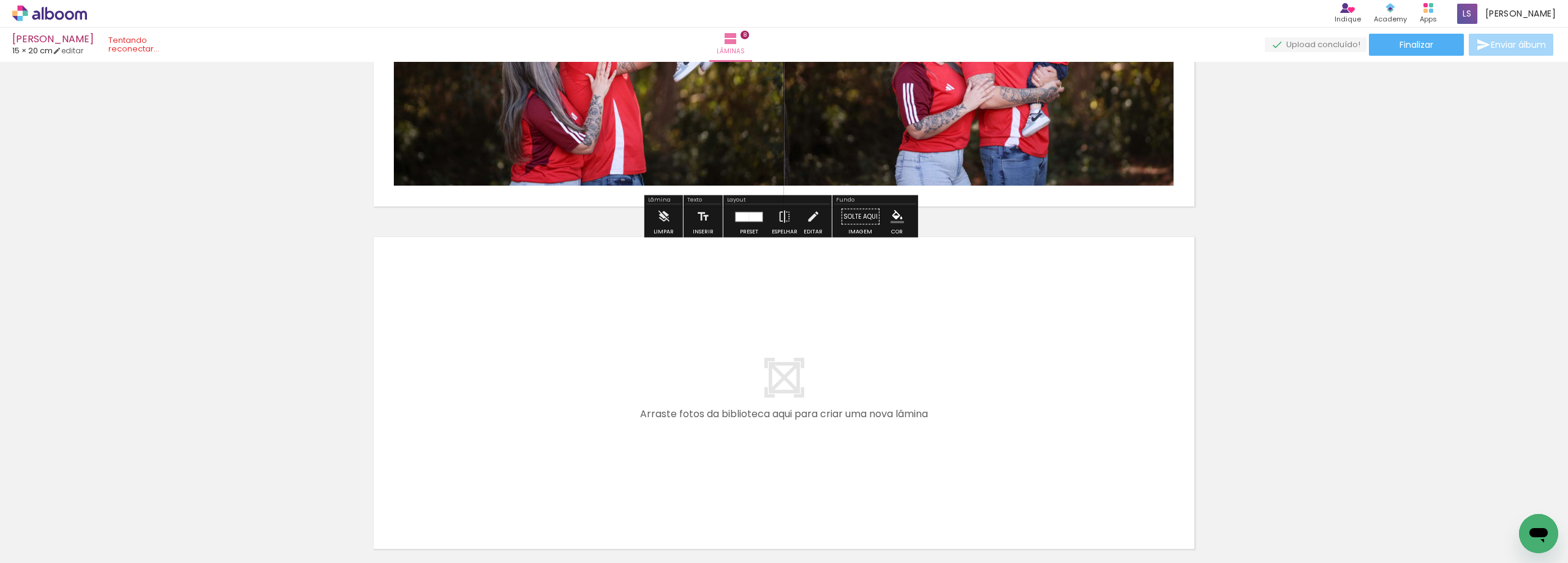
scroll to position [2622, 0]
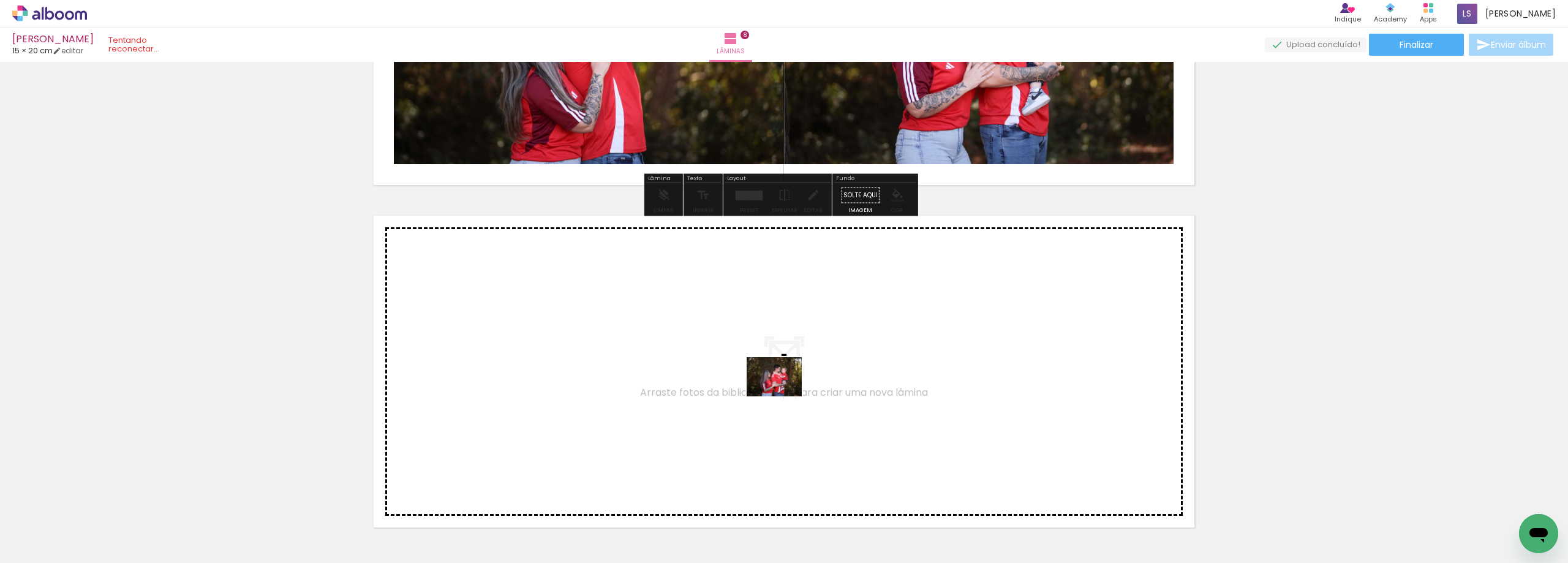
drag, startPoint x: 1180, startPoint y: 536, endPoint x: 784, endPoint y: 394, distance: 420.7
click at [784, 394] on quentale-workspace at bounding box center [784, 281] width 1568 height 563
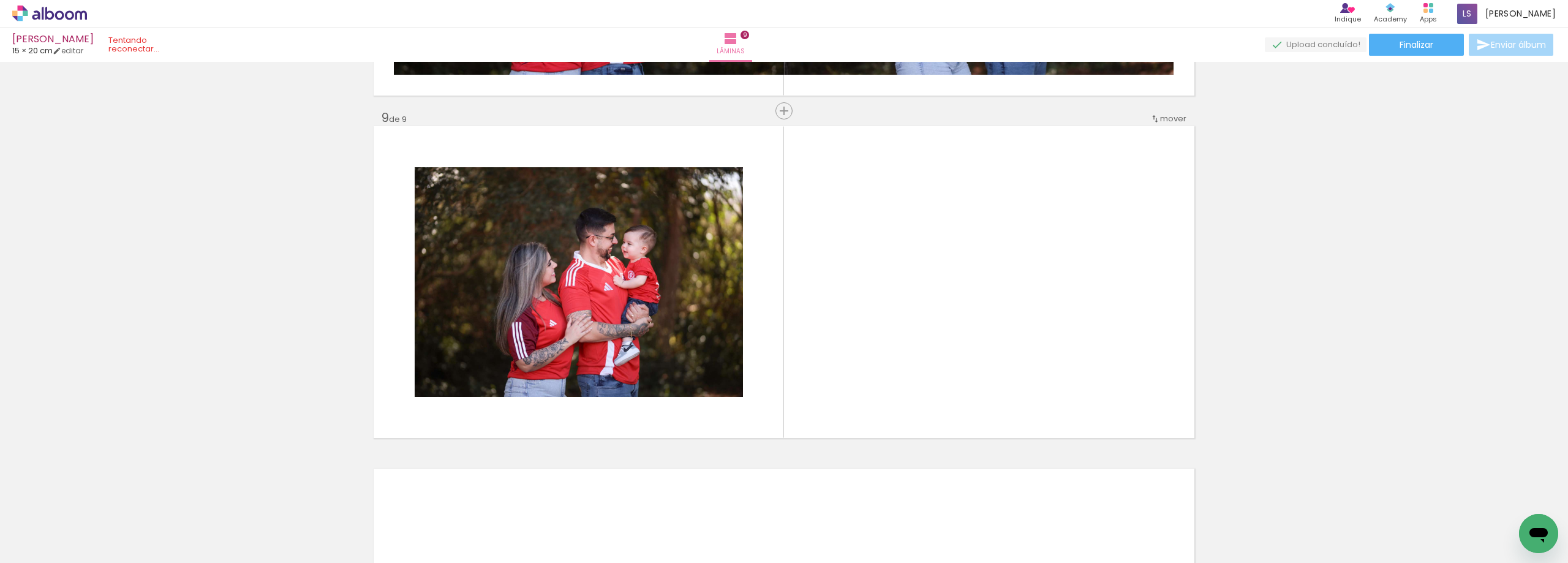
scroll to position [2719, 0]
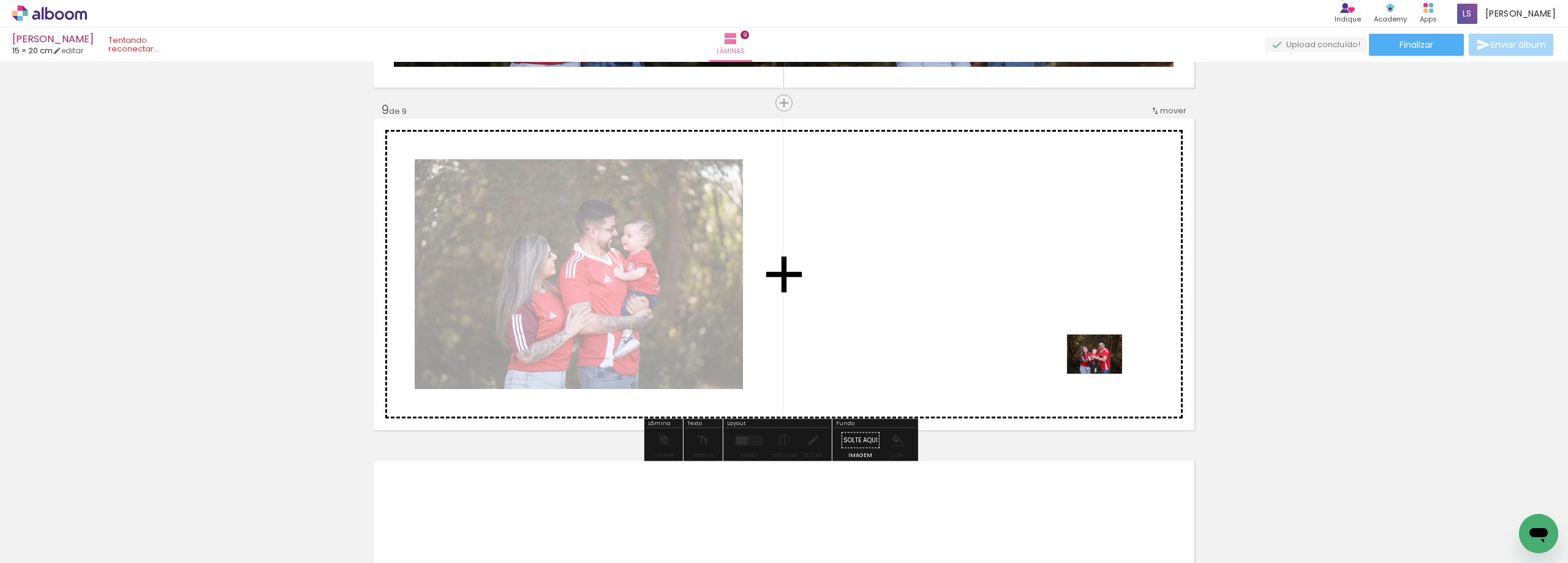
drag, startPoint x: 1238, startPoint y: 536, endPoint x: 1102, endPoint y: 371, distance: 213.8
click at [1102, 371] on quentale-workspace at bounding box center [784, 281] width 1568 height 563
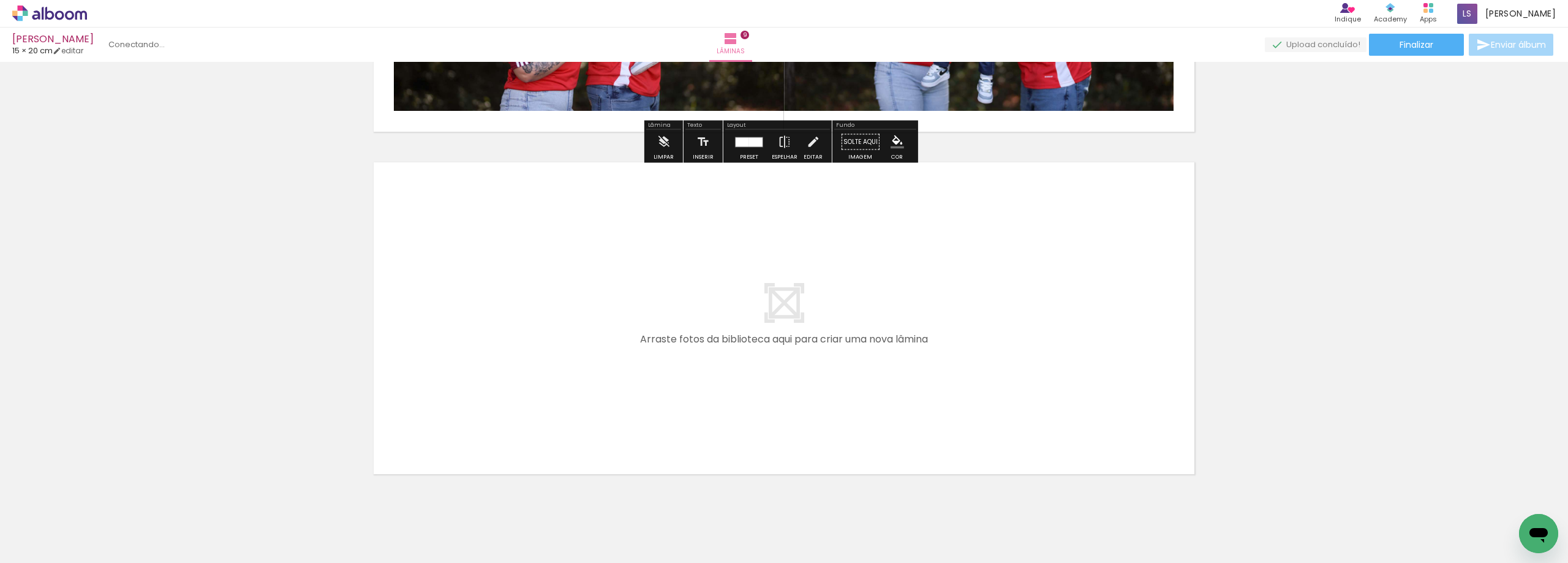
scroll to position [3026, 0]
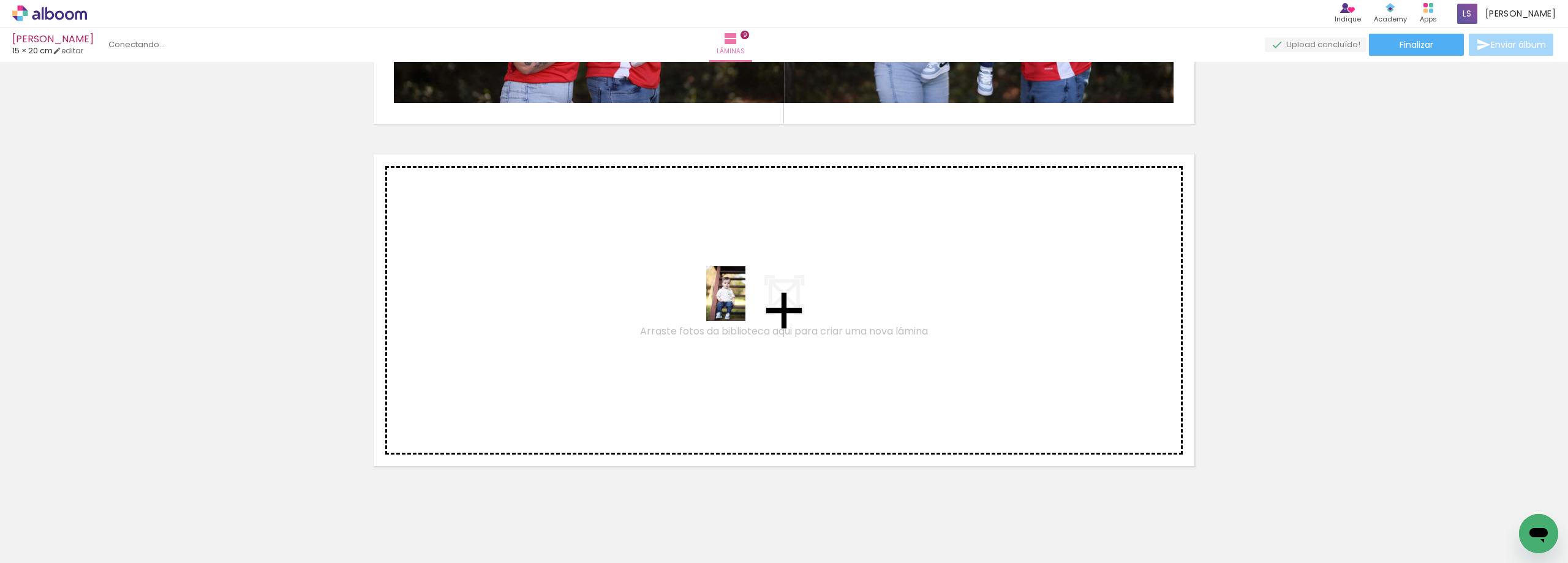
drag, startPoint x: 1311, startPoint y: 540, endPoint x: 743, endPoint y: 303, distance: 615.5
click at [743, 303] on quentale-workspace at bounding box center [784, 281] width 1568 height 563
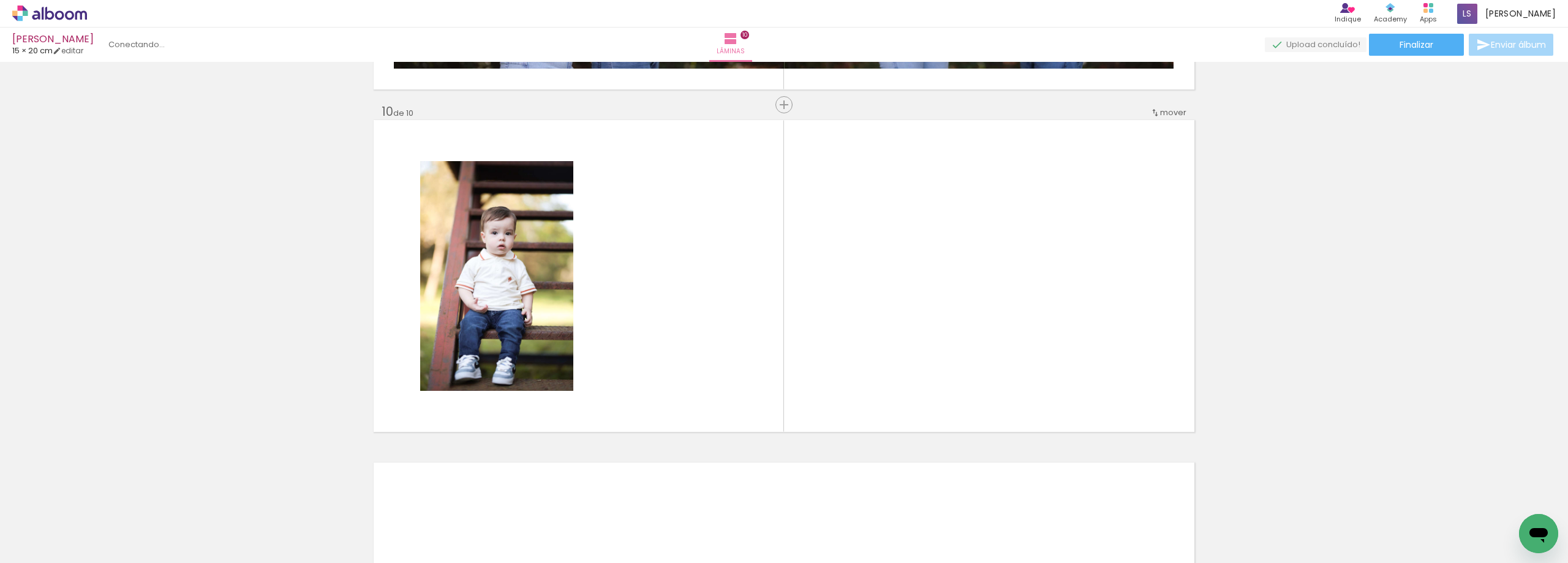
scroll to position [3061, 0]
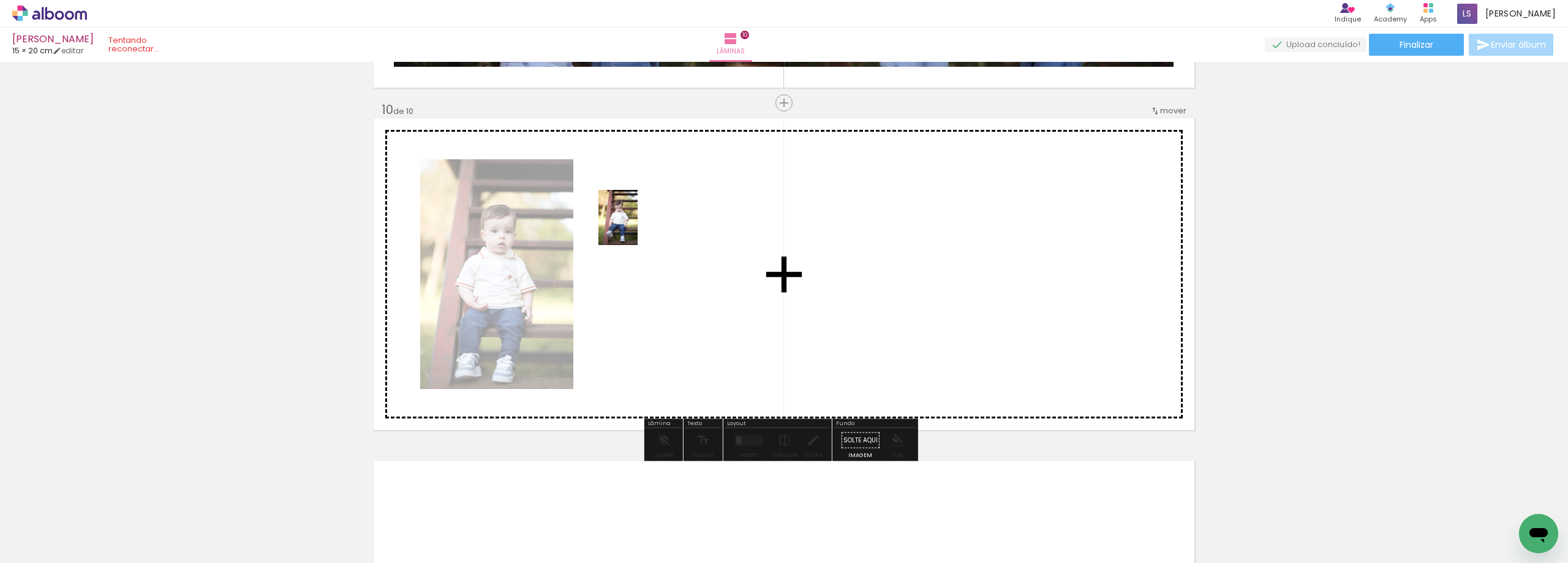
drag, startPoint x: 1397, startPoint y: 526, endPoint x: 673, endPoint y: 242, distance: 777.7
click at [673, 242] on quentale-workspace at bounding box center [784, 281] width 1568 height 563
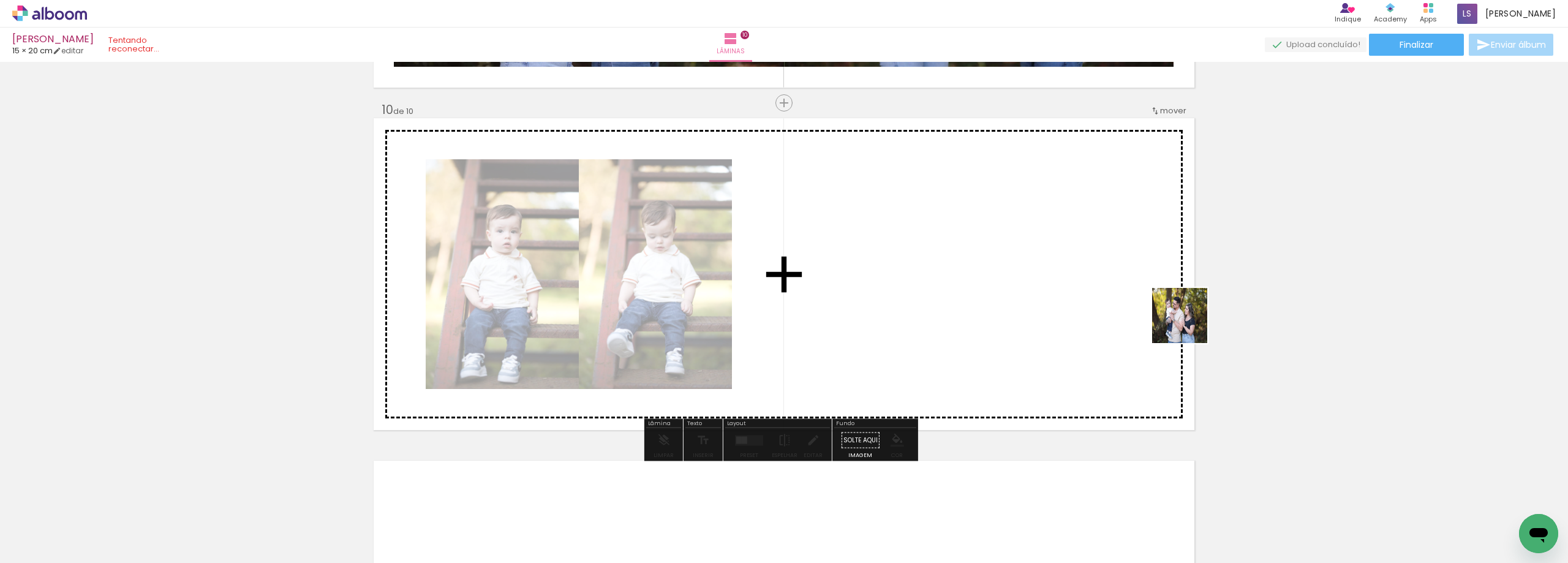
drag, startPoint x: 1424, startPoint y: 496, endPoint x: 1054, endPoint y: 274, distance: 431.5
click at [1054, 274] on quentale-workspace at bounding box center [784, 281] width 1568 height 563
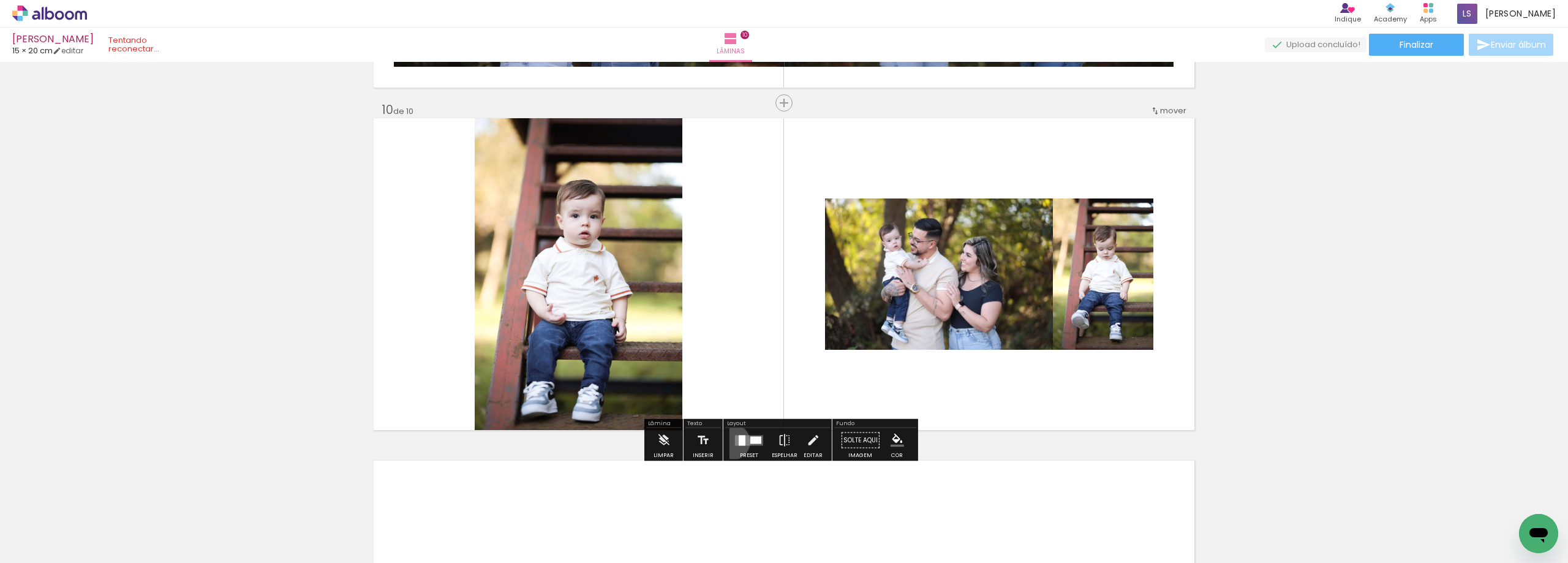
click at [730, 442] on paper-button "Preset" at bounding box center [749, 443] width 39 height 31
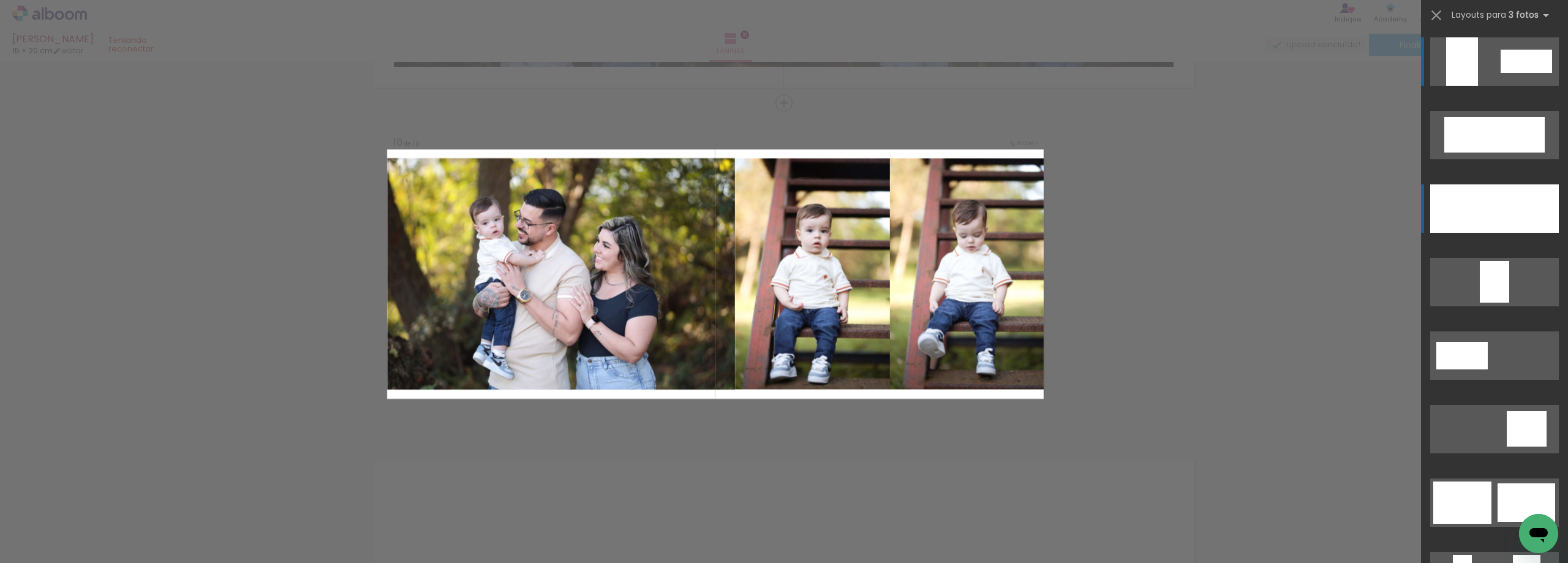
click at [1500, 221] on div at bounding box center [1515, 209] width 31 height 49
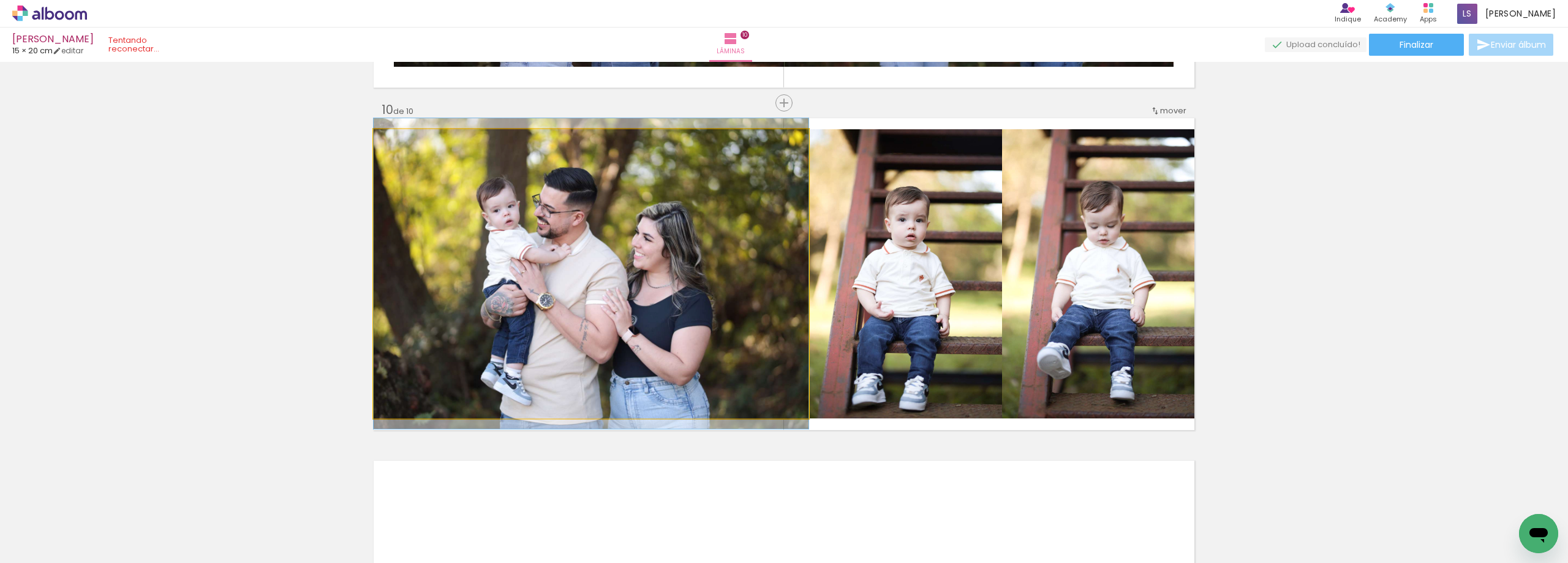
click at [713, 288] on quentale-photo at bounding box center [591, 274] width 435 height 289
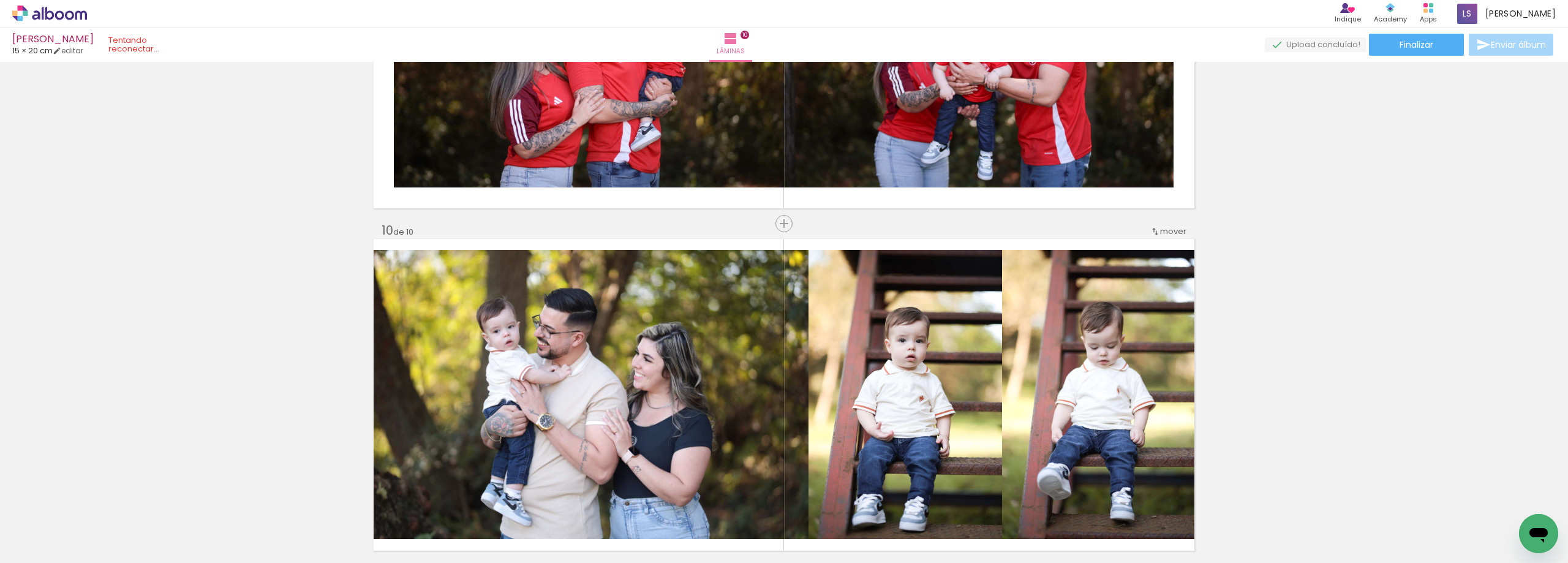
scroll to position [3063, 0]
